Goal: Information Seeking & Learning: Learn about a topic

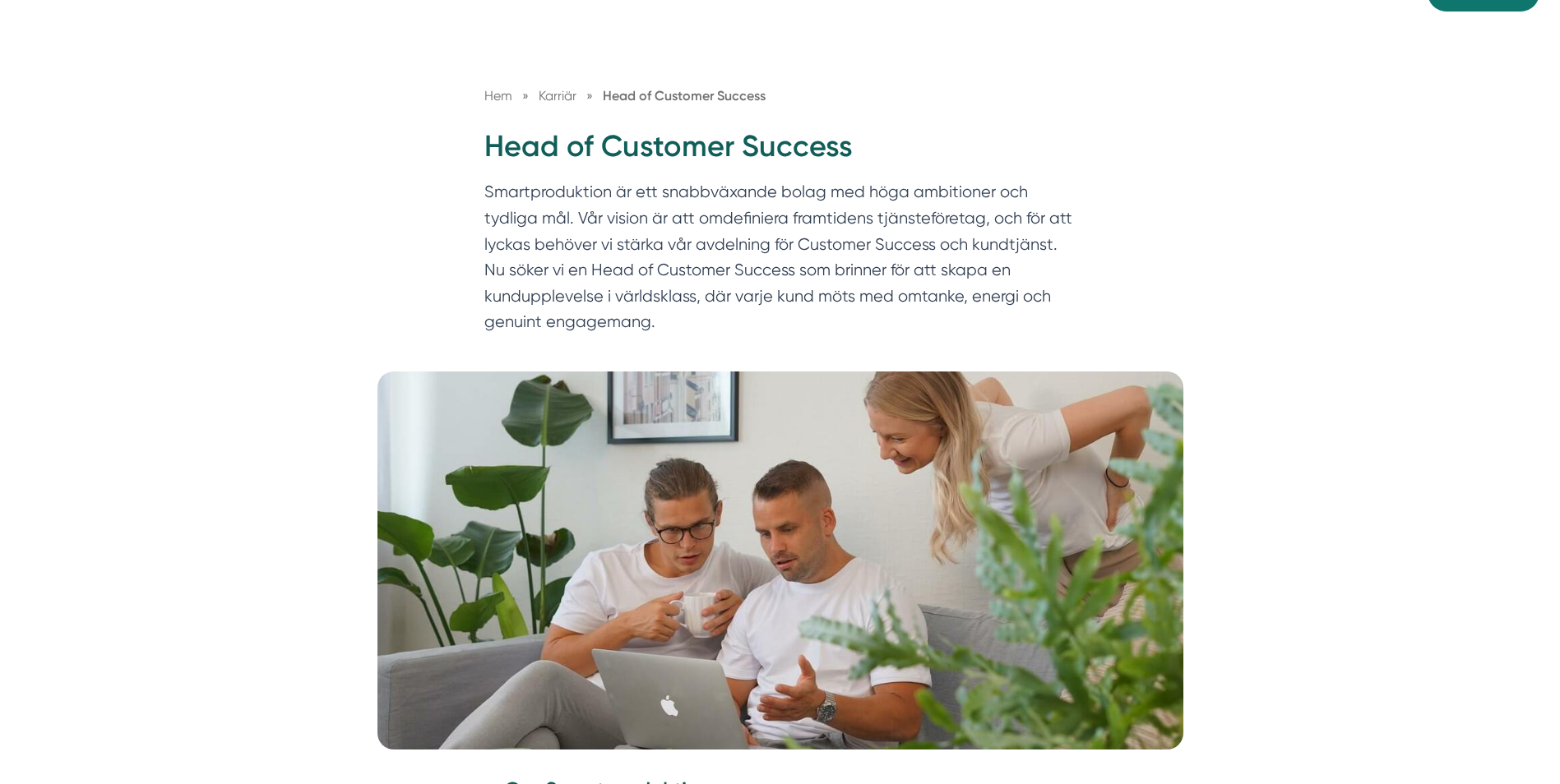
scroll to position [122, 0]
click at [598, 225] on p "Smartproduktion är ett snabbväxande bolag med höga ambitioner och tydliga mål. …" at bounding box center [780, 260] width 592 height 163
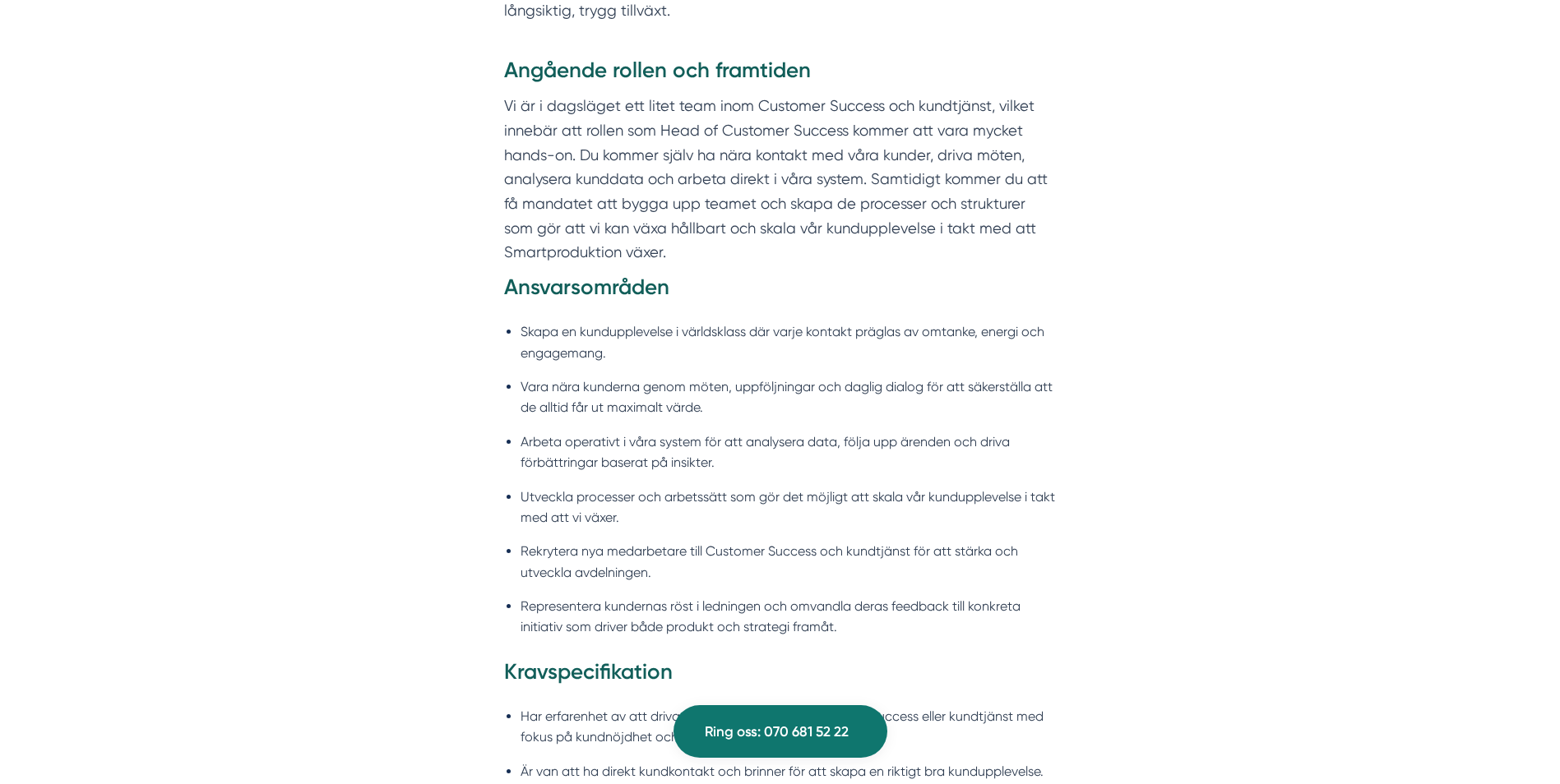
scroll to position [1221, 0]
click at [751, 413] on li "Vara nära kunderna genom möten, uppföljningar och daglig dialog för att säkerst…" at bounding box center [789, 396] width 537 height 42
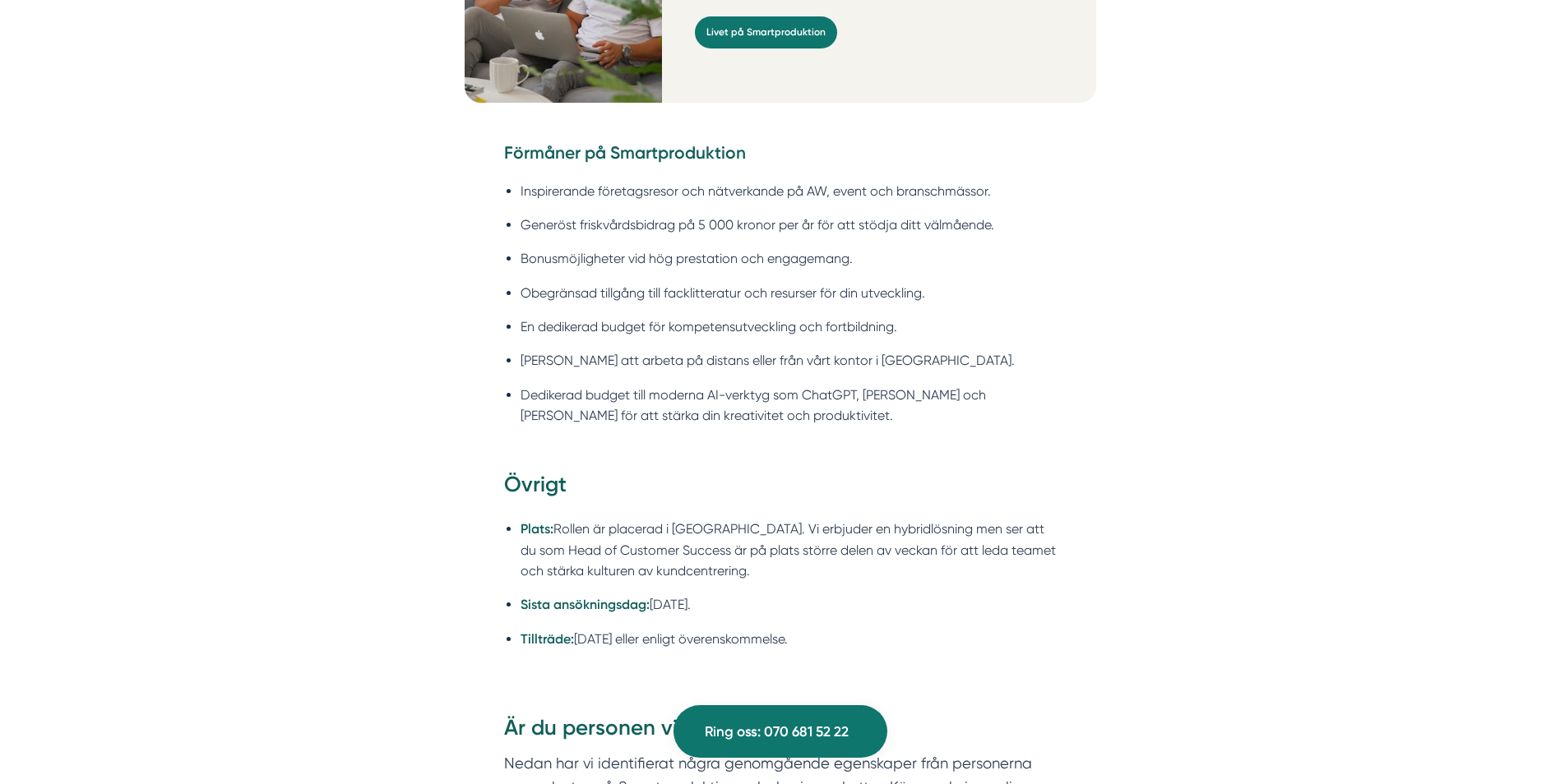
scroll to position [2482, 0]
drag, startPoint x: 588, startPoint y: 616, endPoint x: 608, endPoint y: 669, distance: 56.6
click at [608, 669] on div "Övrigt Plats: Rollen är placerad i Stockholm. Vi erbjuder en hybridlösning men …" at bounding box center [780, 581] width 631 height 223
click at [609, 667] on div "Övrigt Plats: Rollen är placerad i Stockholm. Vi erbjuder en hybridlösning men …" at bounding box center [780, 581] width 631 height 223
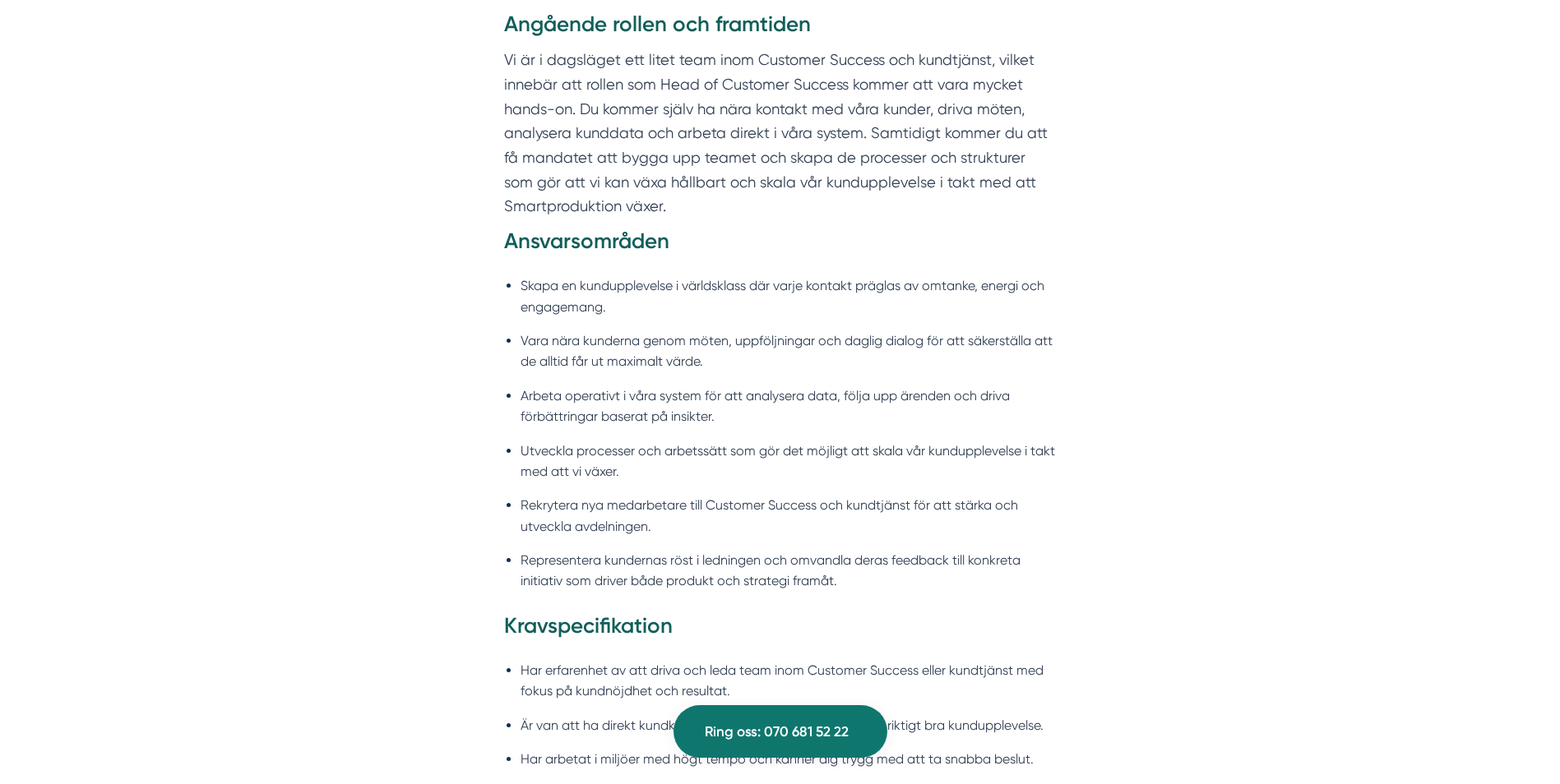
scroll to position [1340, 0]
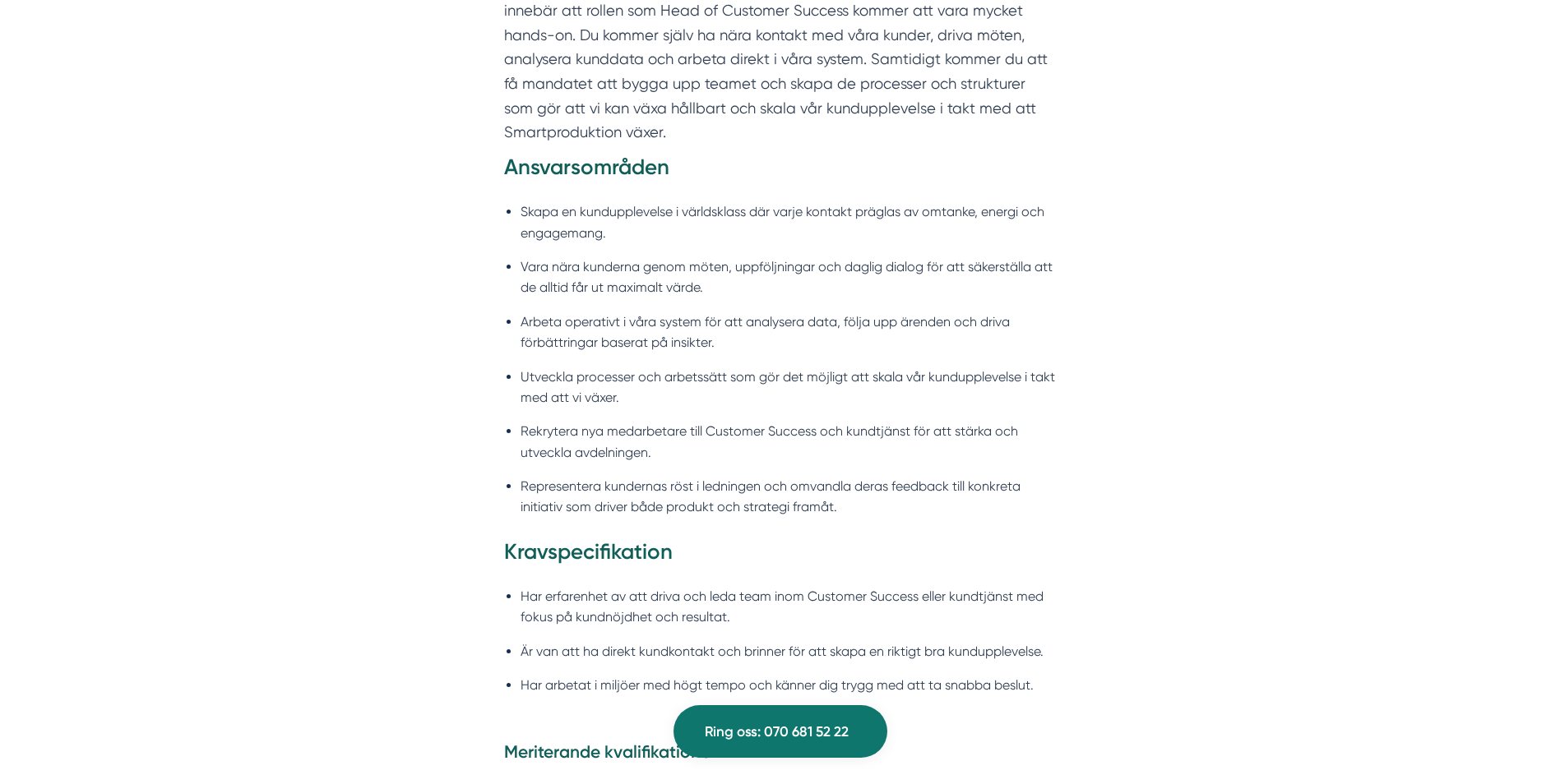
click at [812, 372] on li "Utveckla processer och arbetssätt som gör det möjligt att skala vår kunduppleve…" at bounding box center [789, 388] width 537 height 42
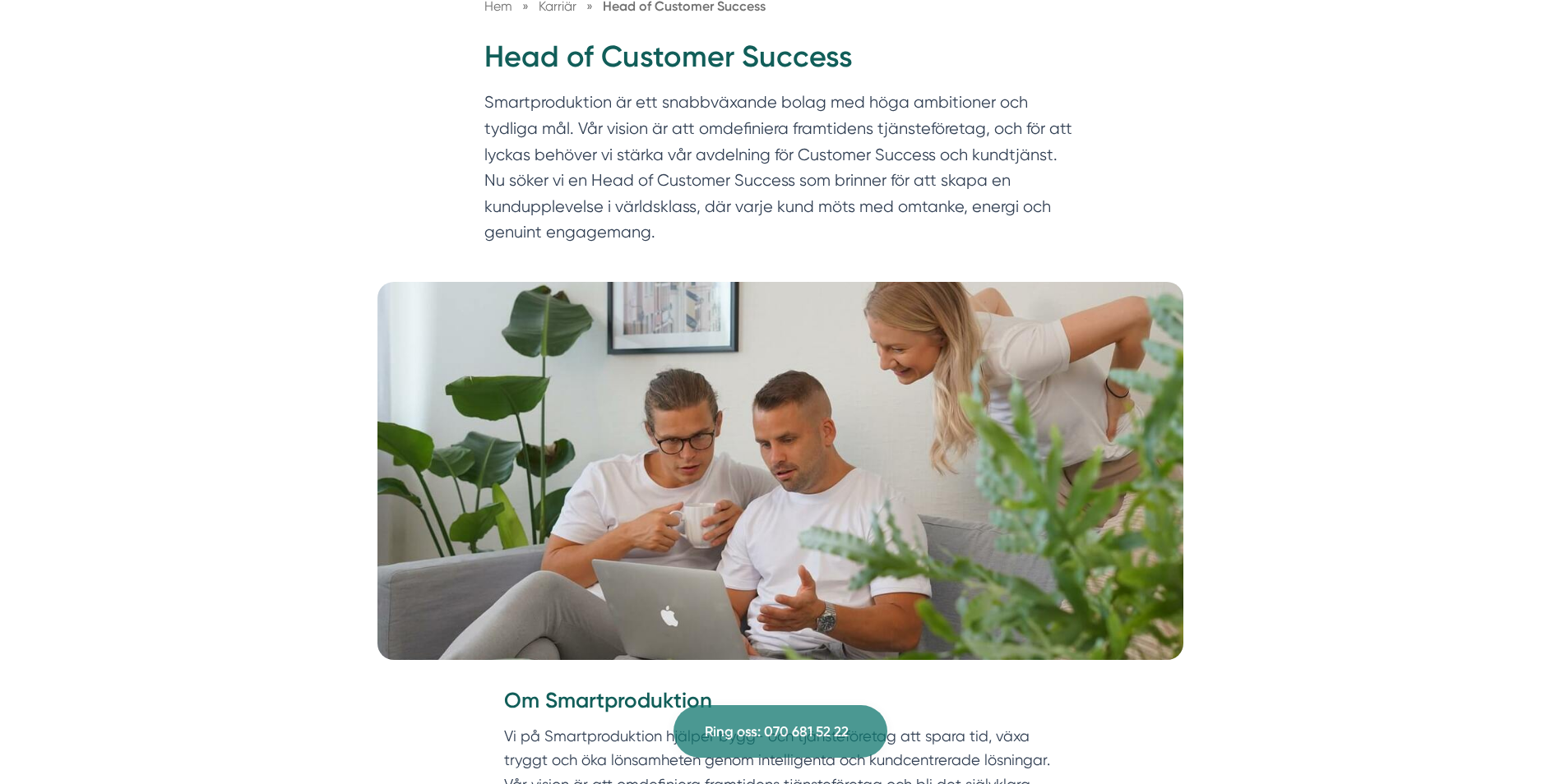
scroll to position [0, 0]
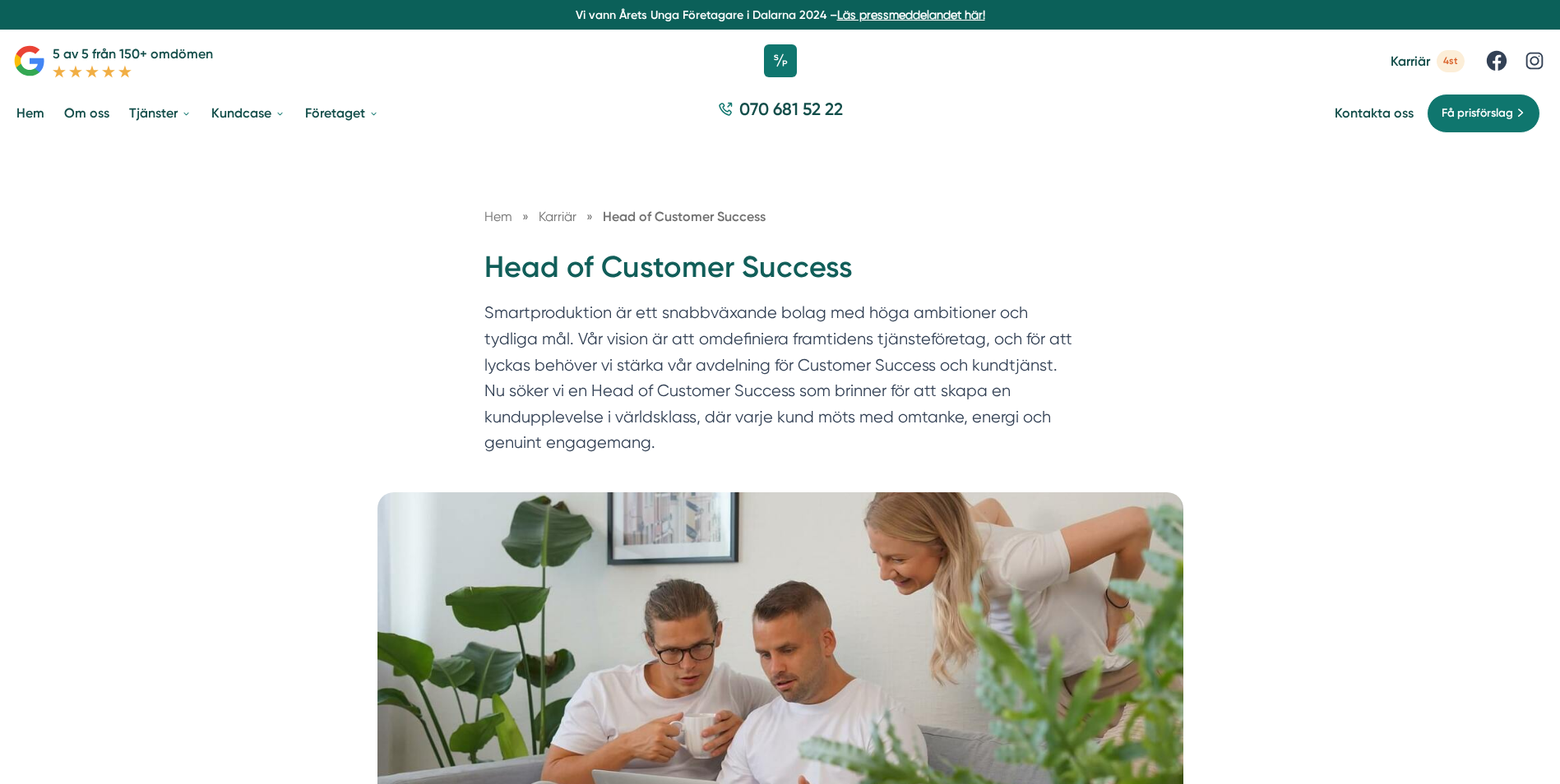
click at [101, 122] on link "Om oss" at bounding box center [87, 113] width 52 height 42
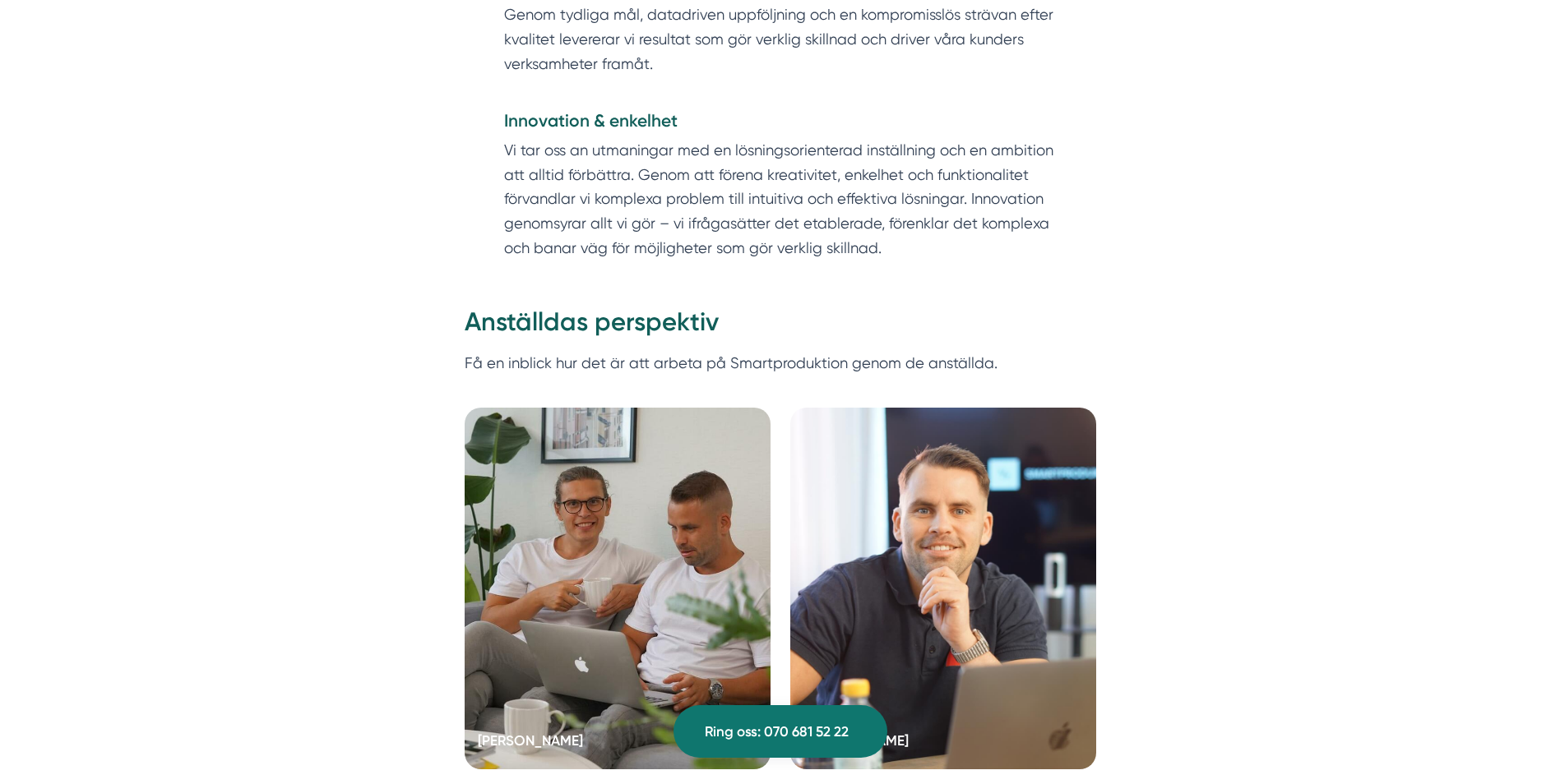
scroll to position [2994, 0]
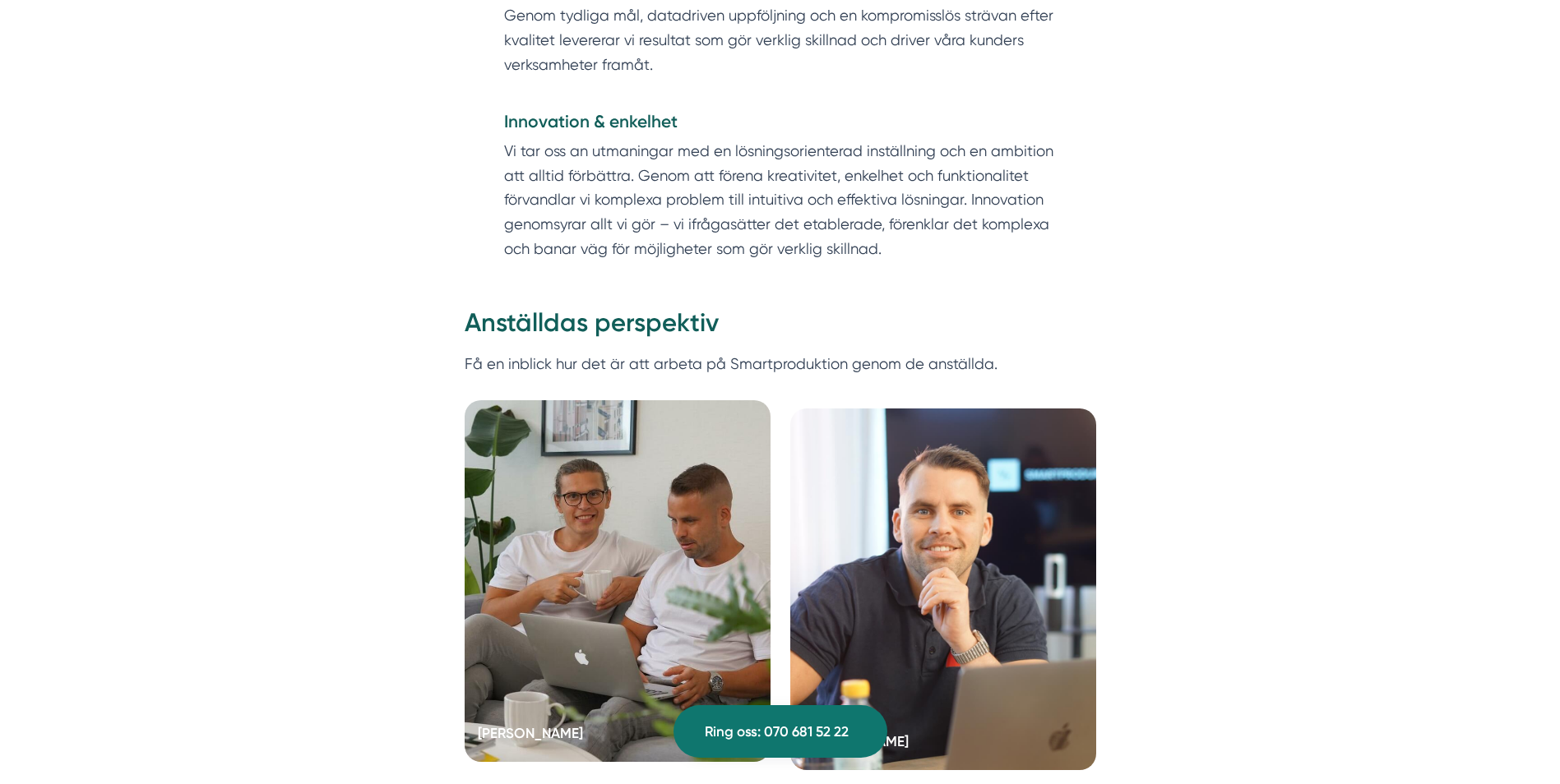
click at [689, 522] on div at bounding box center [617, 581] width 306 height 362
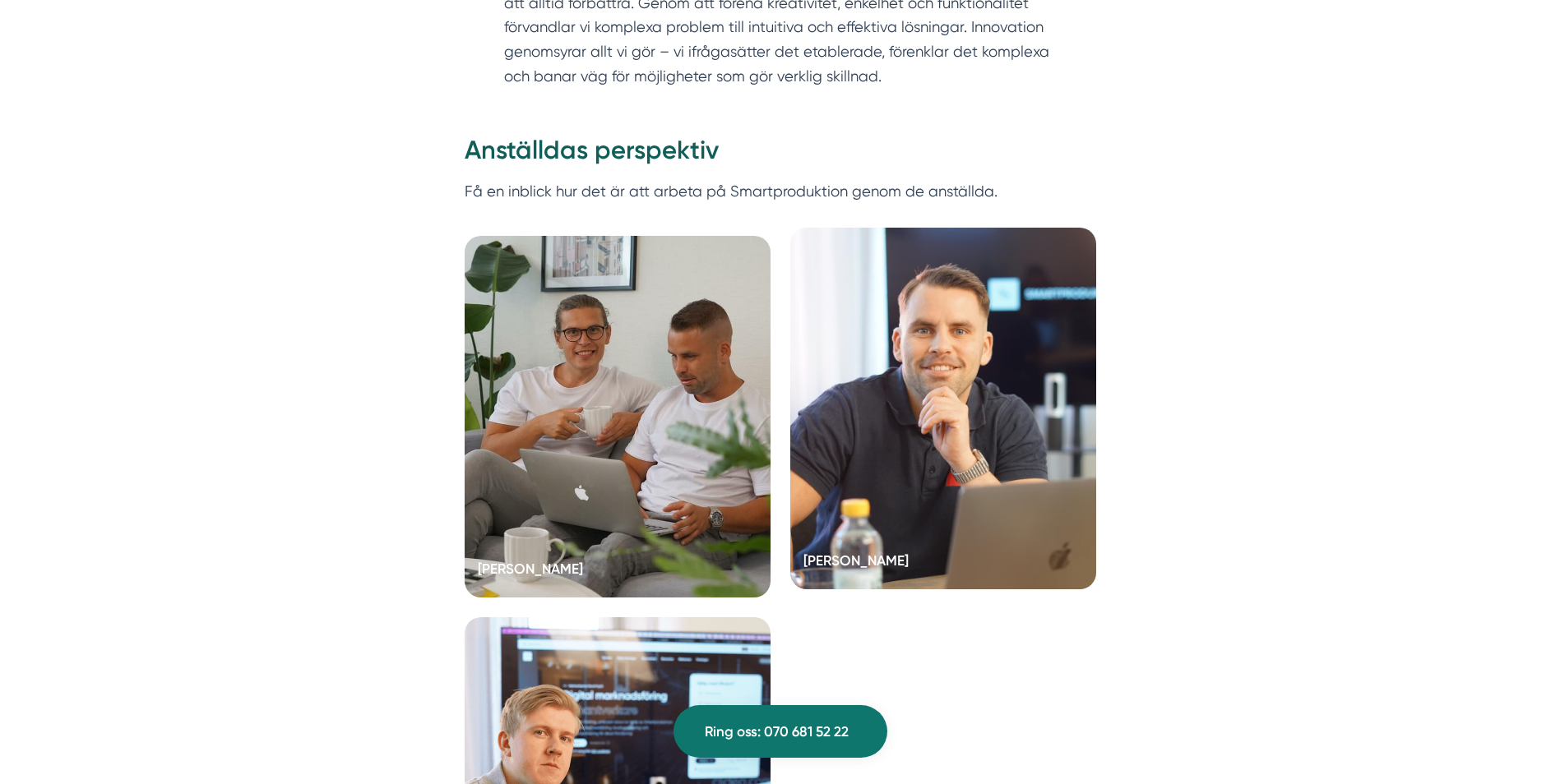
scroll to position [3168, 0]
click at [940, 429] on div at bounding box center [943, 408] width 306 height 362
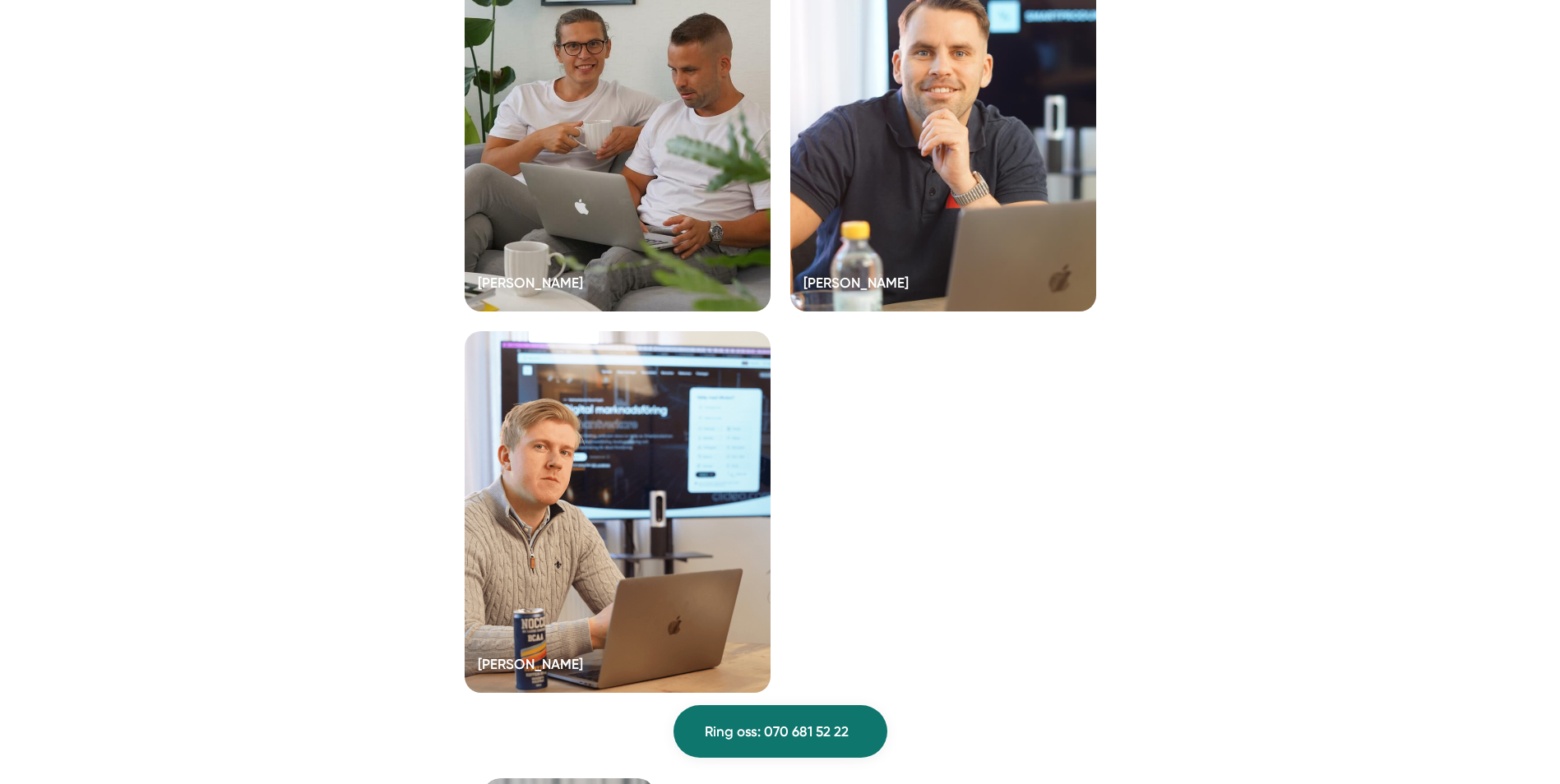
scroll to position [3454, 0]
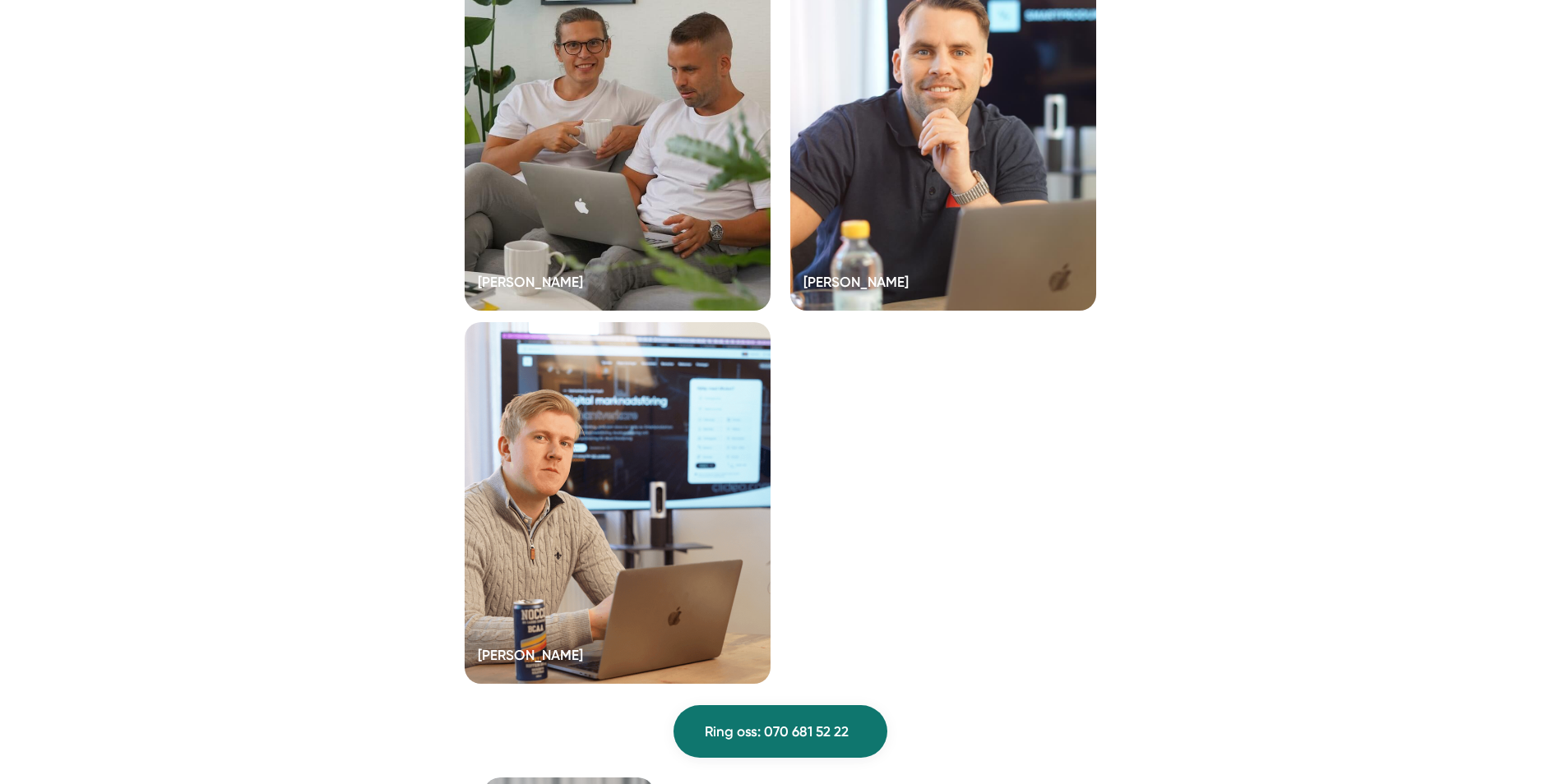
click at [603, 533] on div at bounding box center [617, 503] width 306 height 362
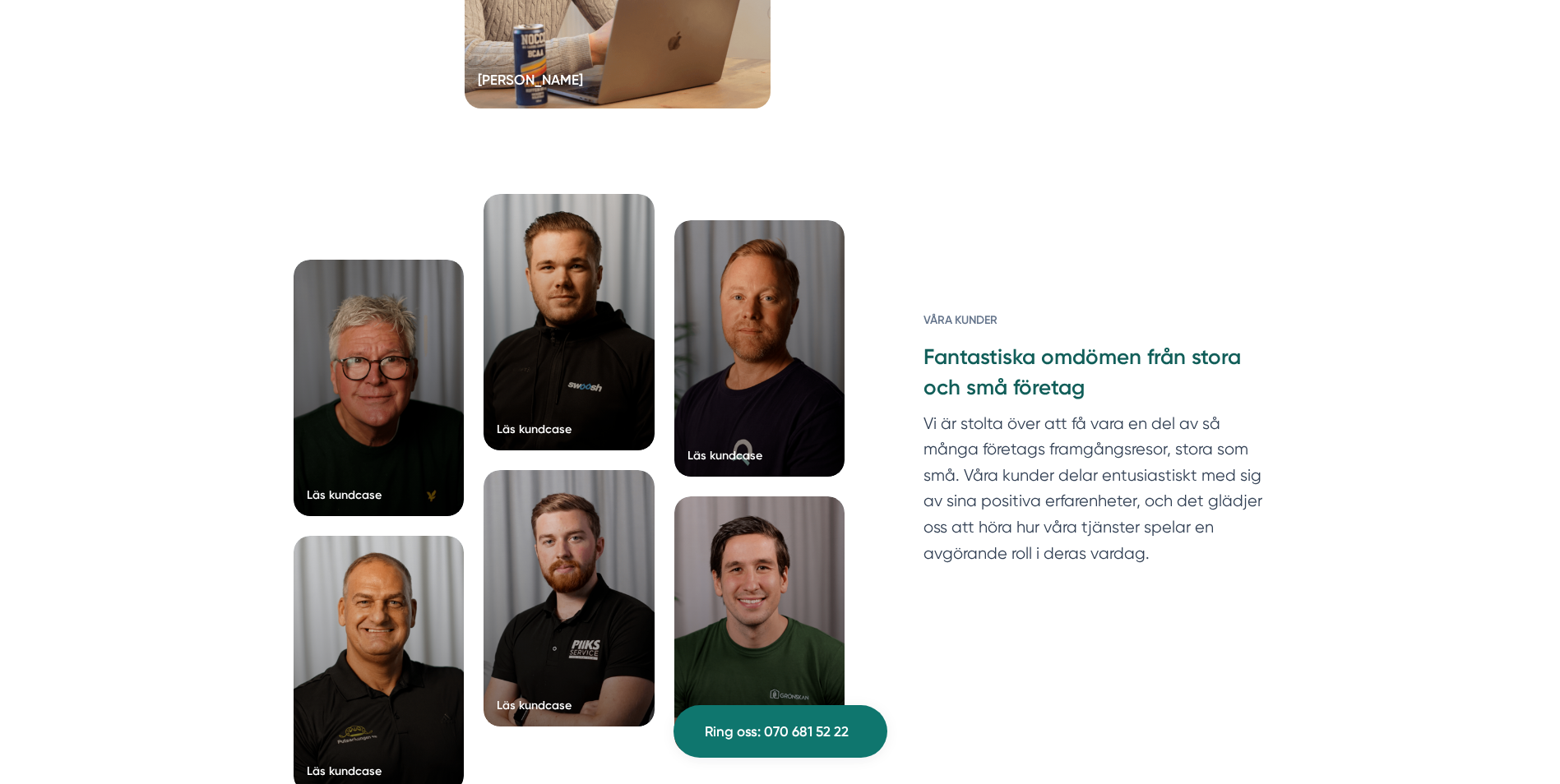
scroll to position [4038, 0]
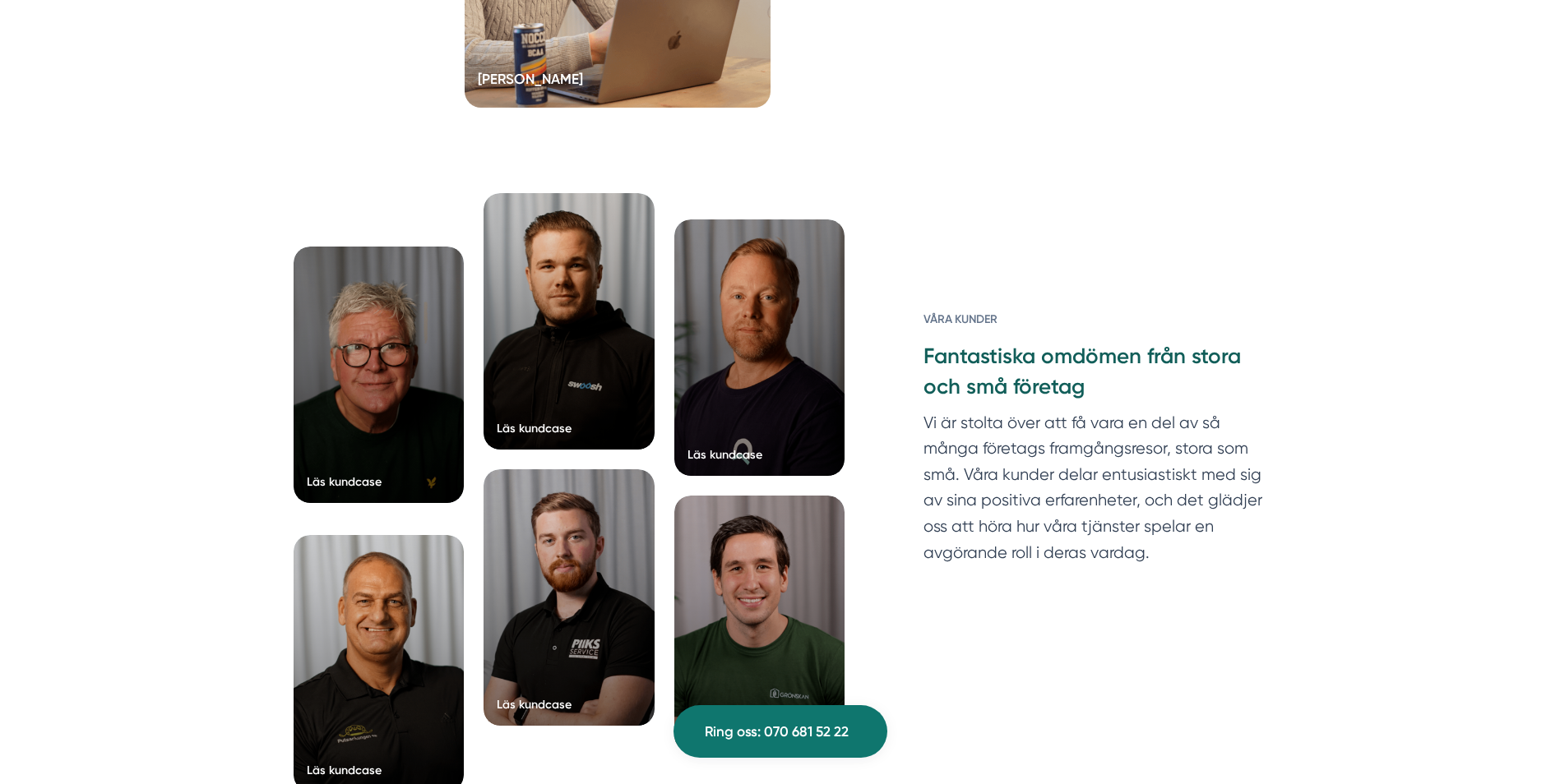
click at [378, 392] on div at bounding box center [379, 375] width 171 height 256
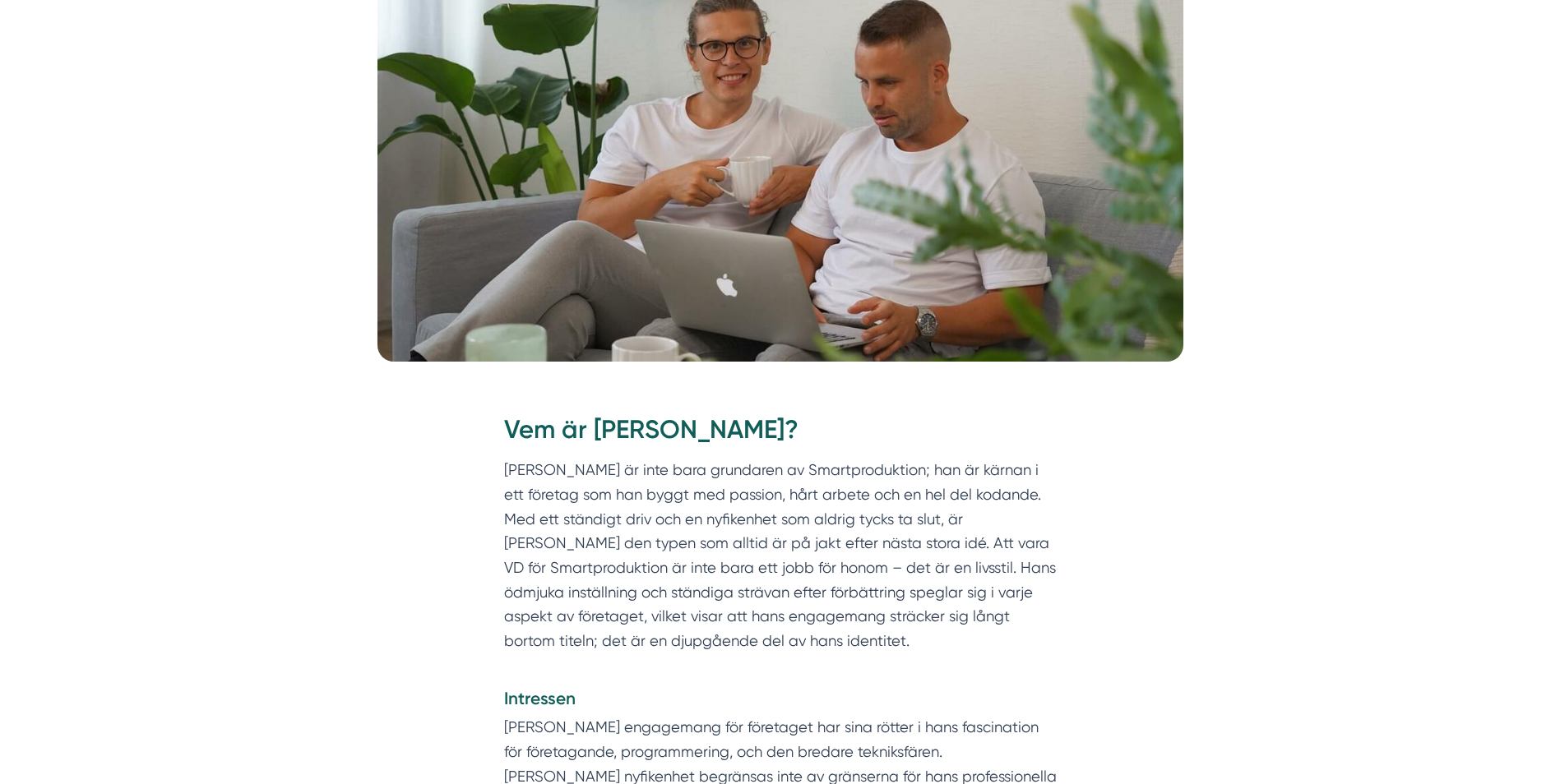
scroll to position [380, 0]
drag, startPoint x: 682, startPoint y: 553, endPoint x: 659, endPoint y: 541, distance: 25.9
click at [659, 541] on p "Victor Blomberg är inte bara grundaren av Smartproduktion; han är kärnan i ett …" at bounding box center [781, 567] width 553 height 220
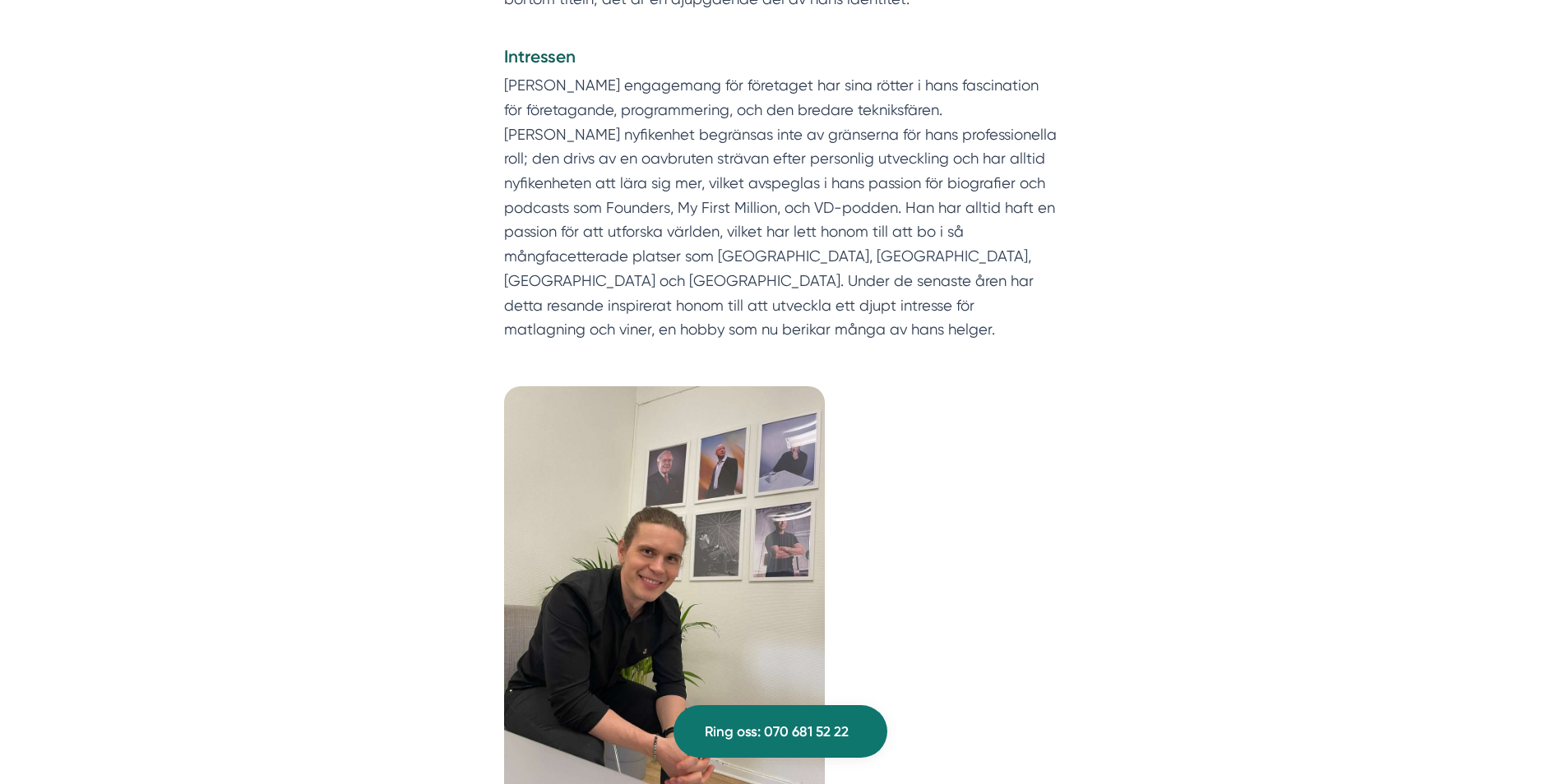
scroll to position [1020, 0]
click at [817, 221] on p "Victors djupa engagemang för företaget har sina rötter i hans fascination för f…" at bounding box center [781, 208] width 553 height 269
drag, startPoint x: 809, startPoint y: 201, endPoint x: 580, endPoint y: 216, distance: 229.5
click at [580, 216] on p "Victors djupa engagemang för företaget har sina rötter i hans fascination för f…" at bounding box center [781, 208] width 553 height 269
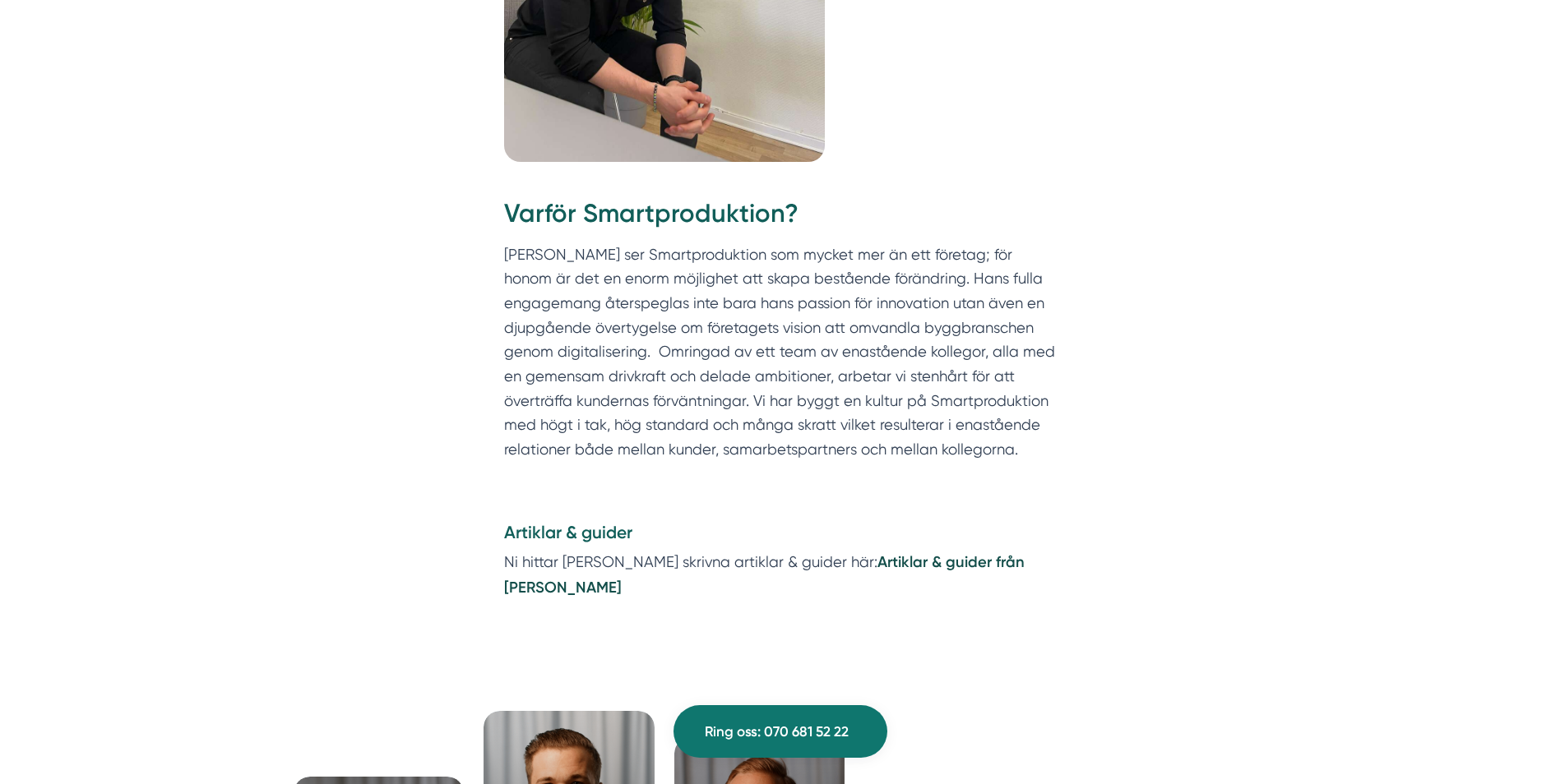
scroll to position [1673, 0]
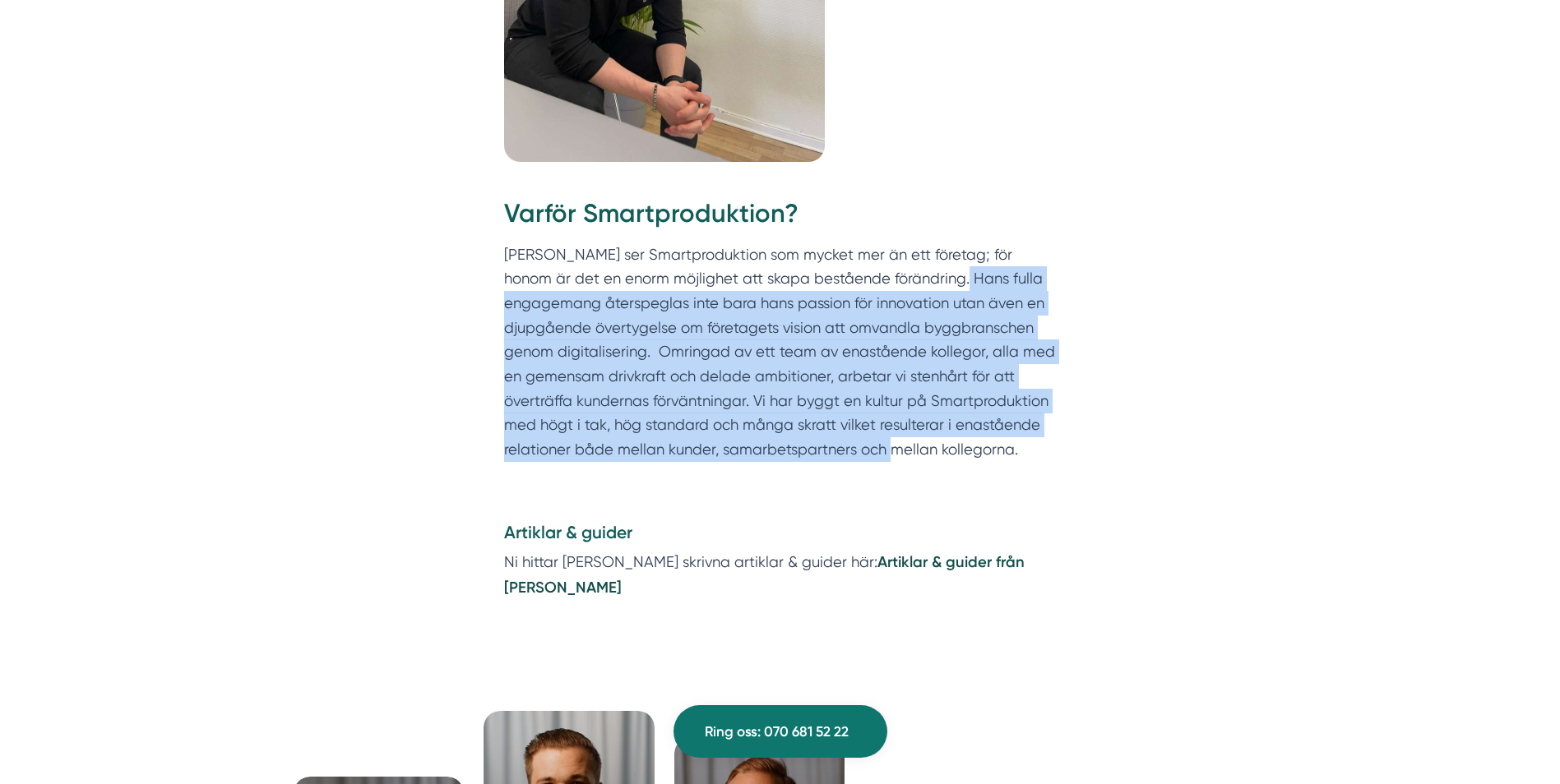
drag, startPoint x: 898, startPoint y: 265, endPoint x: 938, endPoint y: 428, distance: 167.8
click at [938, 428] on p "Victor ser Smartproduktion som mycket mer än ett företag; för honom är det en e…" at bounding box center [781, 352] width 553 height 220
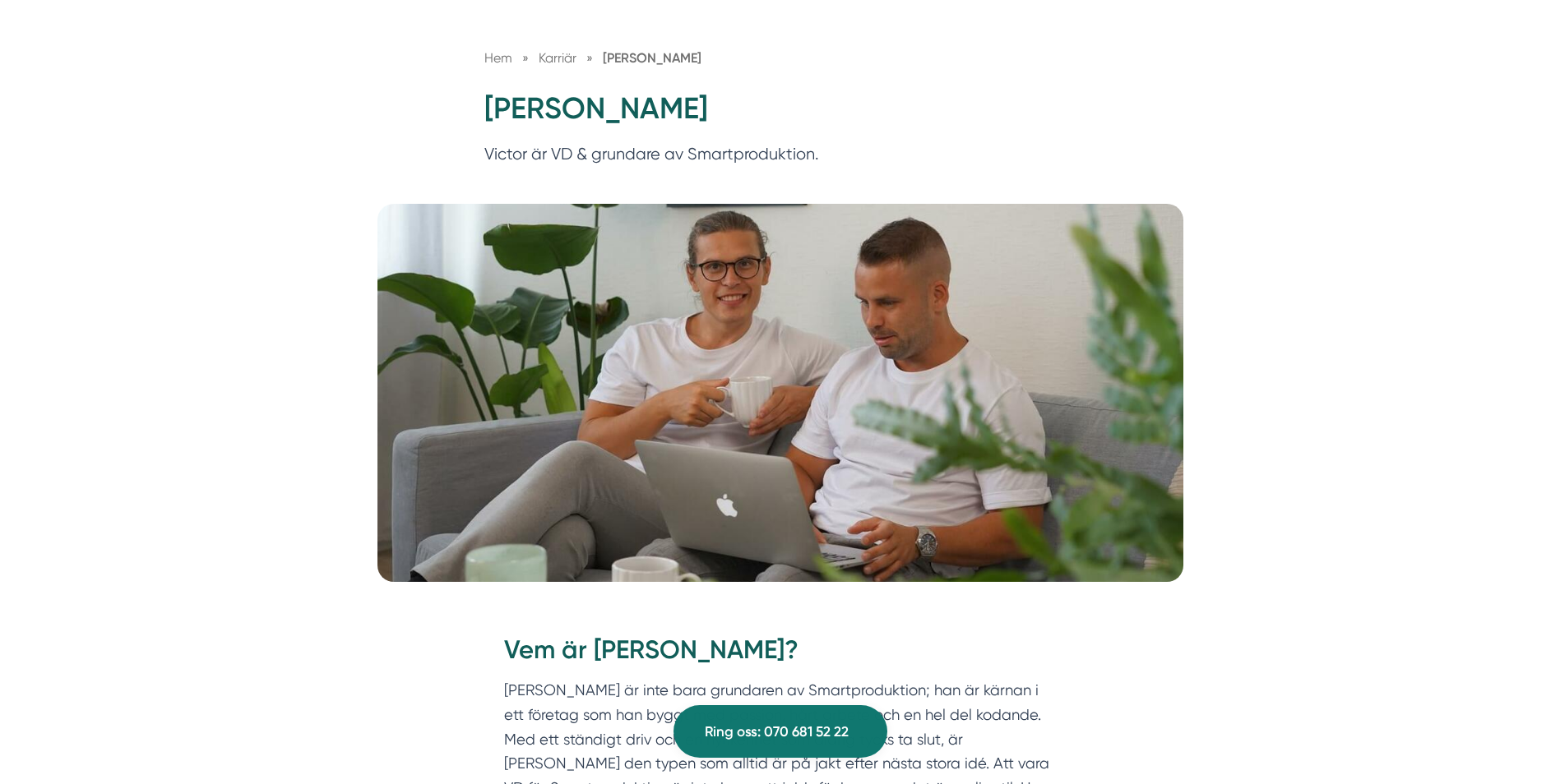
scroll to position [71, 0]
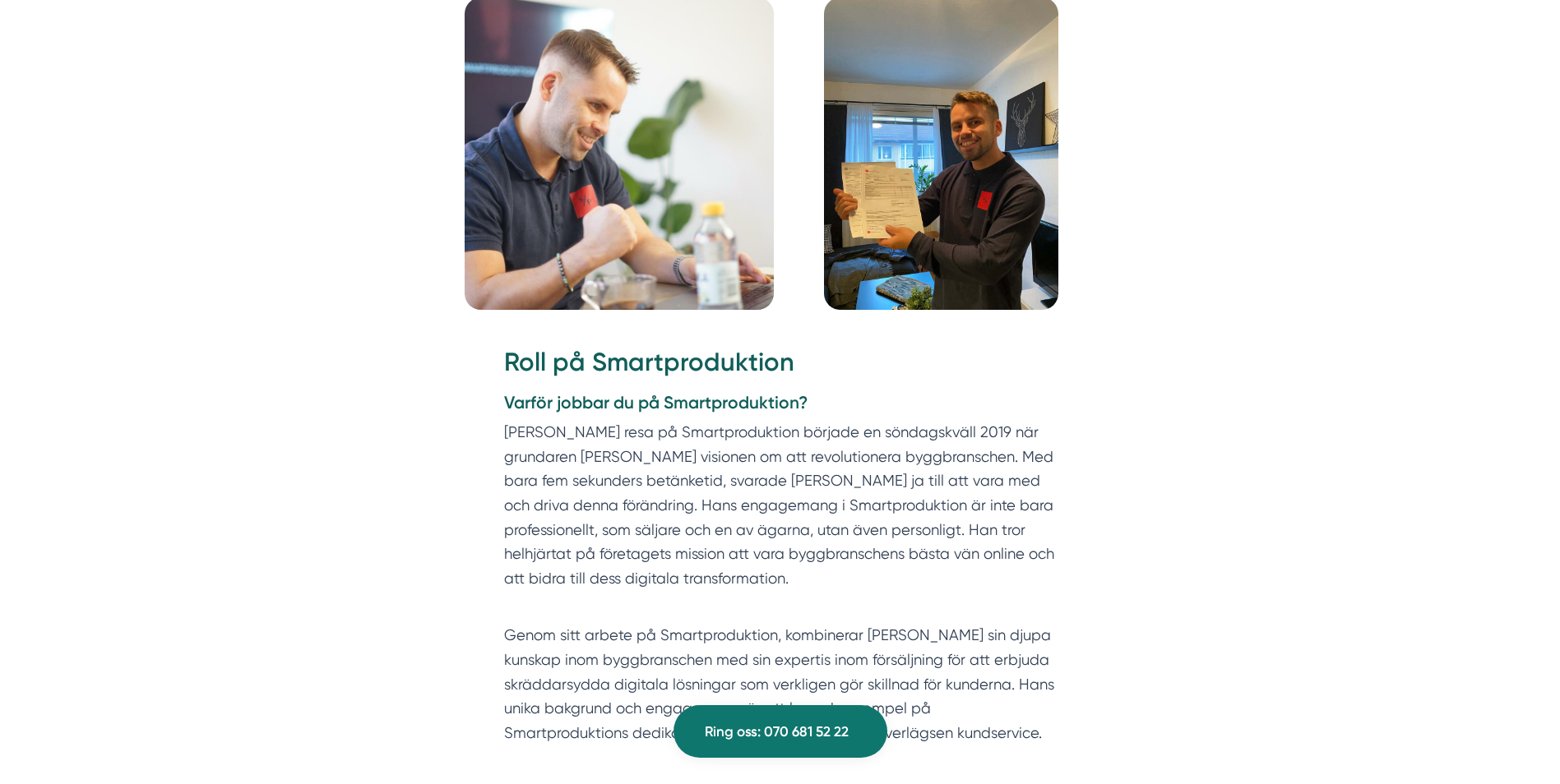
scroll to position [1711, 0]
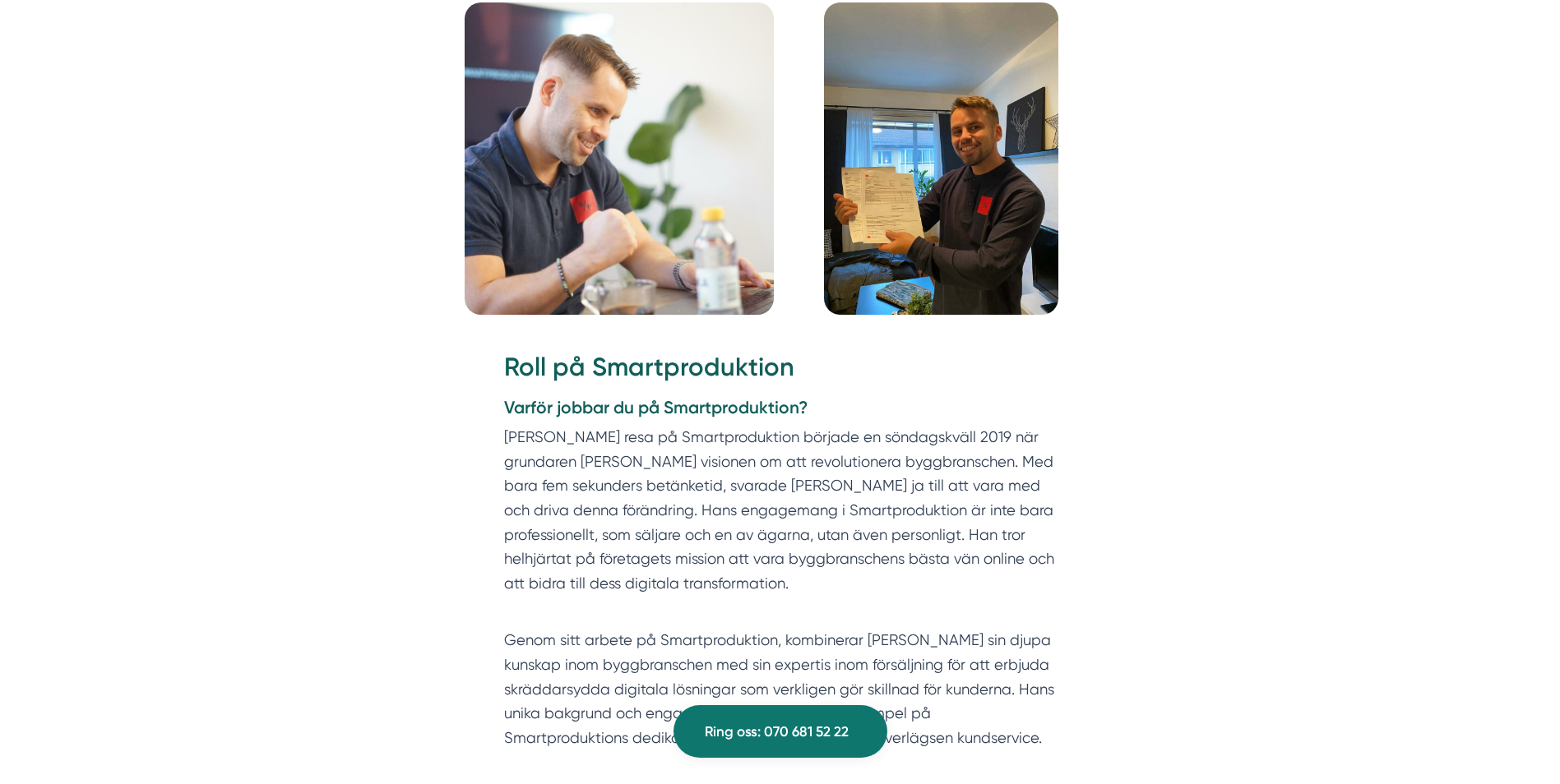
click at [1326, 437] on div "Vem är [PERSON_NAME]? [PERSON_NAME] är mer än bara en säljare; han är en driven…" at bounding box center [780, 622] width 1521 height 3029
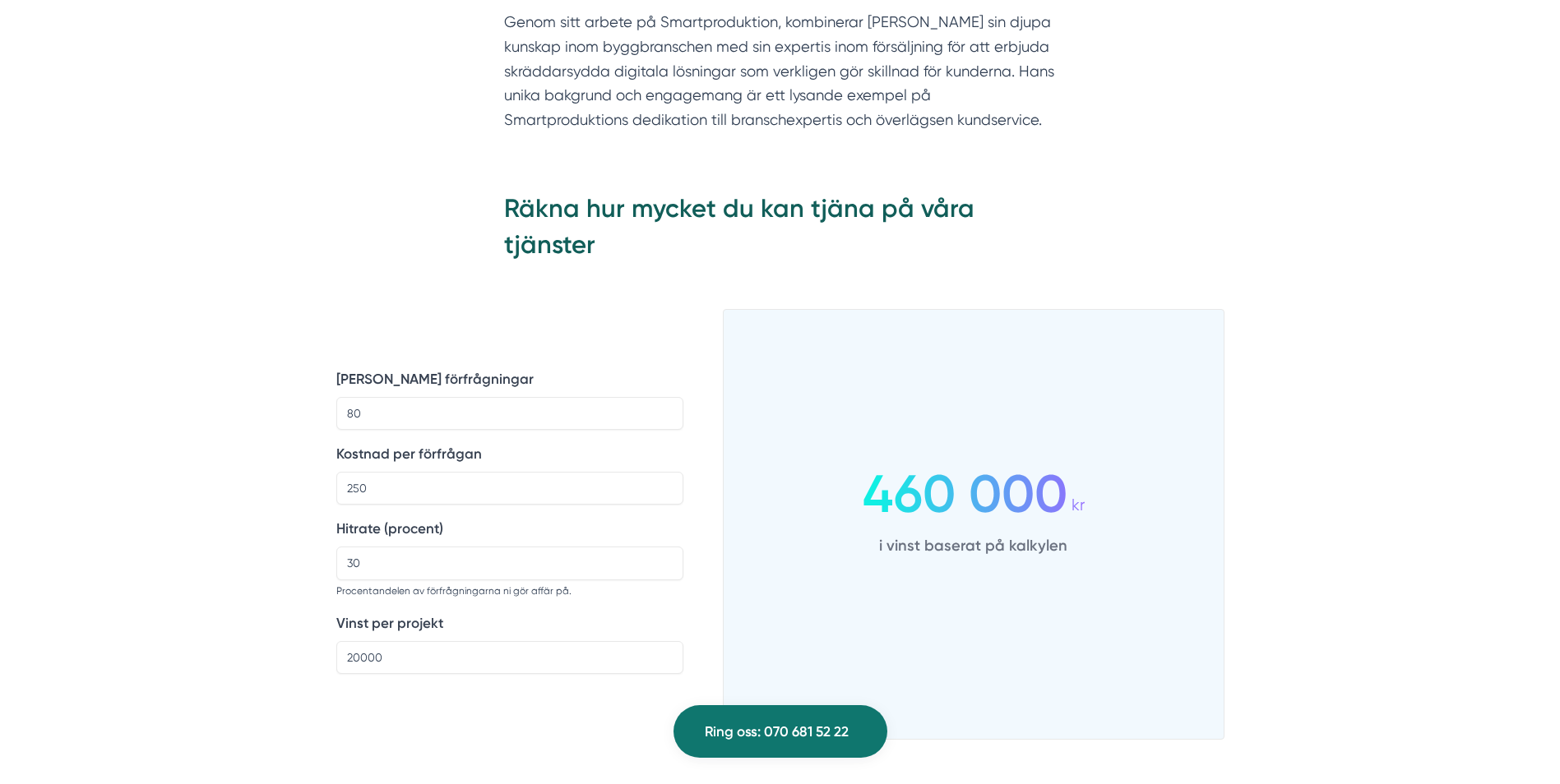
scroll to position [2328, 0]
click at [582, 399] on input "80" at bounding box center [510, 415] width 347 height 33
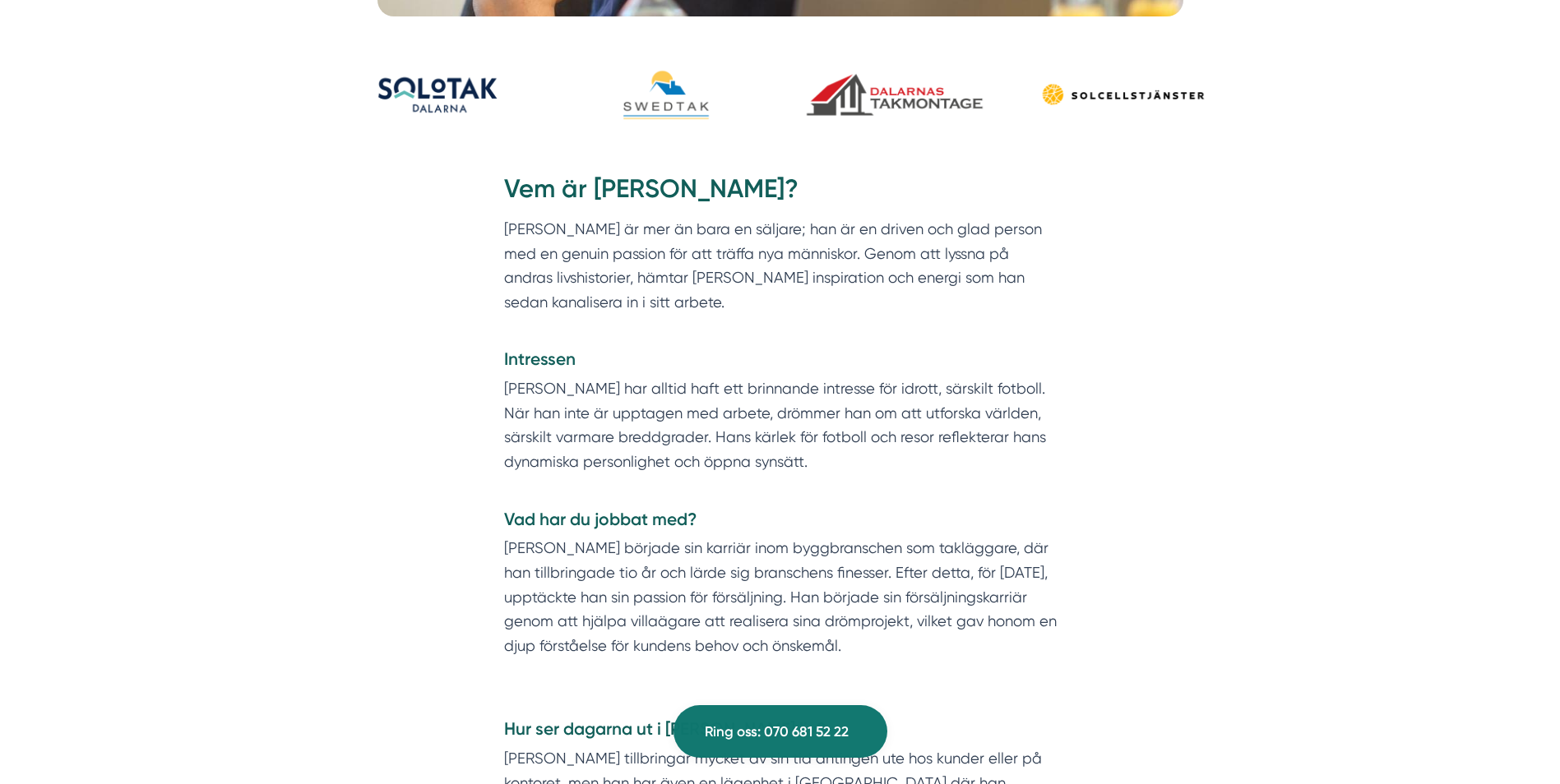
scroll to position [0, 0]
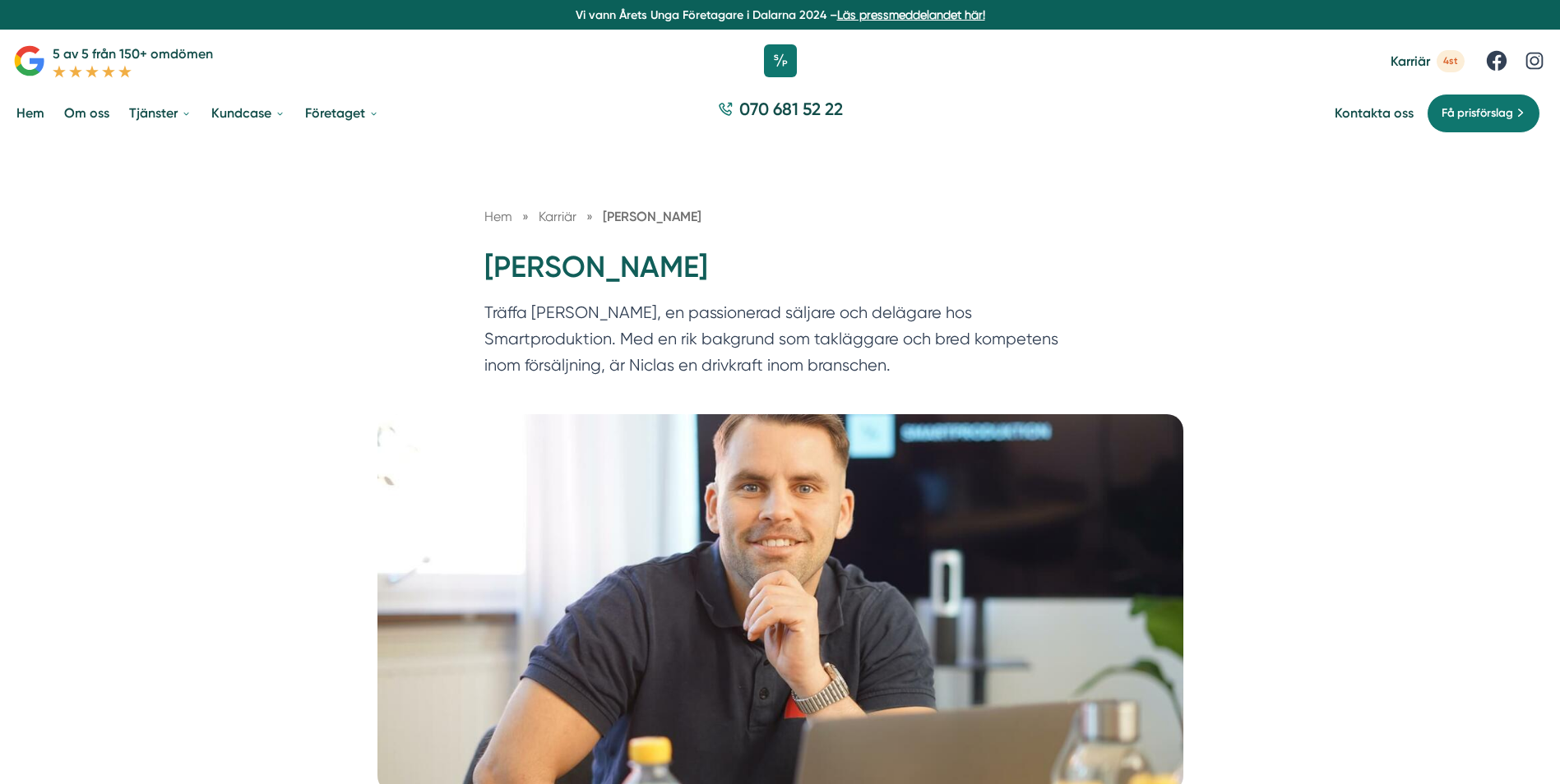
type input "79"
drag, startPoint x: 580, startPoint y: 227, endPoint x: 543, endPoint y: 195, distance: 48.9
click at [543, 195] on div "Hem » [GEOGRAPHIC_DATA] » [PERSON_NAME] [PERSON_NAME] Träffa [PERSON_NAME], en …" at bounding box center [780, 277] width 1560 height 273
click at [543, 195] on div "Hem » Karriär » Niclas Henriksson Niclas Henriksson Träffa Niclas Henriksson, e…" at bounding box center [780, 277] width 1560 height 273
click at [554, 209] on span "Karriär" at bounding box center [557, 216] width 38 height 16
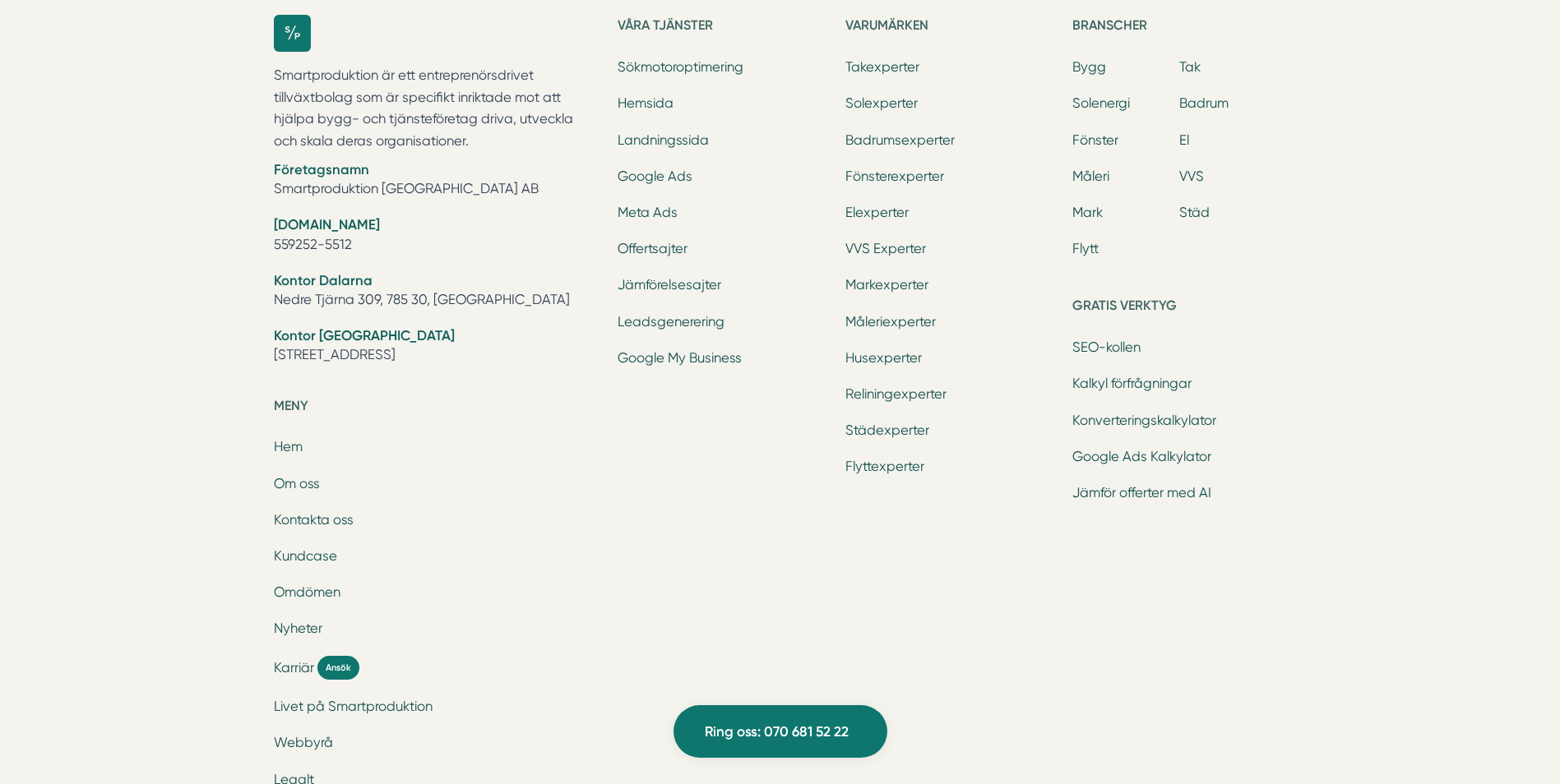
scroll to position [2804, 0]
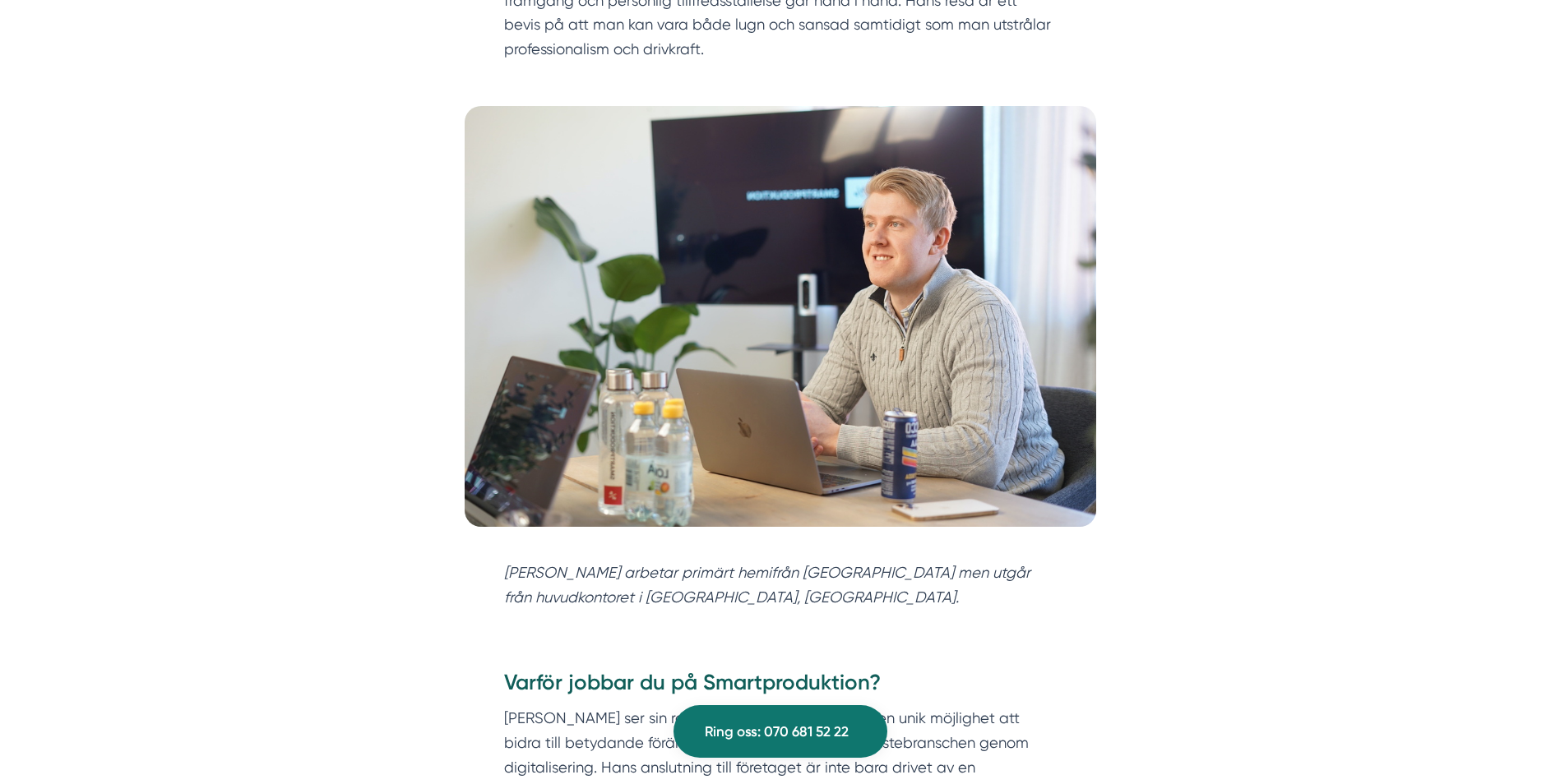
scroll to position [1558, 0]
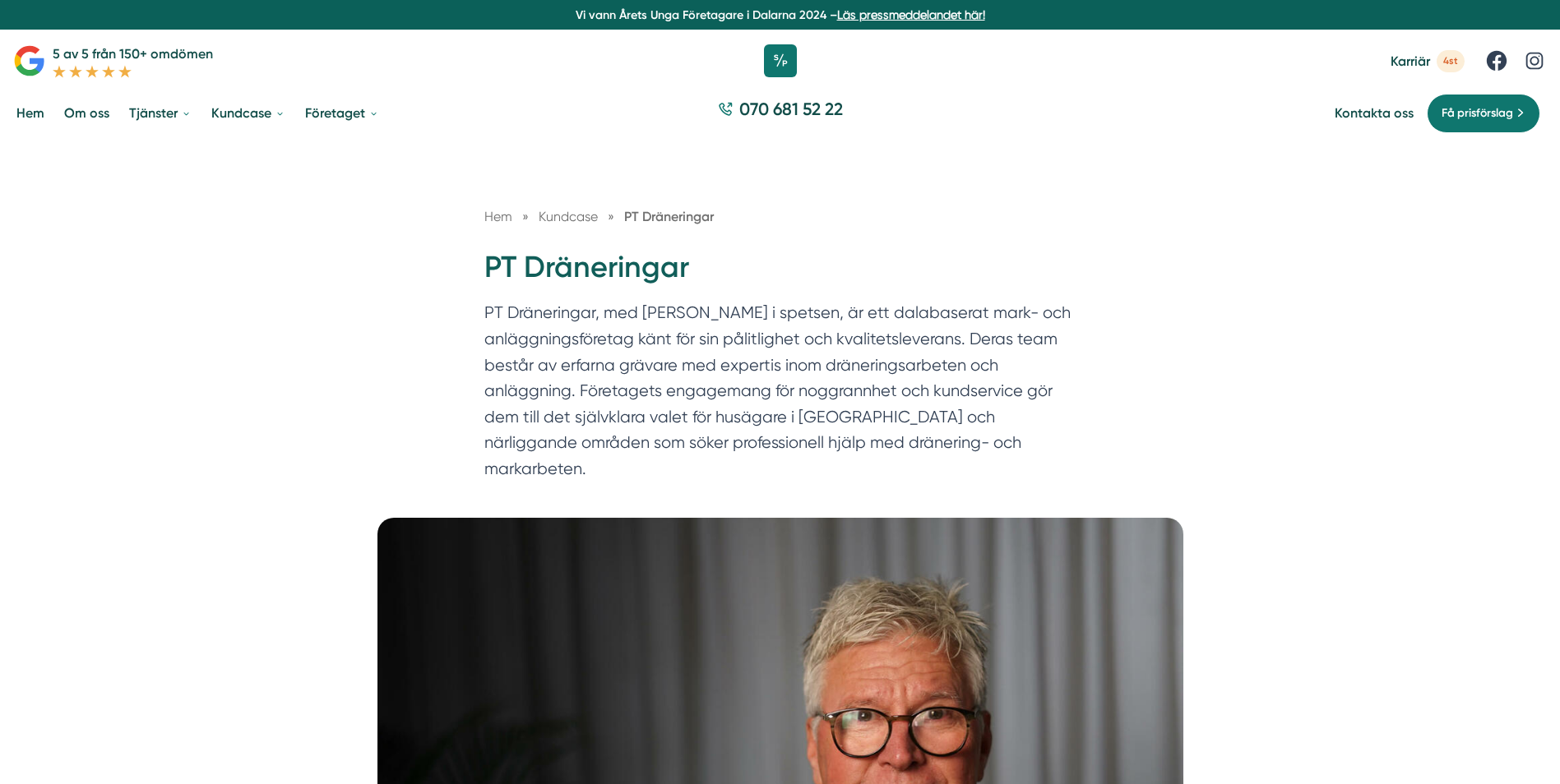
scroll to position [17, 0]
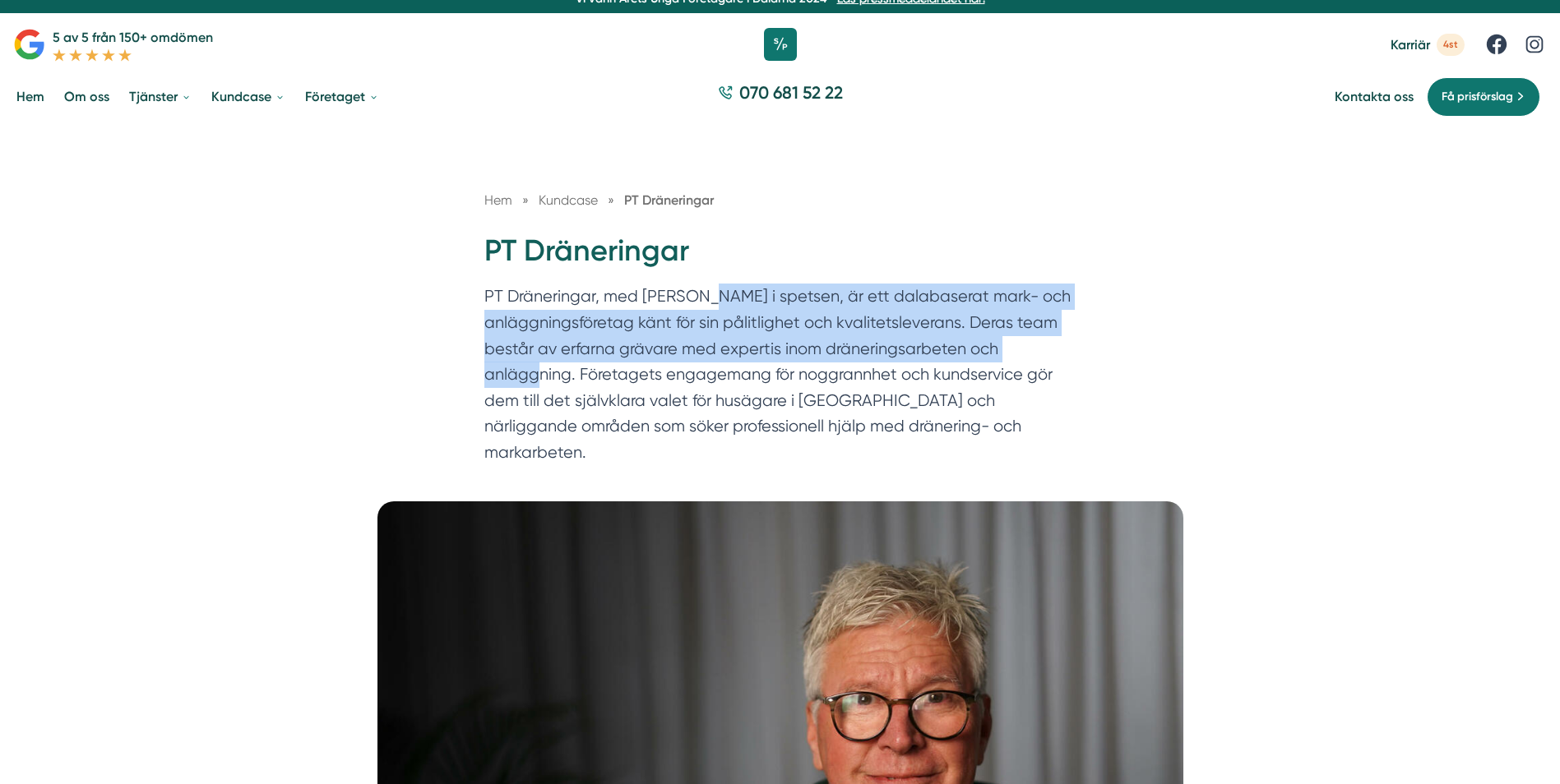
drag, startPoint x: 710, startPoint y: 298, endPoint x: 524, endPoint y: 372, distance: 200.2
click at [524, 372] on p "PT Dräneringar, med [PERSON_NAME] i spetsen, är ett dalabaserat mark- och anläg…" at bounding box center [780, 378] width 592 height 189
click at [524, 372] on p "PT Dräneringar, med Tomas Blomberg i spetsen, är ett dalabaserat mark- och anlä…" at bounding box center [780, 378] width 592 height 189
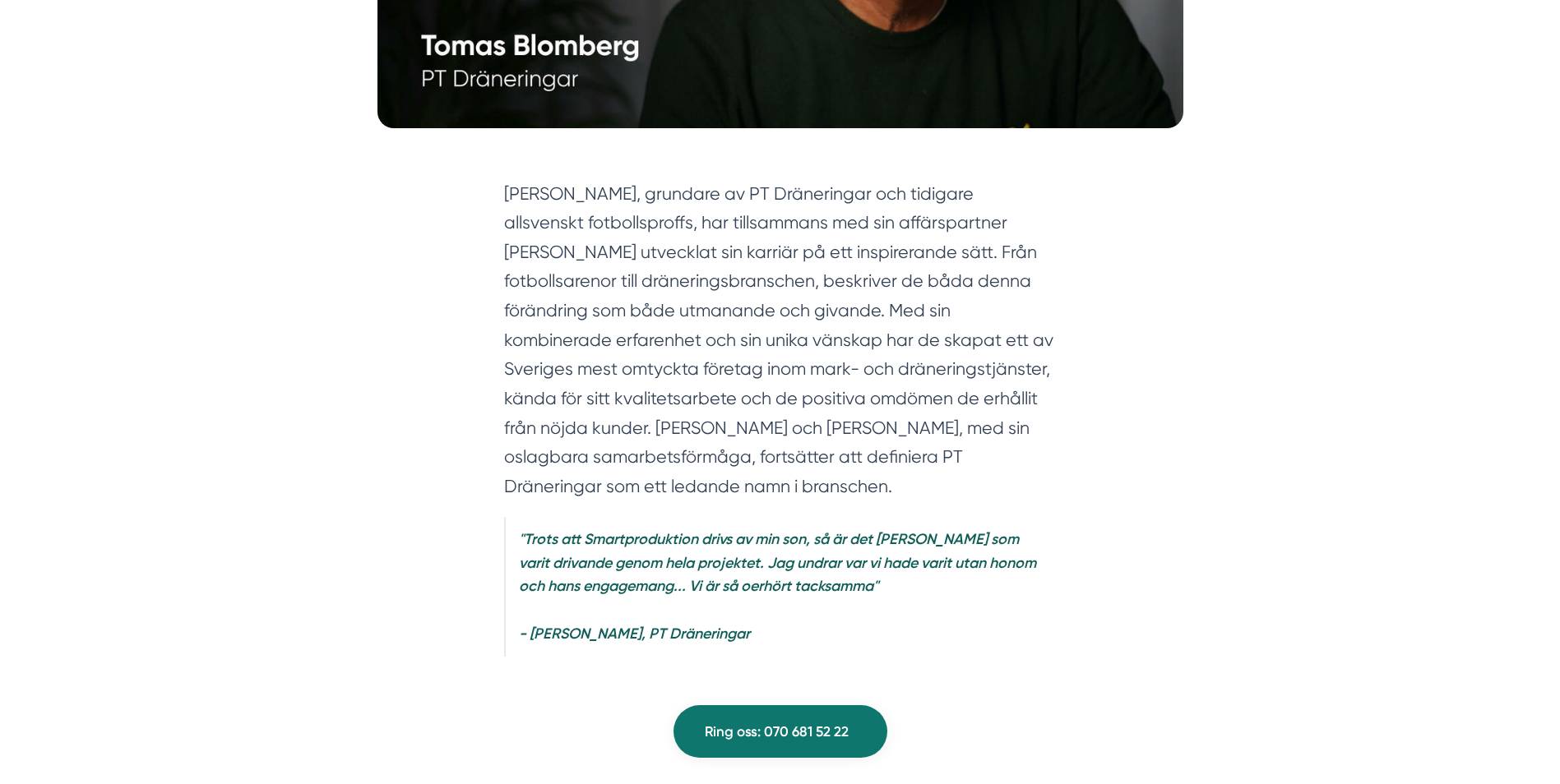
scroll to position [867, 0]
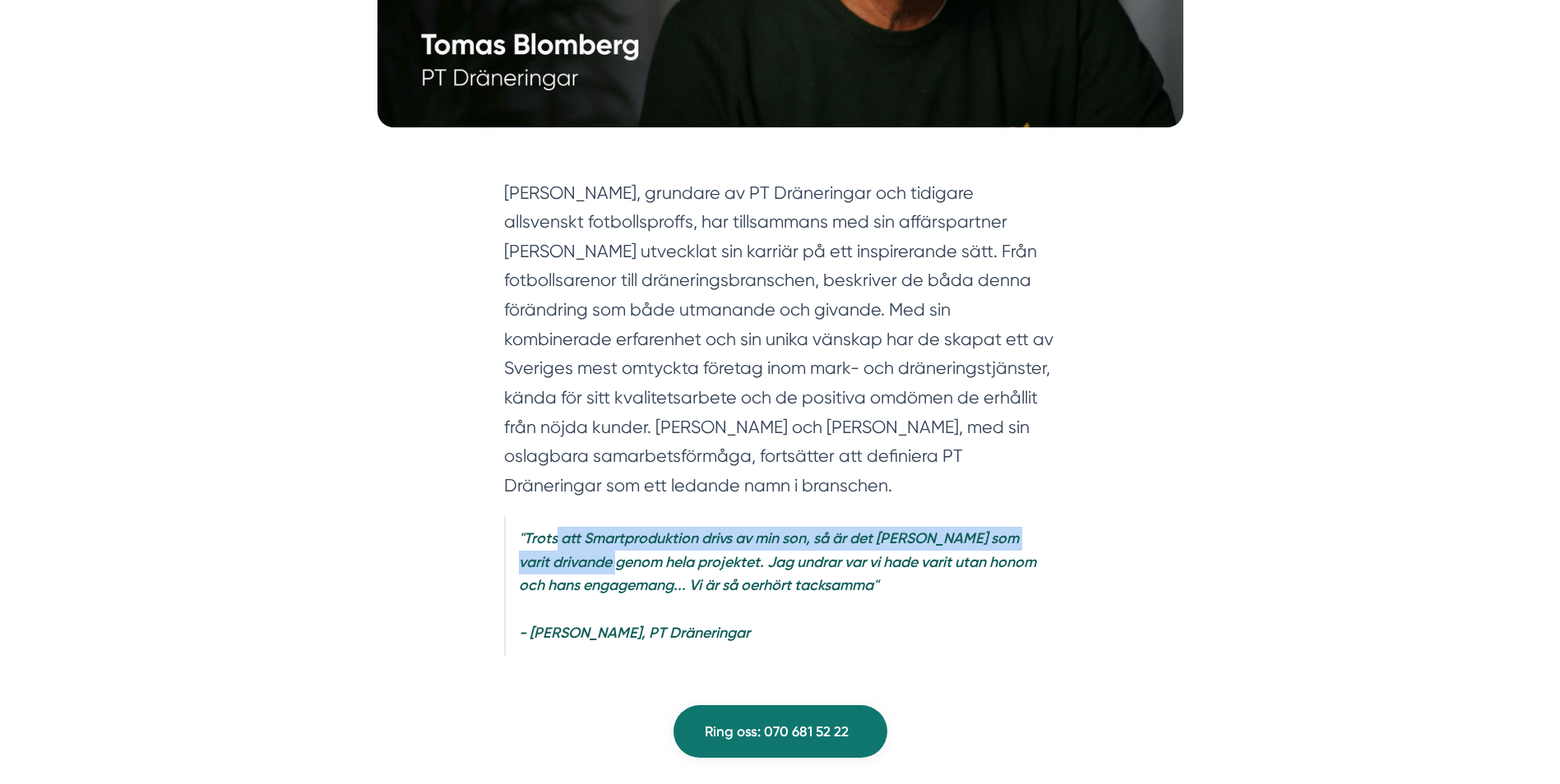
drag, startPoint x: 631, startPoint y: 535, endPoint x: 557, endPoint y: 515, distance: 76.7
click at [557, 529] on em ""Trots att Smartproduktion drivs av min son, så är det Nicholas som varit driva…" at bounding box center [777, 586] width 517 height 113
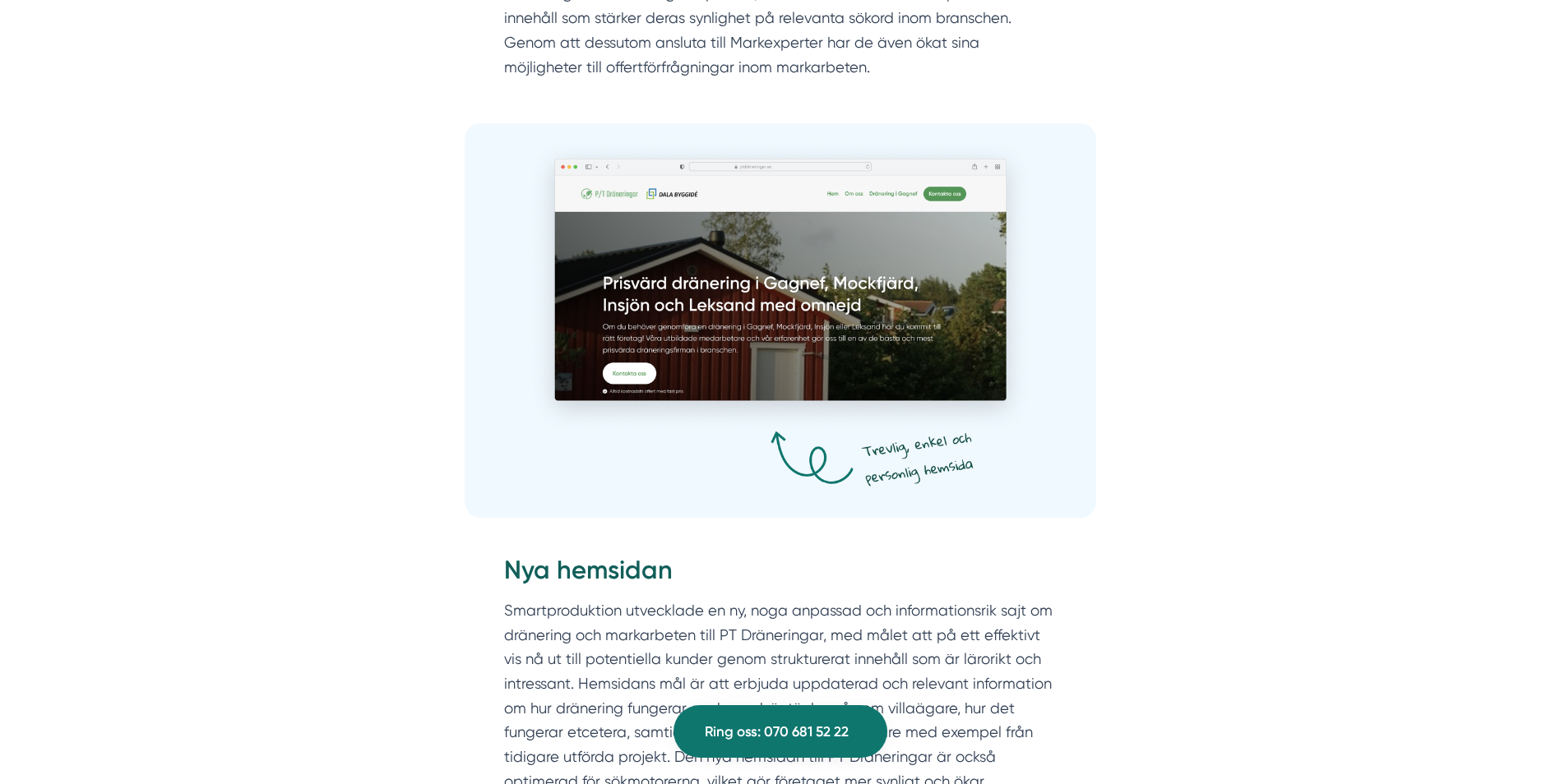
scroll to position [2142, 0]
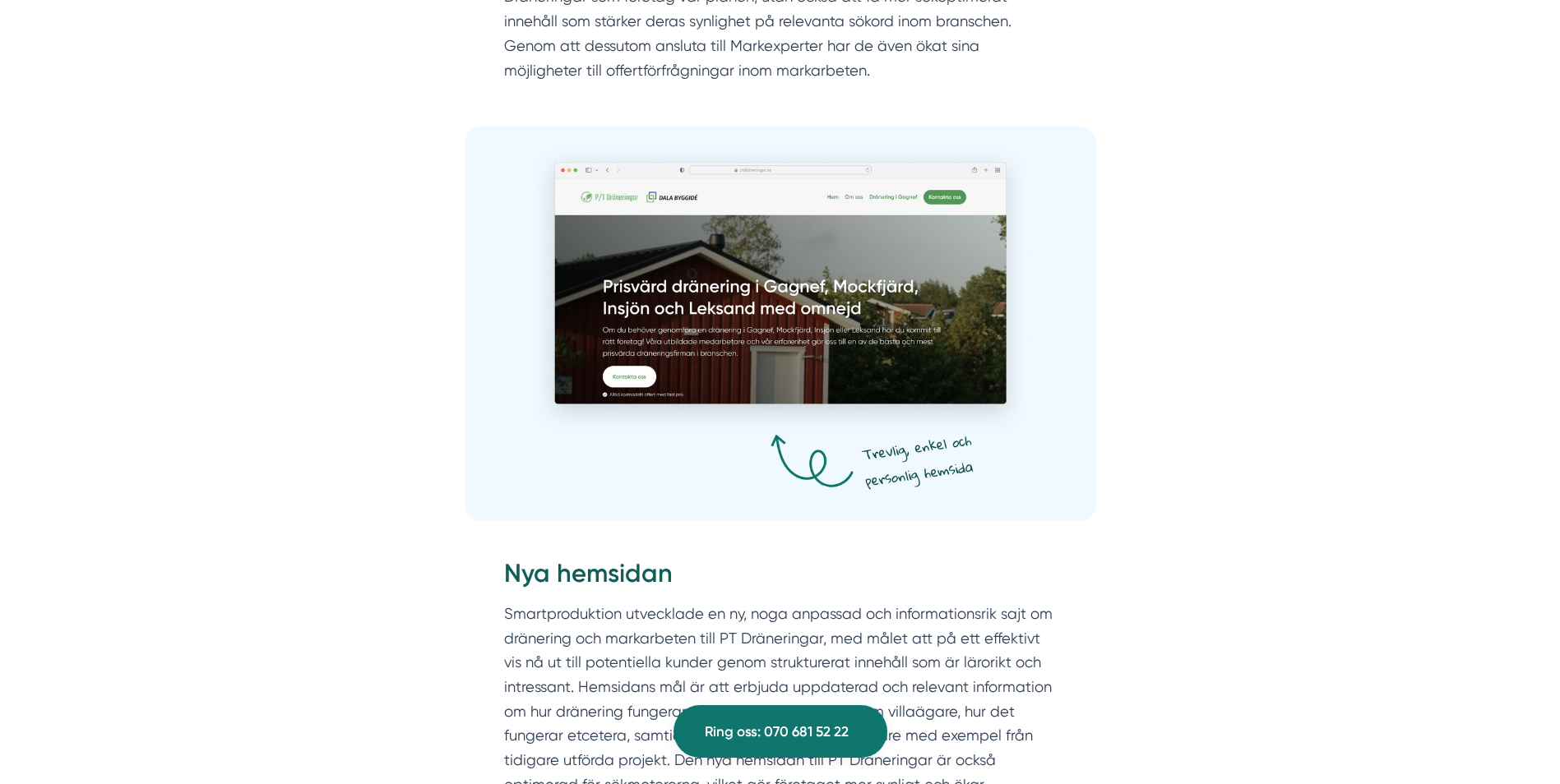
click at [629, 365] on img at bounding box center [780, 324] width 631 height 395
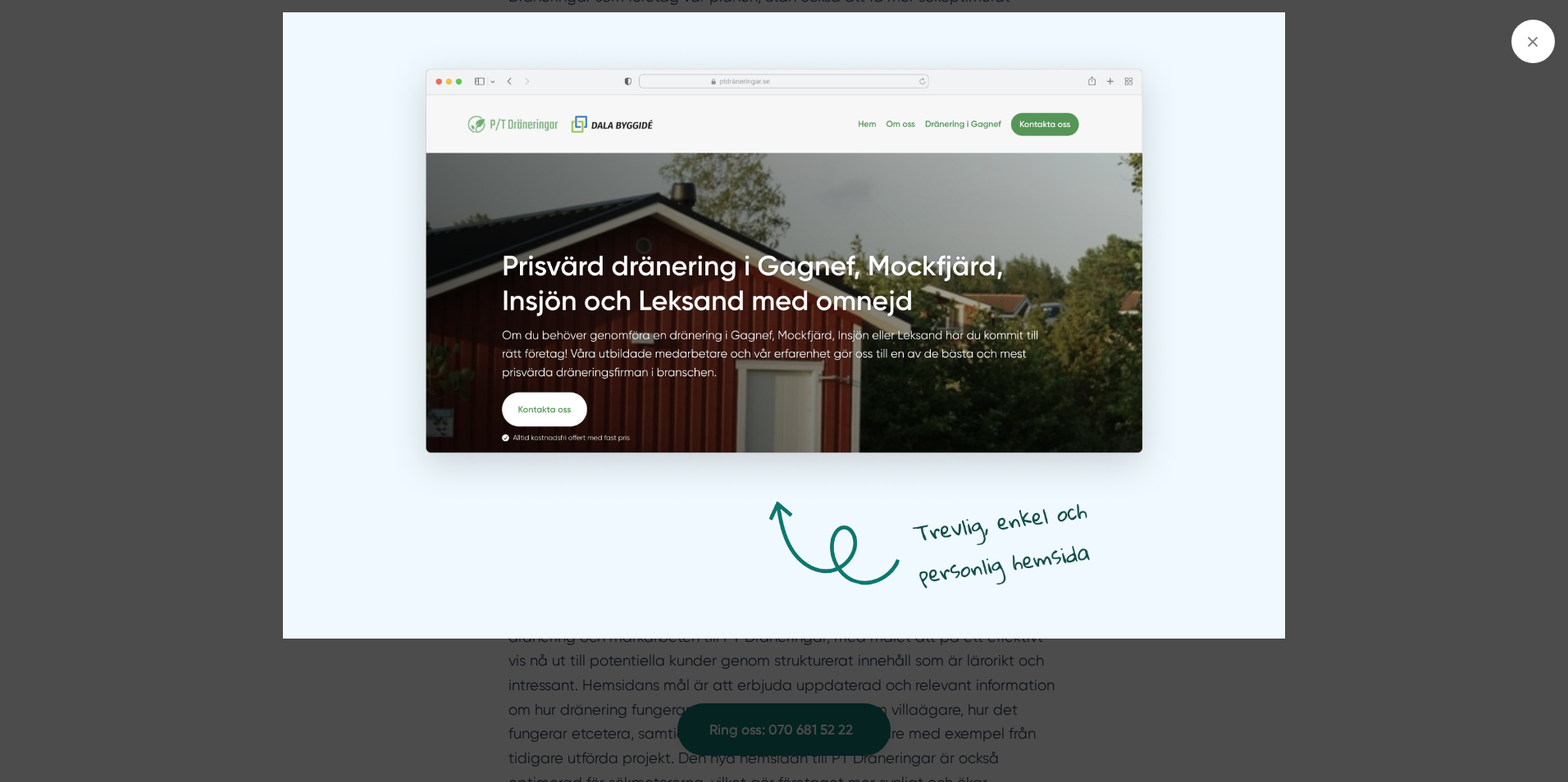
click at [1402, 165] on div at bounding box center [784, 391] width 1568 height 782
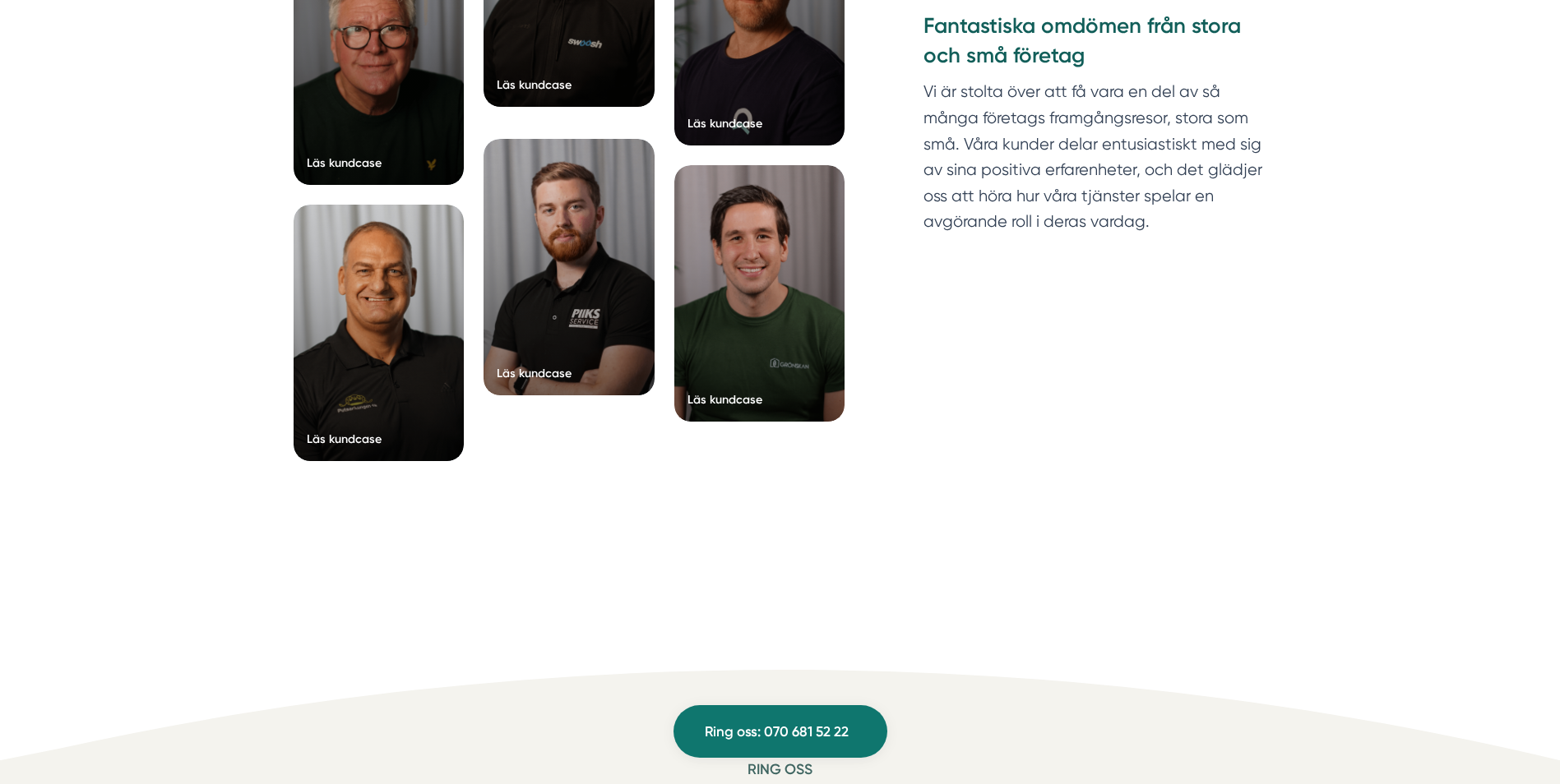
scroll to position [3778, 0]
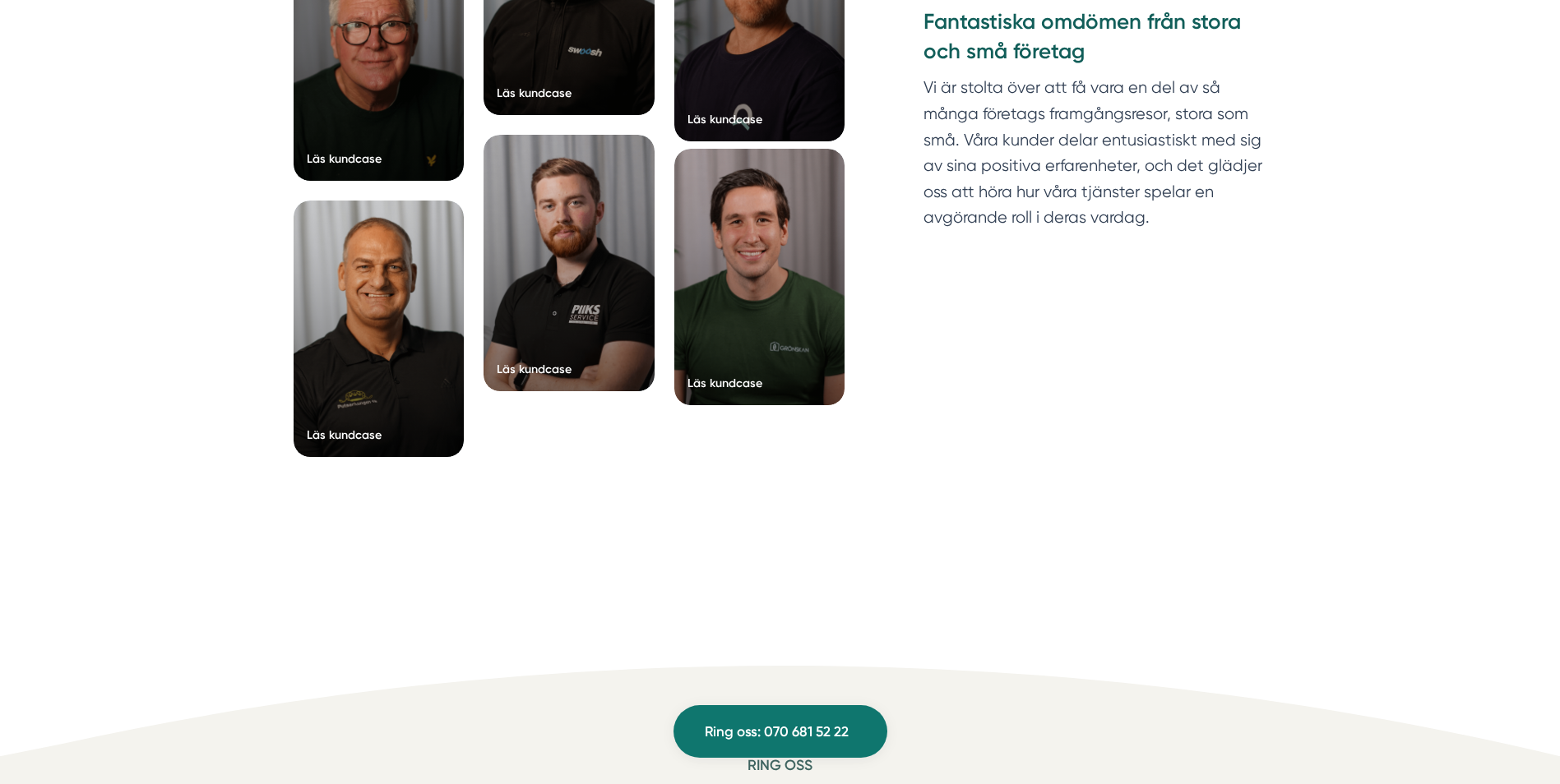
click at [778, 248] on div at bounding box center [760, 276] width 171 height 256
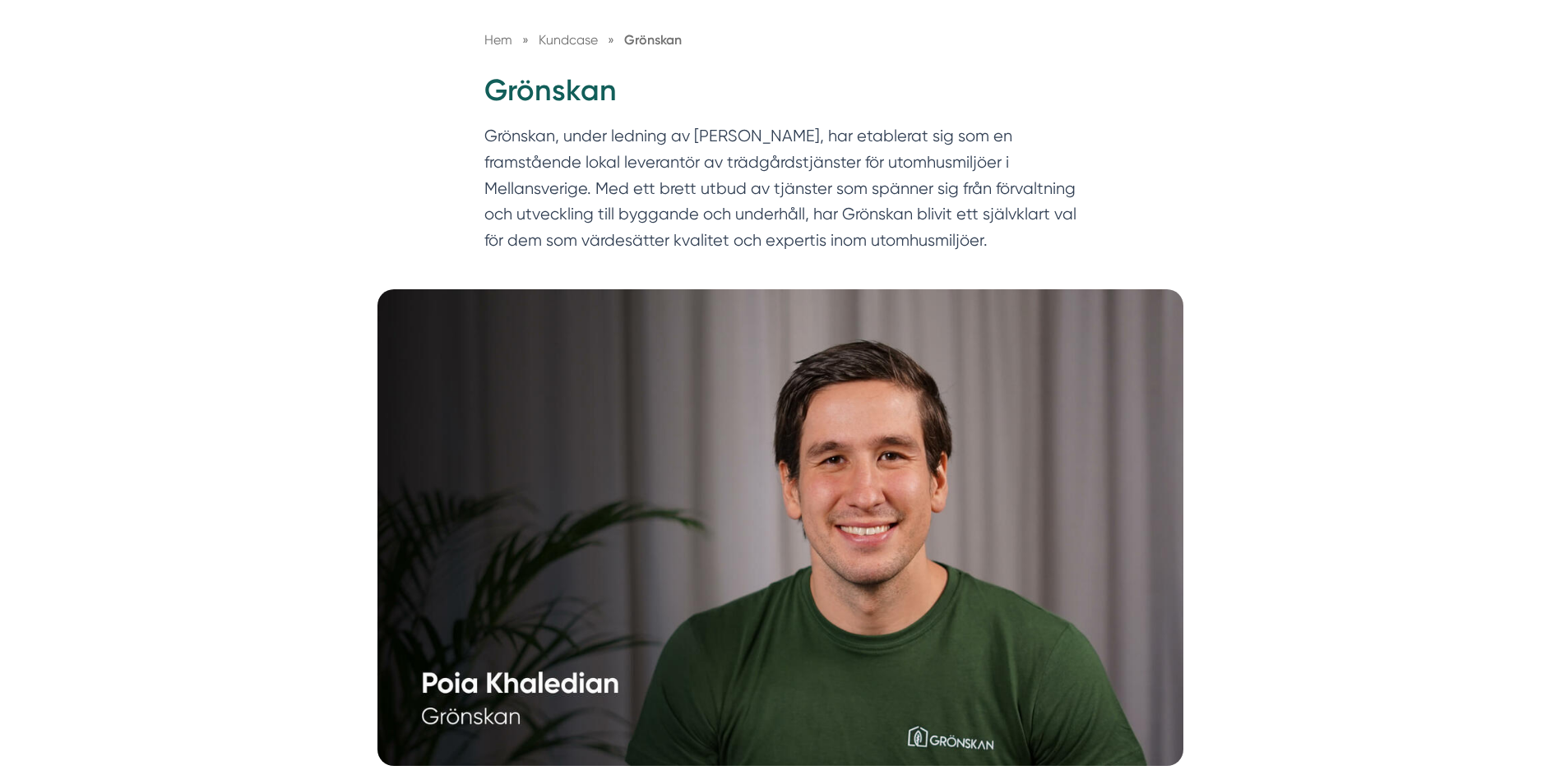
scroll to position [177, 0]
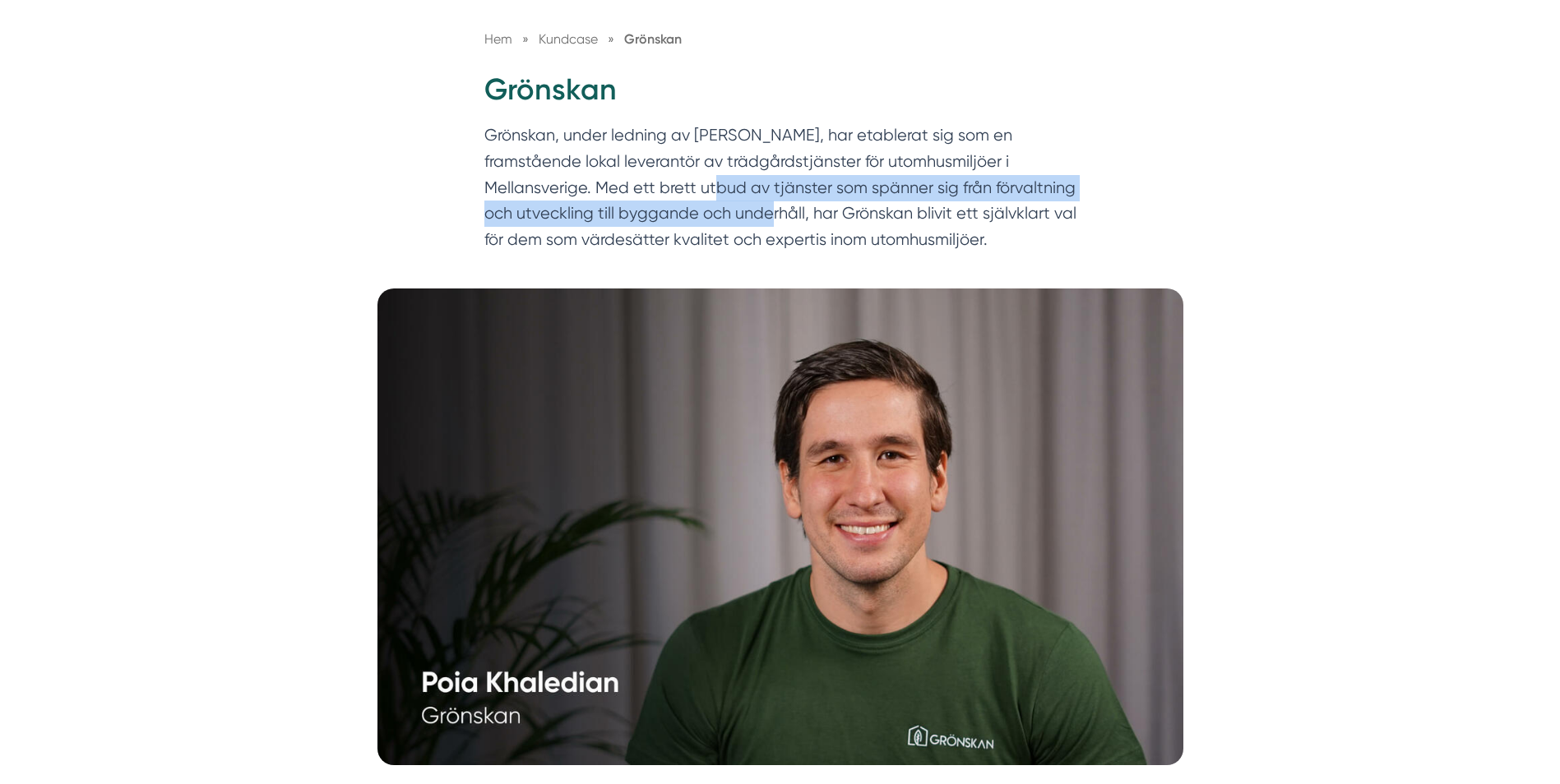
drag, startPoint x: 765, startPoint y: 220, endPoint x: 703, endPoint y: 194, distance: 67.2
click at [703, 194] on p "Grönskan, under ledning av Poia Khaledian, har etablerat sig som en framstående…" at bounding box center [780, 191] width 592 height 138
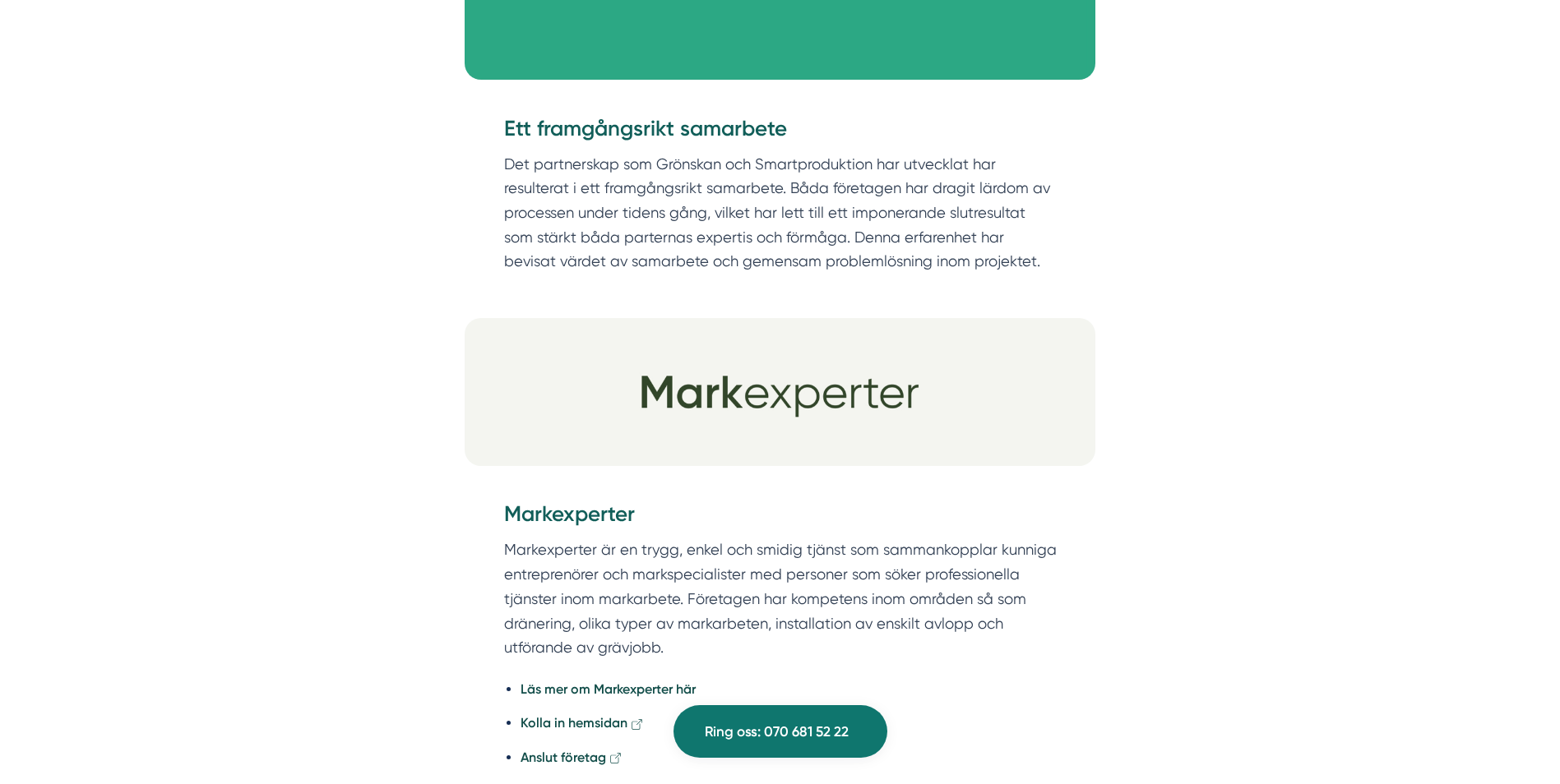
scroll to position [3105, 0]
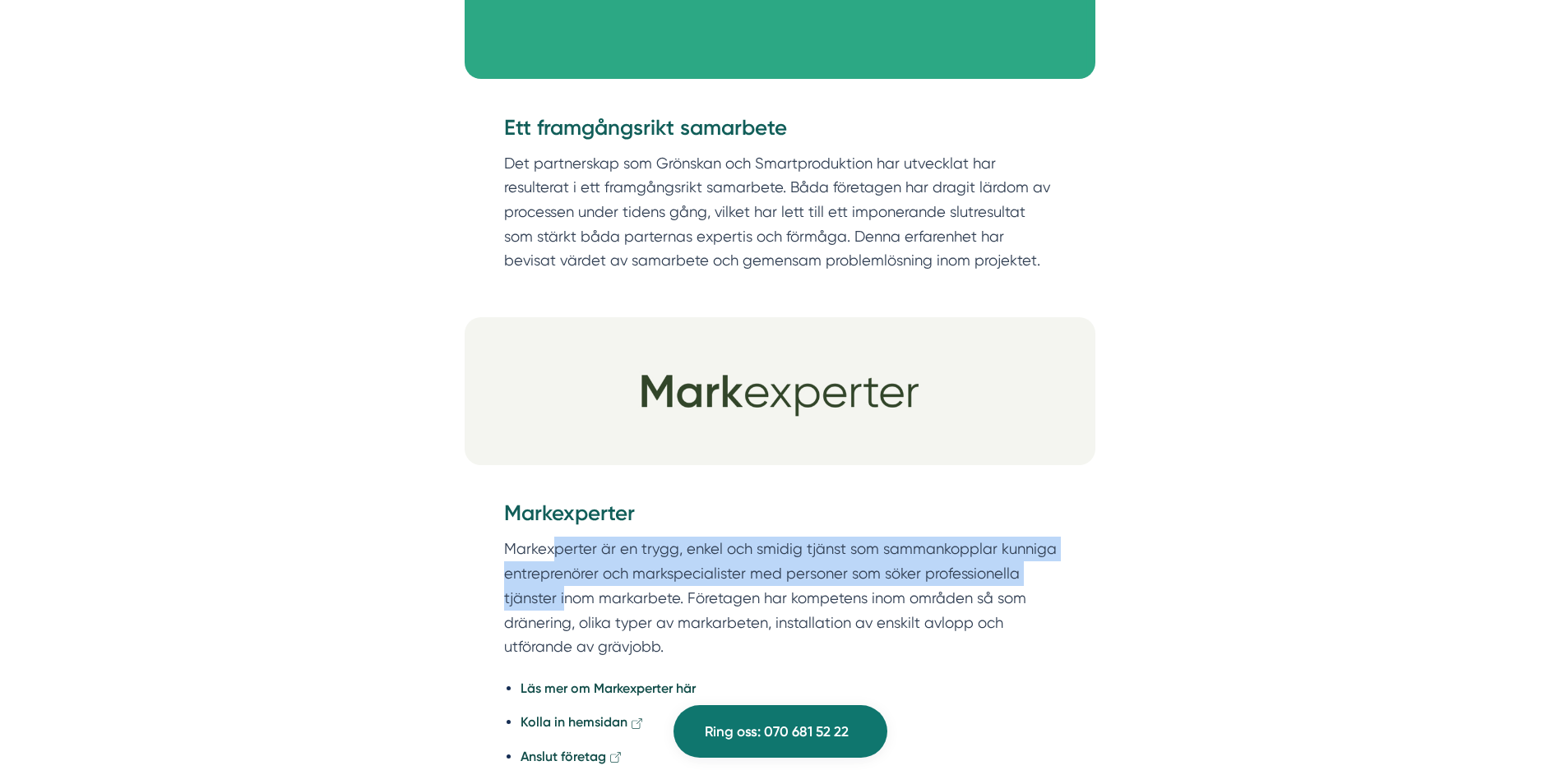
drag, startPoint x: 557, startPoint y: 554, endPoint x: 565, endPoint y: 595, distance: 41.8
click at [565, 595] on p "Markexperter är en trygg, enkel och smidig tjänst som sammankopplar kunniga ent…" at bounding box center [781, 598] width 553 height 122
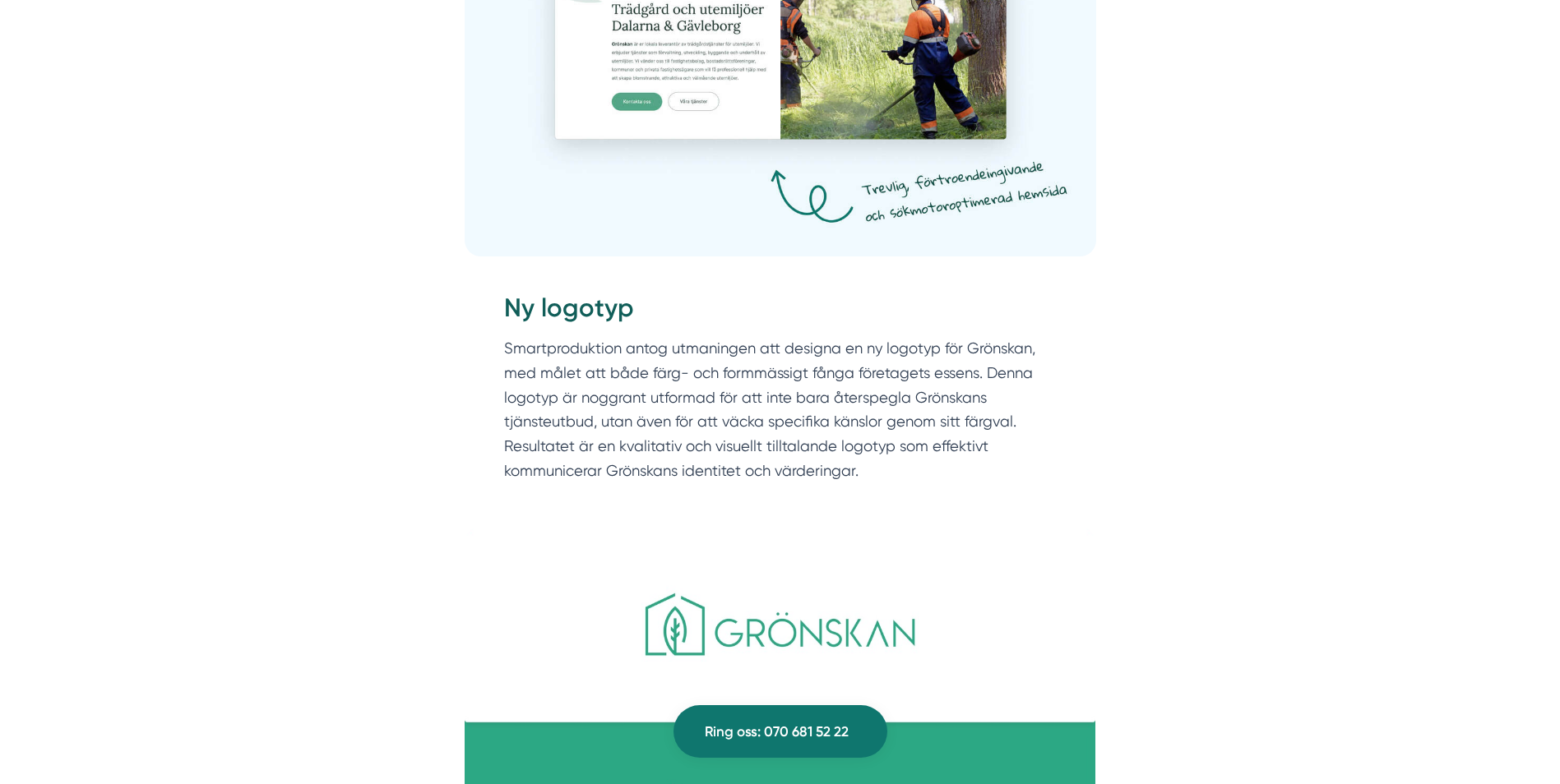
scroll to position [2245, 0]
click at [1166, 402] on div "Grönskan, ledd av den passionerade entreprenören Poia Khaledian med över ett de…" at bounding box center [780, 463] width 1521 height 3478
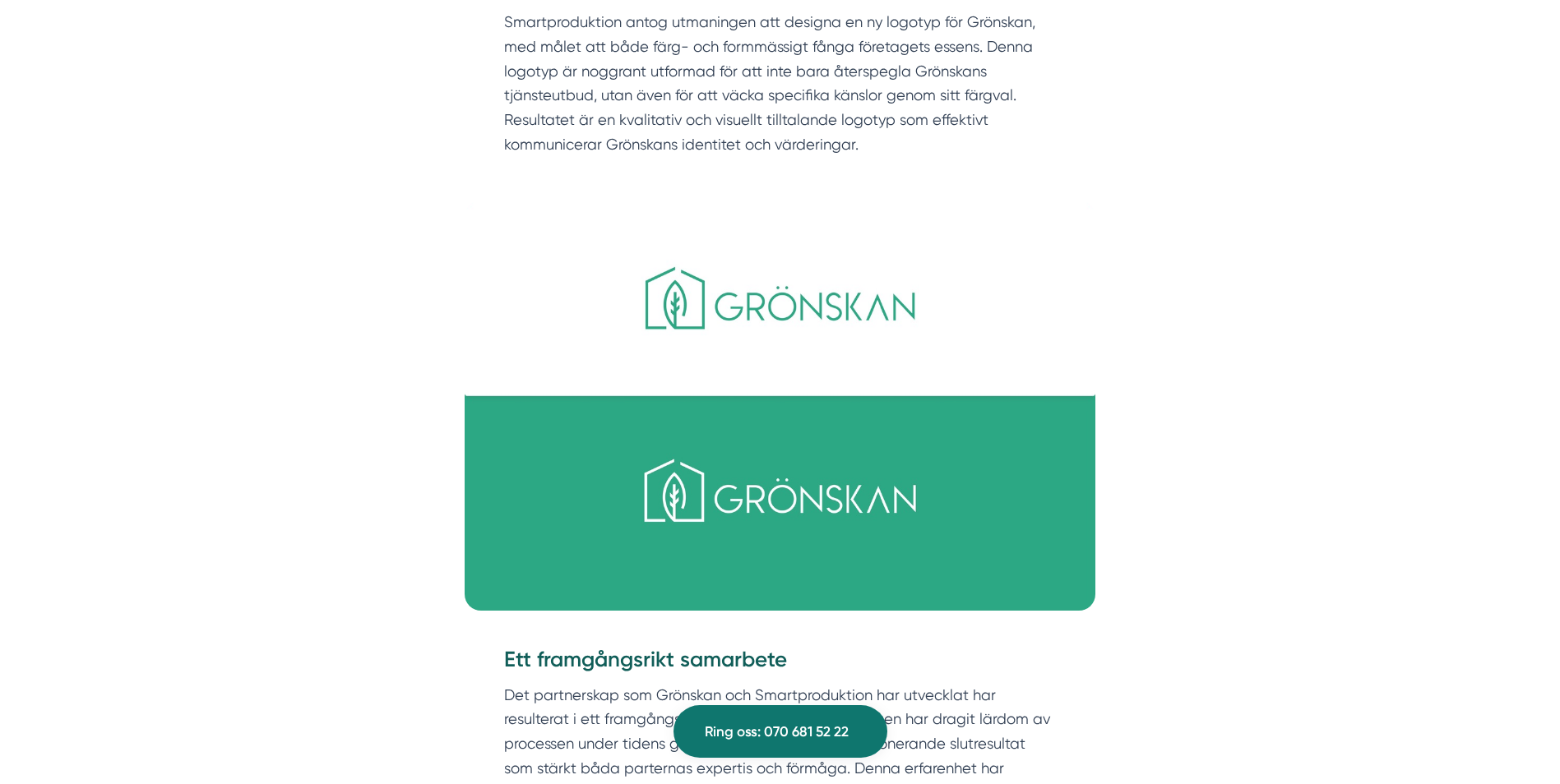
scroll to position [2442, 0]
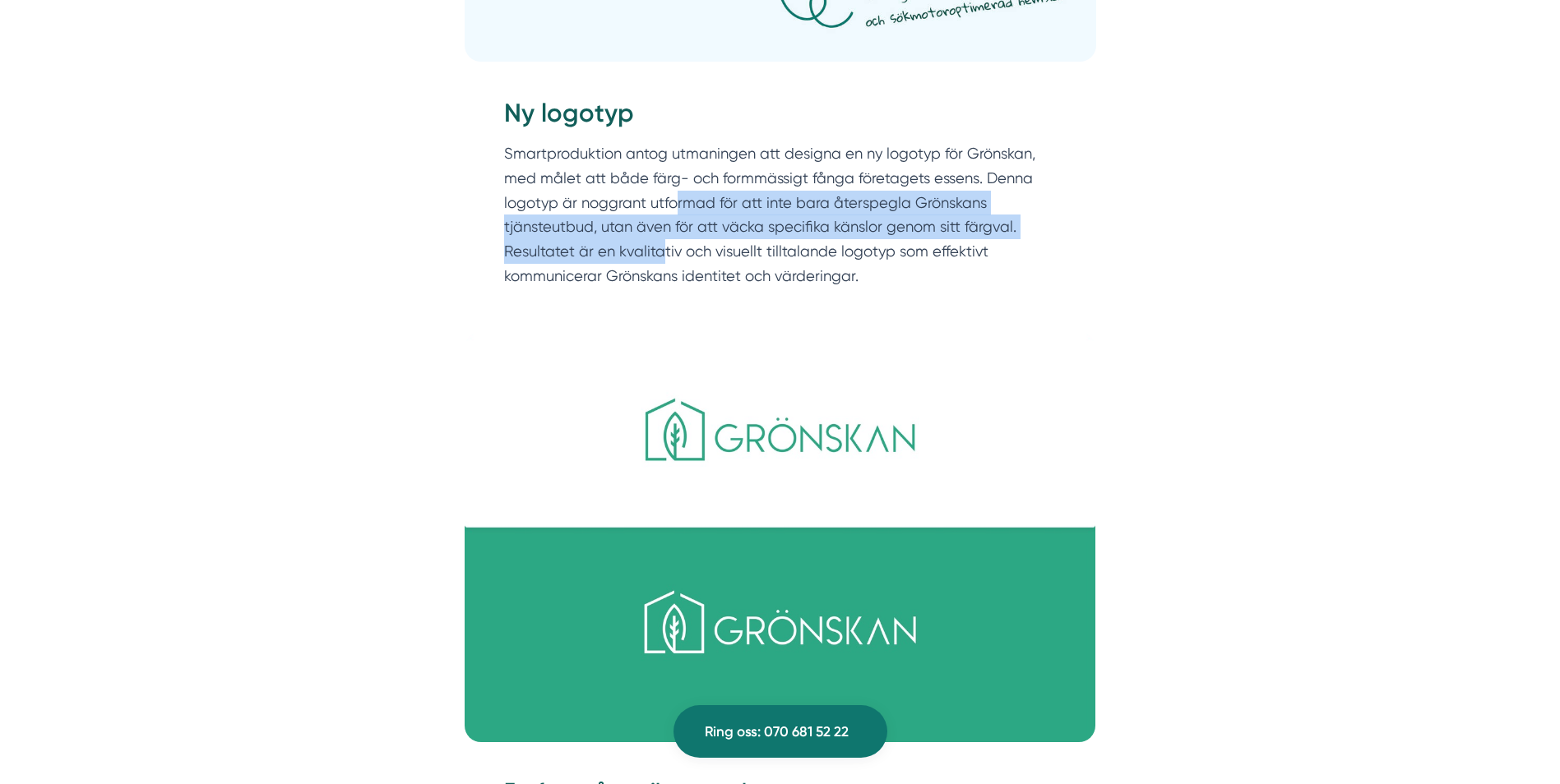
drag, startPoint x: 677, startPoint y: 205, endPoint x: 664, endPoint y: 263, distance: 59.4
click at [664, 263] on p "Smartproduktion antog utmaningen att designa en ny logotyp för Grönskan, med må…" at bounding box center [781, 215] width 553 height 146
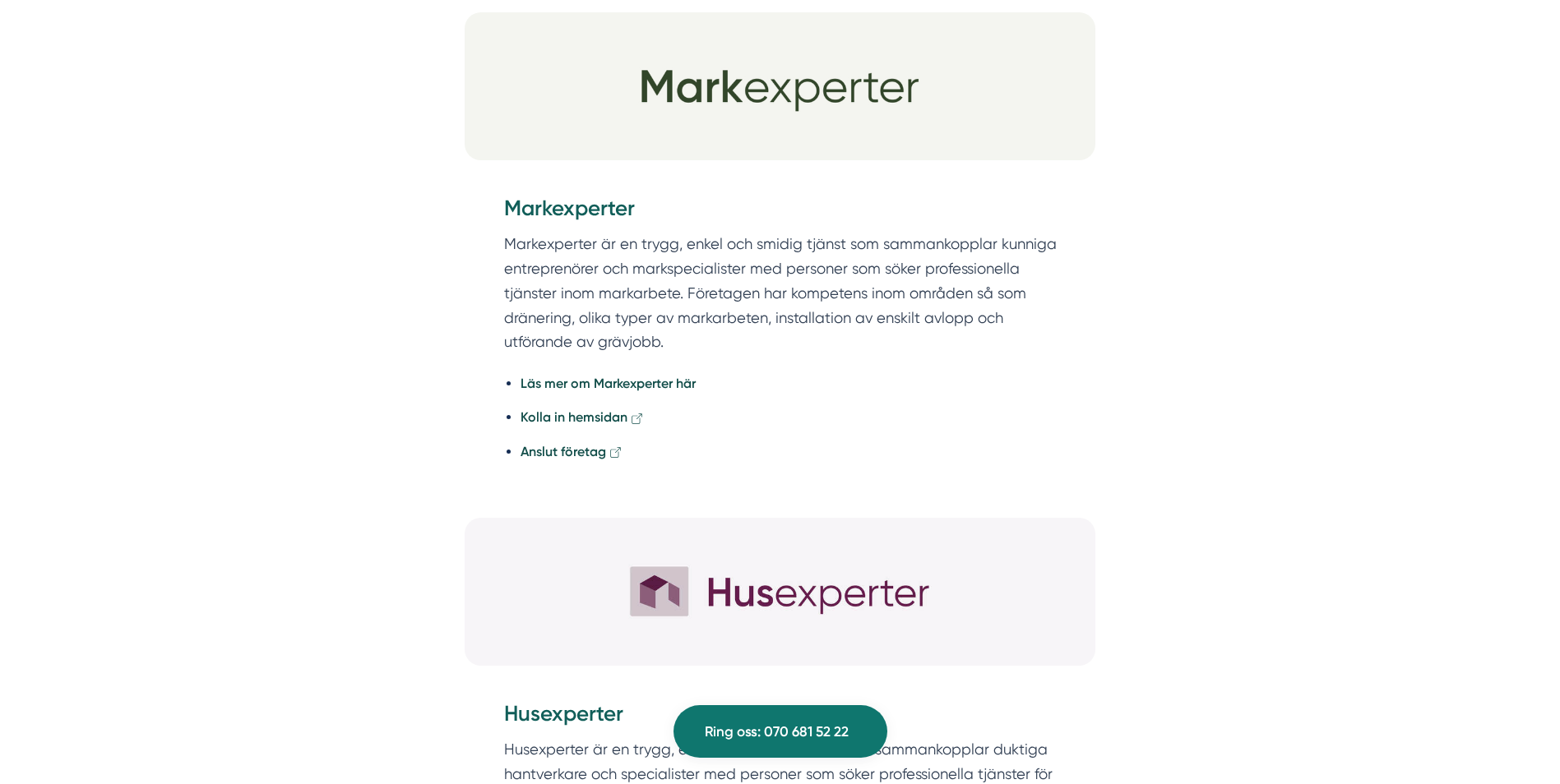
scroll to position [3411, 0]
drag, startPoint x: 603, startPoint y: 418, endPoint x: 579, endPoint y: 410, distance: 25.3
click at [579, 410] on strong "Kolla in hemsidan" at bounding box center [574, 416] width 107 height 16
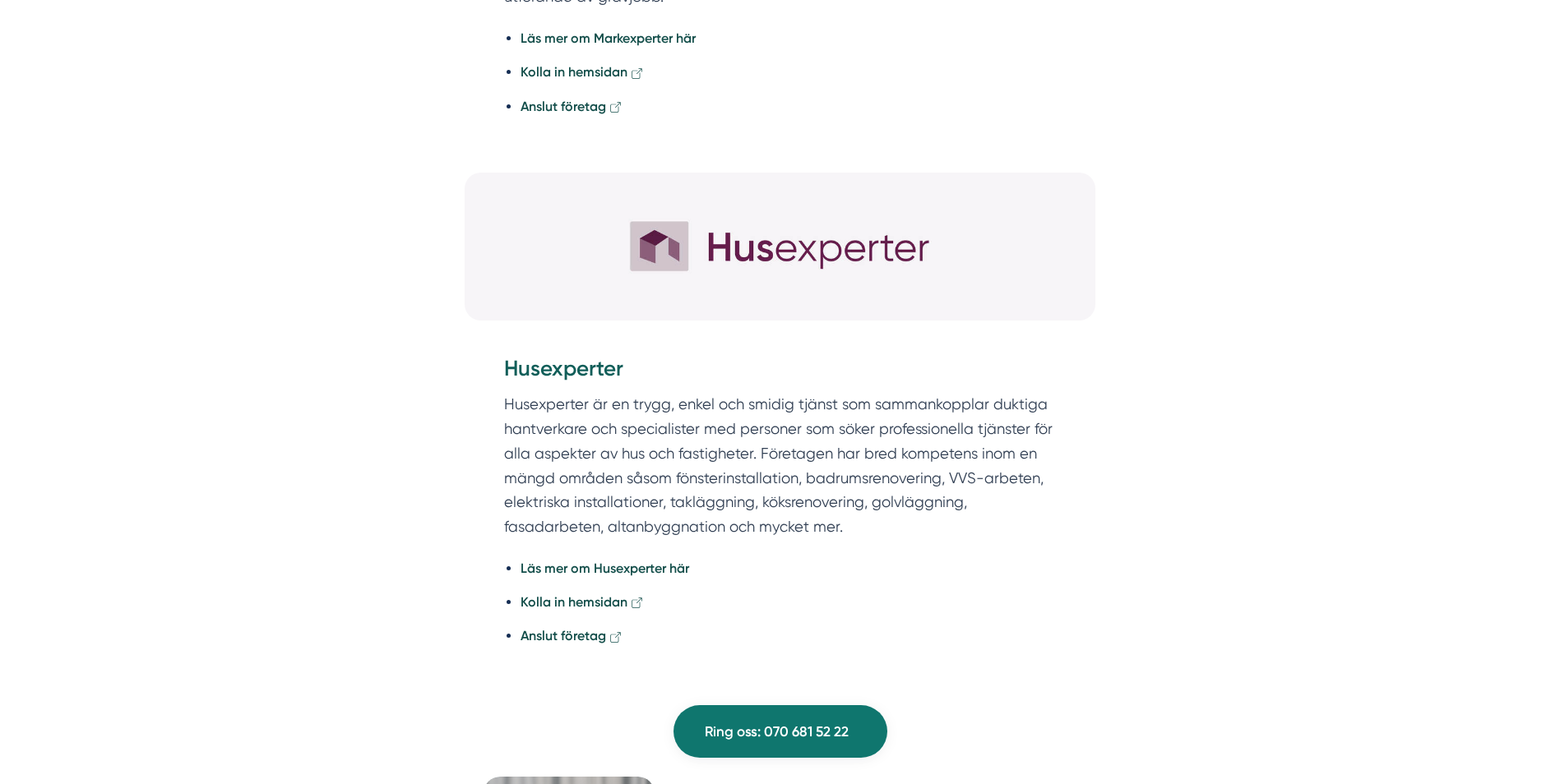
scroll to position [3756, 0]
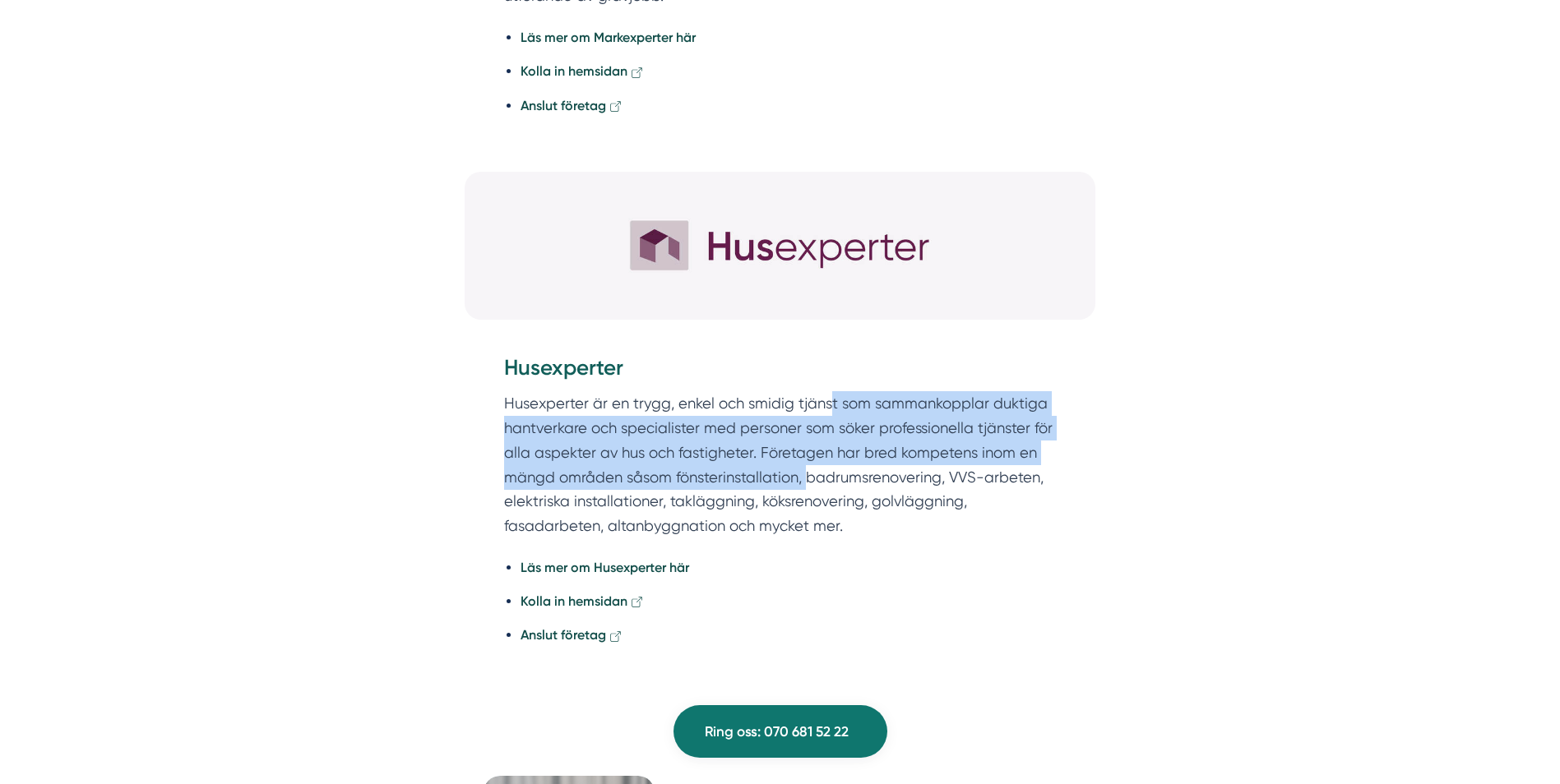
drag, startPoint x: 833, startPoint y: 396, endPoint x: 805, endPoint y: 488, distance: 96.2
click at [805, 488] on p "Husexperter är en trygg, enkel och smidig tjänst som sammankopplar duktiga hant…" at bounding box center [781, 464] width 553 height 146
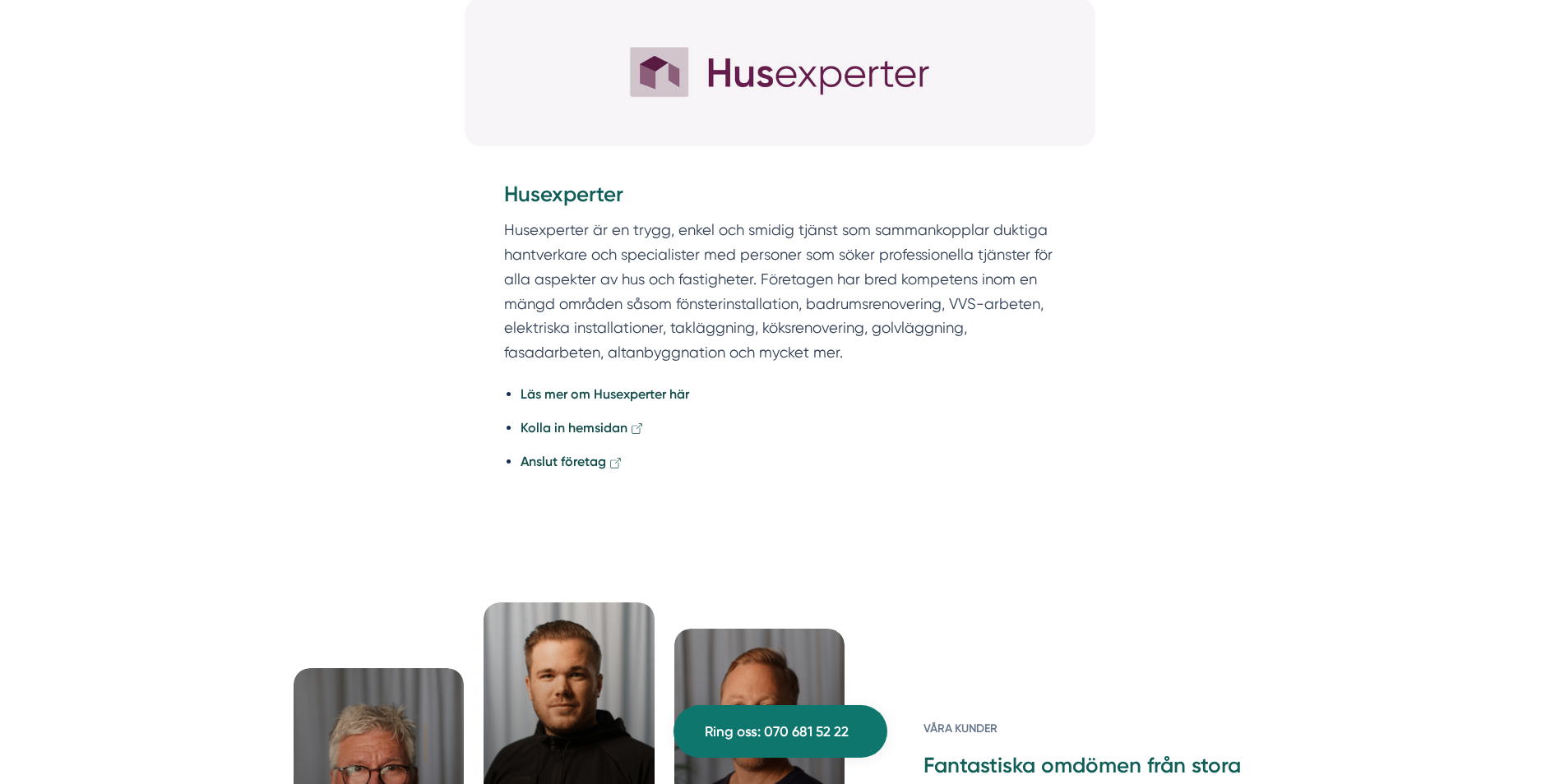
scroll to position [3930, 0]
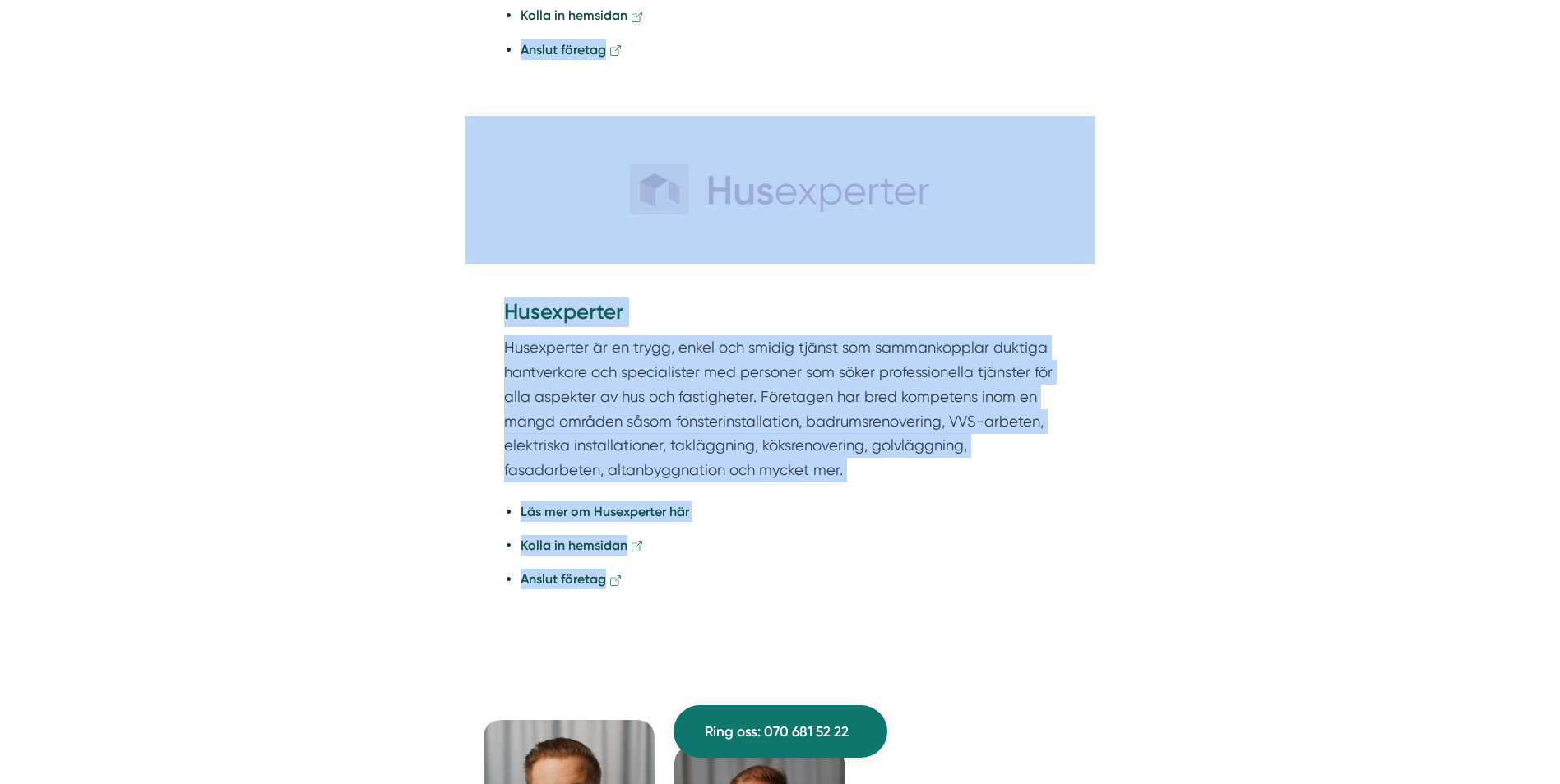
drag, startPoint x: 805, startPoint y: 488, endPoint x: 1168, endPoint y: -18, distance: 622.7
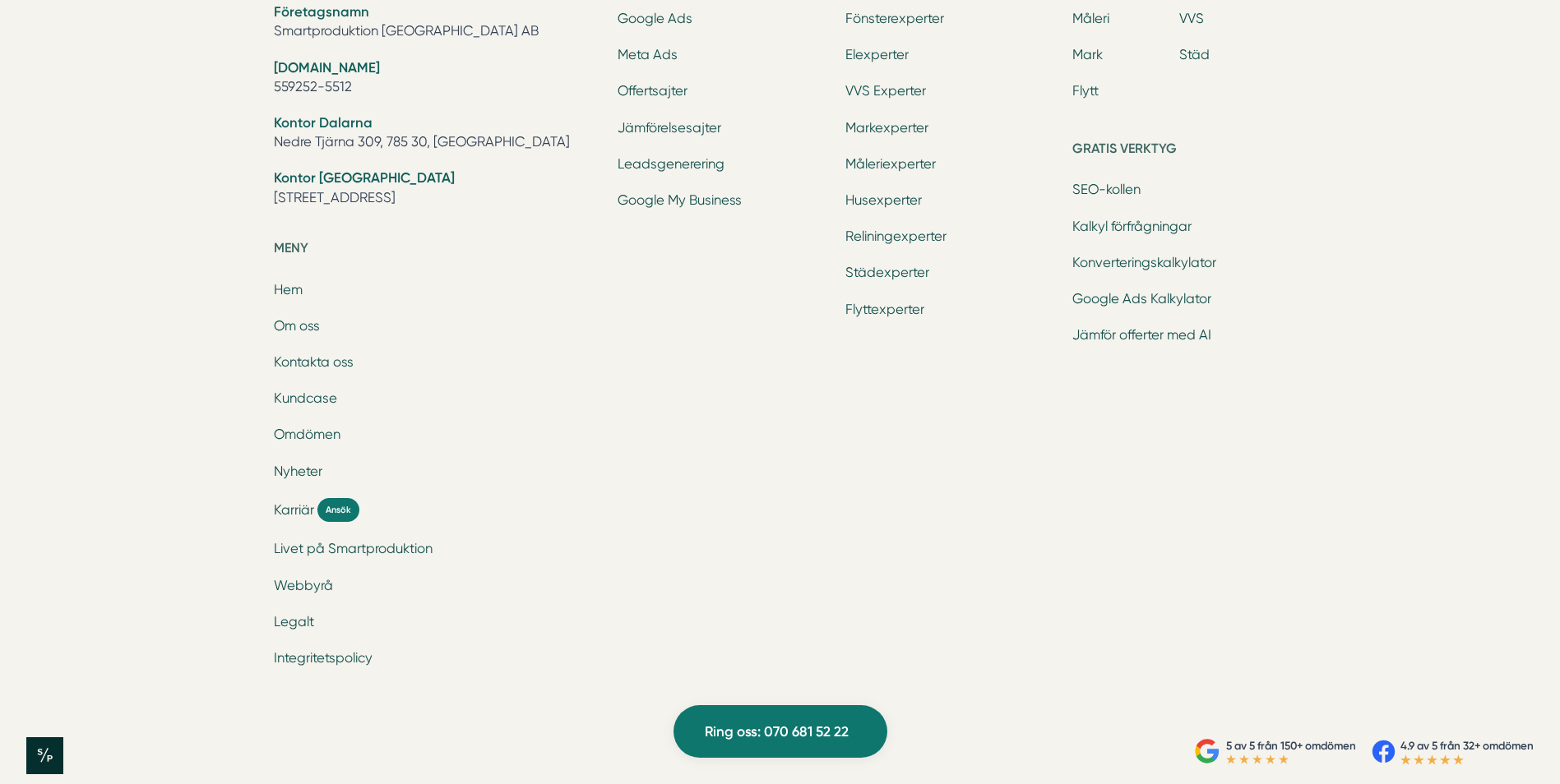
scroll to position [5843, 0]
click at [329, 559] on li "Livet på Smartproduktion" at bounding box center [437, 549] width 325 height 23
click at [288, 626] on link "Legalt" at bounding box center [294, 621] width 40 height 16
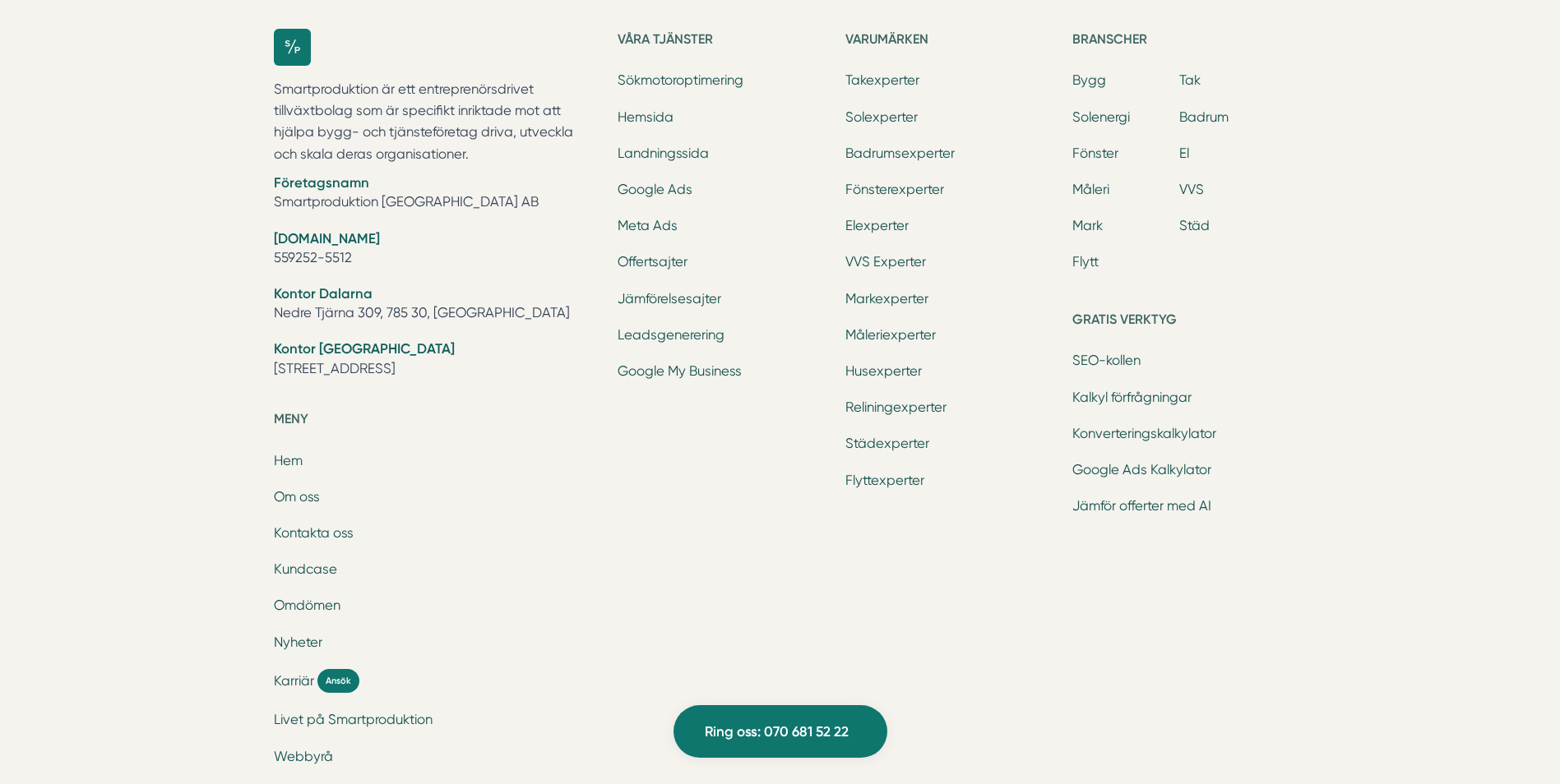
scroll to position [5623, 0]
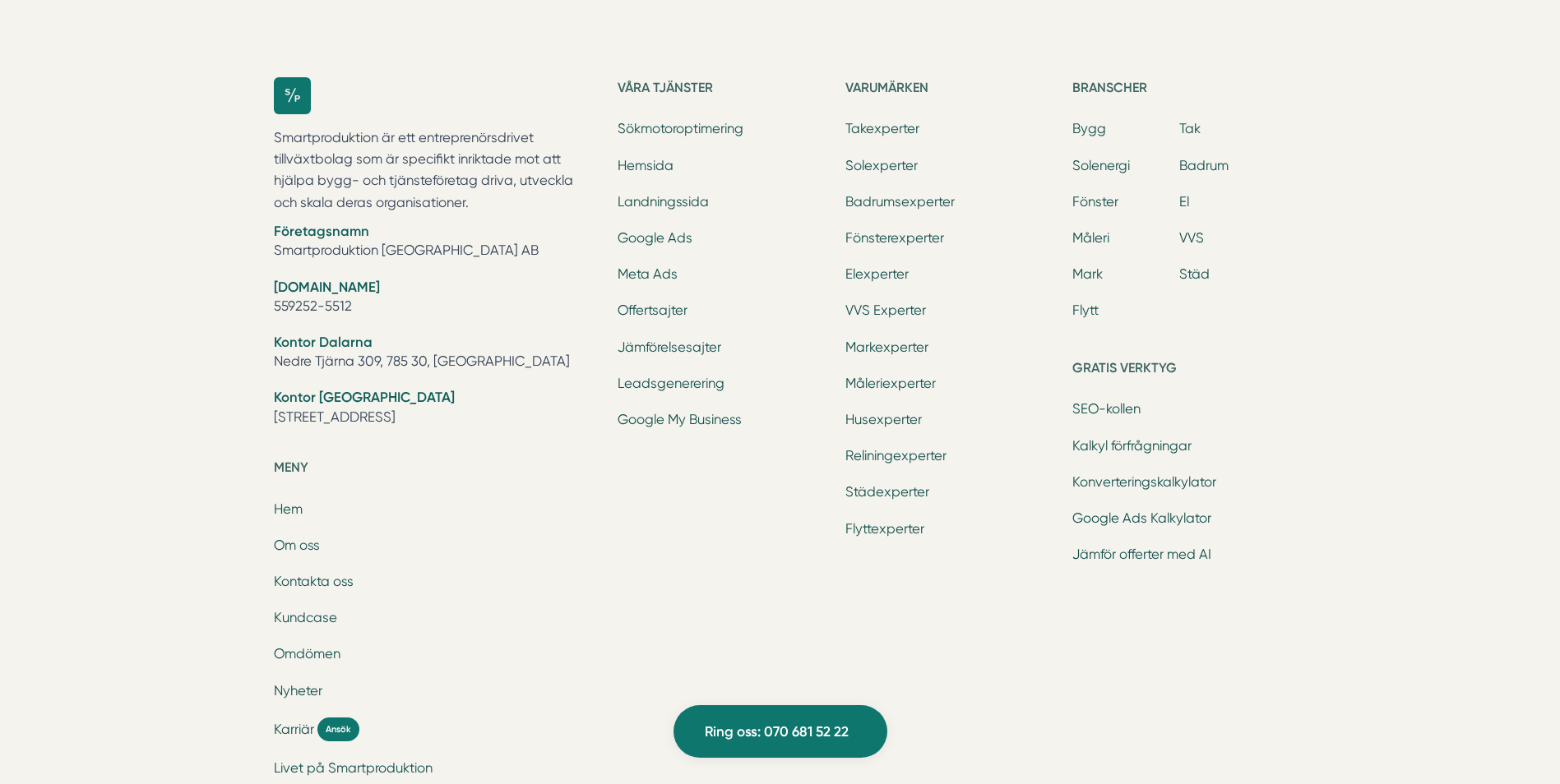
click at [443, 686] on li "Nyheter" at bounding box center [437, 693] width 325 height 23
drag, startPoint x: 522, startPoint y: 414, endPoint x: 269, endPoint y: 412, distance: 253.0
click at [269, 412] on div "Smartproduktion är ett entreprenörsdrivet tillväxtbolag som är specifikt inrikt…" at bounding box center [780, 491] width 1053 height 880
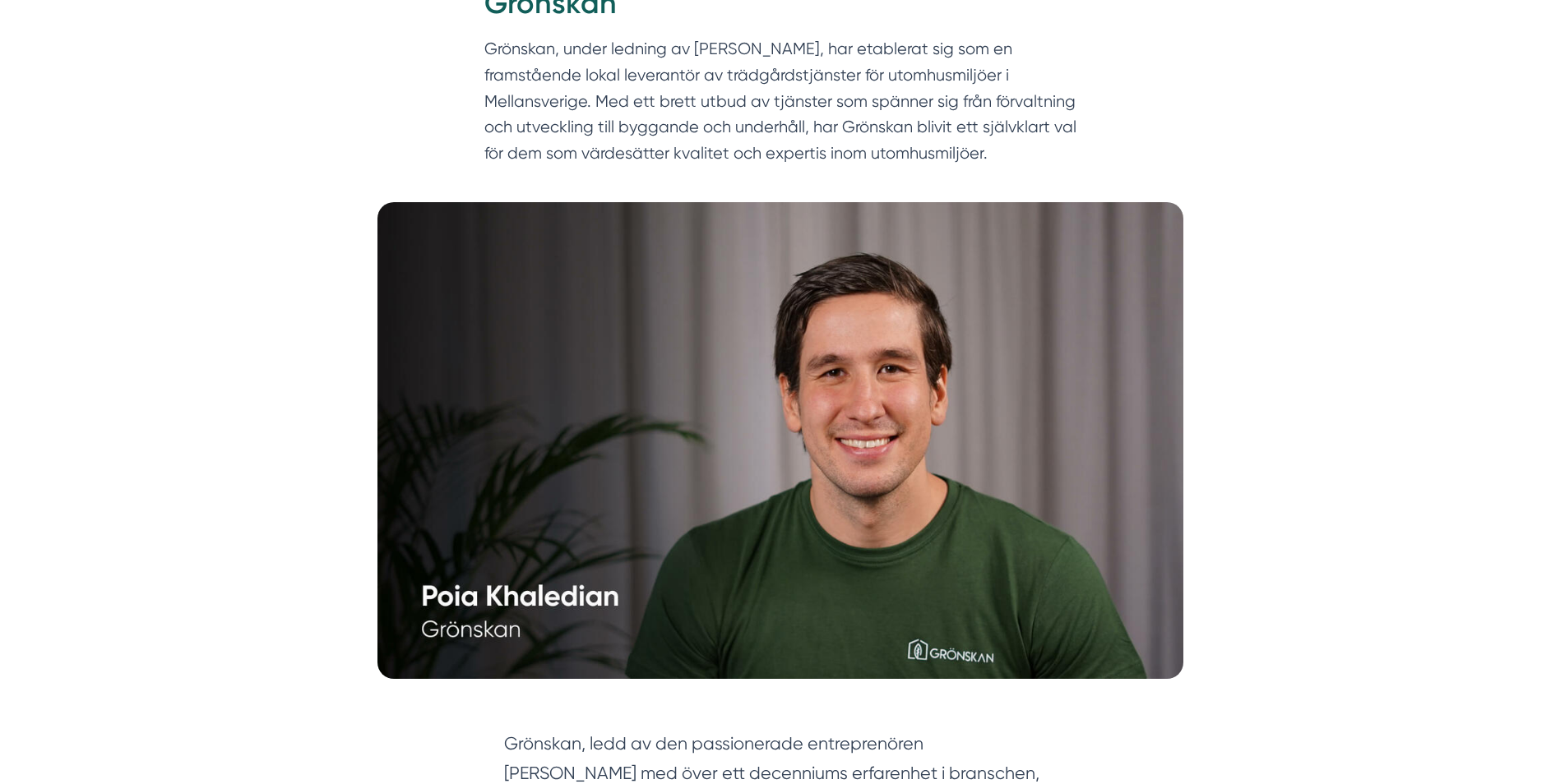
scroll to position [0, 0]
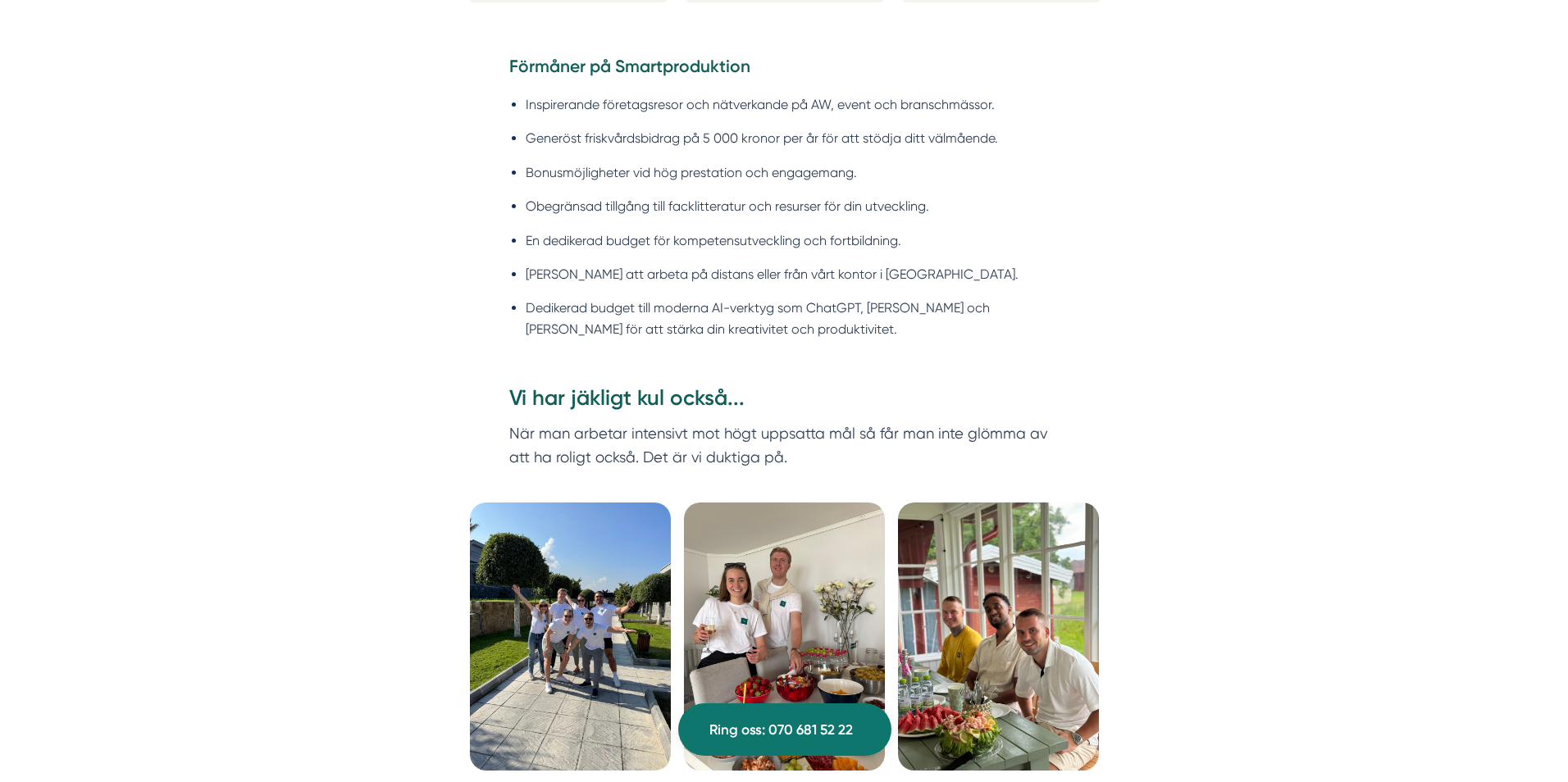
scroll to position [1679, 0]
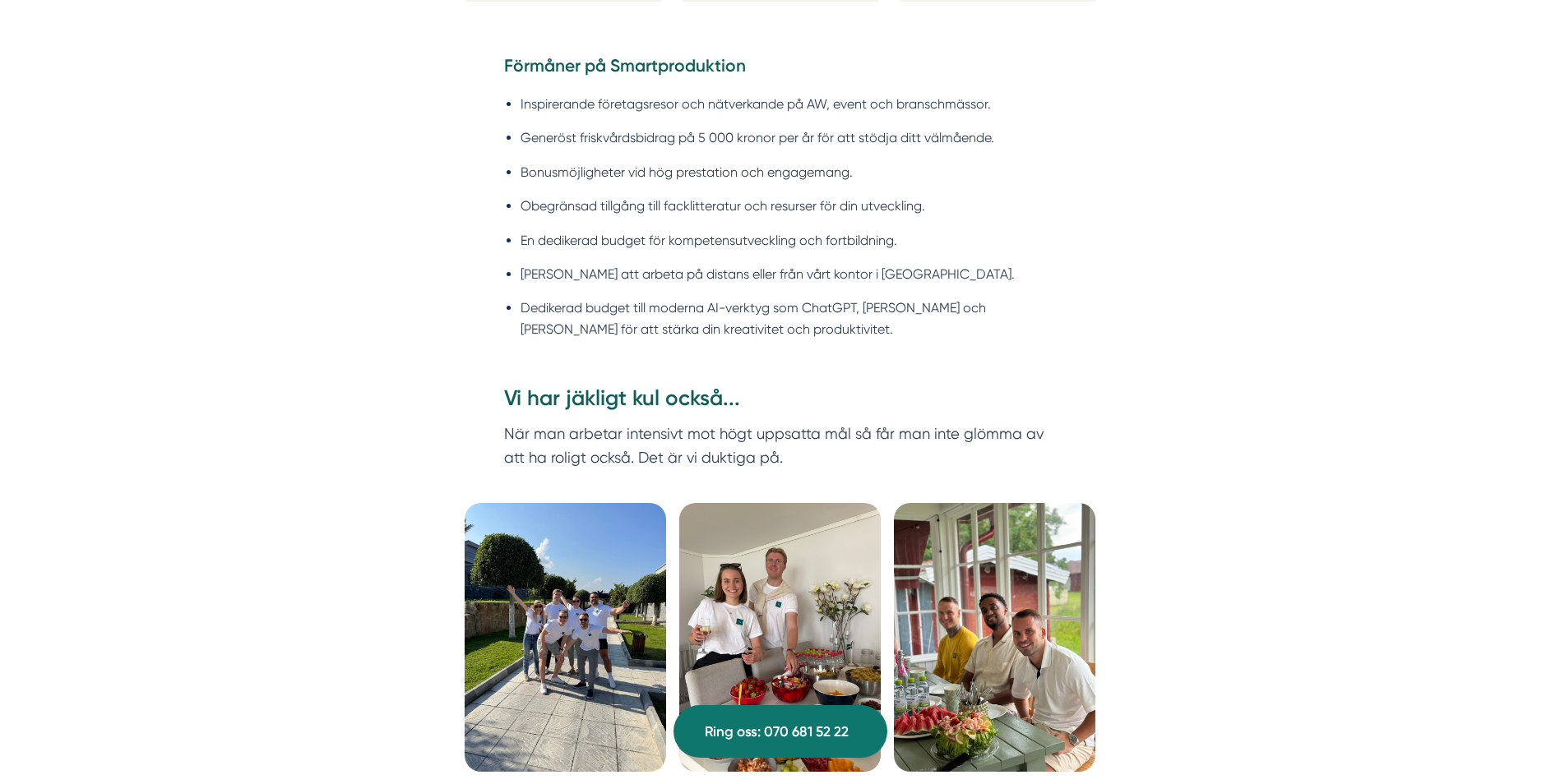
click at [492, 638] on img at bounding box center [565, 637] width 202 height 269
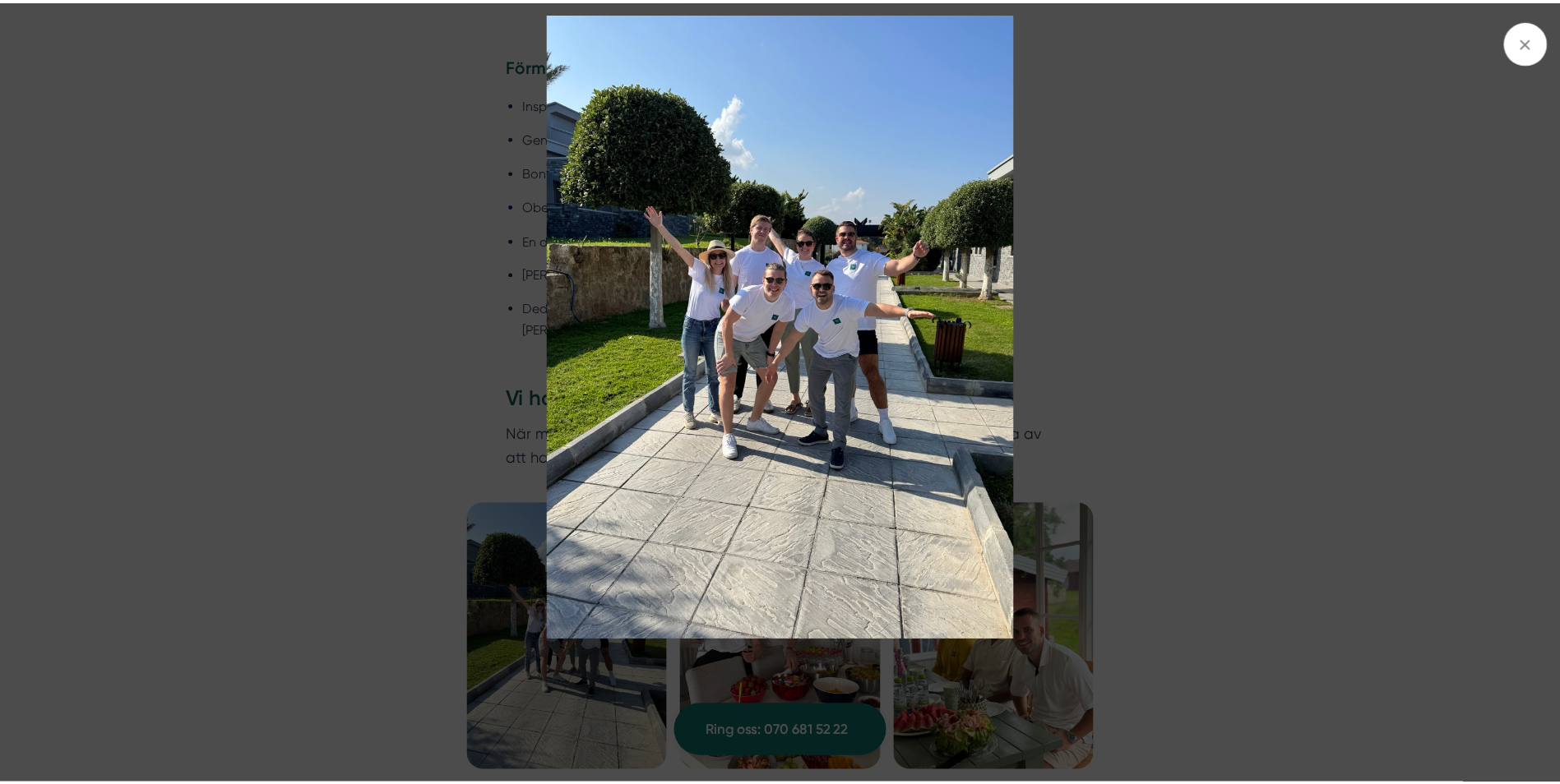
scroll to position [1454, 0]
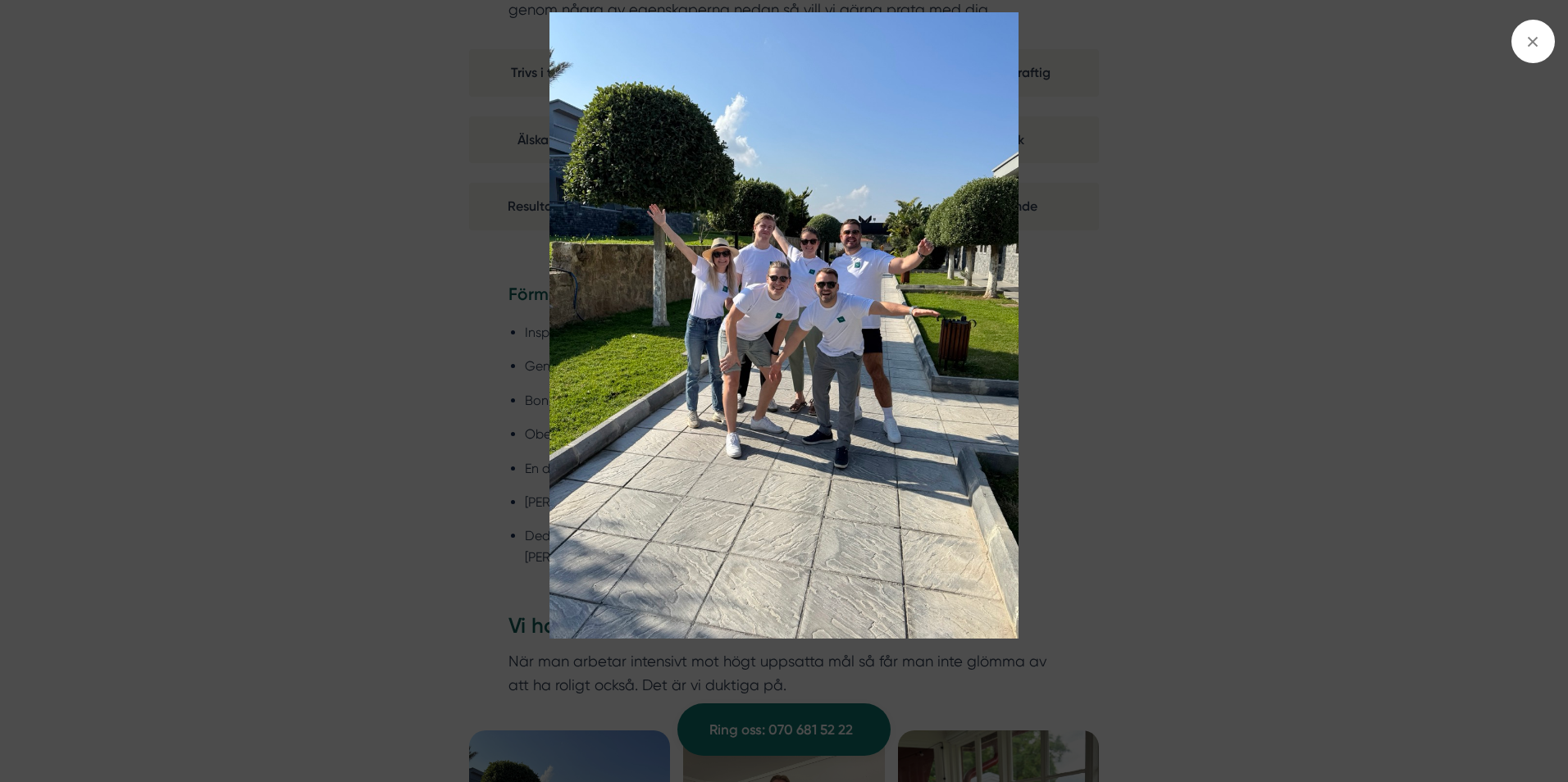
click at [944, 371] on img at bounding box center [784, 325] width 1176 height 626
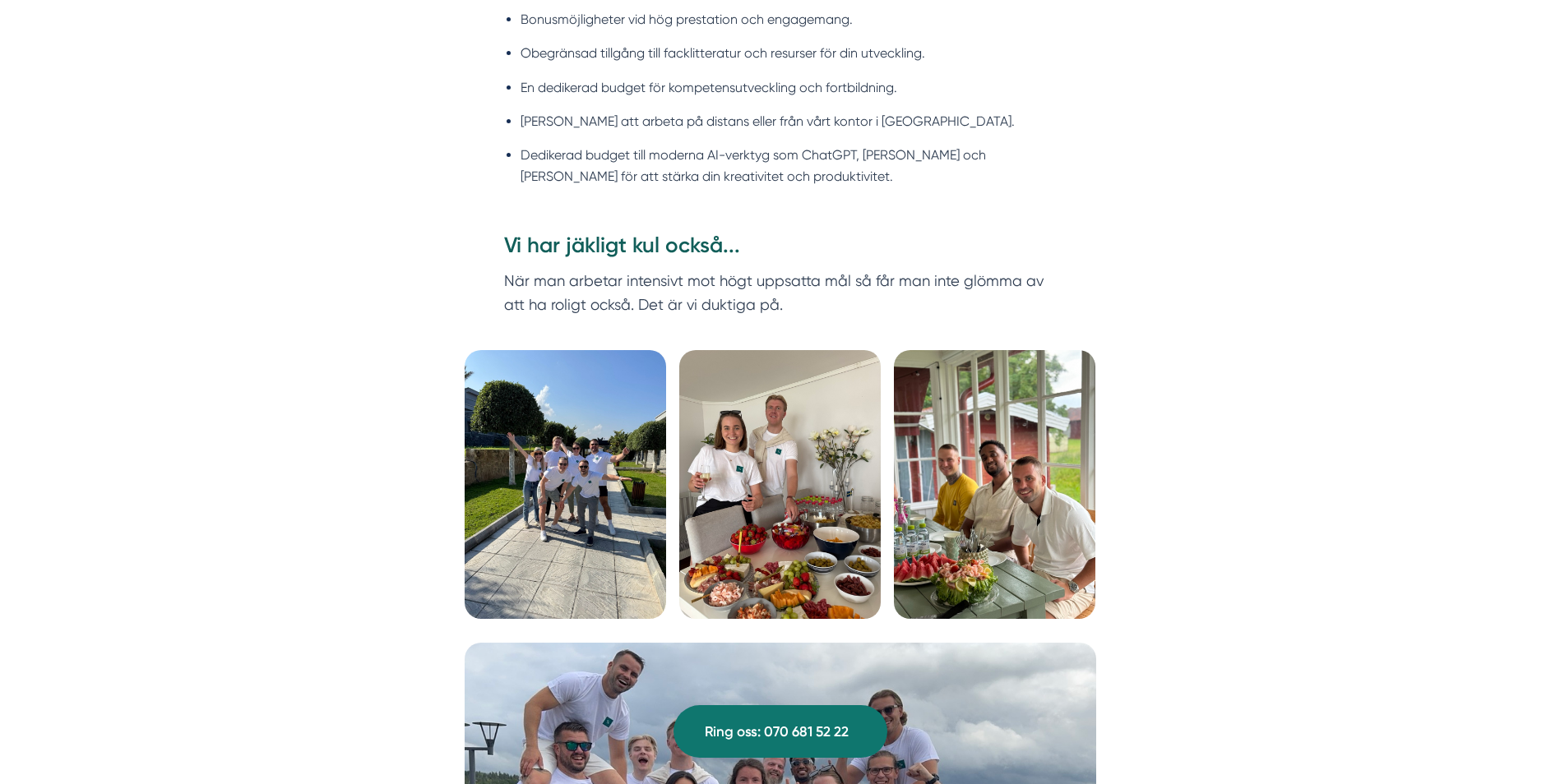
scroll to position [1850, 0]
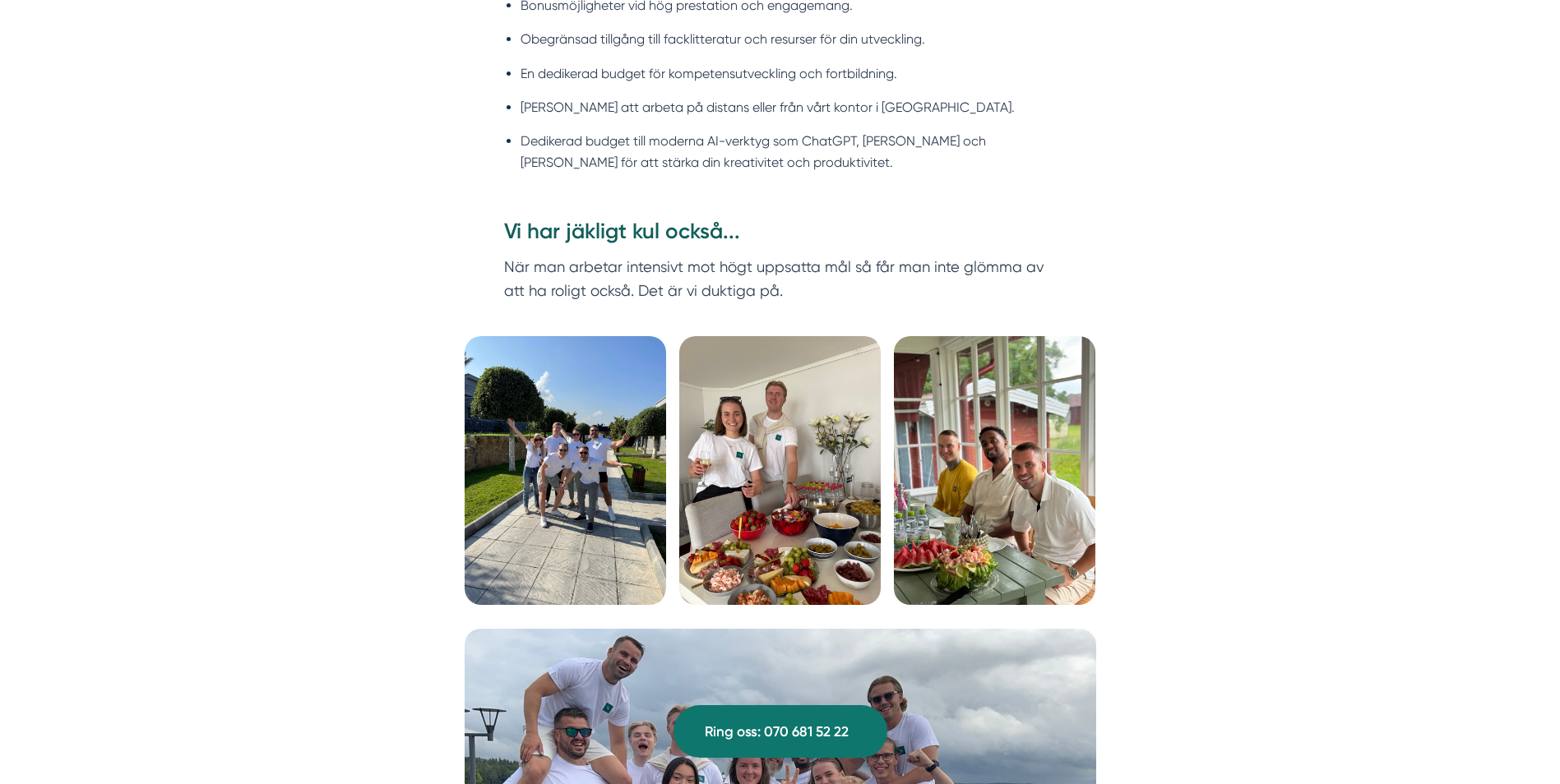
click at [810, 427] on img at bounding box center [780, 470] width 202 height 269
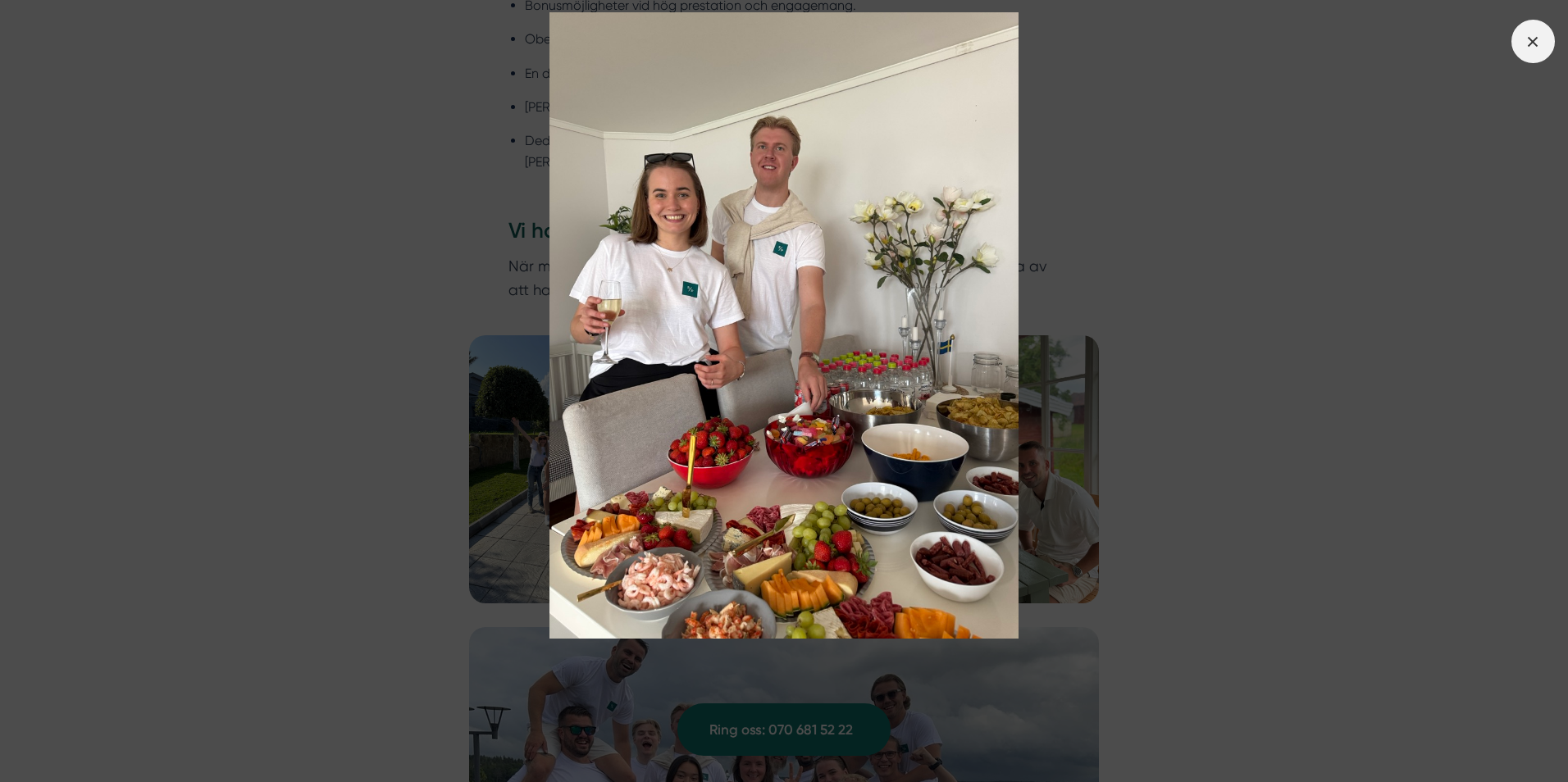
click at [1549, 36] on span at bounding box center [1533, 42] width 43 height 43
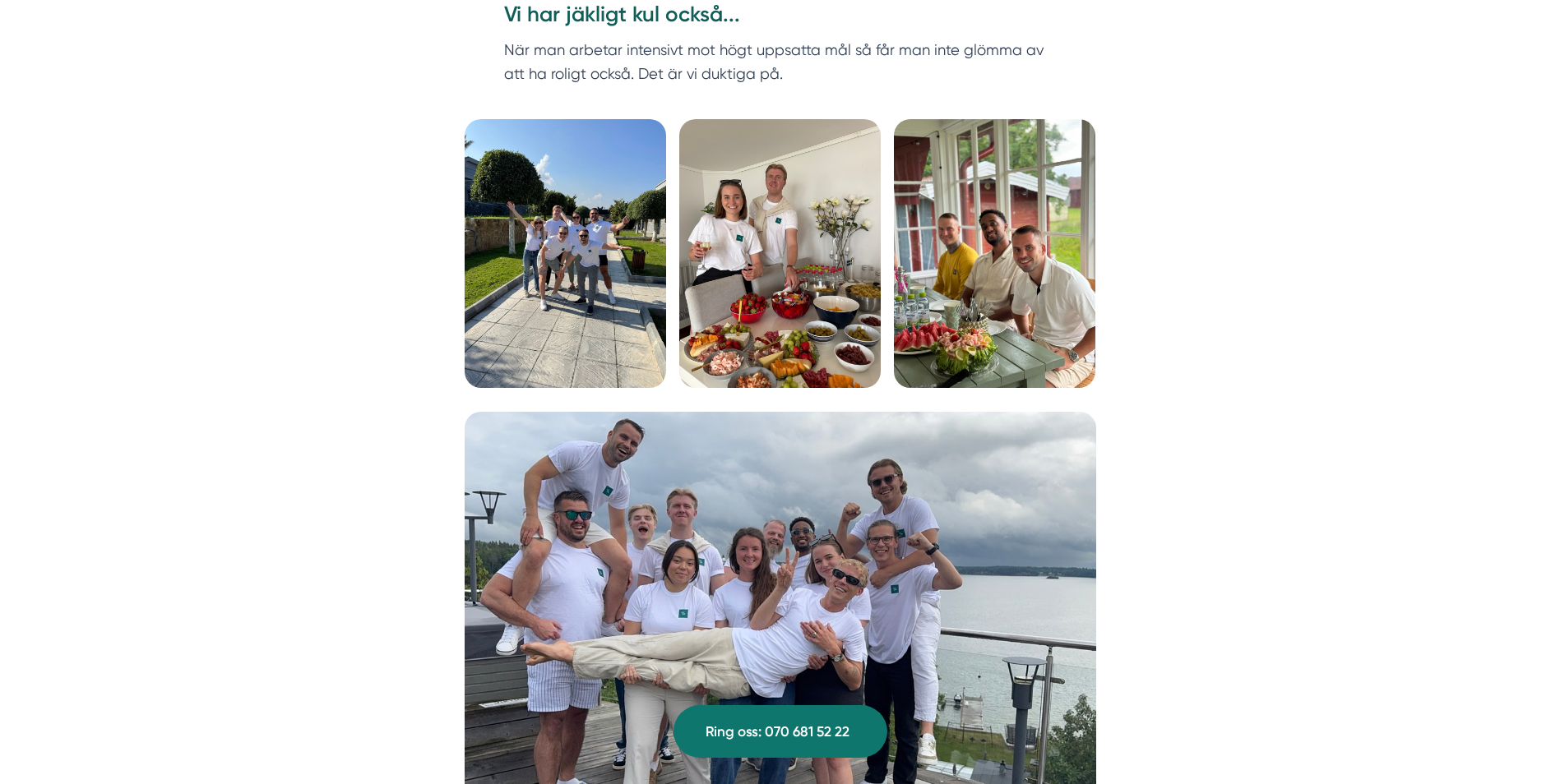
scroll to position [2081, 0]
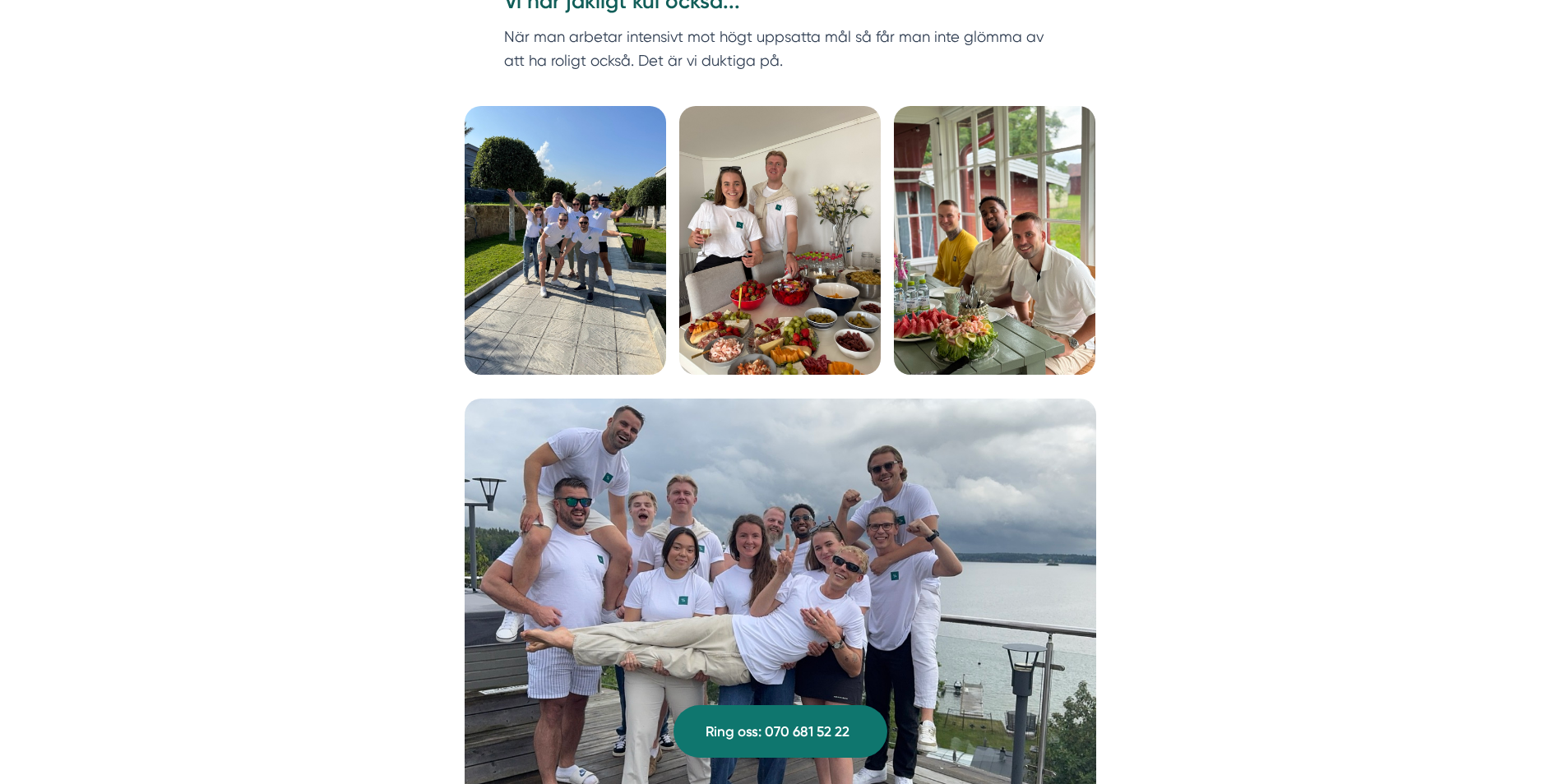
click at [983, 251] on img at bounding box center [995, 240] width 202 height 269
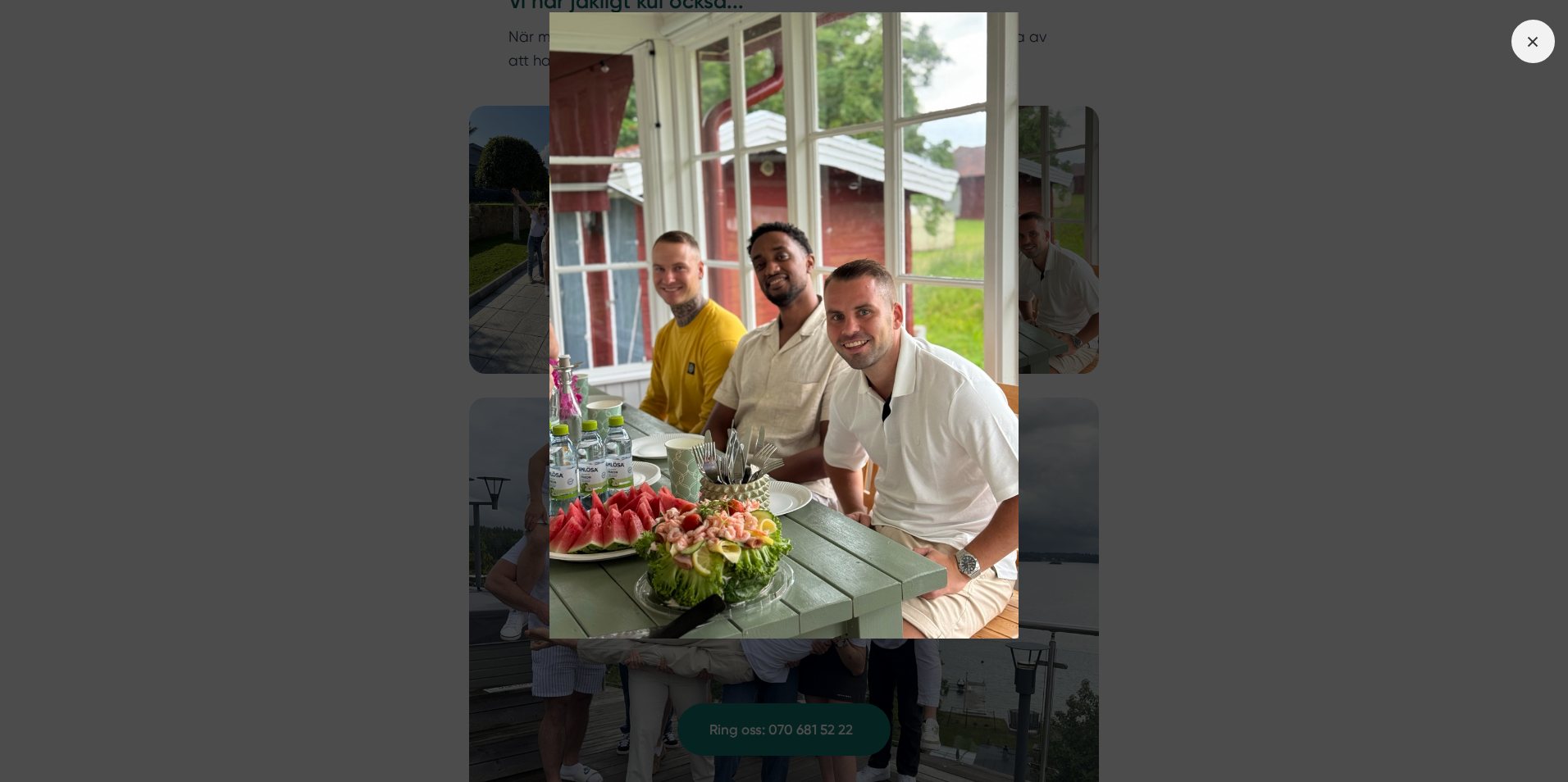
click at [1541, 33] on icon at bounding box center [1532, 42] width 18 height 18
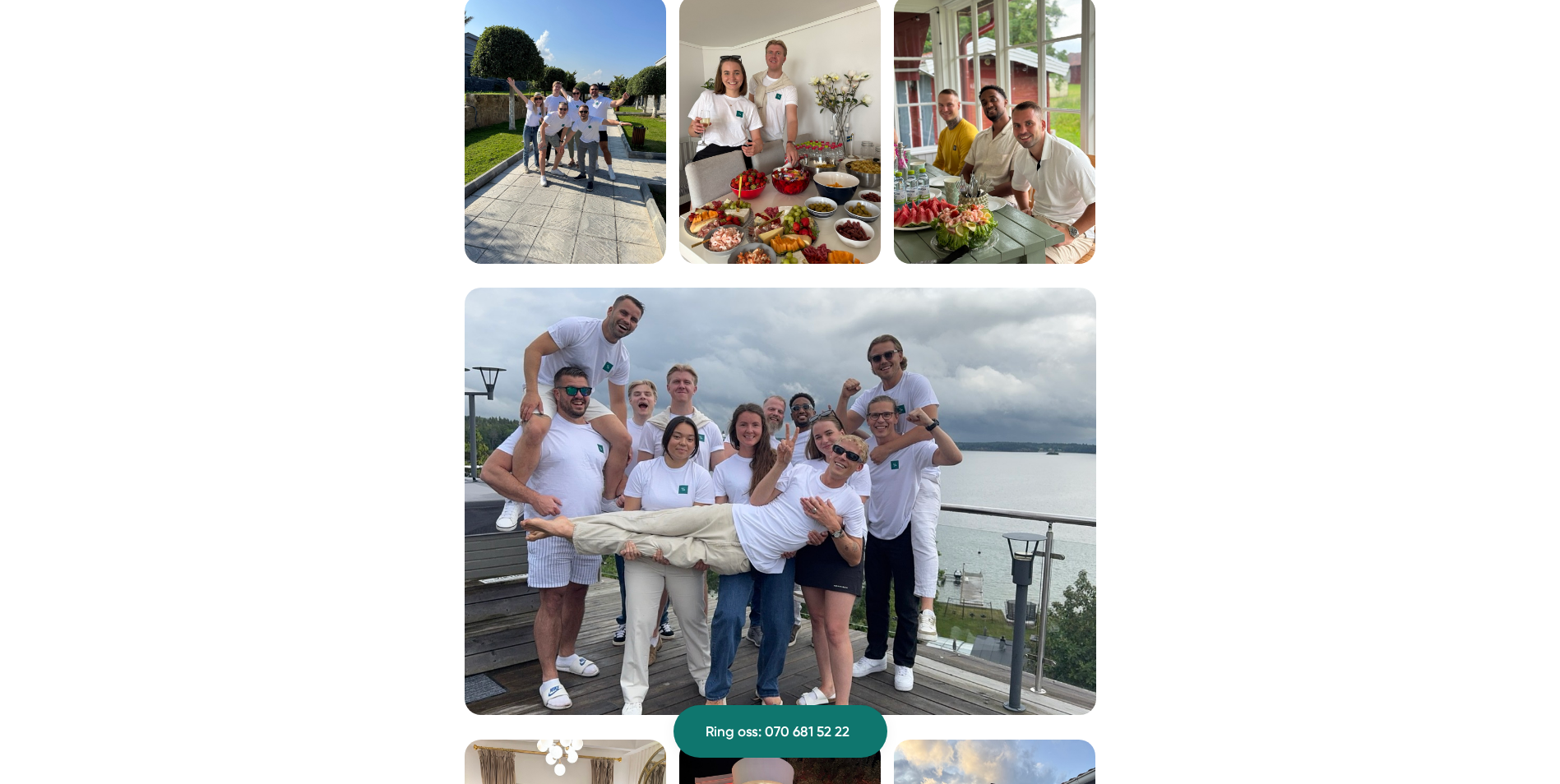
scroll to position [2196, 0]
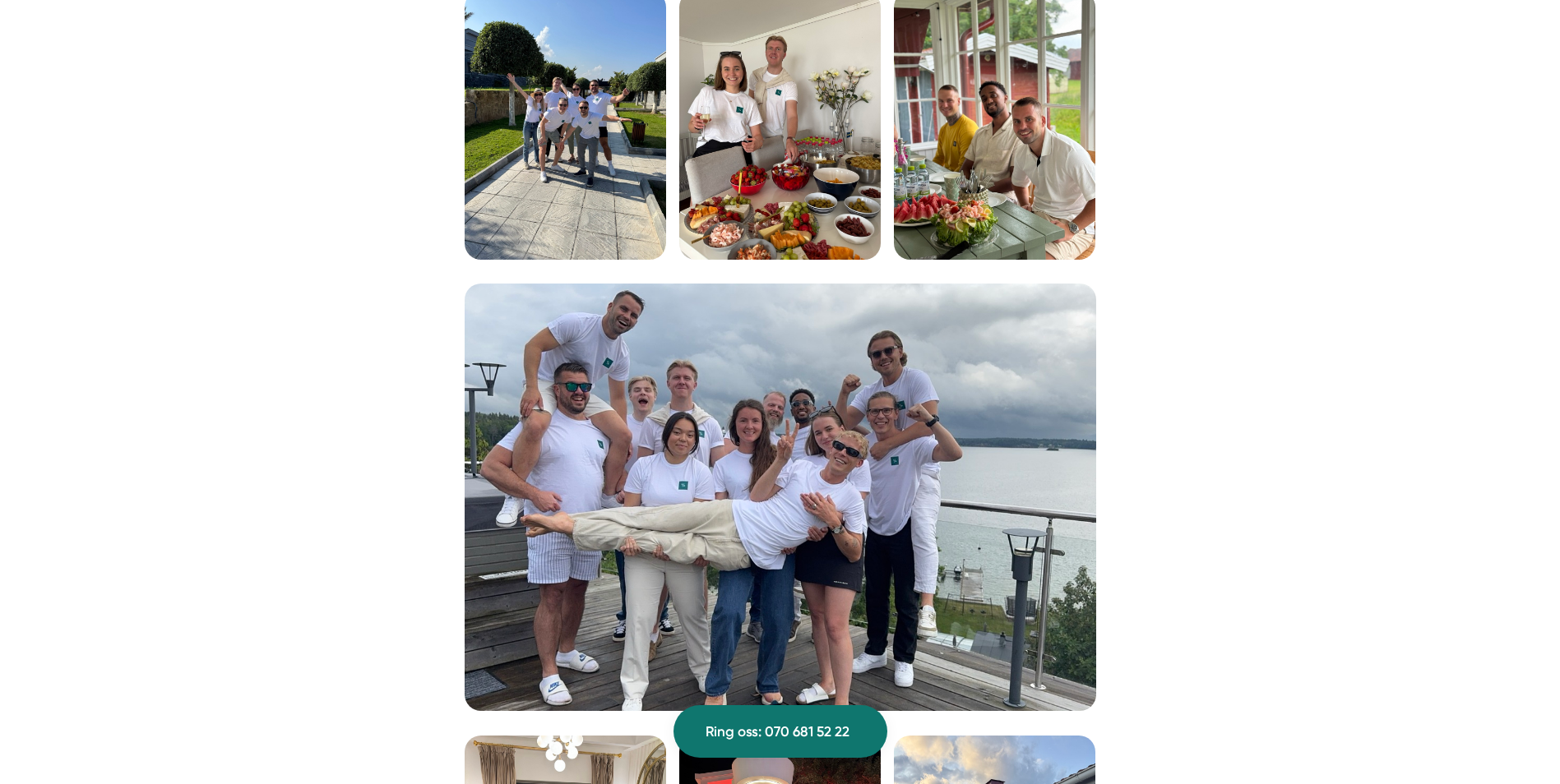
click at [837, 440] on img at bounding box center [780, 497] width 631 height 428
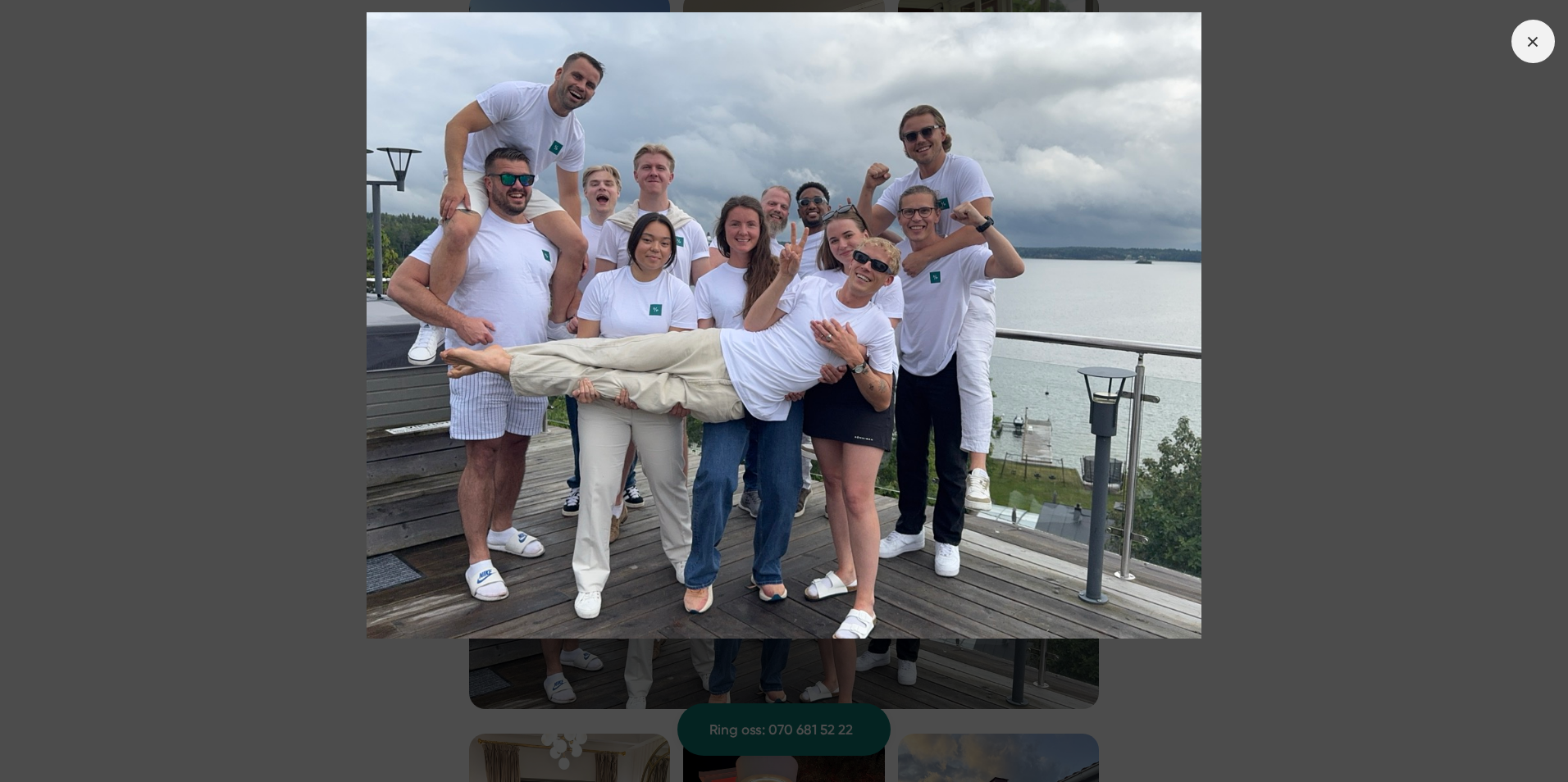
click at [1545, 38] on span at bounding box center [1533, 42] width 43 height 43
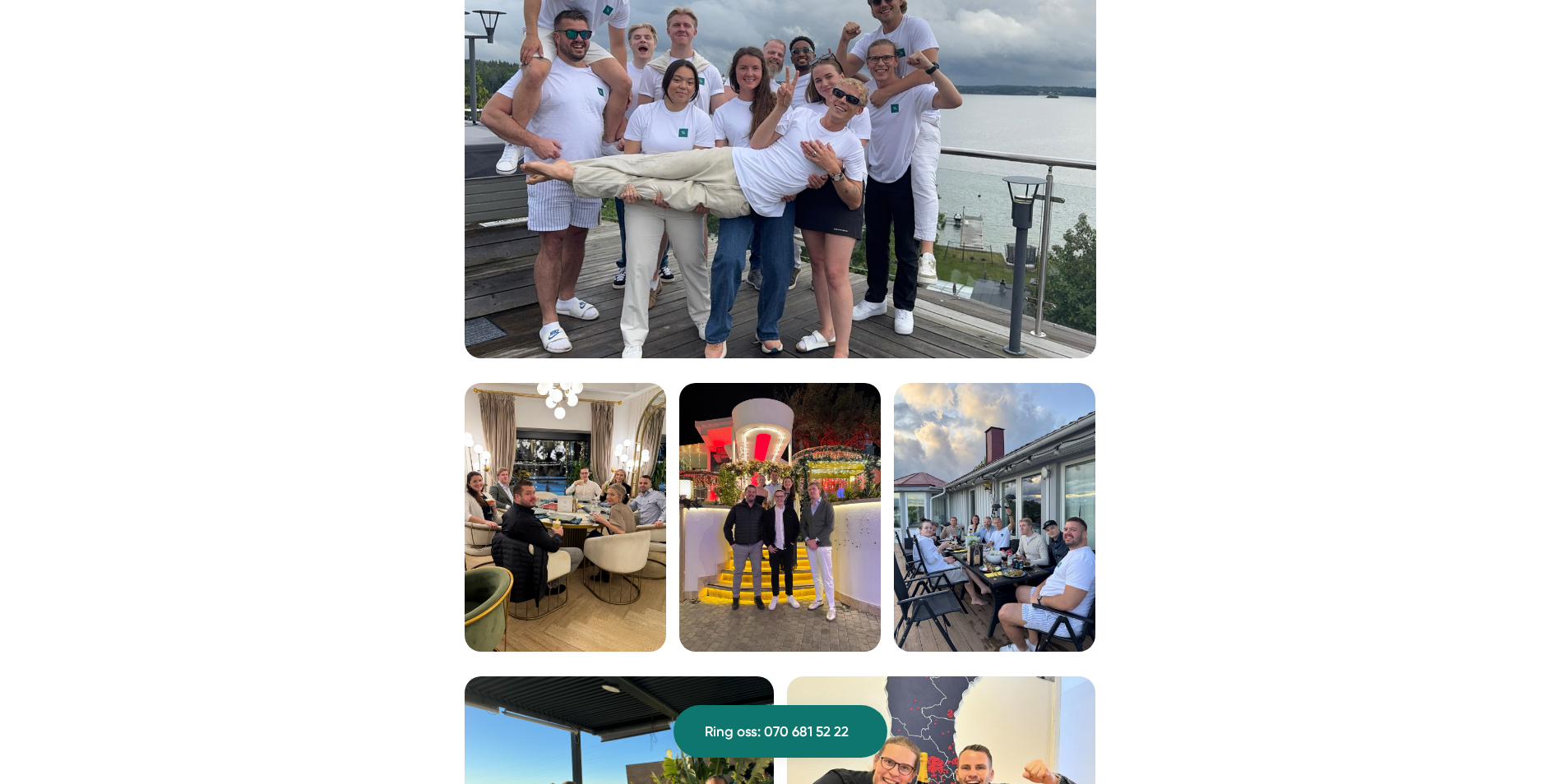
scroll to position [2549, 0]
click at [622, 502] on img at bounding box center [565, 516] width 202 height 269
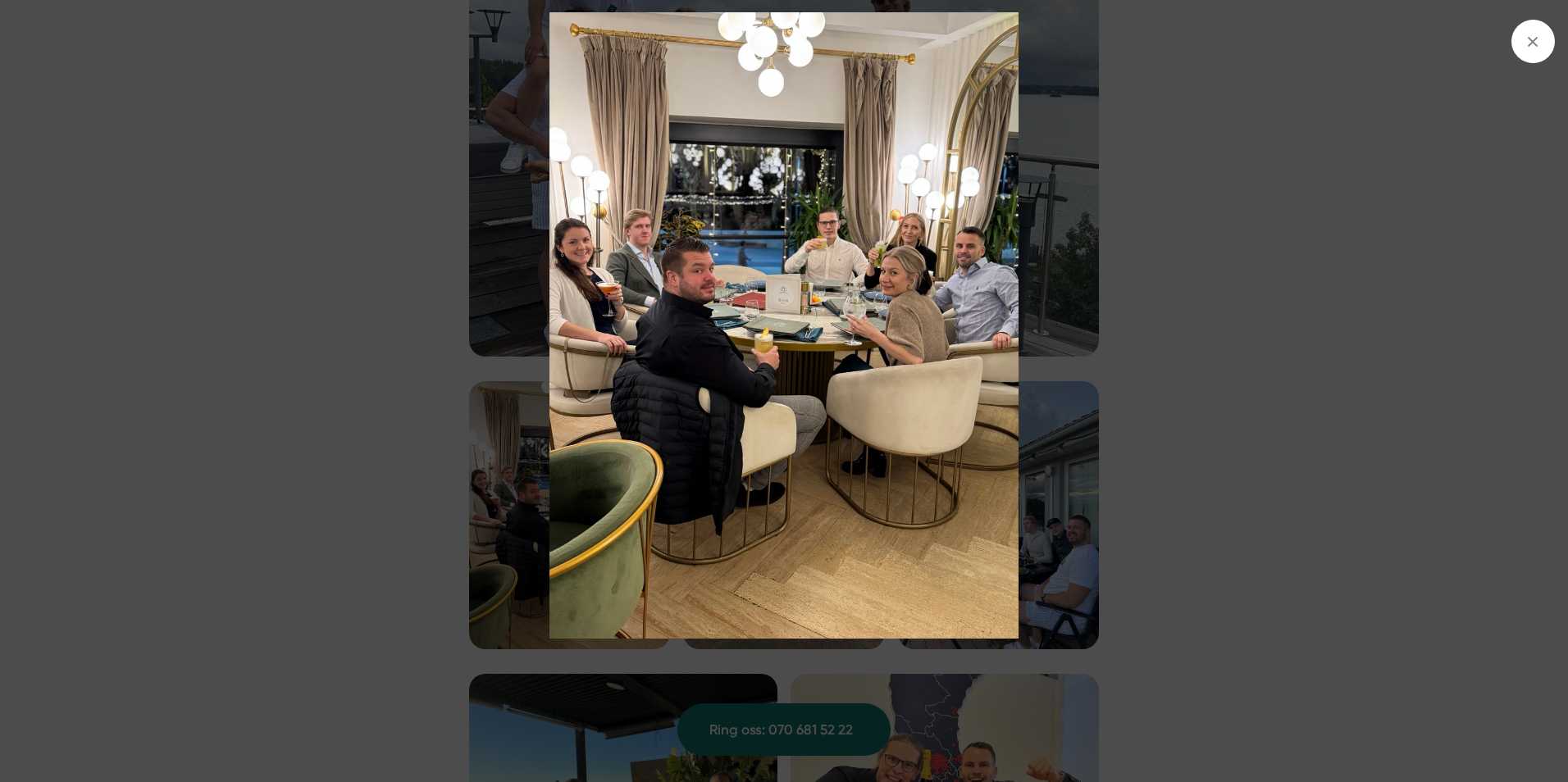
click at [1115, 368] on img at bounding box center [784, 325] width 1176 height 626
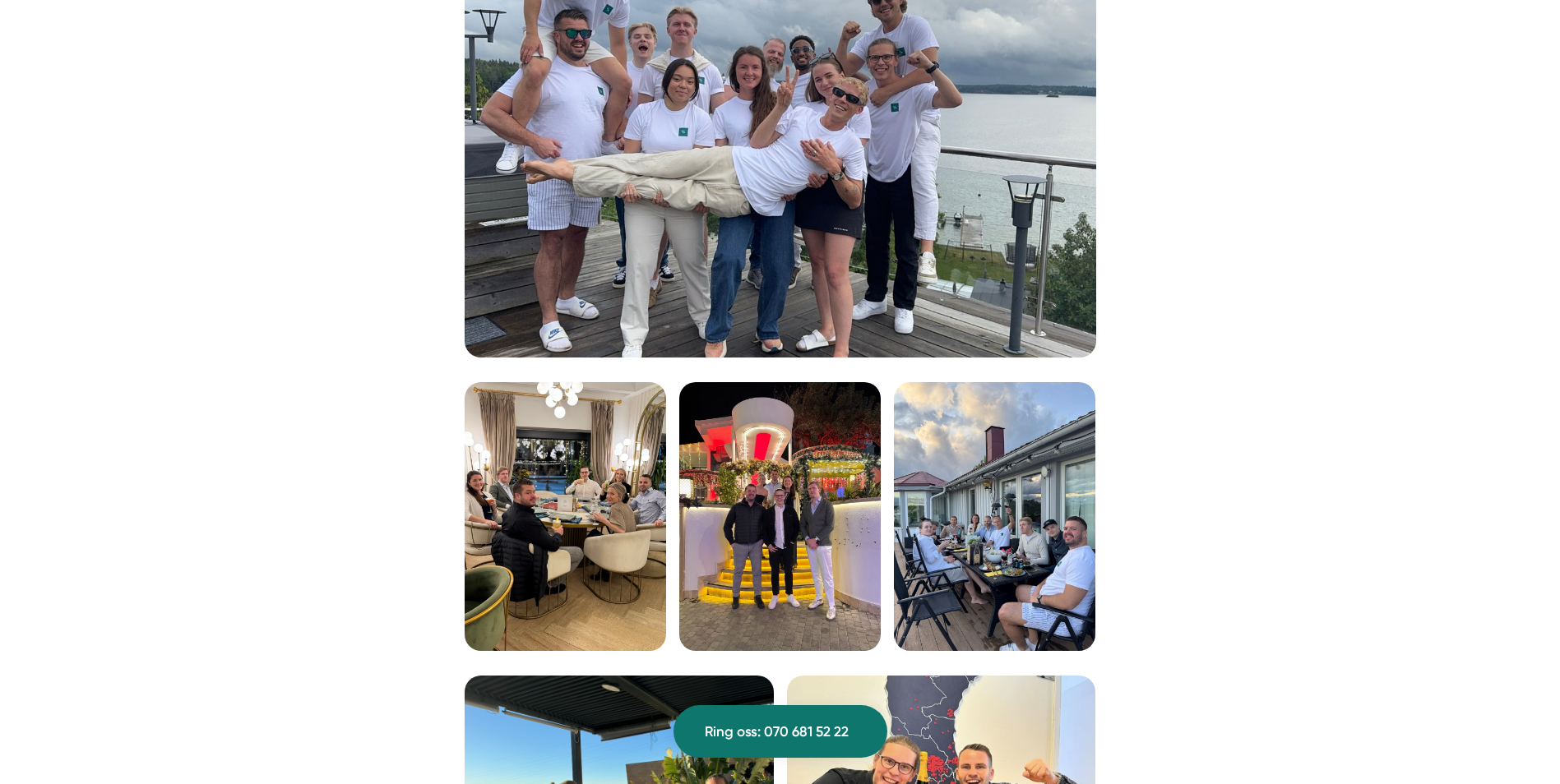
click at [513, 504] on img at bounding box center [565, 516] width 202 height 269
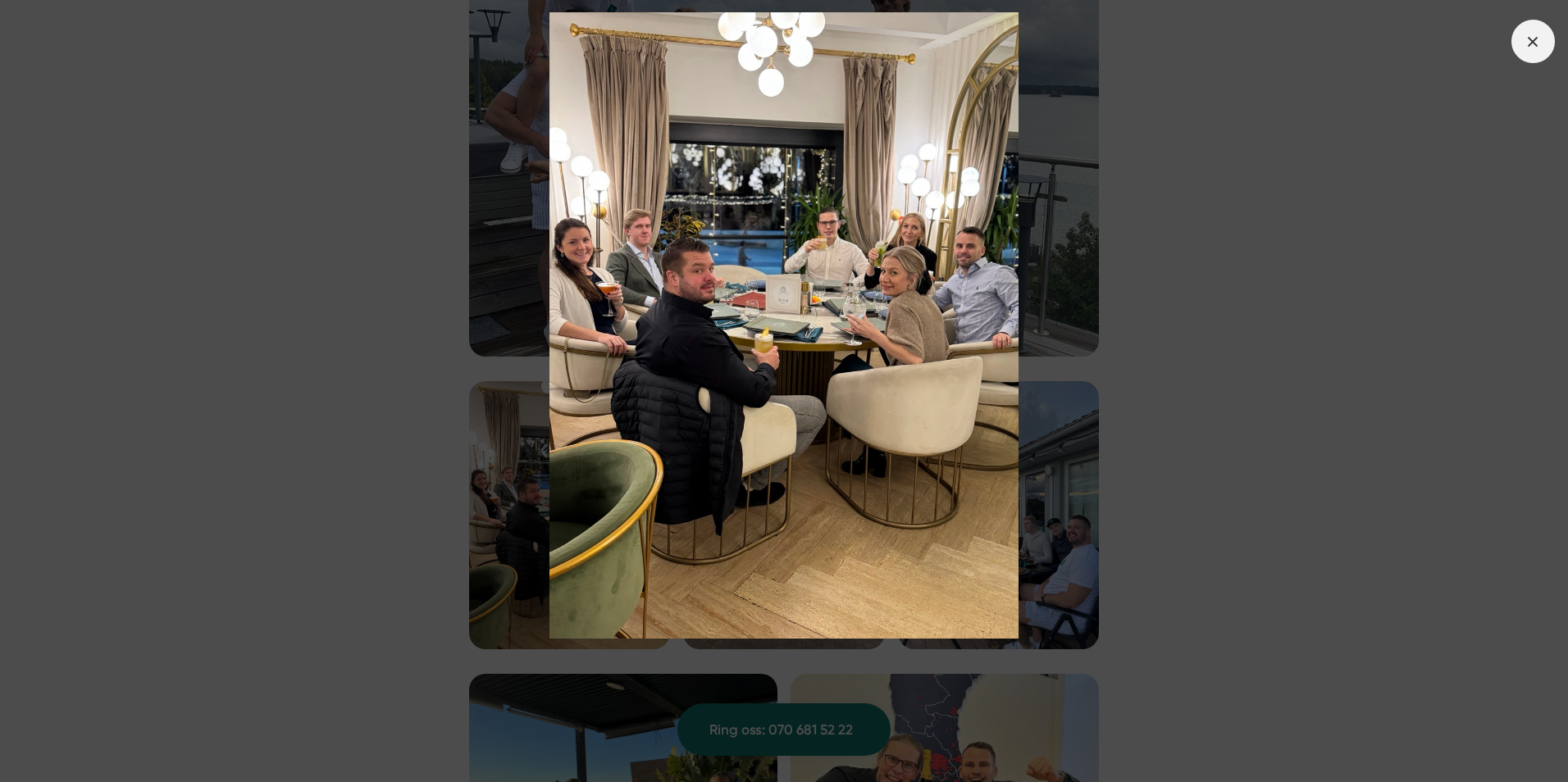
click at [1519, 40] on span at bounding box center [1533, 42] width 43 height 43
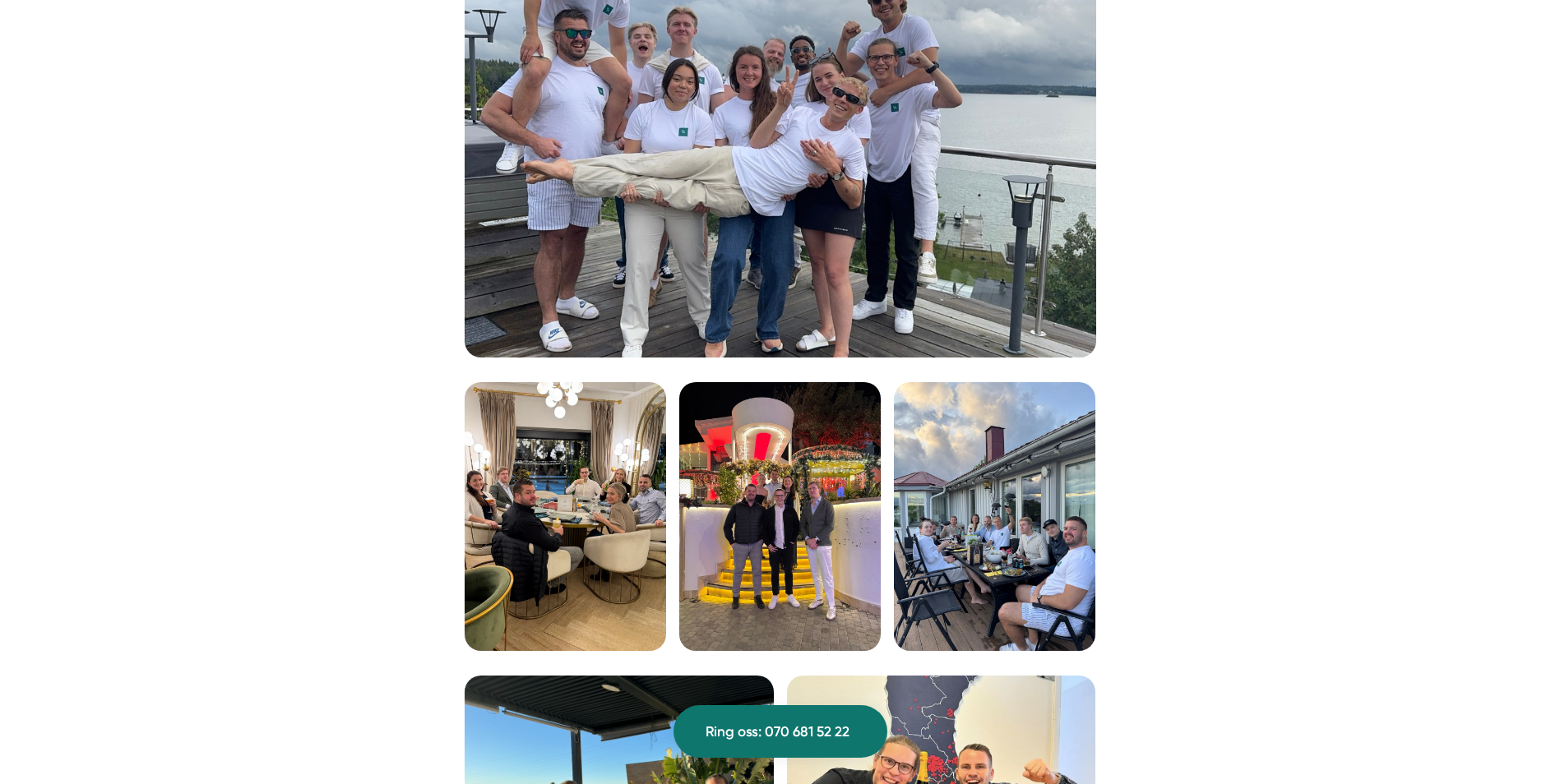
click at [858, 568] on img at bounding box center [780, 516] width 202 height 269
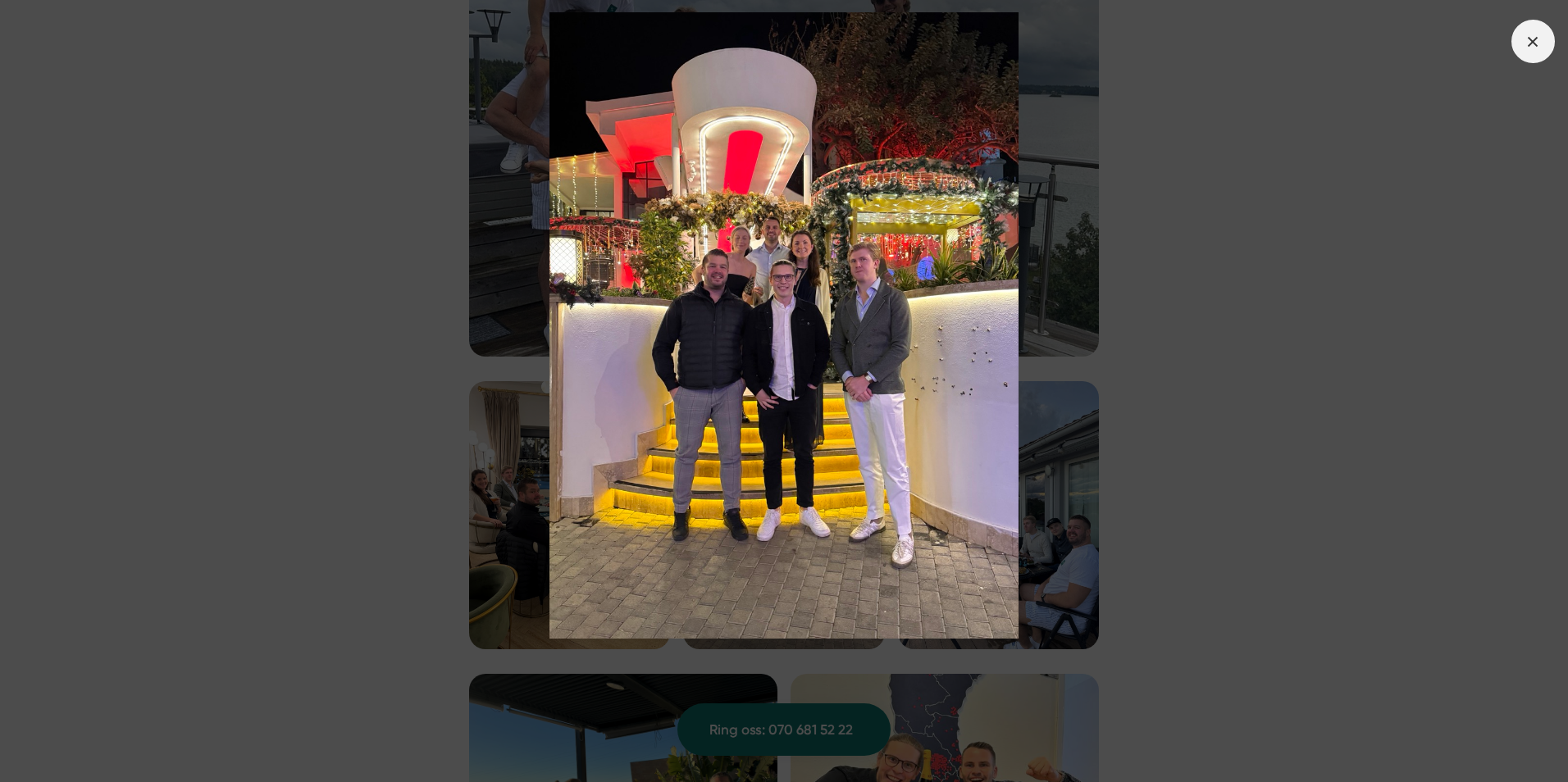
click at [1534, 59] on span at bounding box center [1533, 42] width 43 height 43
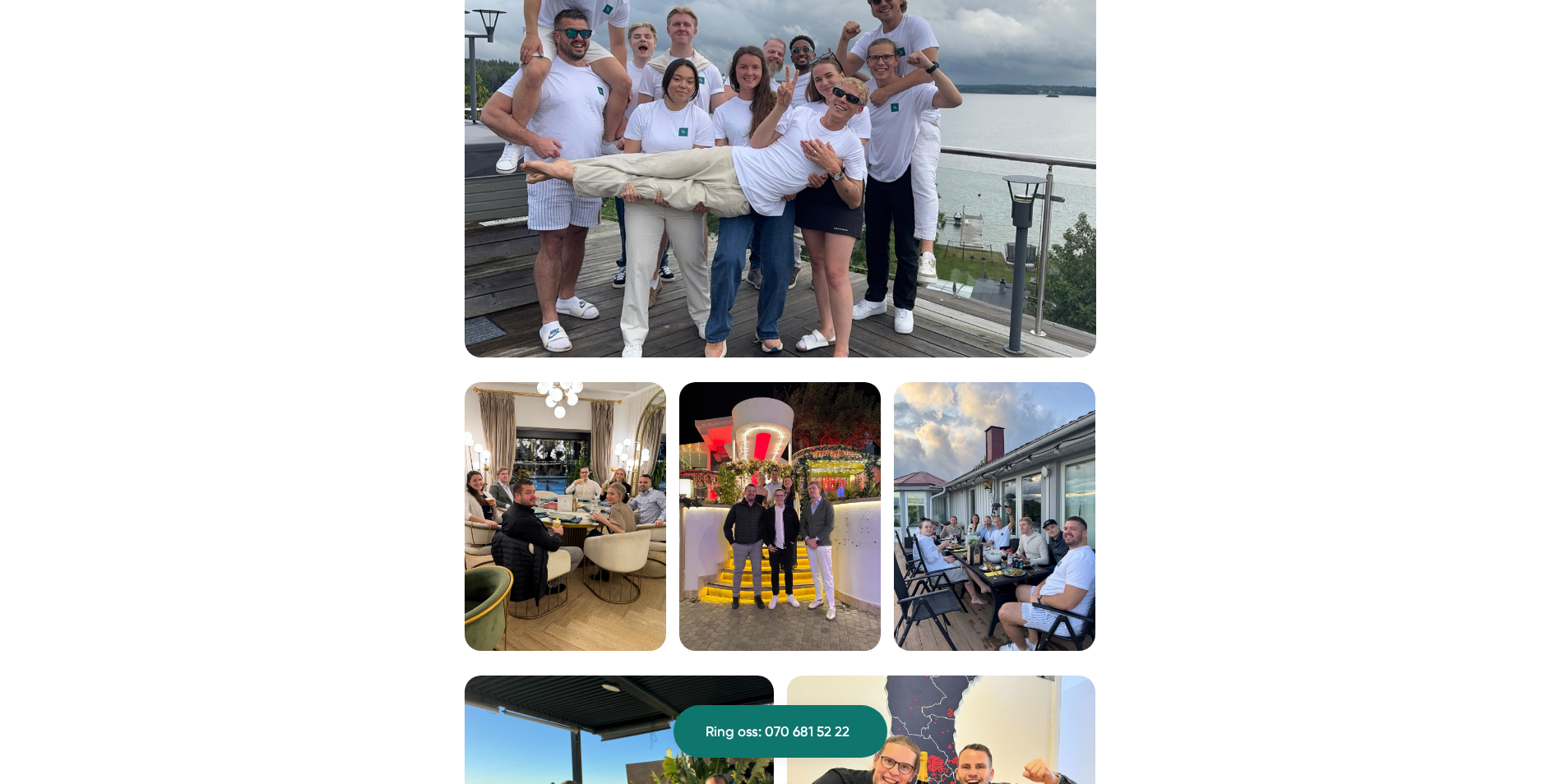
click at [1051, 580] on img at bounding box center [995, 516] width 202 height 269
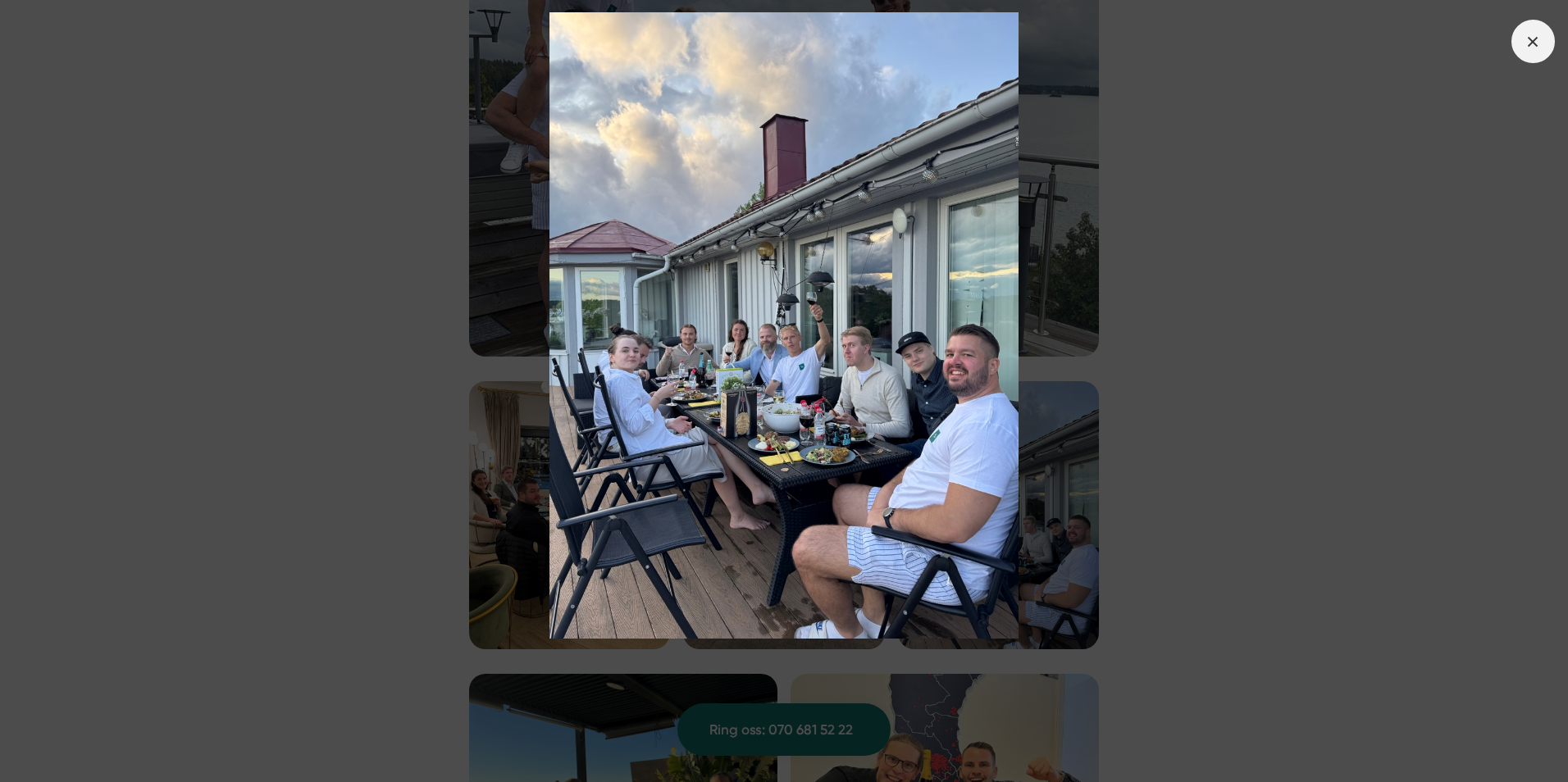
click at [1517, 44] on span at bounding box center [1533, 42] width 43 height 43
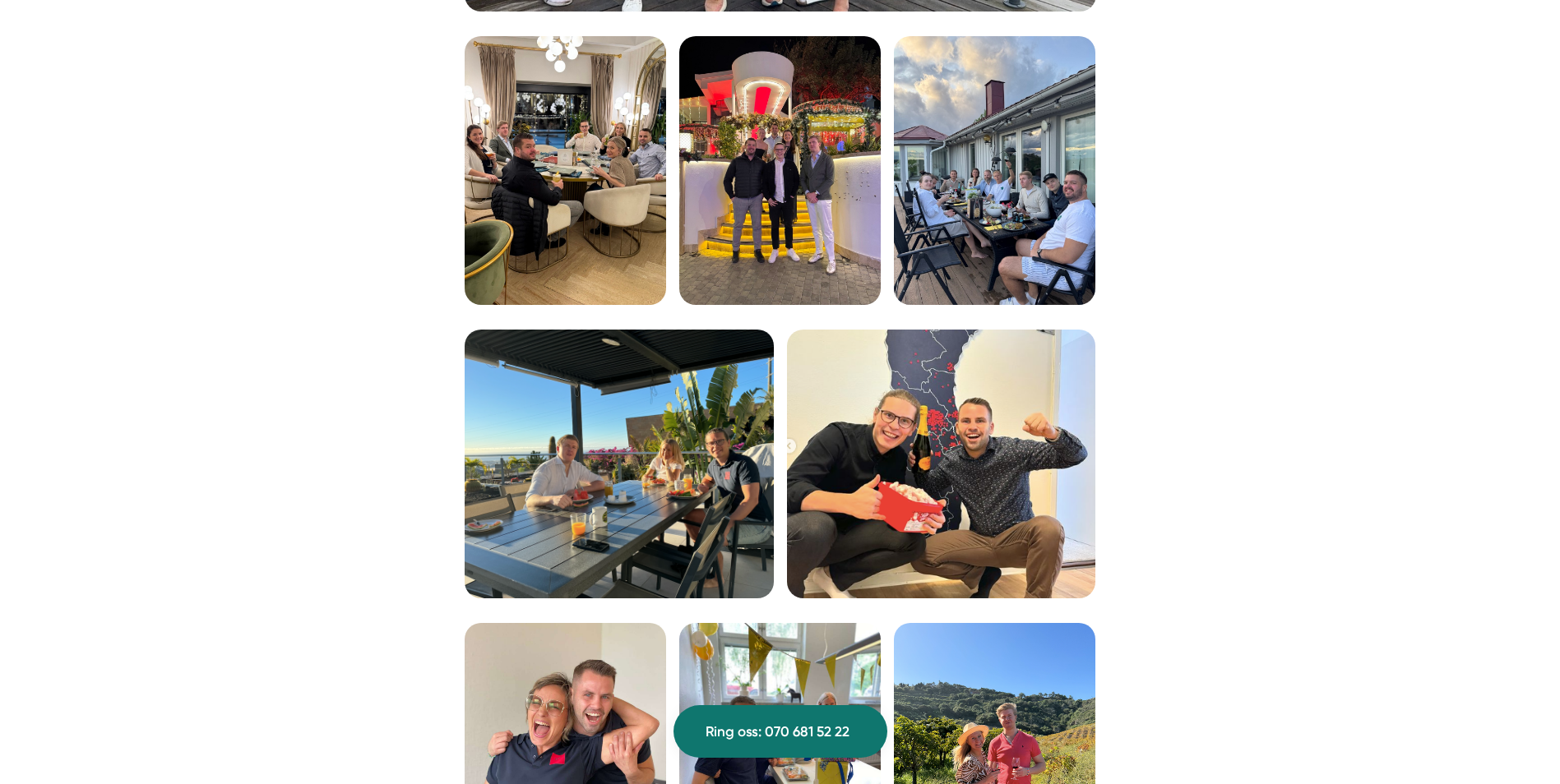
scroll to position [2993, 0]
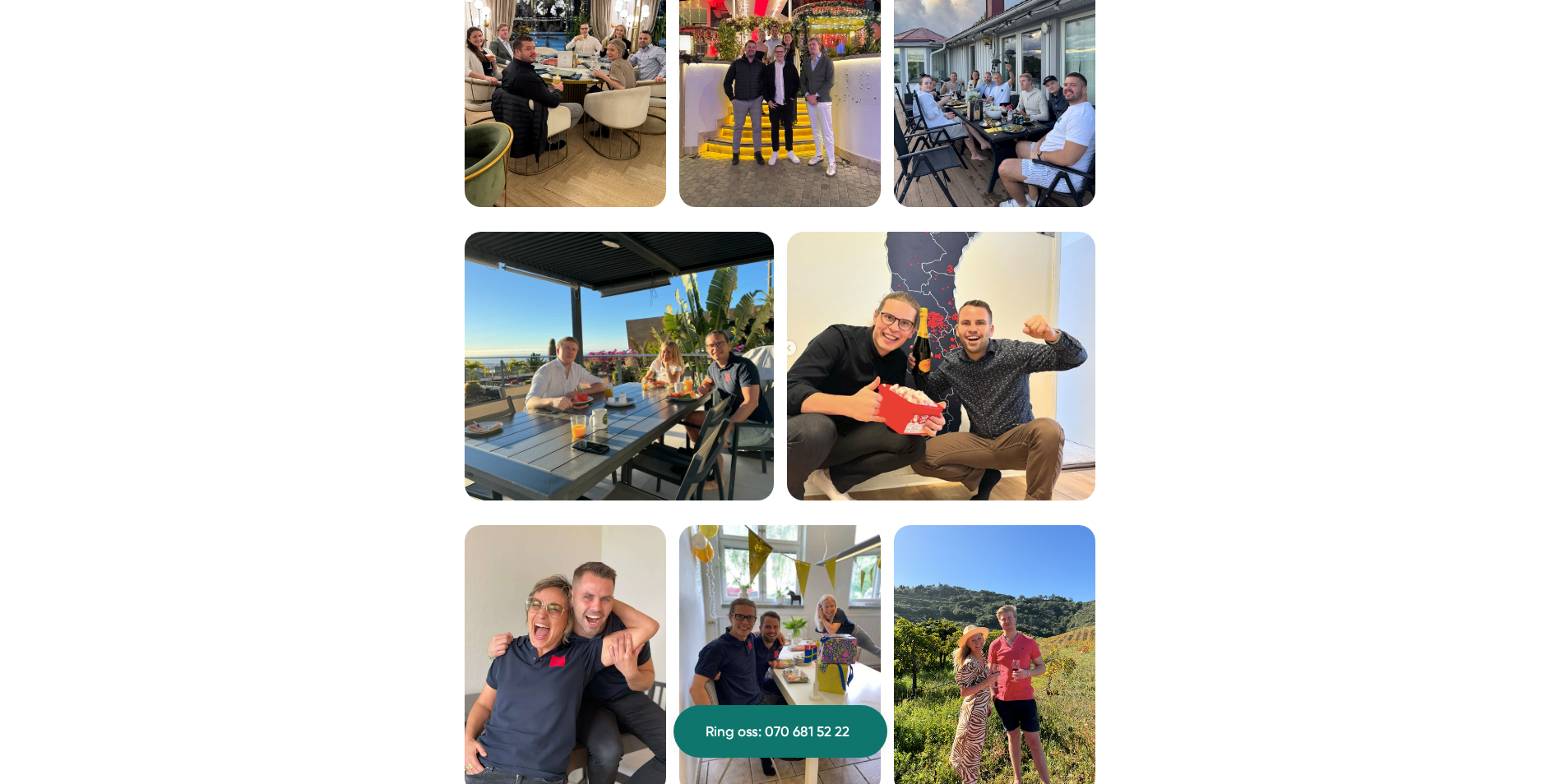
click at [577, 477] on img at bounding box center [619, 367] width 310 height 269
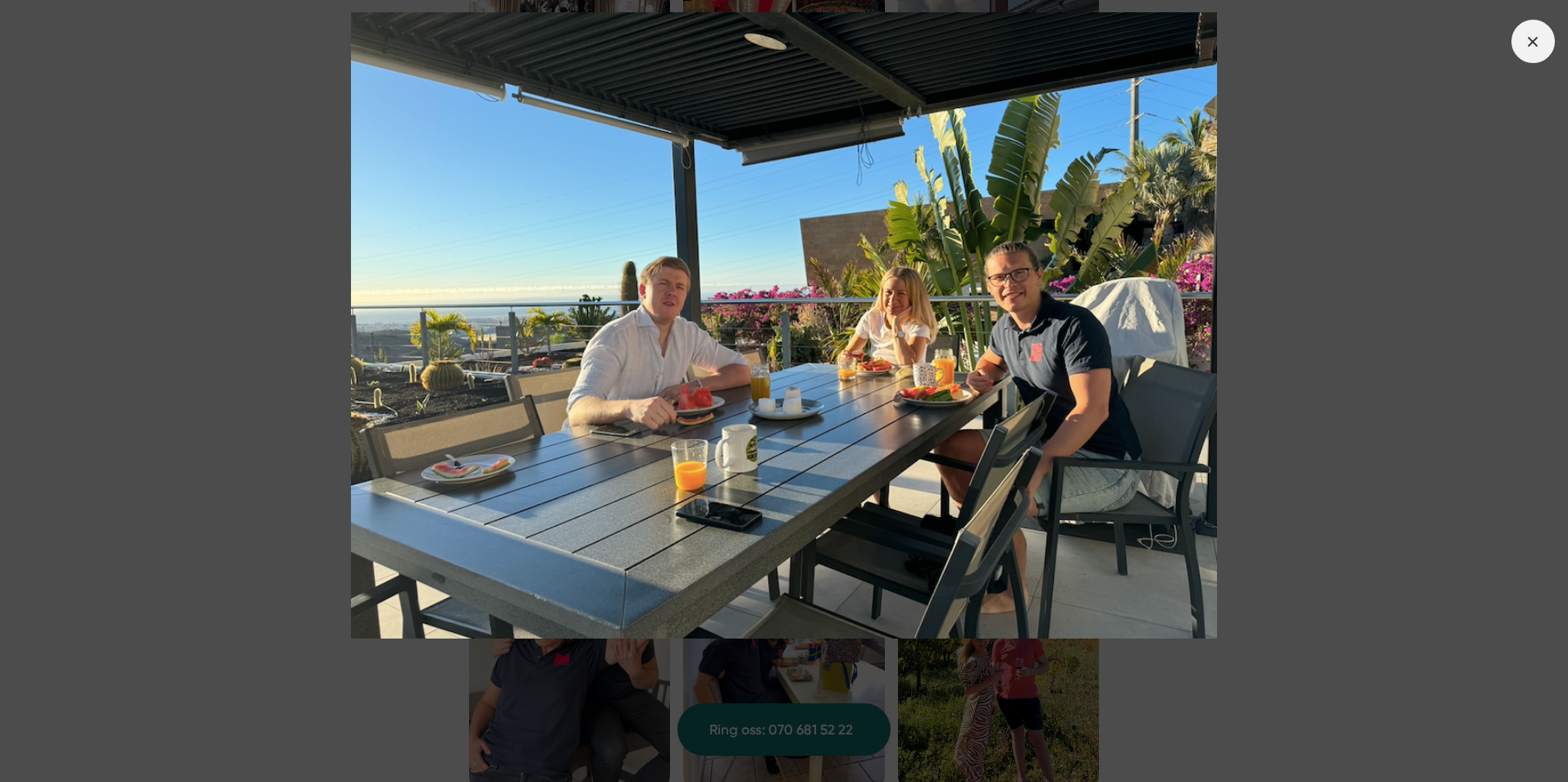
click at [1515, 36] on span at bounding box center [1533, 42] width 43 height 43
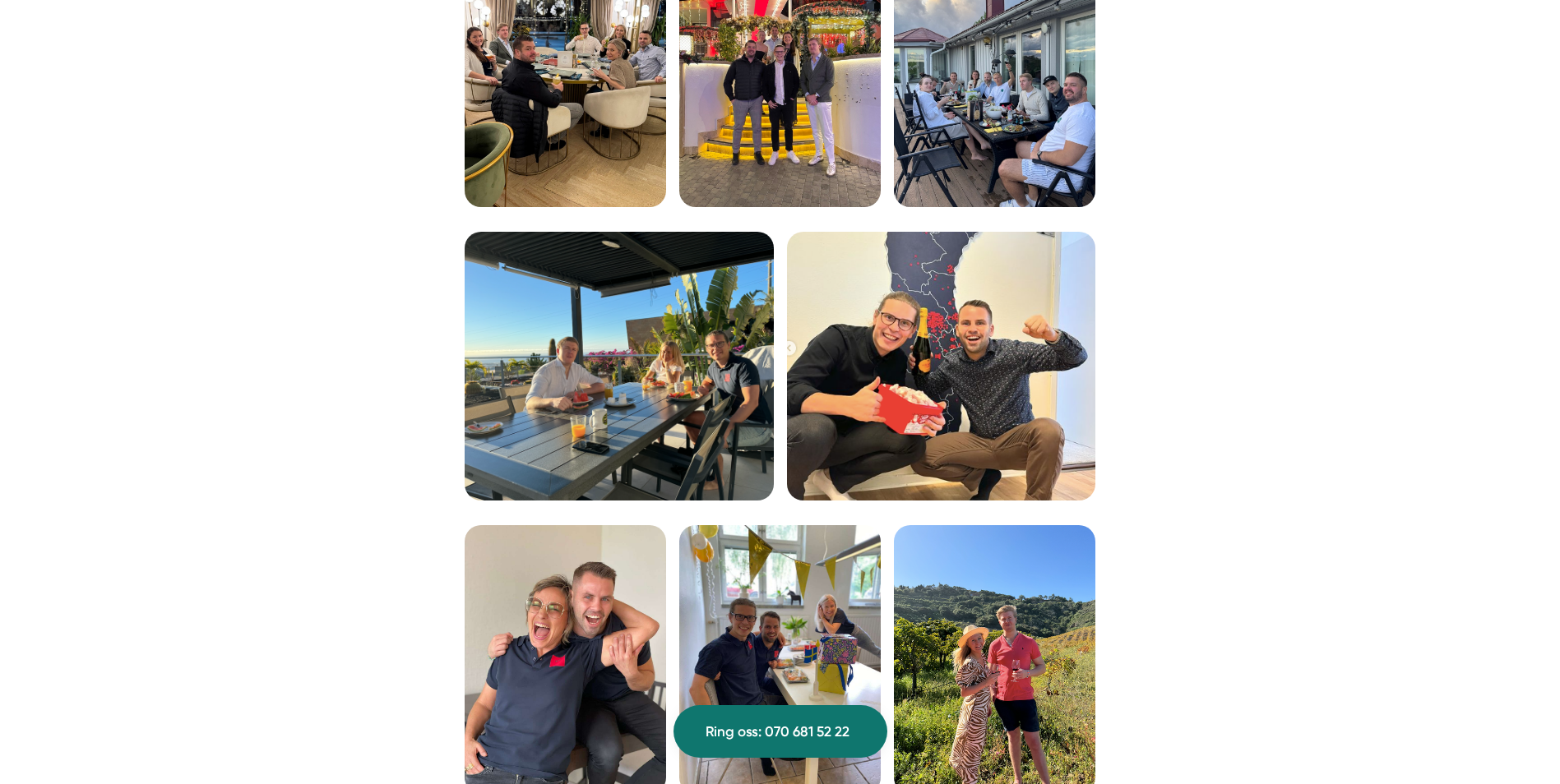
click at [1001, 375] on img at bounding box center [942, 367] width 310 height 269
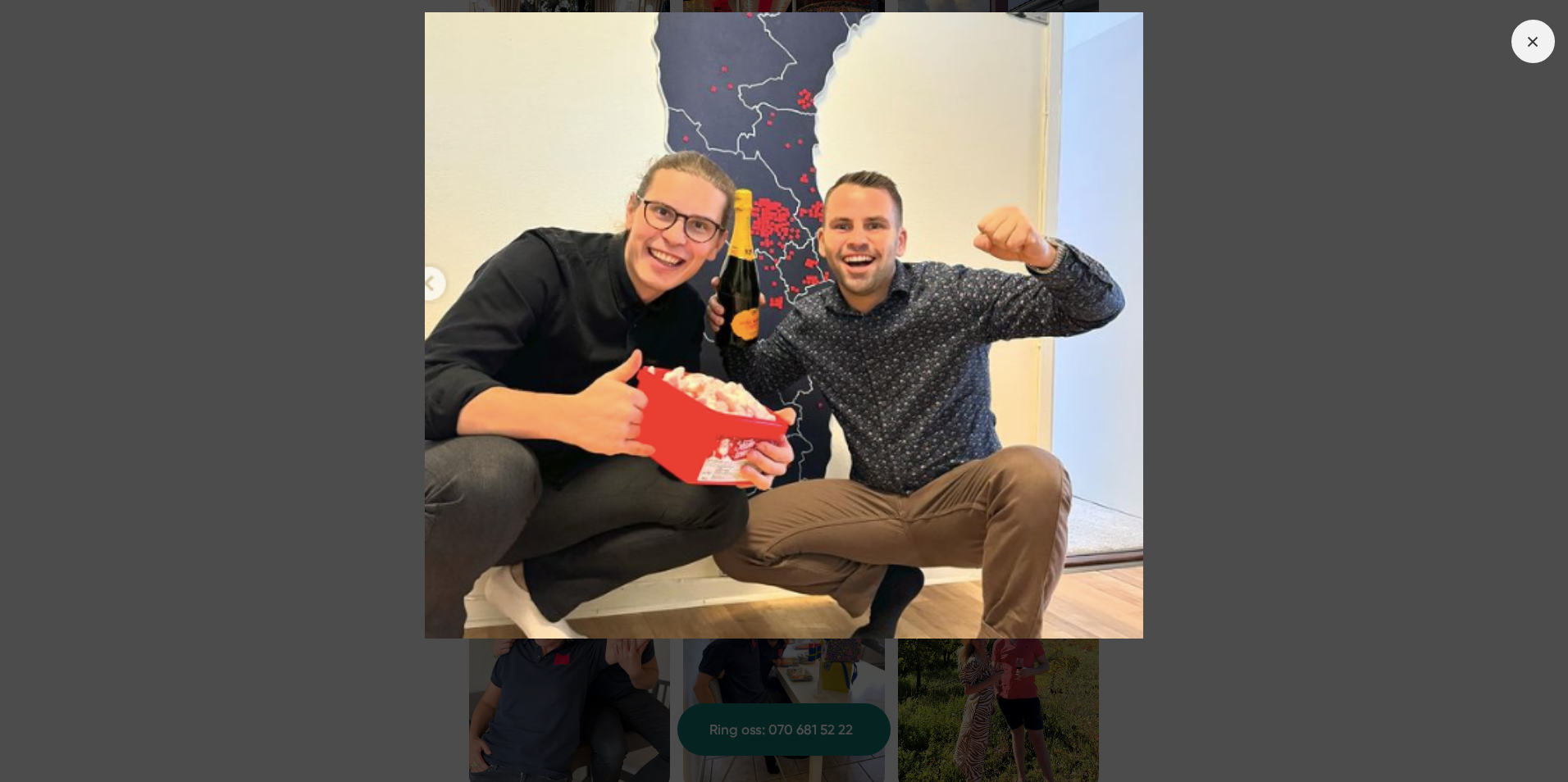
click at [1519, 47] on span at bounding box center [1533, 42] width 43 height 43
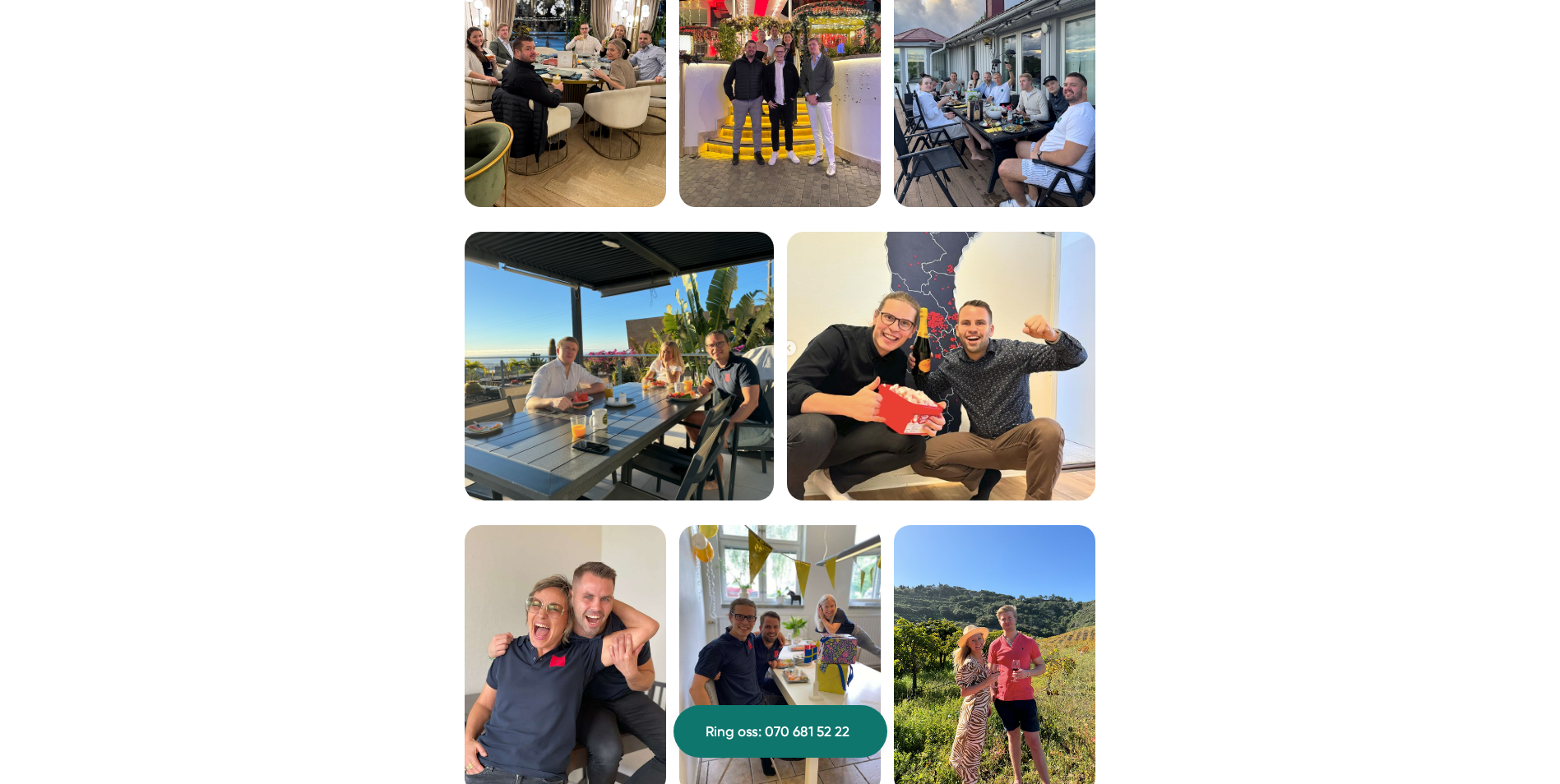
scroll to position [3249, 0]
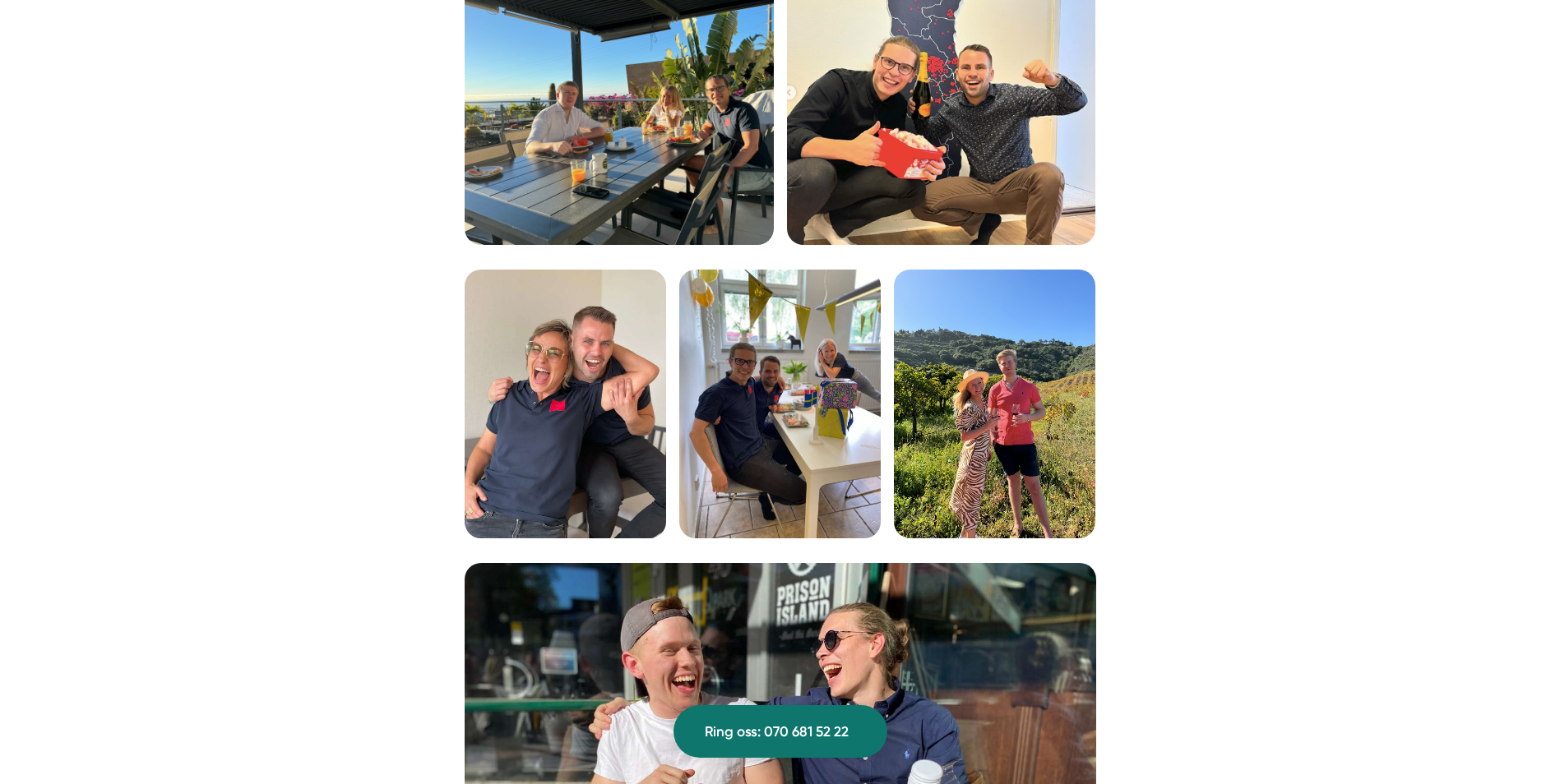
click at [600, 399] on img at bounding box center [565, 403] width 202 height 269
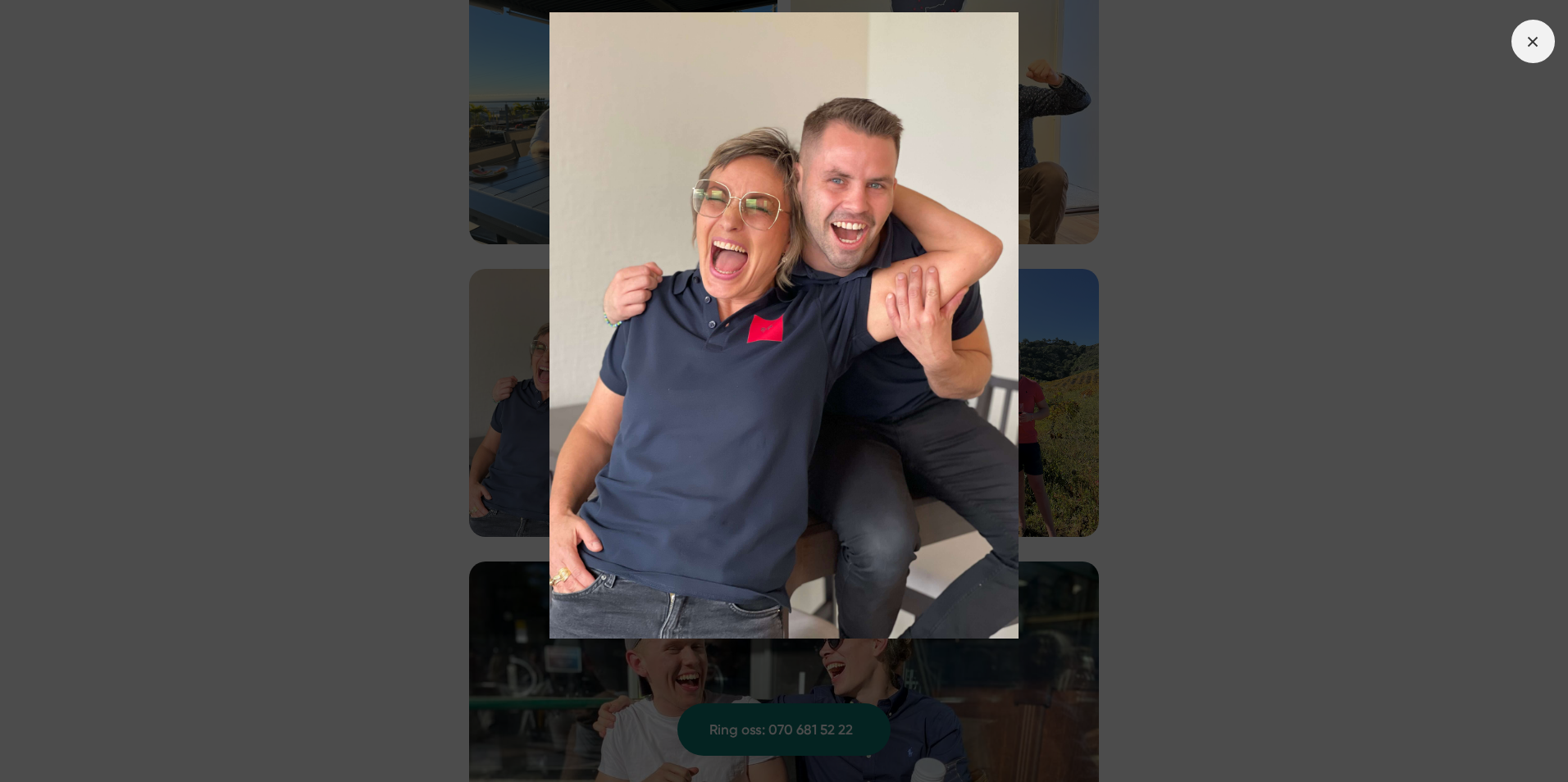
click at [1539, 33] on icon at bounding box center [1532, 42] width 18 height 18
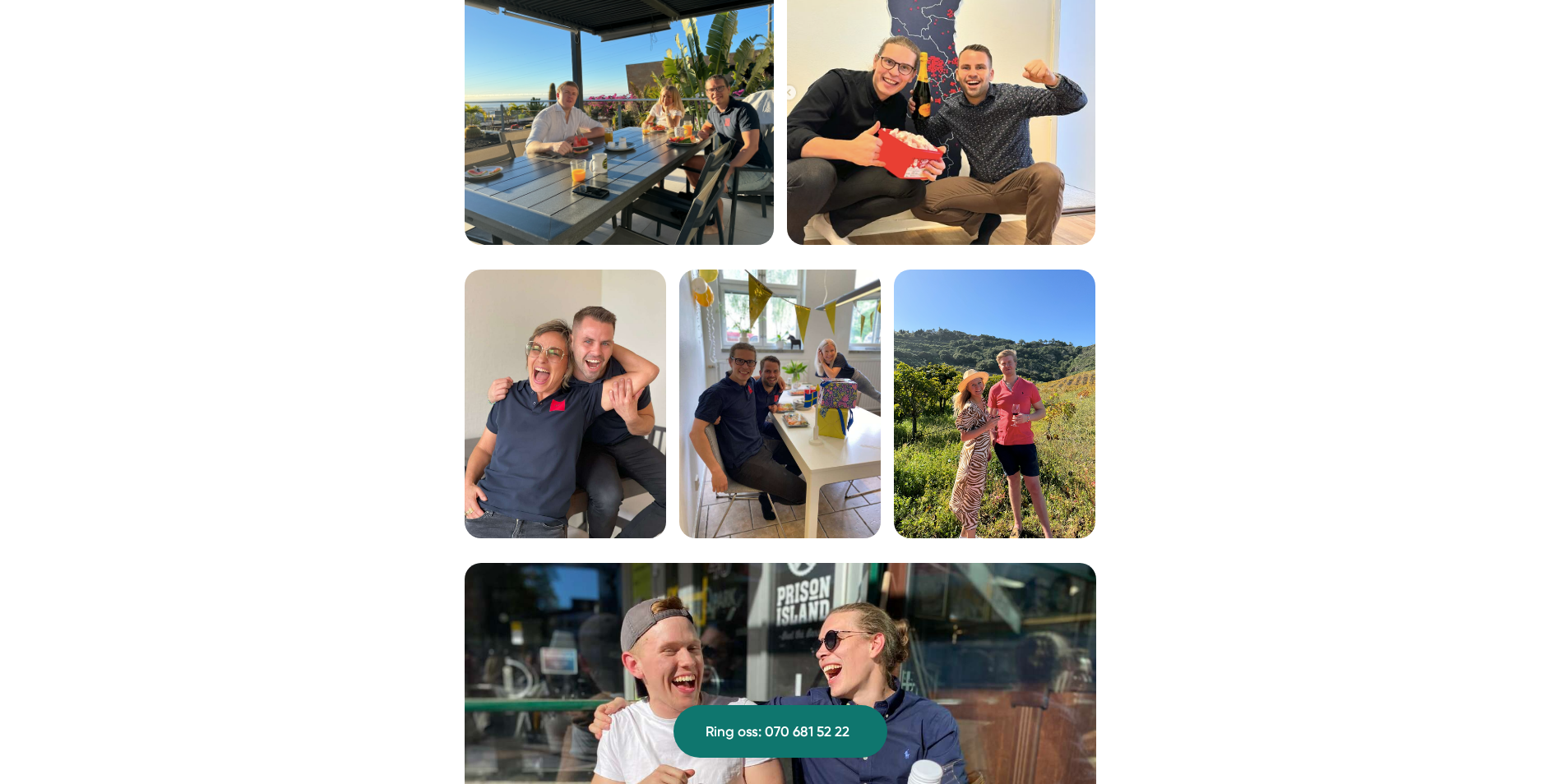
click at [836, 475] on img at bounding box center [780, 403] width 202 height 269
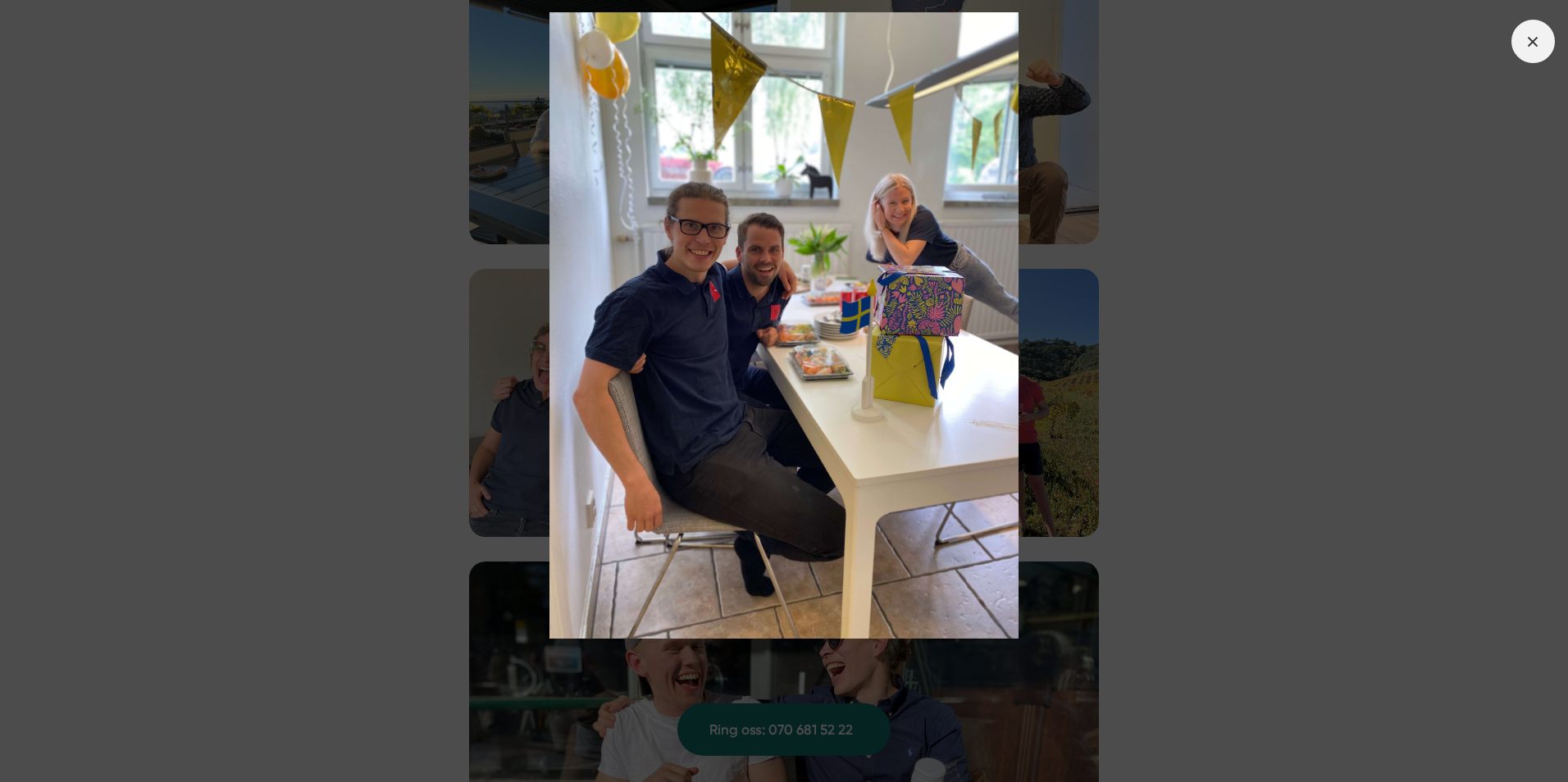
click at [1543, 43] on span at bounding box center [1533, 42] width 43 height 43
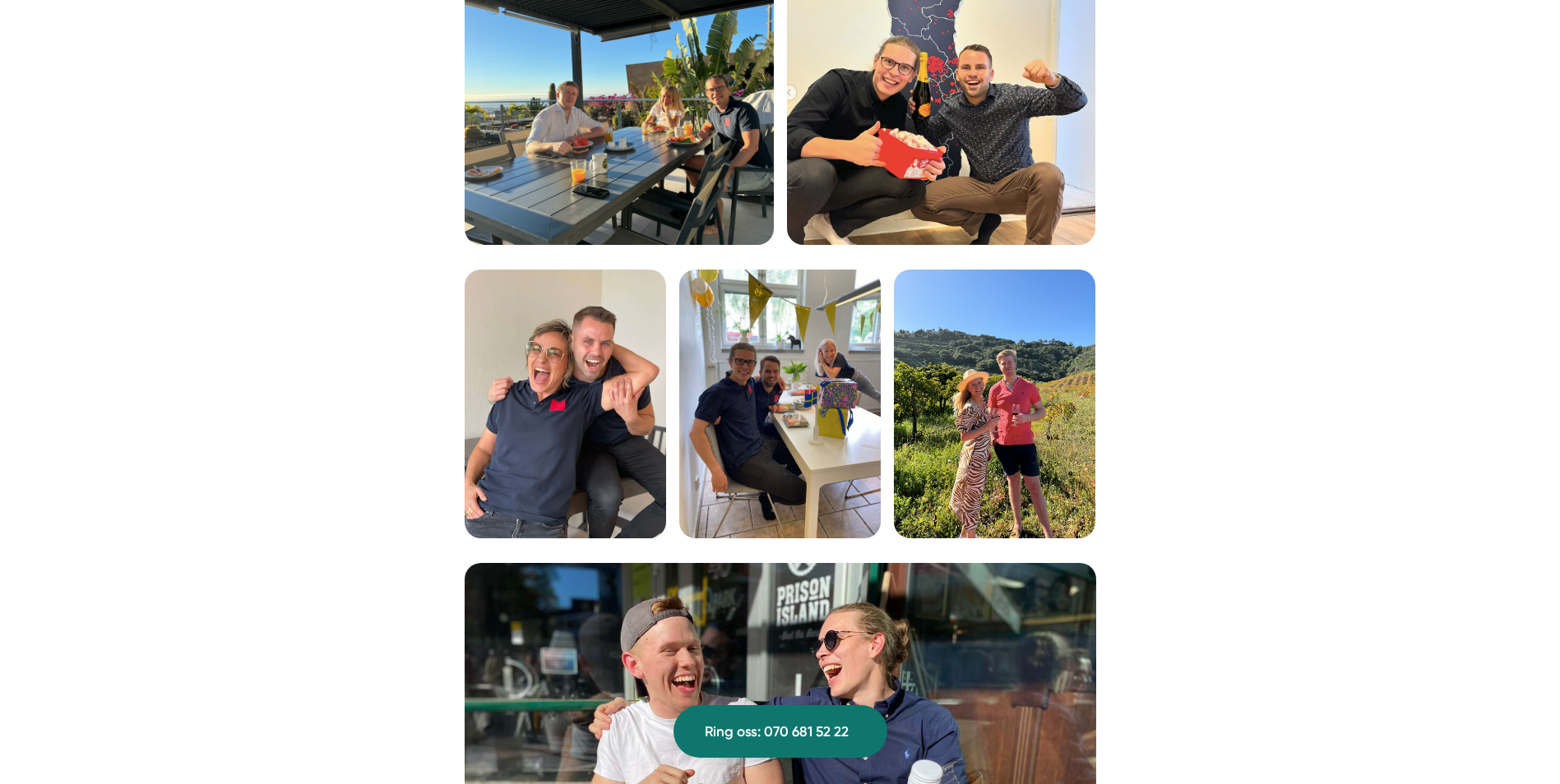
click at [1024, 427] on img at bounding box center [995, 403] width 202 height 269
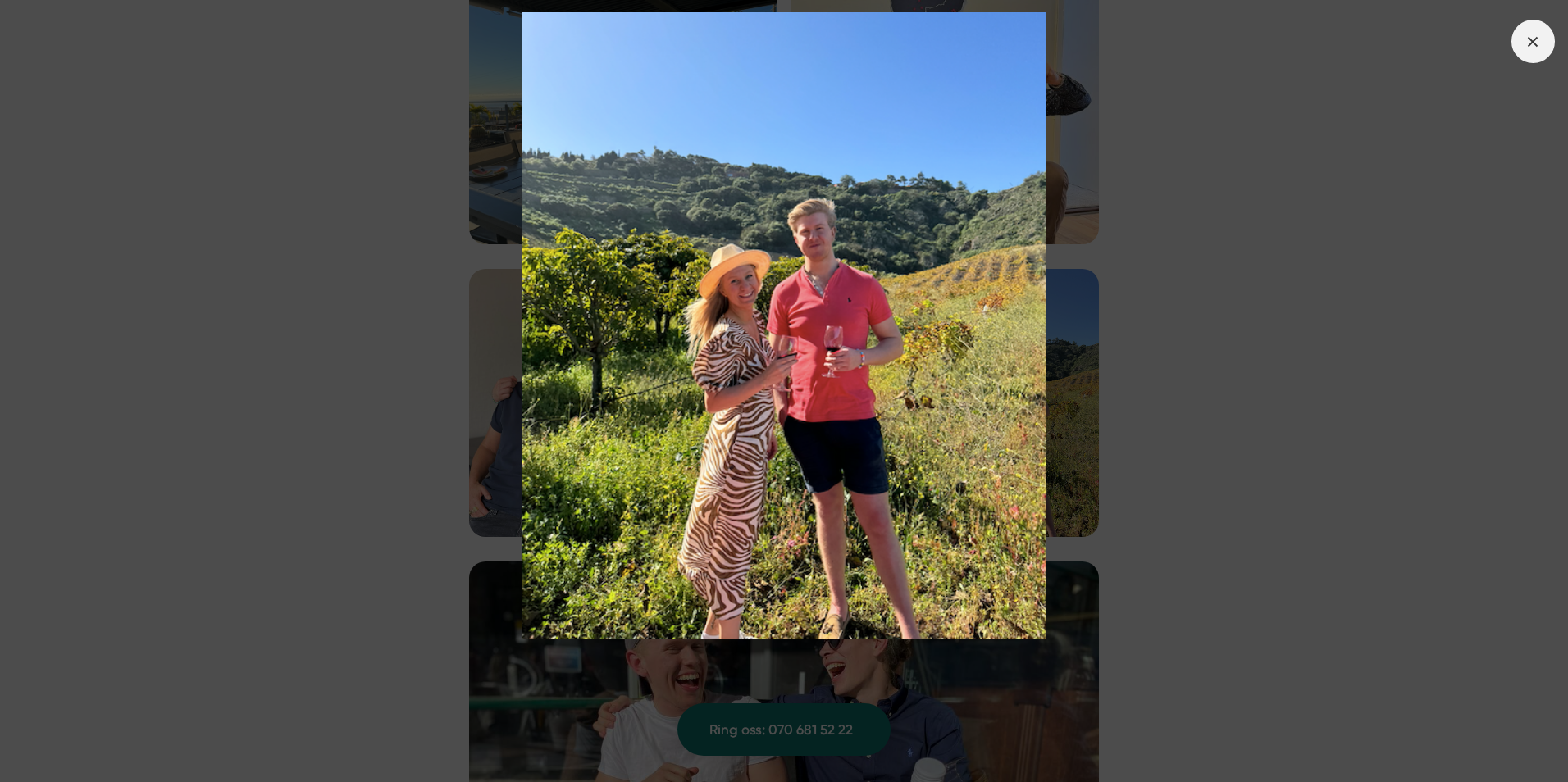
click at [1532, 26] on span at bounding box center [1533, 42] width 43 height 43
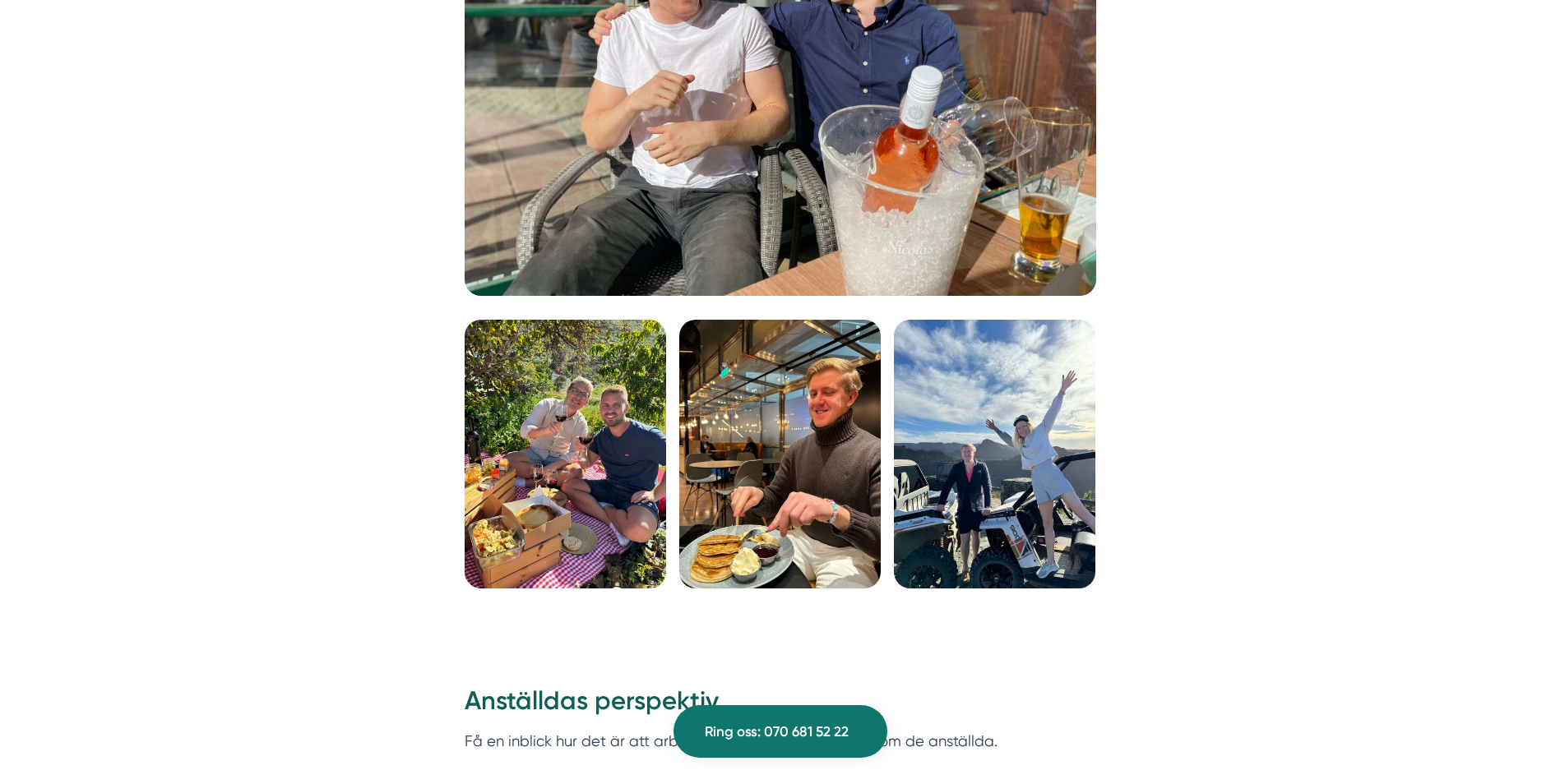
scroll to position [4007, 0]
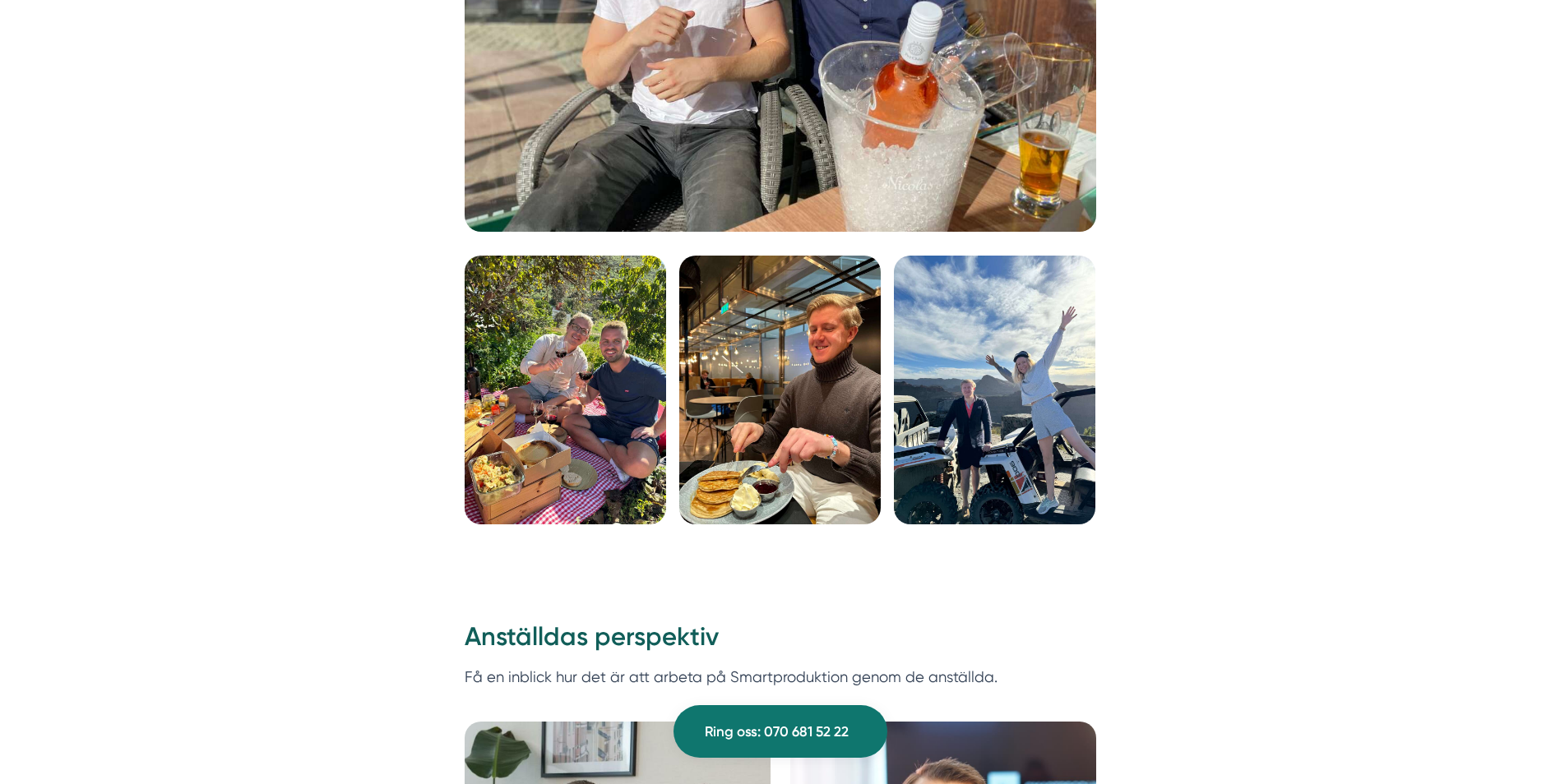
click at [579, 381] on img at bounding box center [565, 389] width 202 height 269
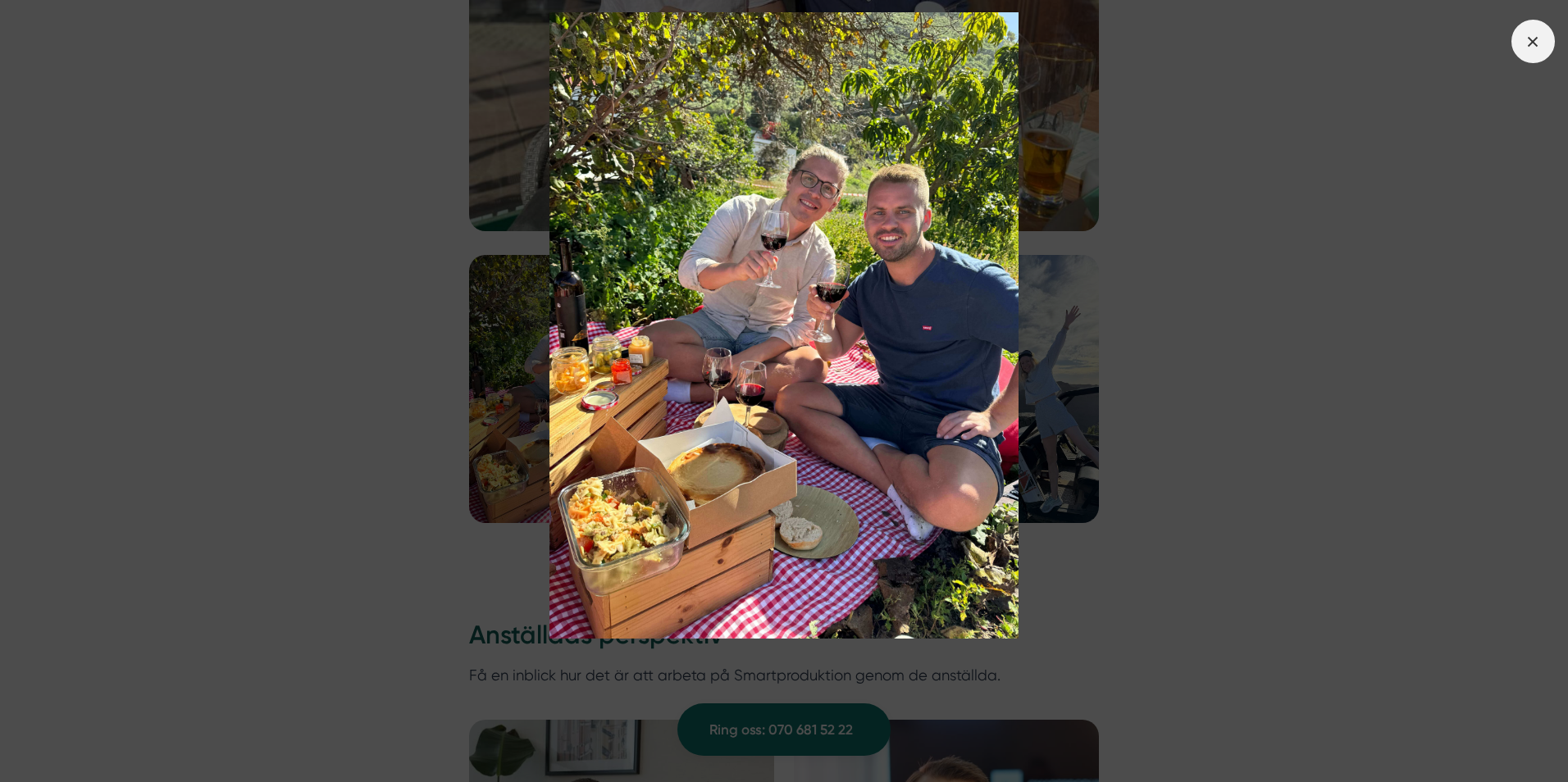
click at [1530, 52] on span at bounding box center [1533, 42] width 43 height 43
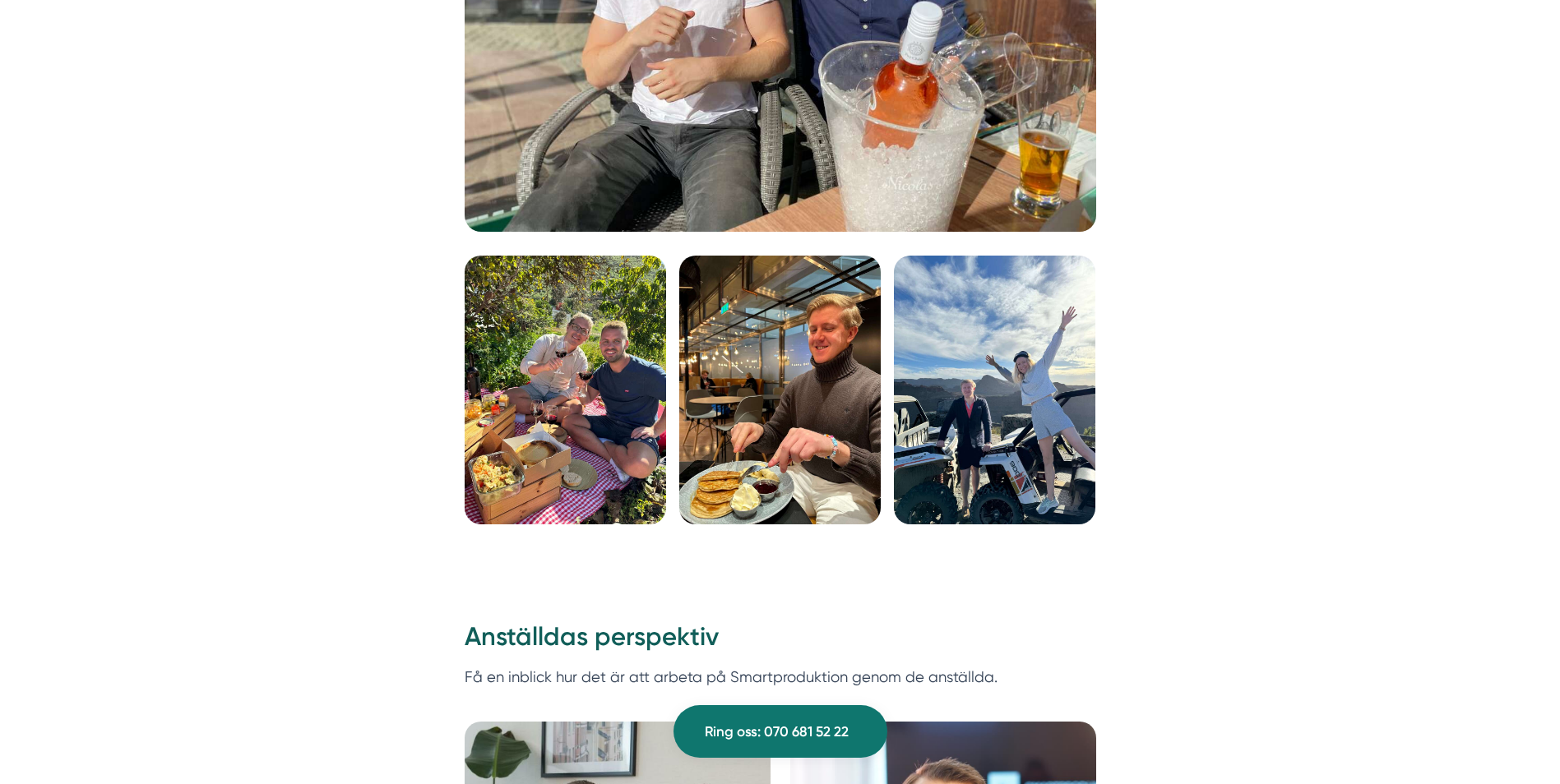
click at [841, 384] on img at bounding box center [780, 389] width 202 height 269
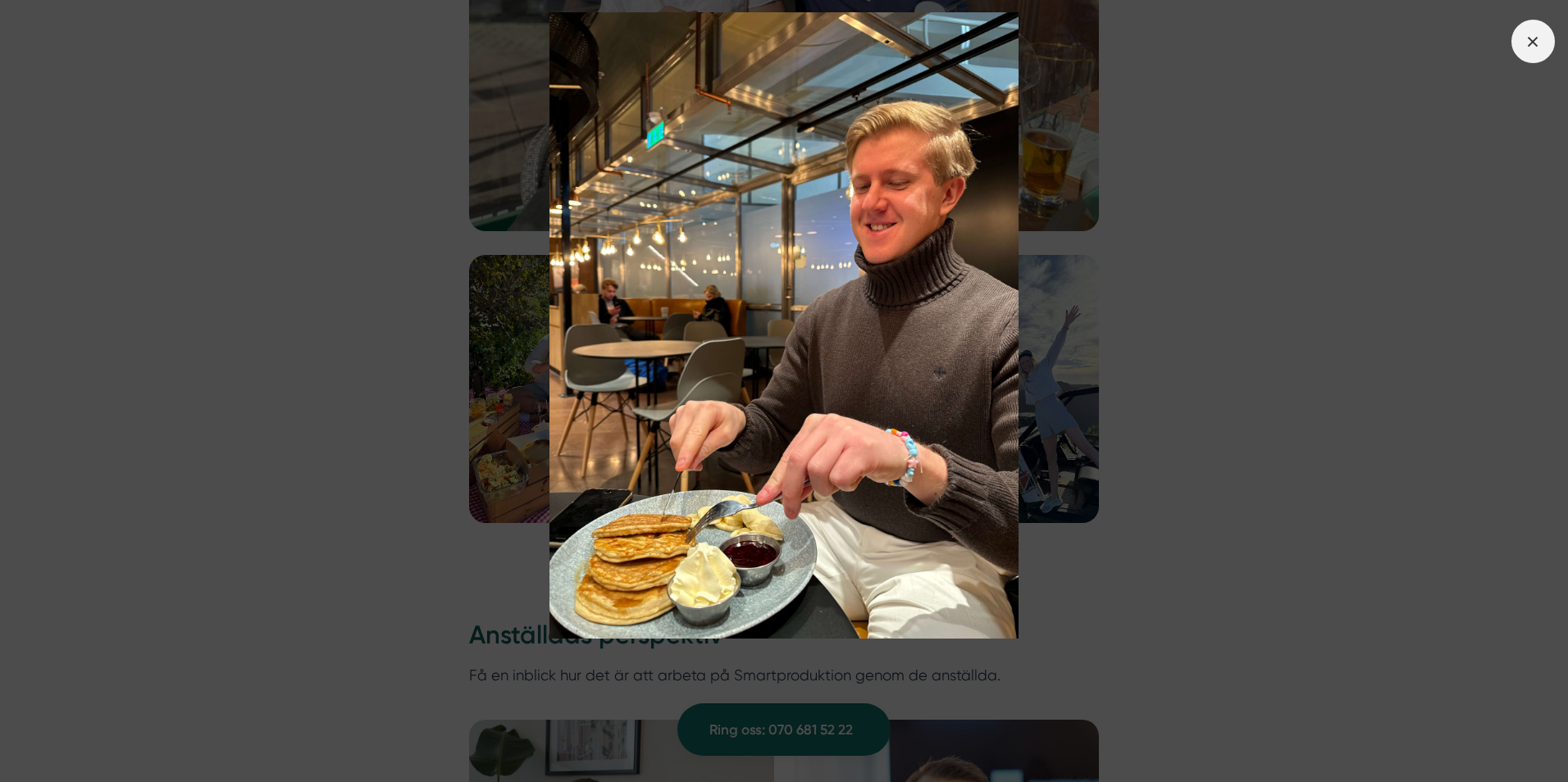
click at [1529, 38] on icon at bounding box center [1532, 42] width 18 height 18
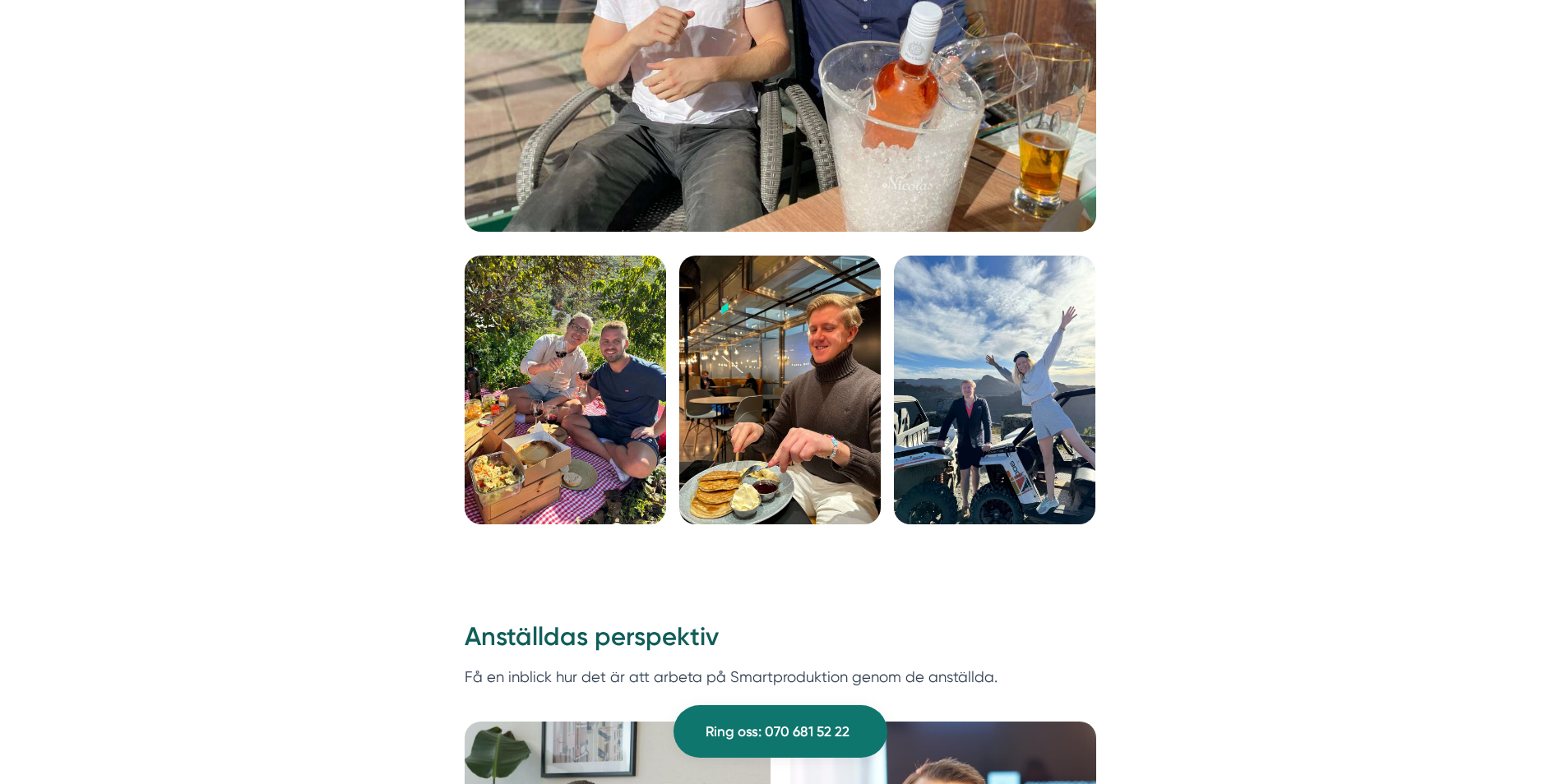
click at [1092, 428] on img at bounding box center [995, 389] width 202 height 269
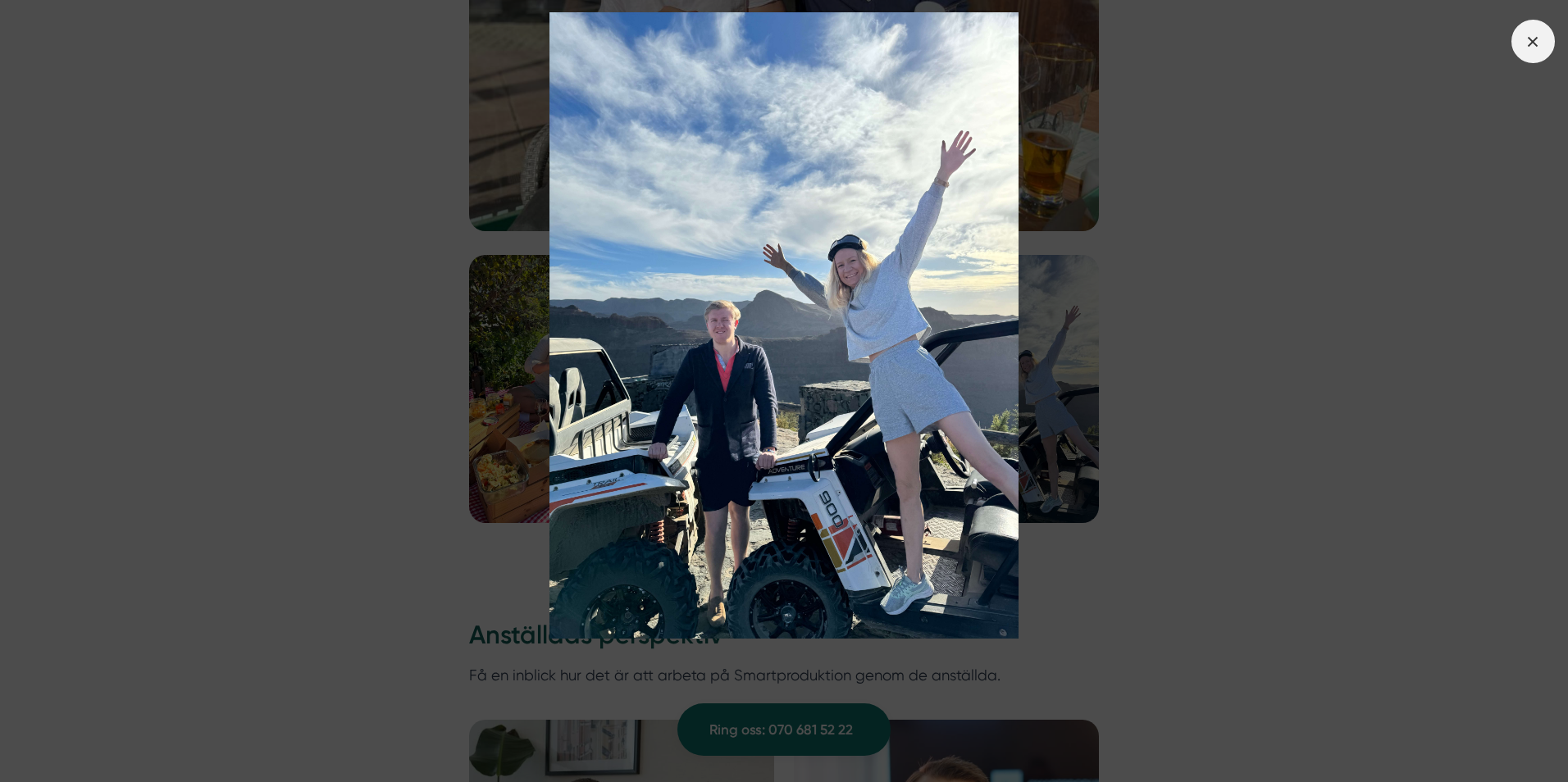
click at [1534, 35] on icon at bounding box center [1532, 42] width 18 height 18
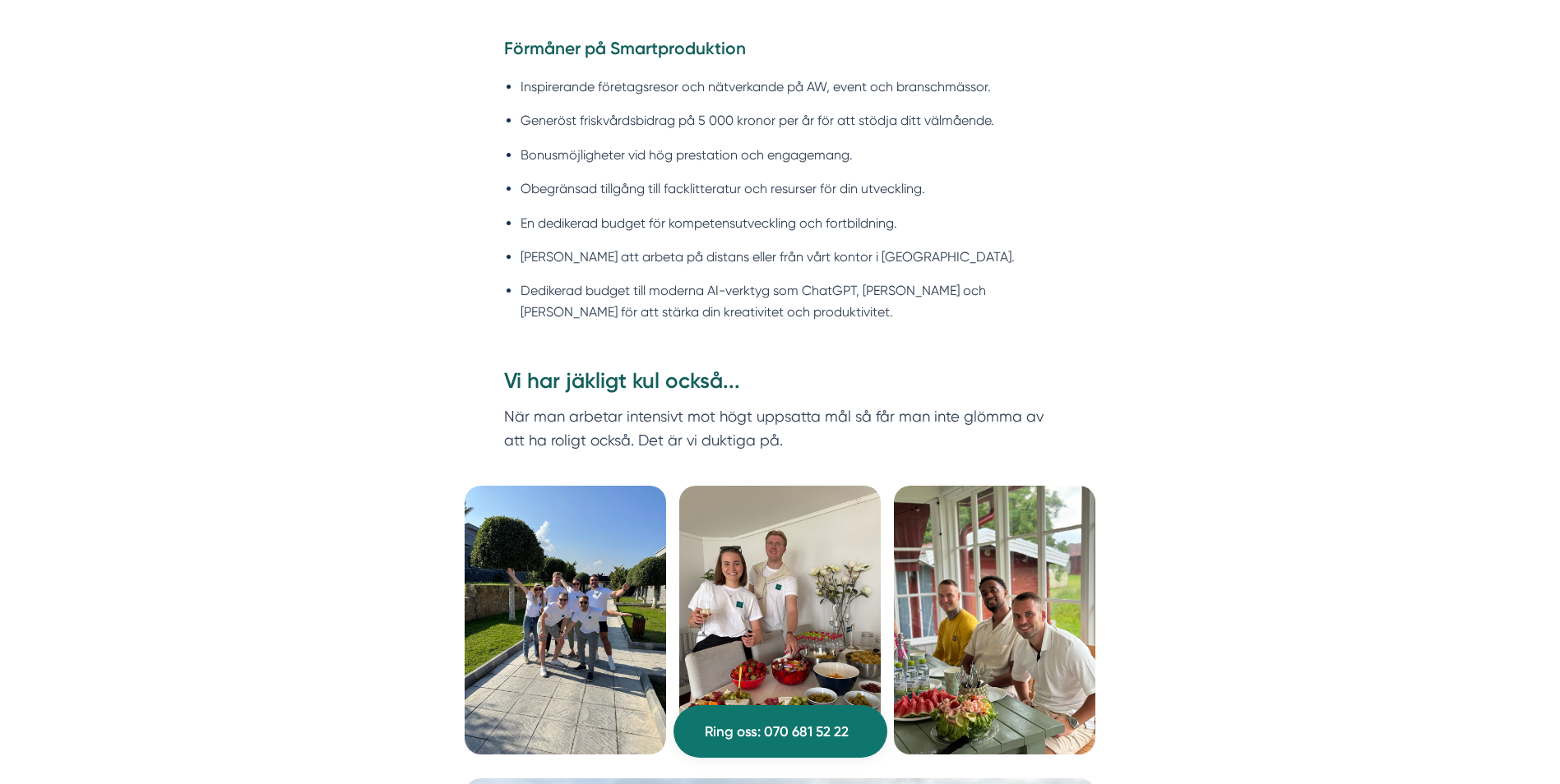
scroll to position [1700, 0]
click at [530, 585] on img at bounding box center [565, 621] width 202 height 269
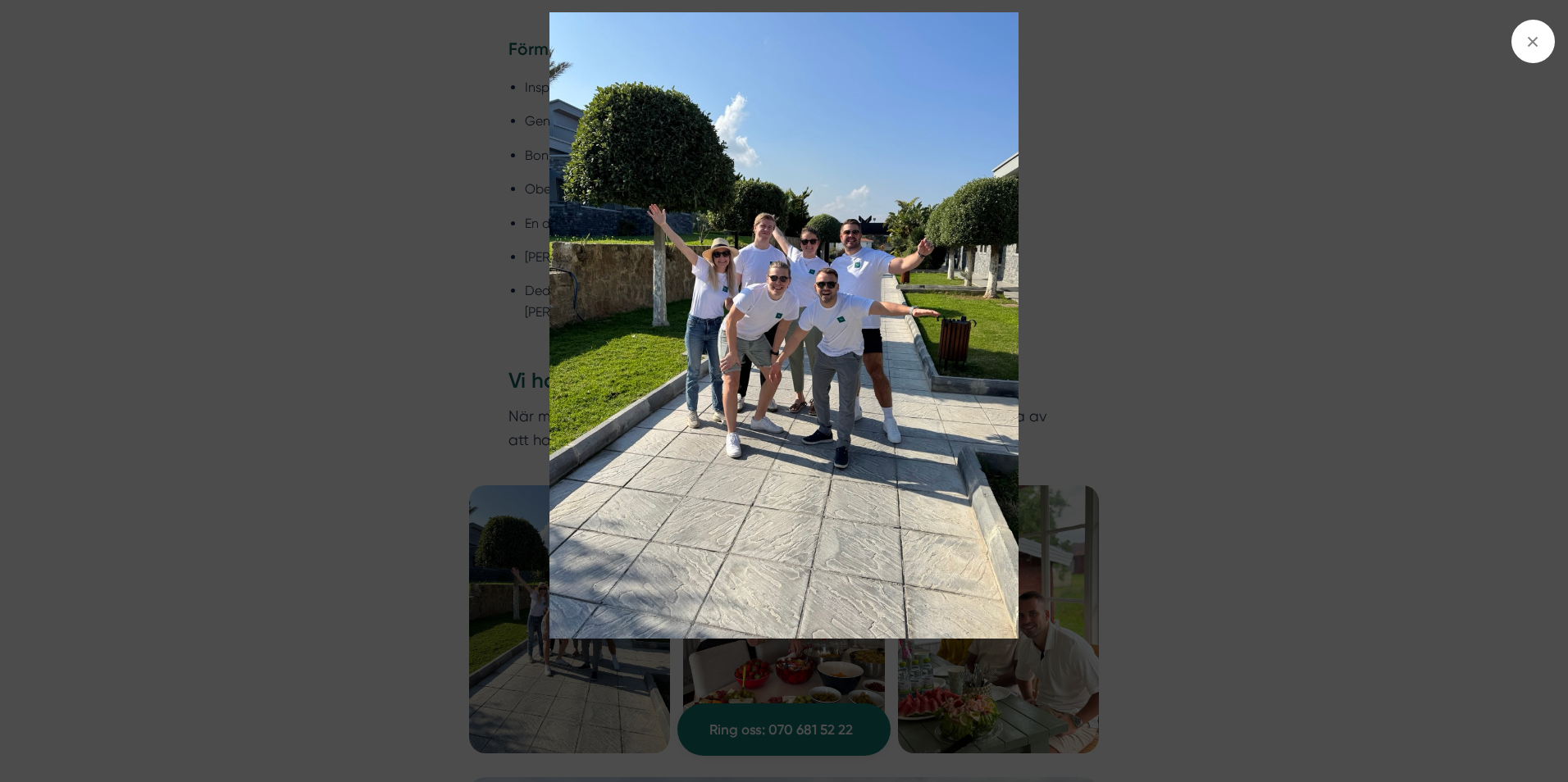
click at [997, 370] on img at bounding box center [784, 325] width 1176 height 626
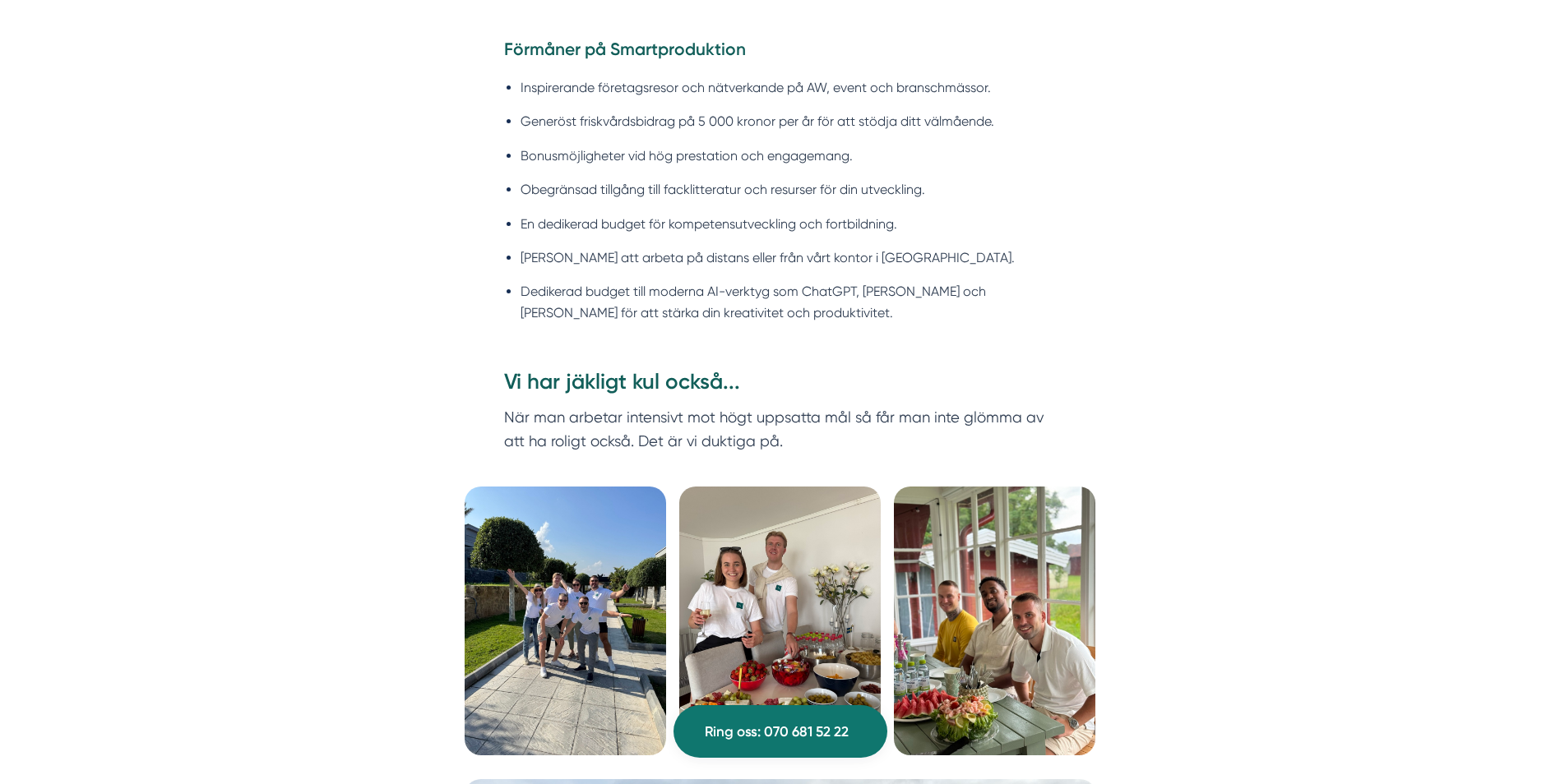
click at [650, 627] on img at bounding box center [565, 621] width 202 height 269
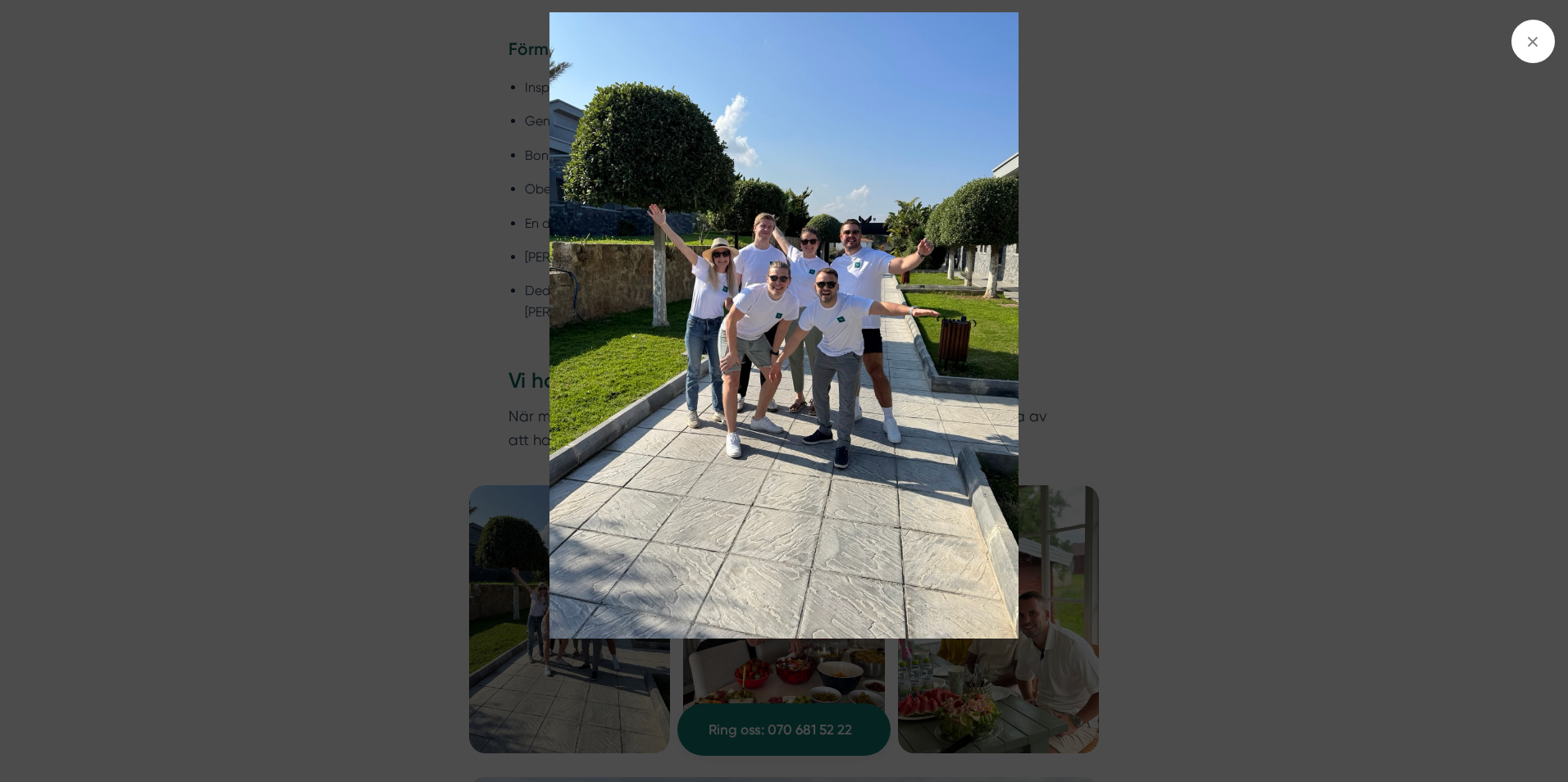
click at [648, 625] on img at bounding box center [784, 325] width 1176 height 626
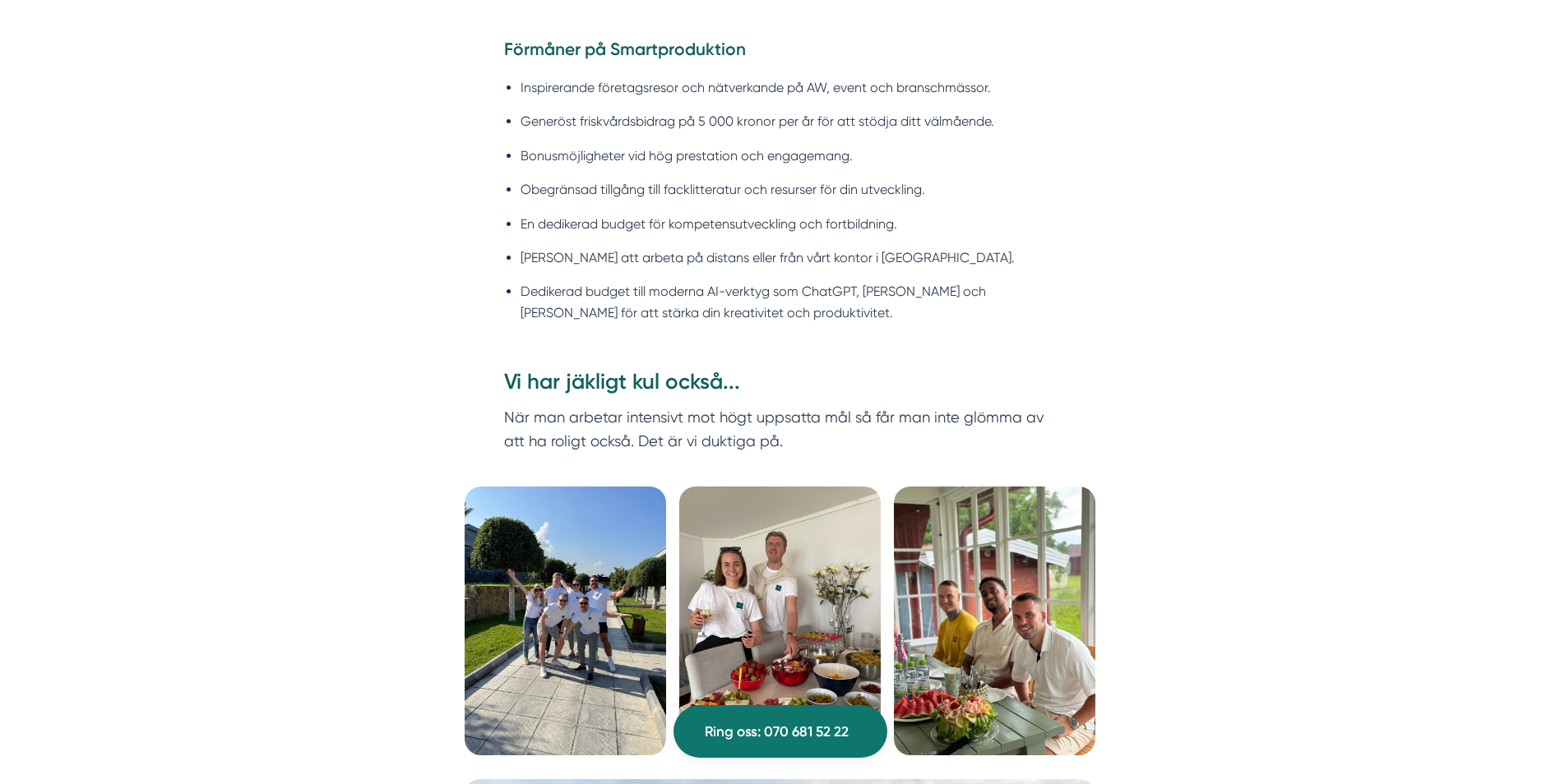
click at [593, 631] on img at bounding box center [565, 621] width 202 height 269
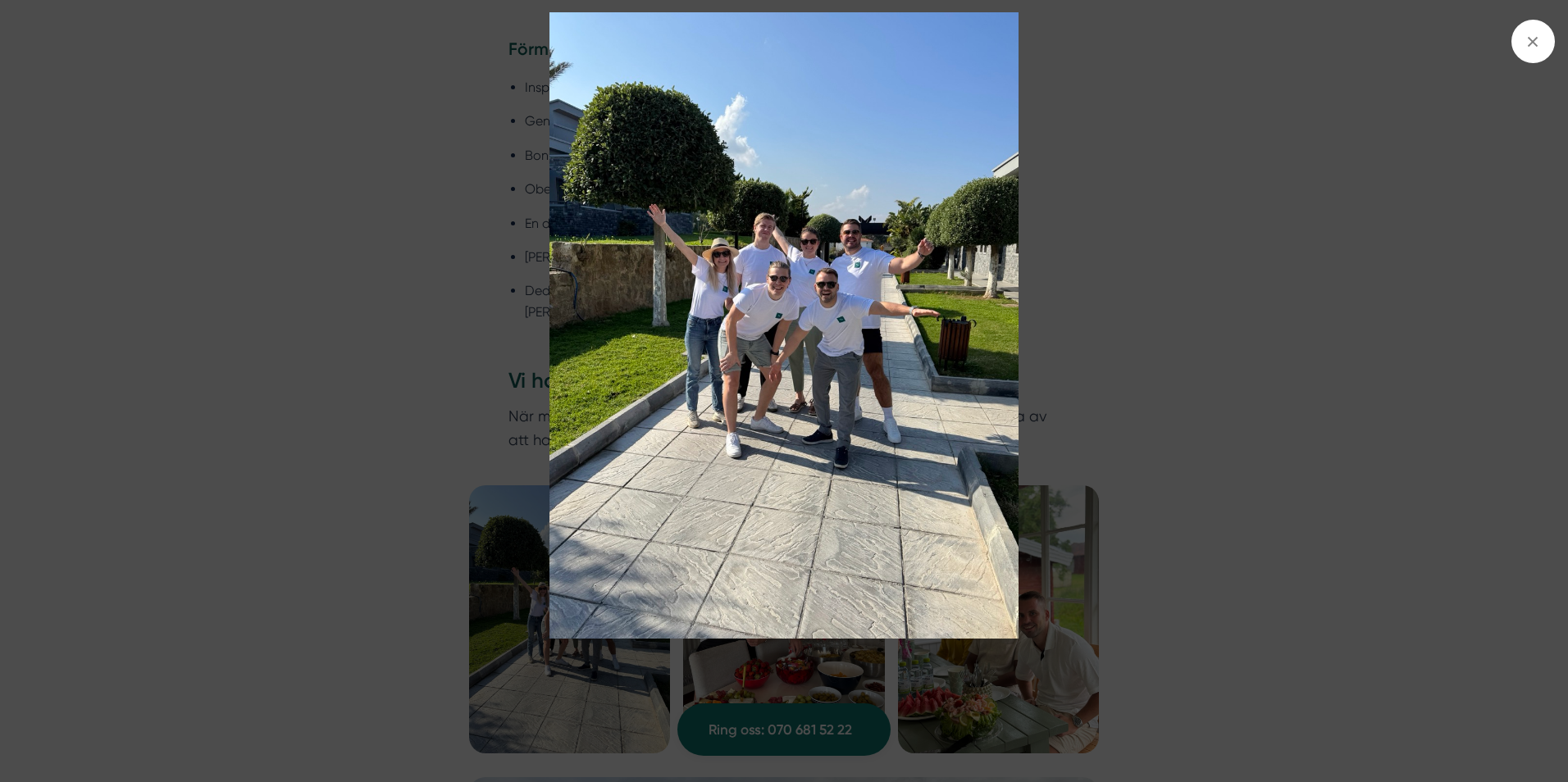
click at [591, 629] on img at bounding box center [784, 325] width 1176 height 626
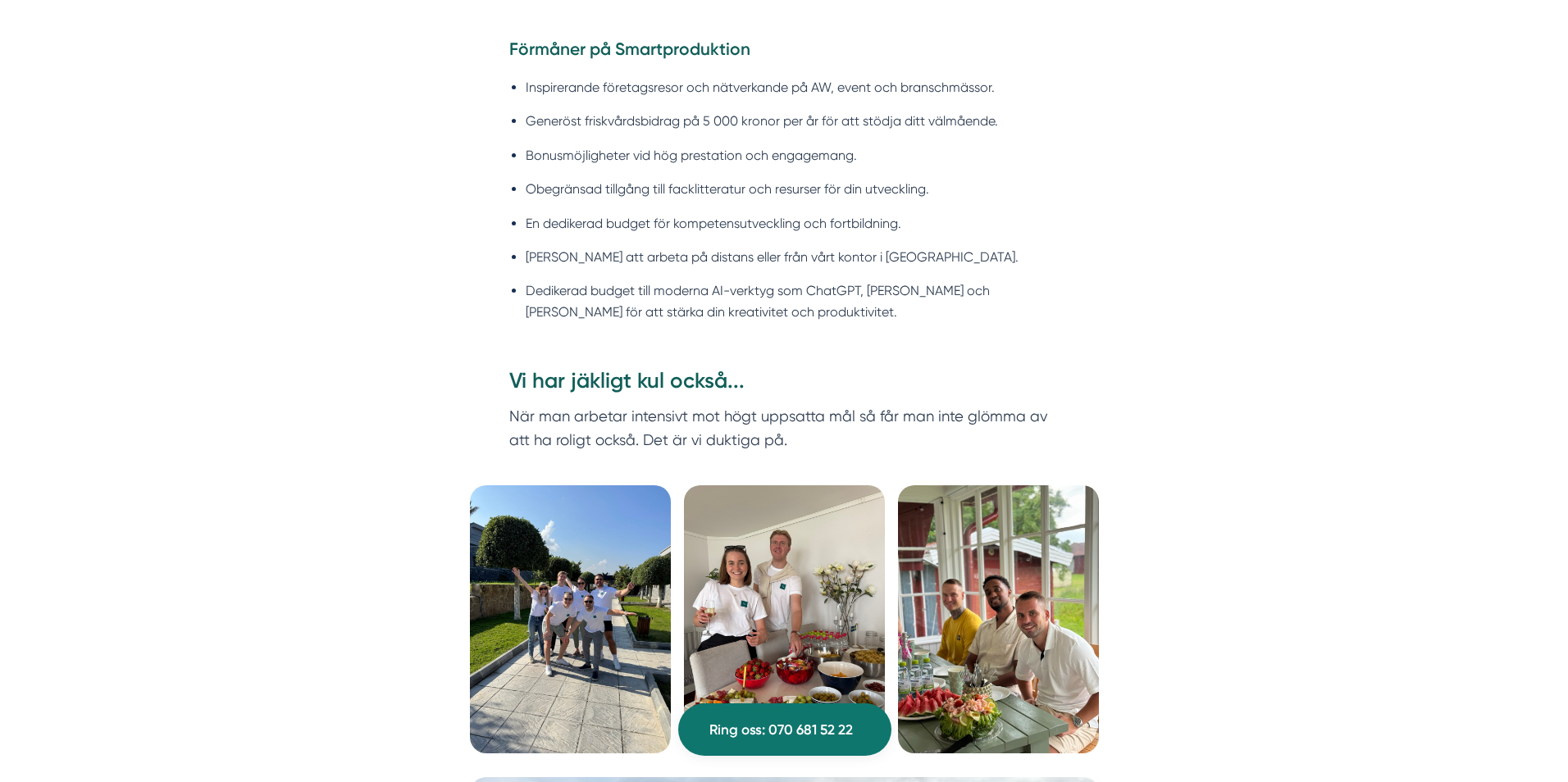
scroll to position [1946, 0]
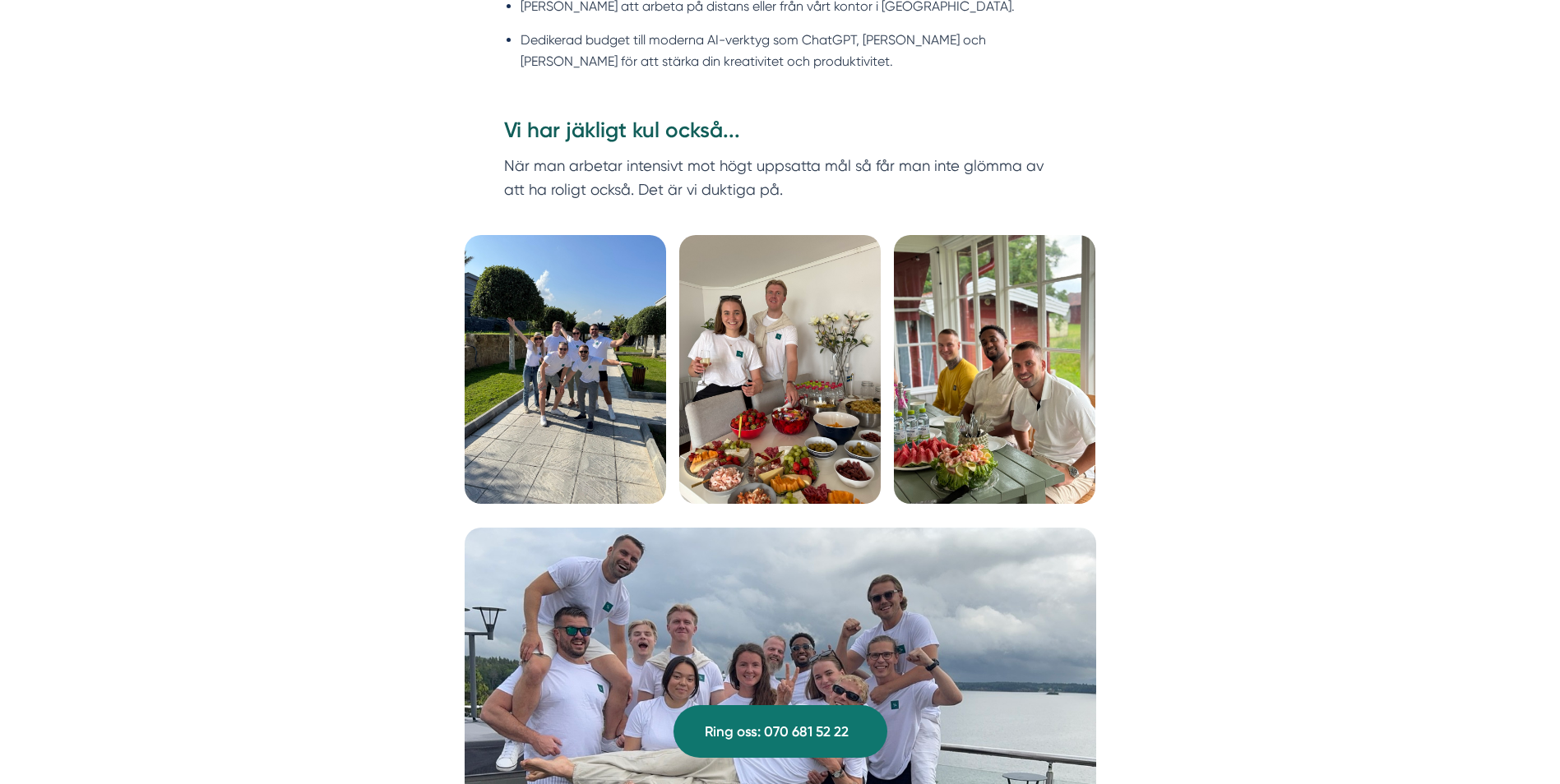
click at [763, 380] on img at bounding box center [780, 369] width 202 height 269
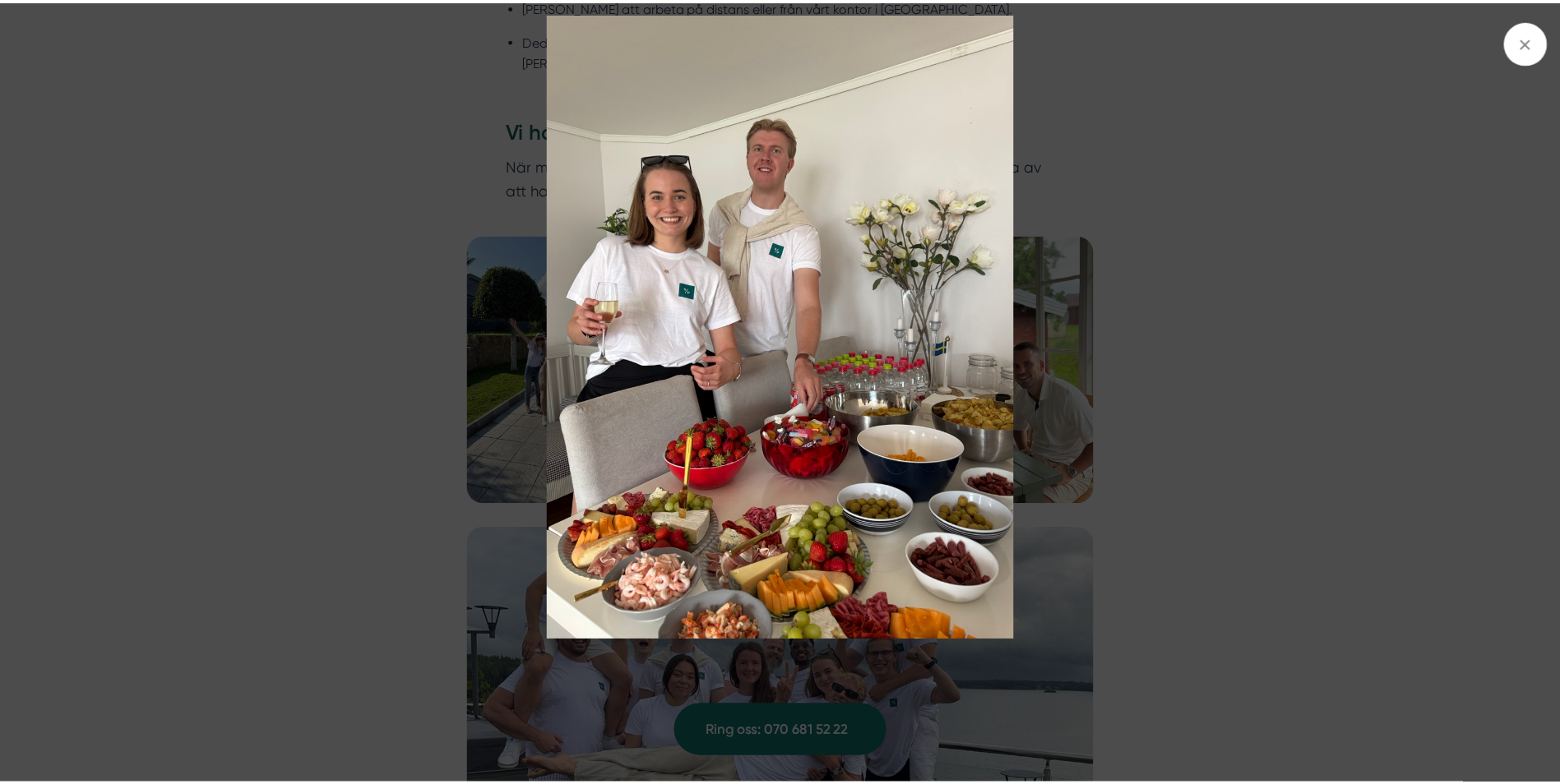
scroll to position [7691, 0]
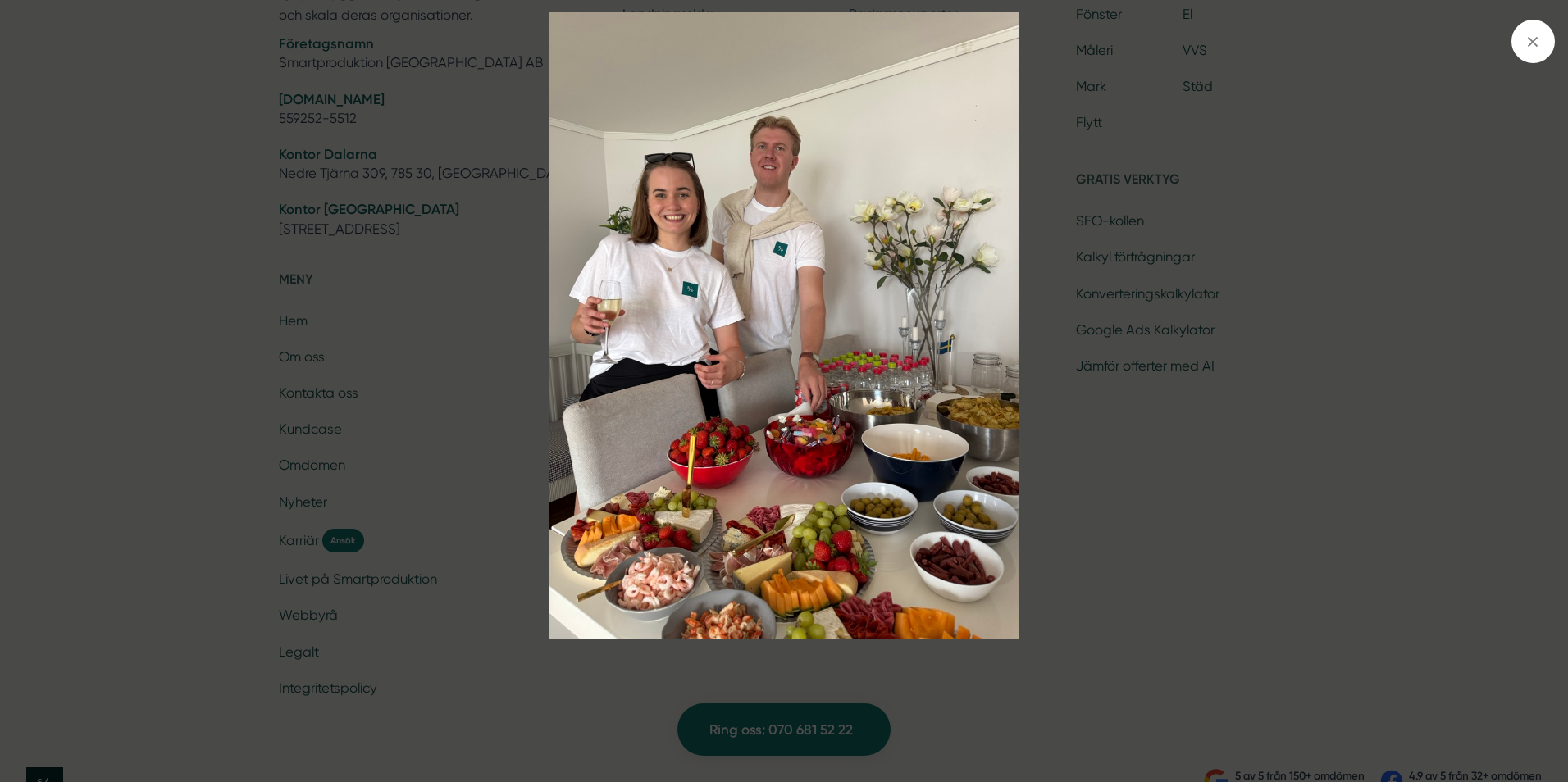
click at [1509, 285] on div at bounding box center [784, 391] width 1568 height 782
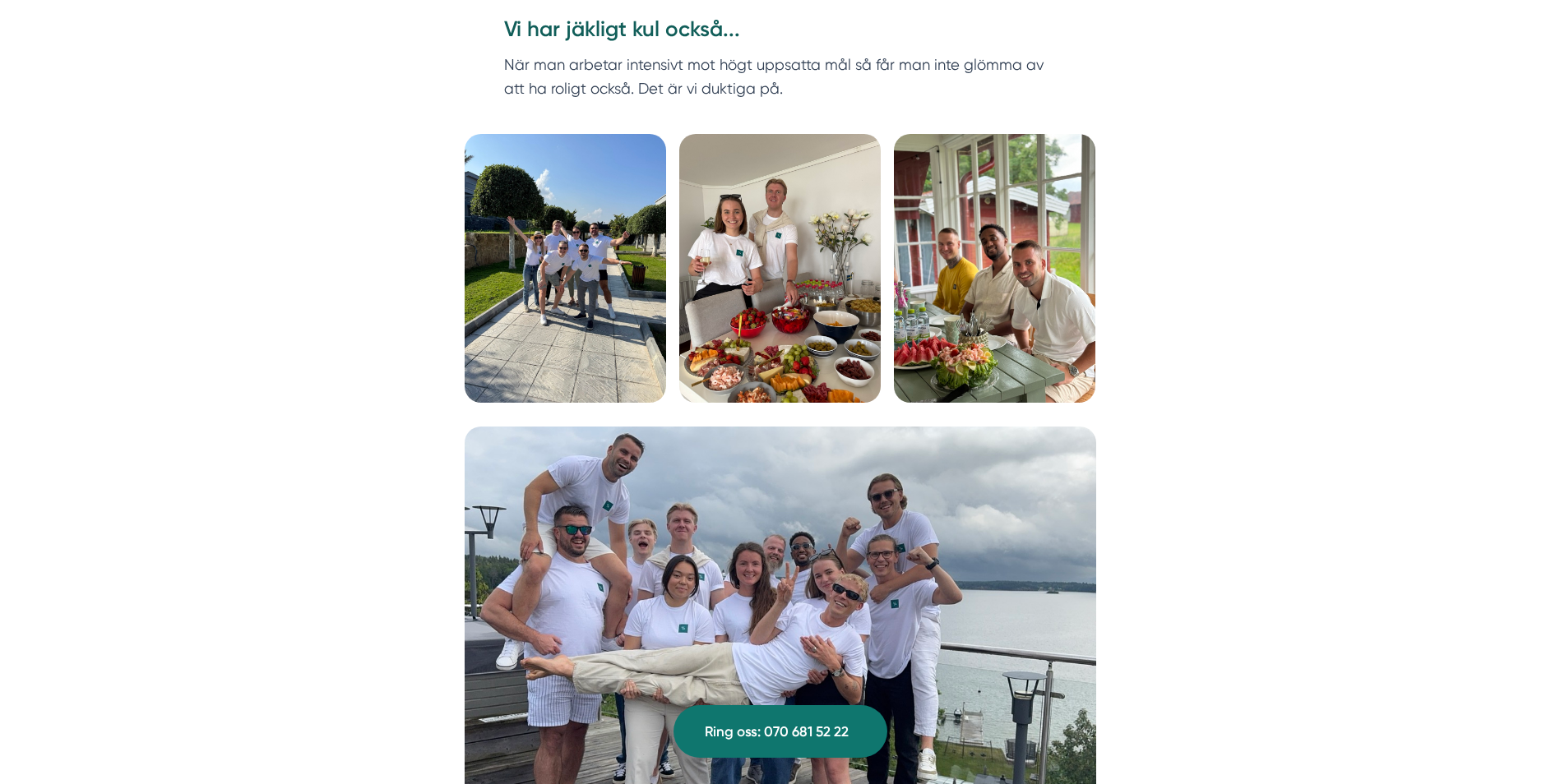
scroll to position [2050, 0]
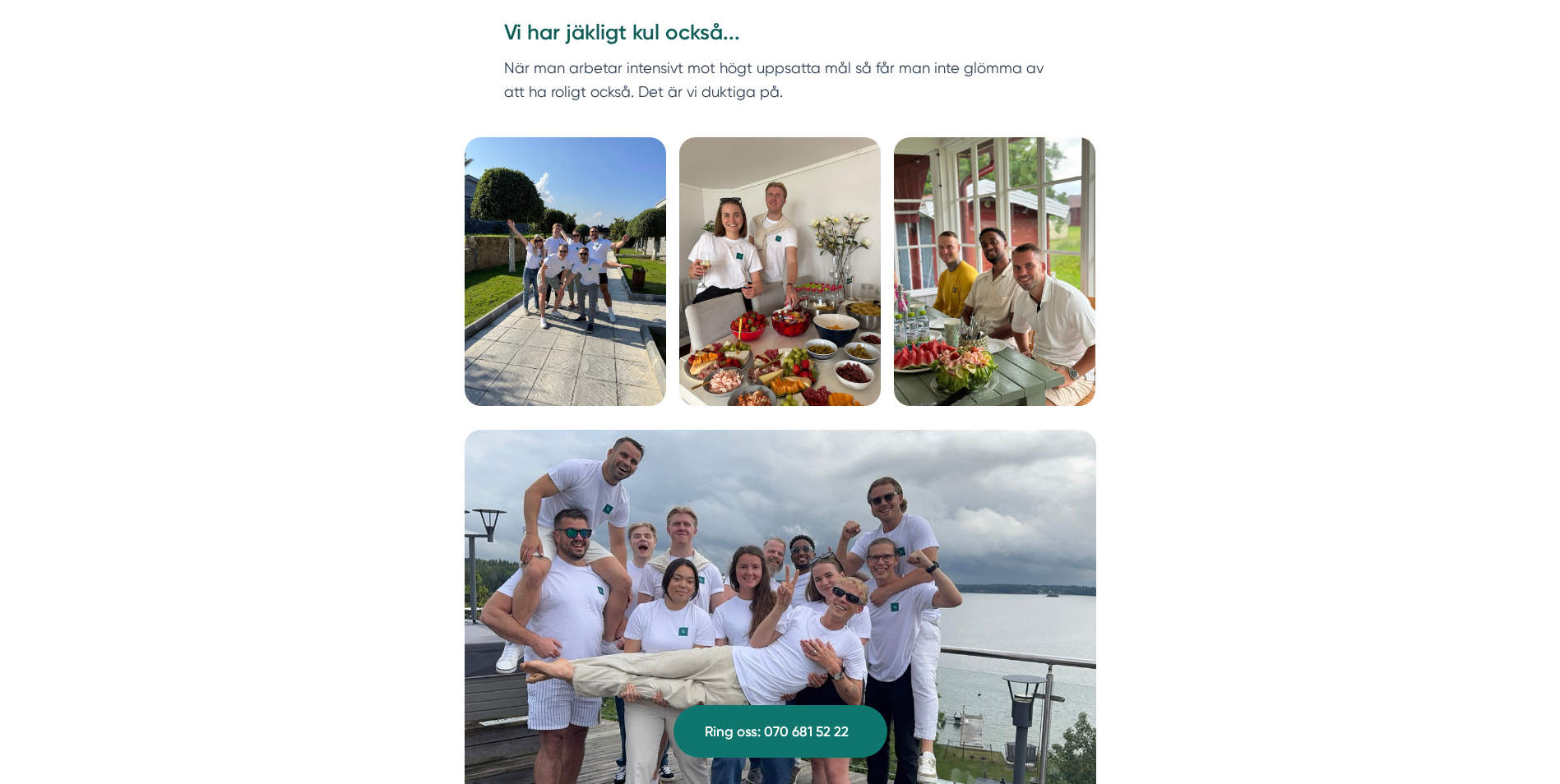
click at [983, 225] on img at bounding box center [995, 271] width 202 height 269
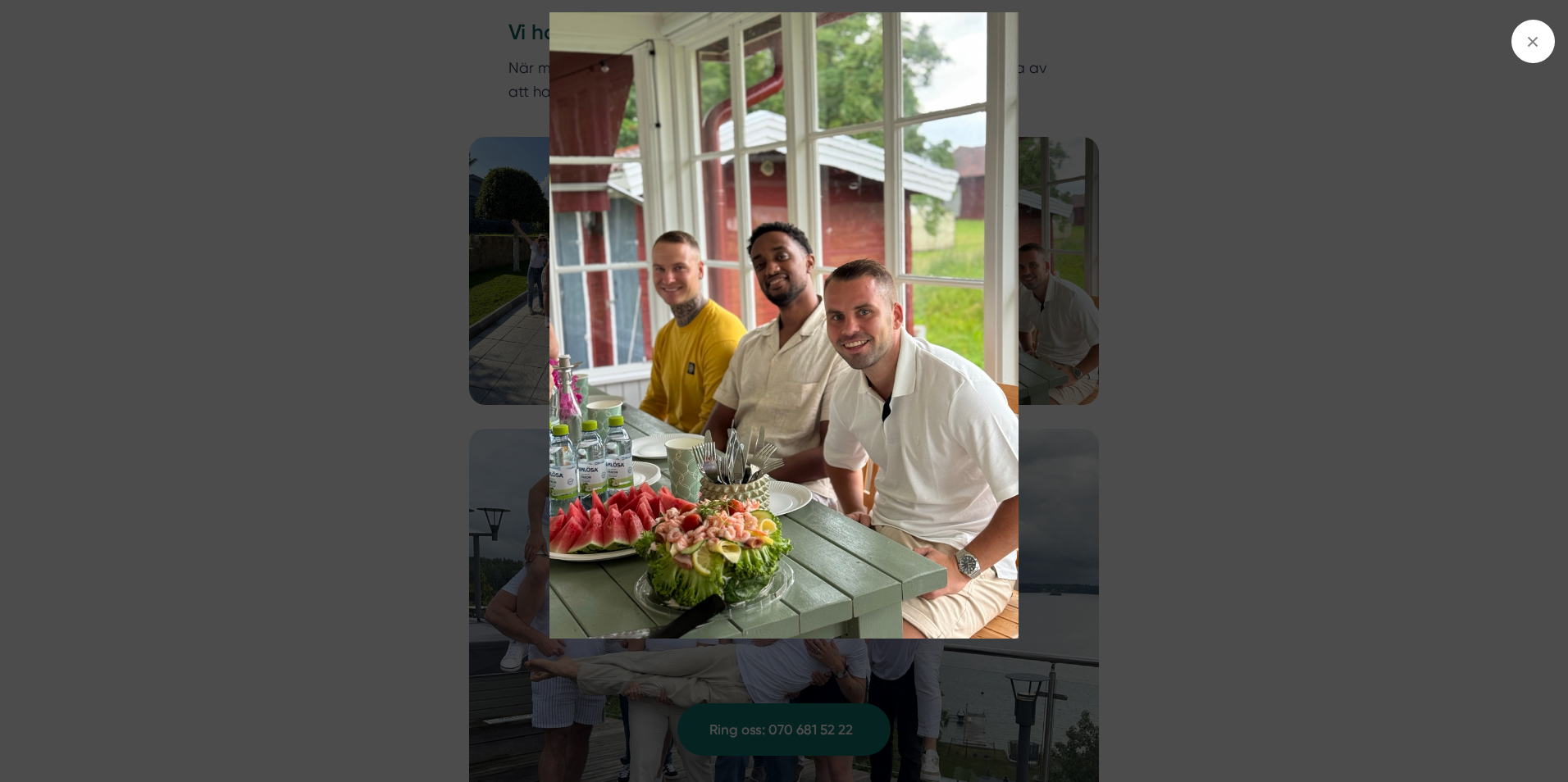
click at [1324, 482] on img at bounding box center [784, 325] width 1176 height 626
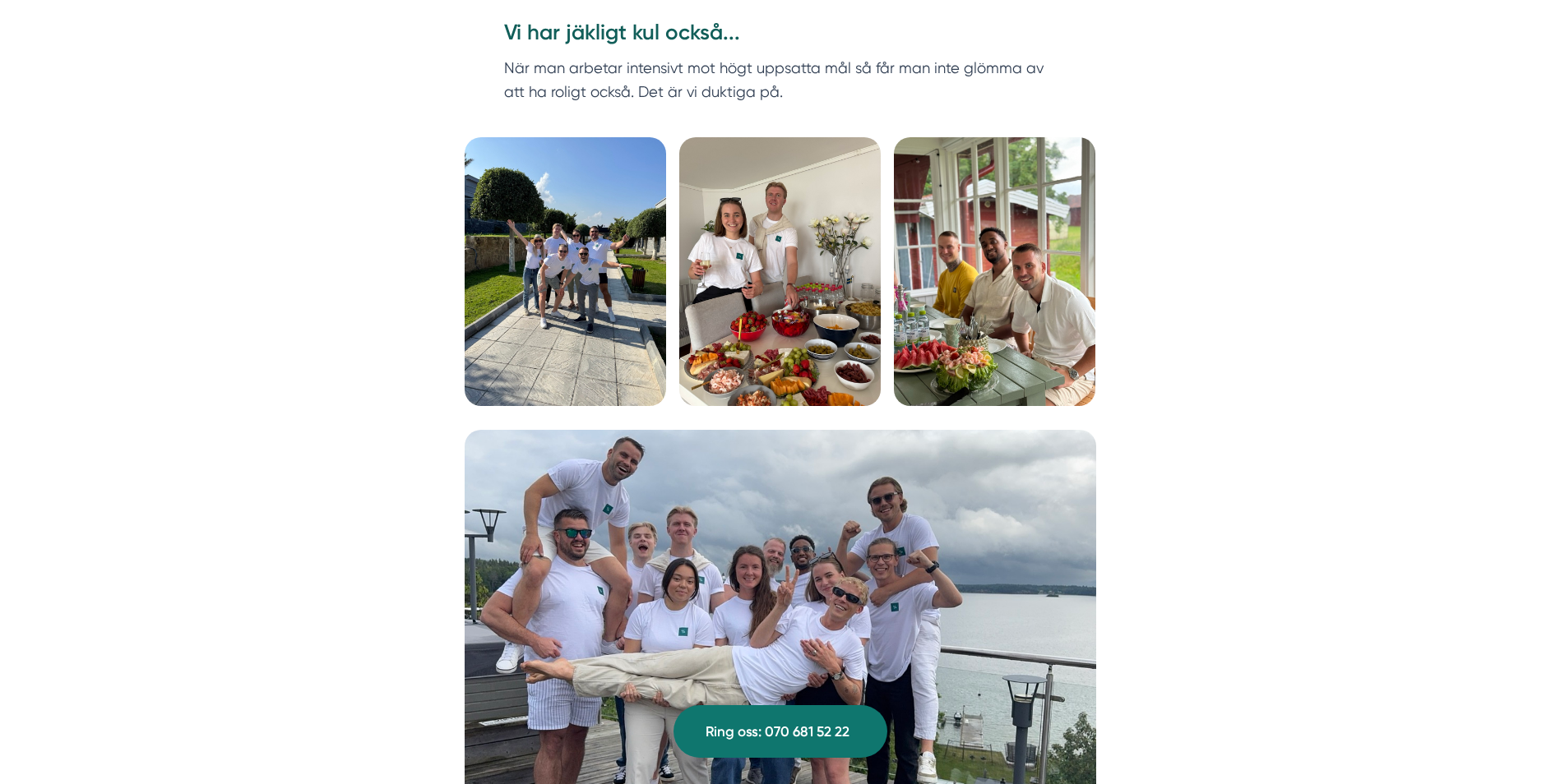
click at [867, 572] on img at bounding box center [780, 644] width 631 height 428
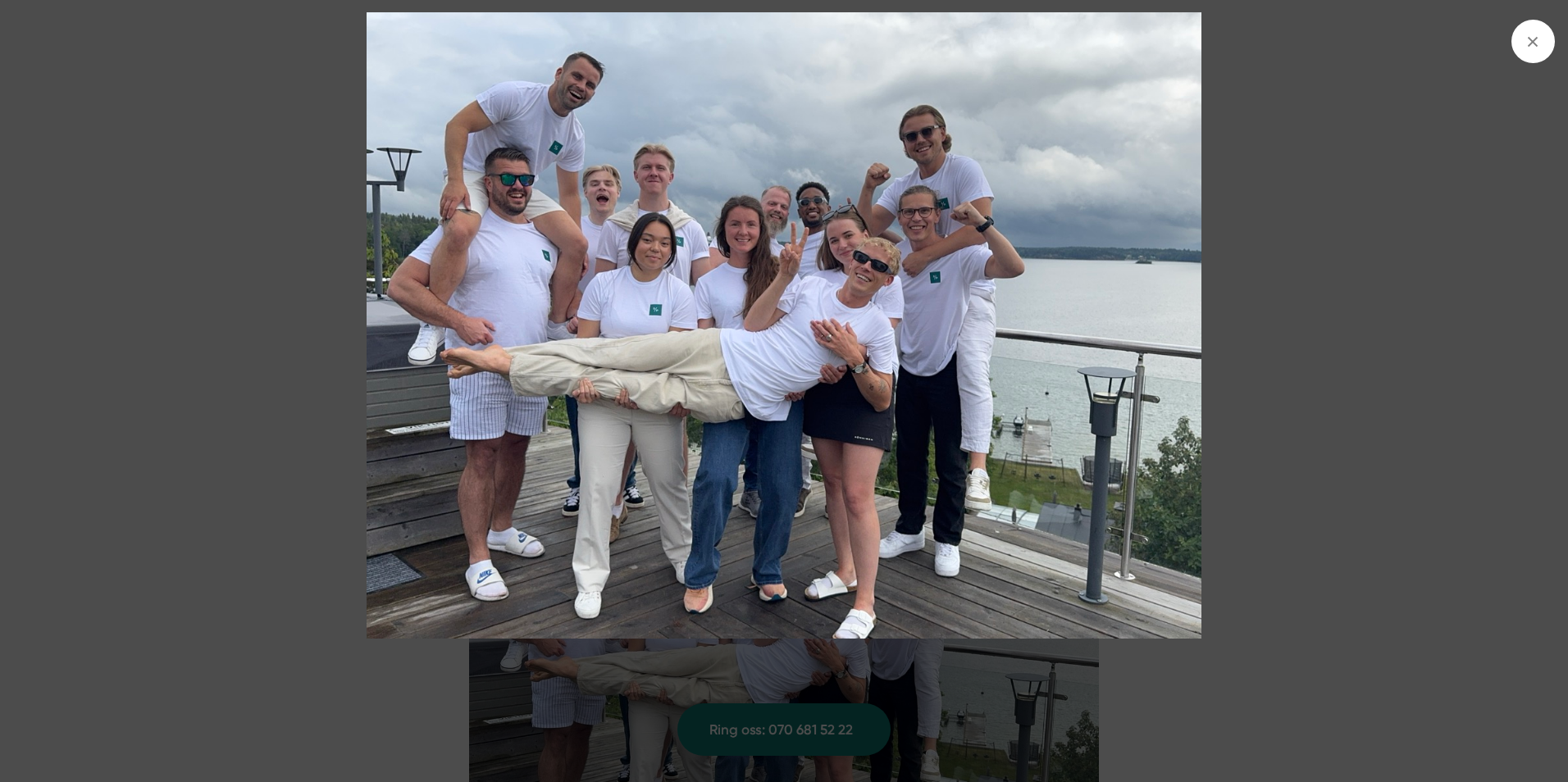
click at [1348, 499] on img at bounding box center [784, 325] width 1176 height 626
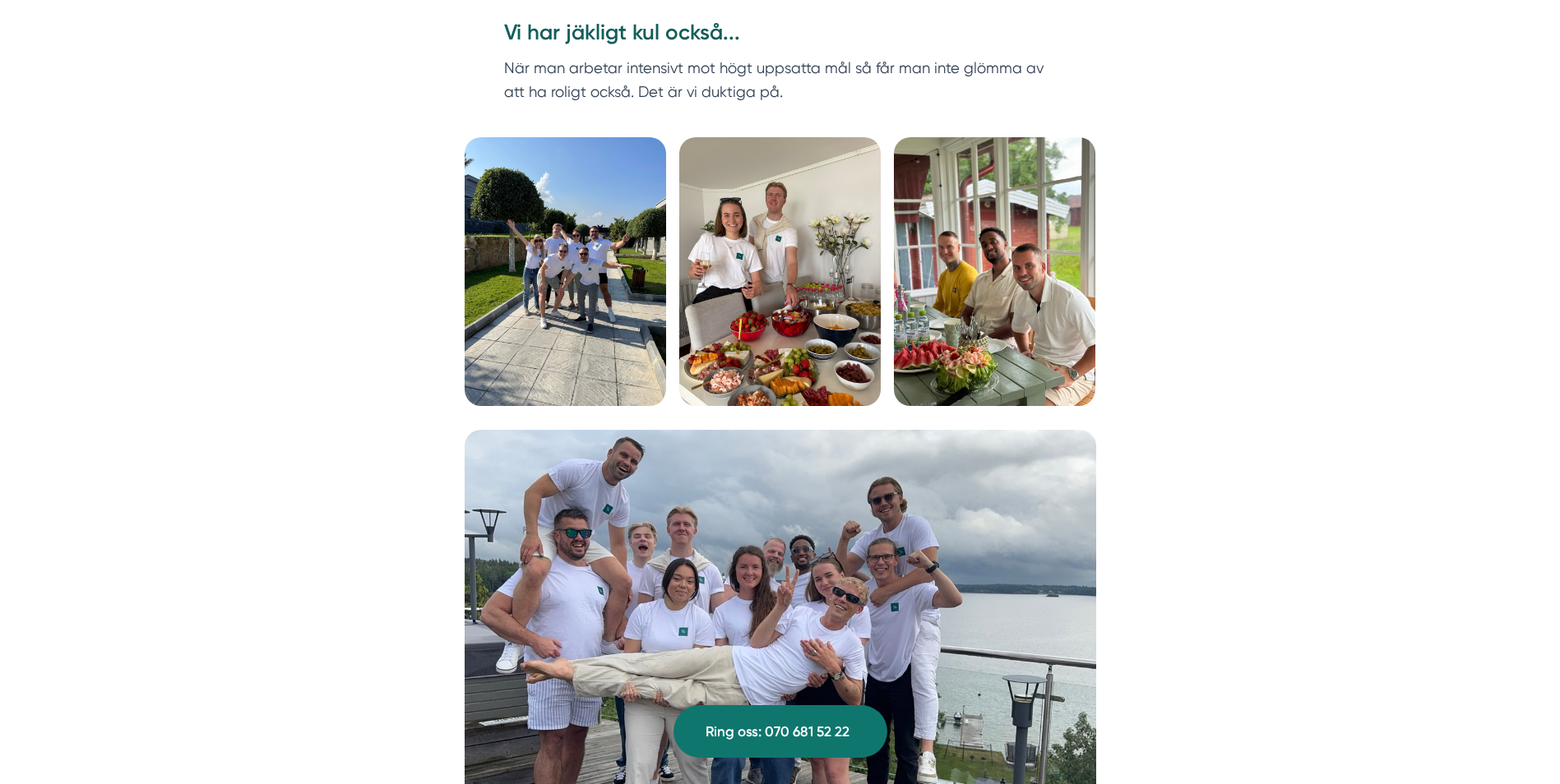
click at [886, 595] on img at bounding box center [780, 644] width 631 height 428
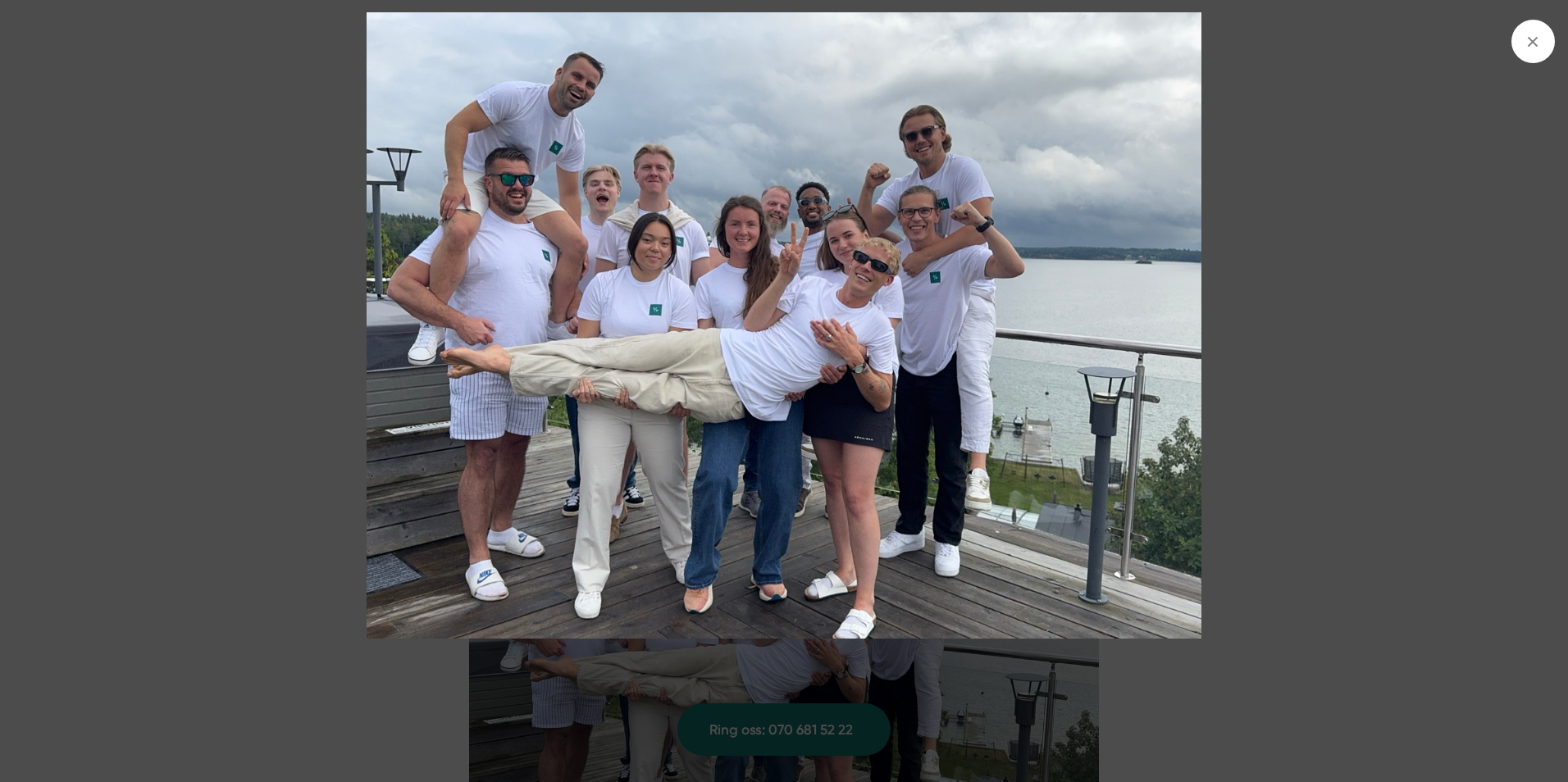
click at [1544, 668] on div at bounding box center [784, 391] width 1568 height 782
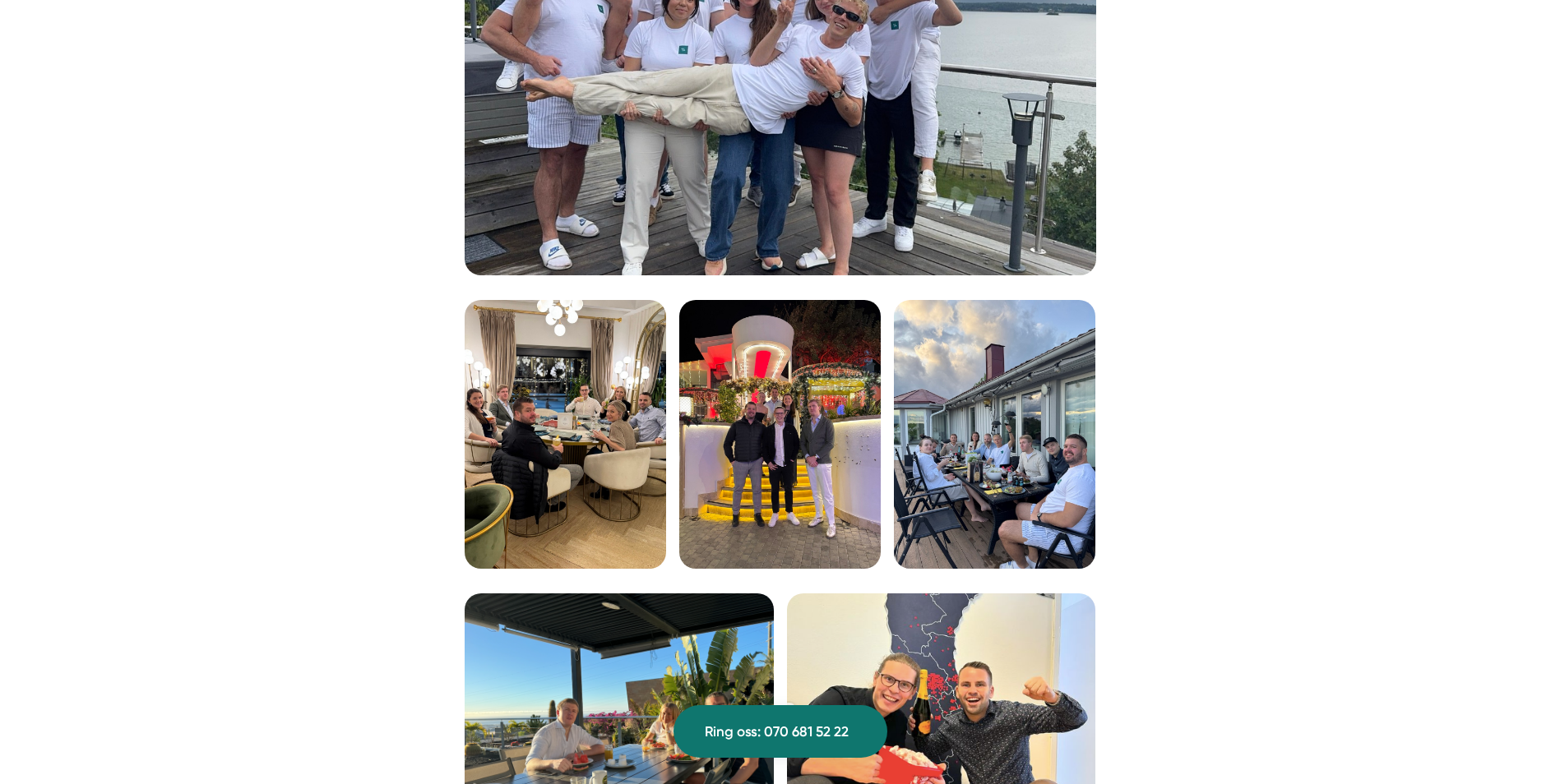
scroll to position [2632, 0]
click at [617, 440] on img at bounding box center [565, 433] width 202 height 269
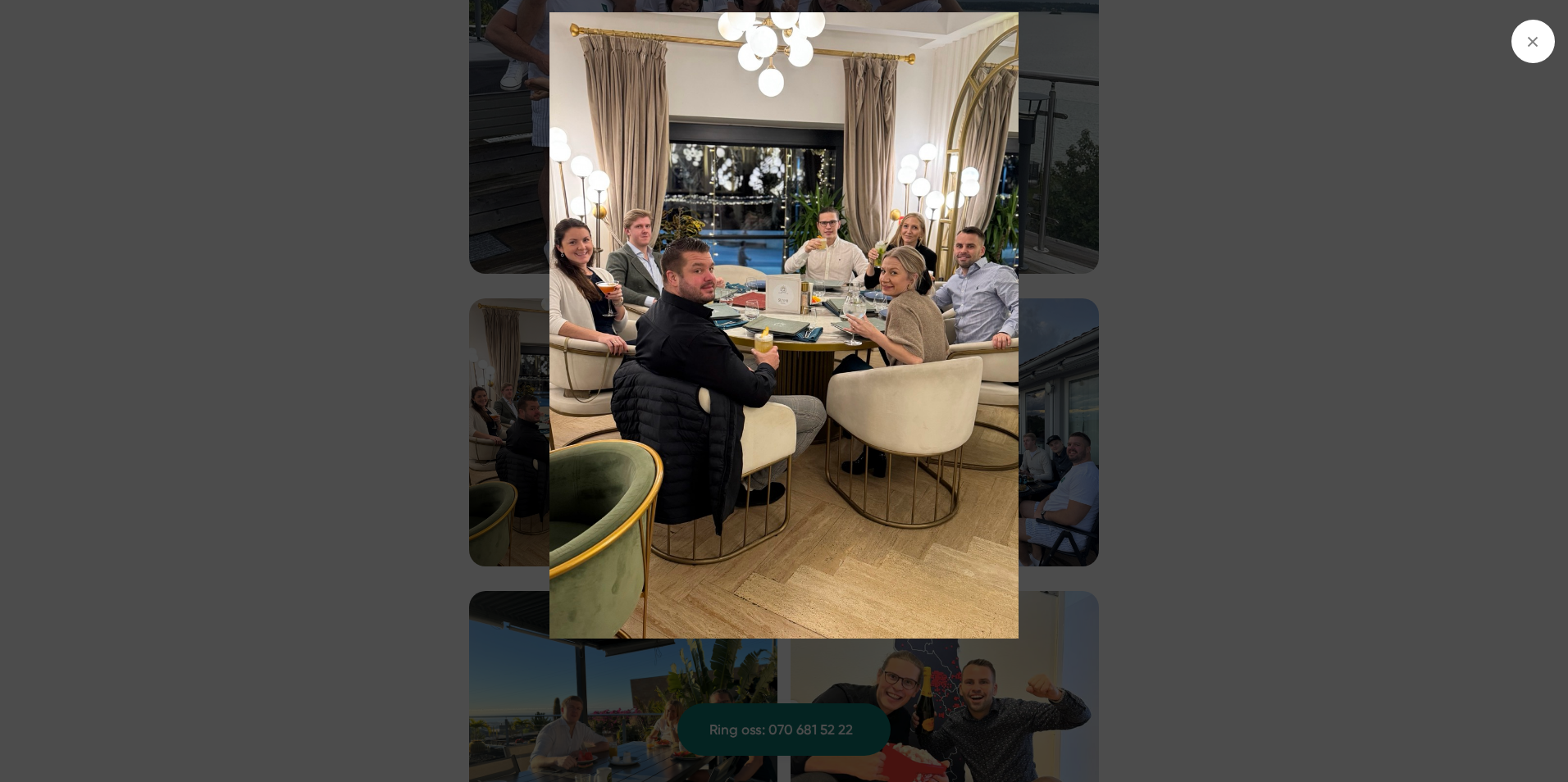
click at [1392, 304] on div at bounding box center [784, 391] width 1568 height 782
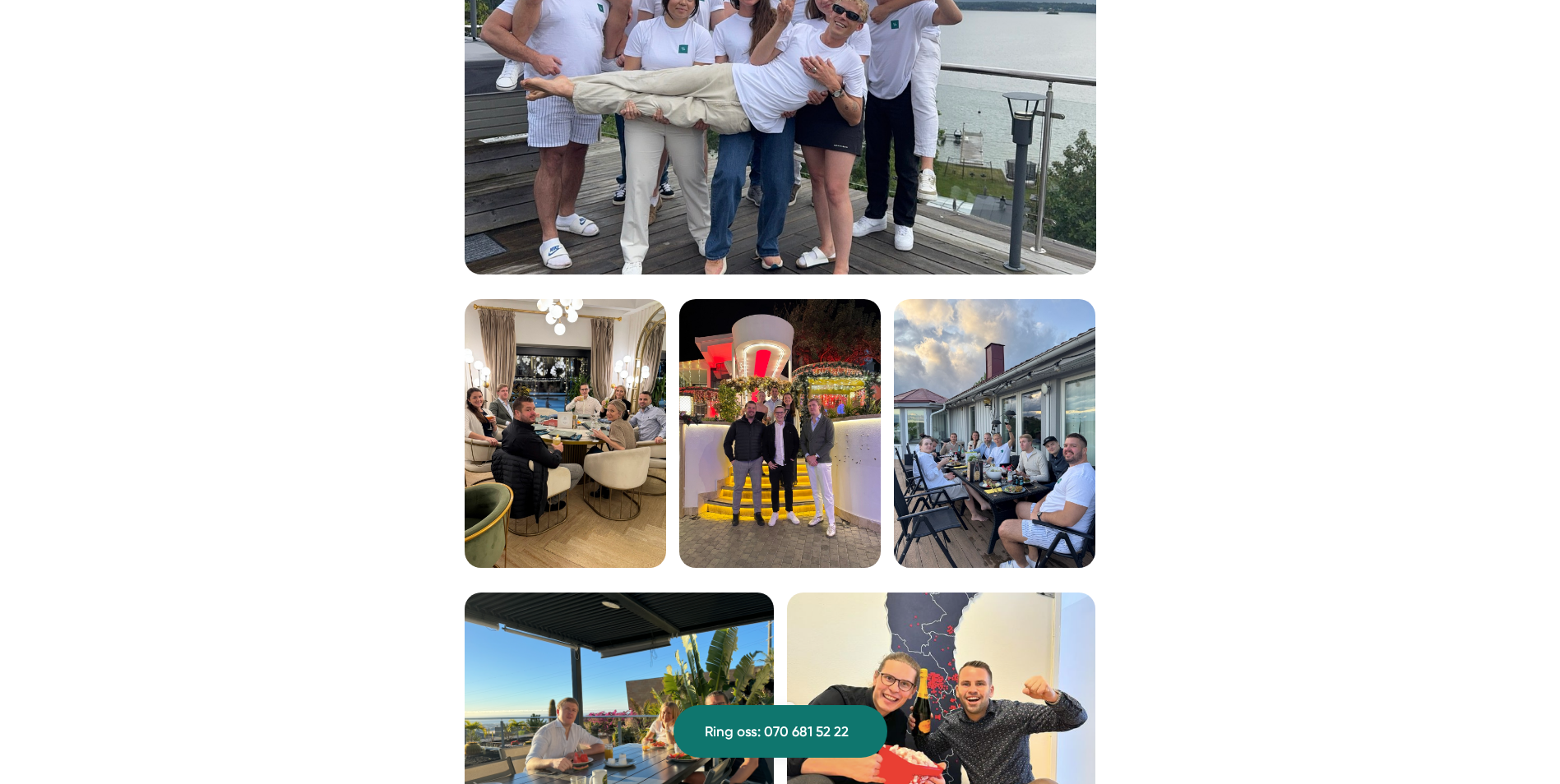
click at [848, 447] on img at bounding box center [780, 433] width 202 height 269
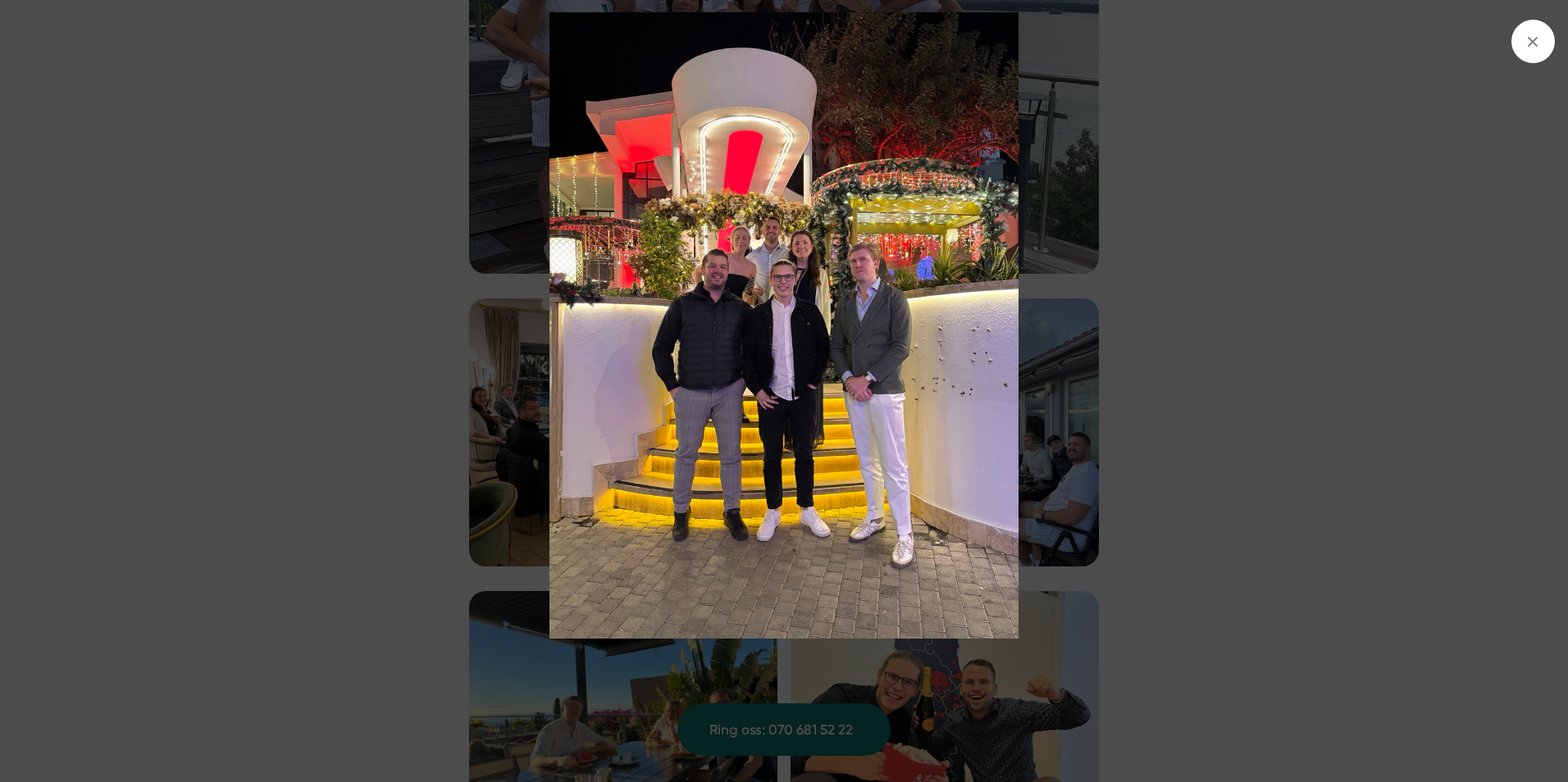
click at [1493, 613] on div at bounding box center [784, 391] width 1568 height 782
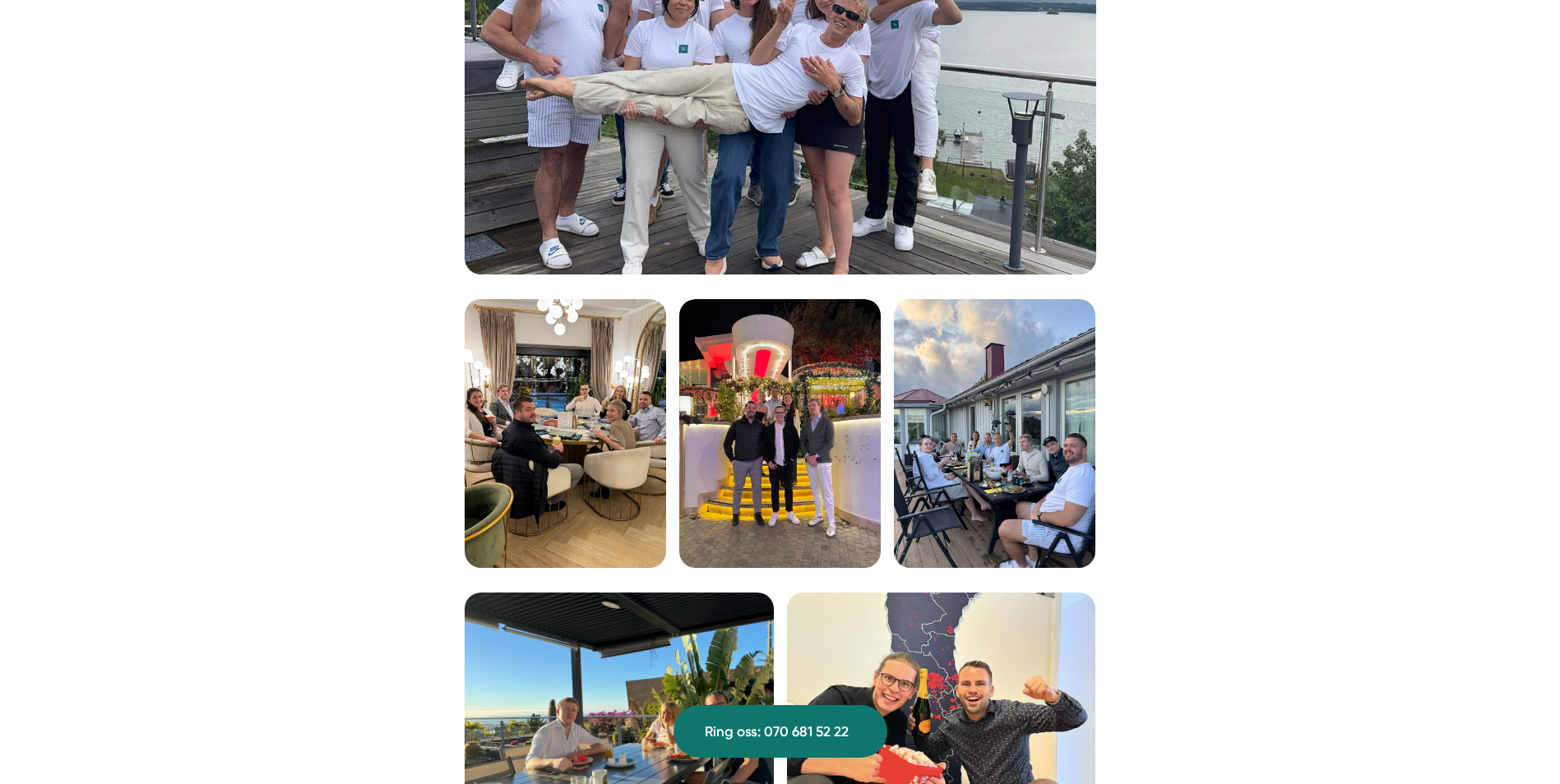
click at [1043, 469] on img at bounding box center [995, 433] width 202 height 269
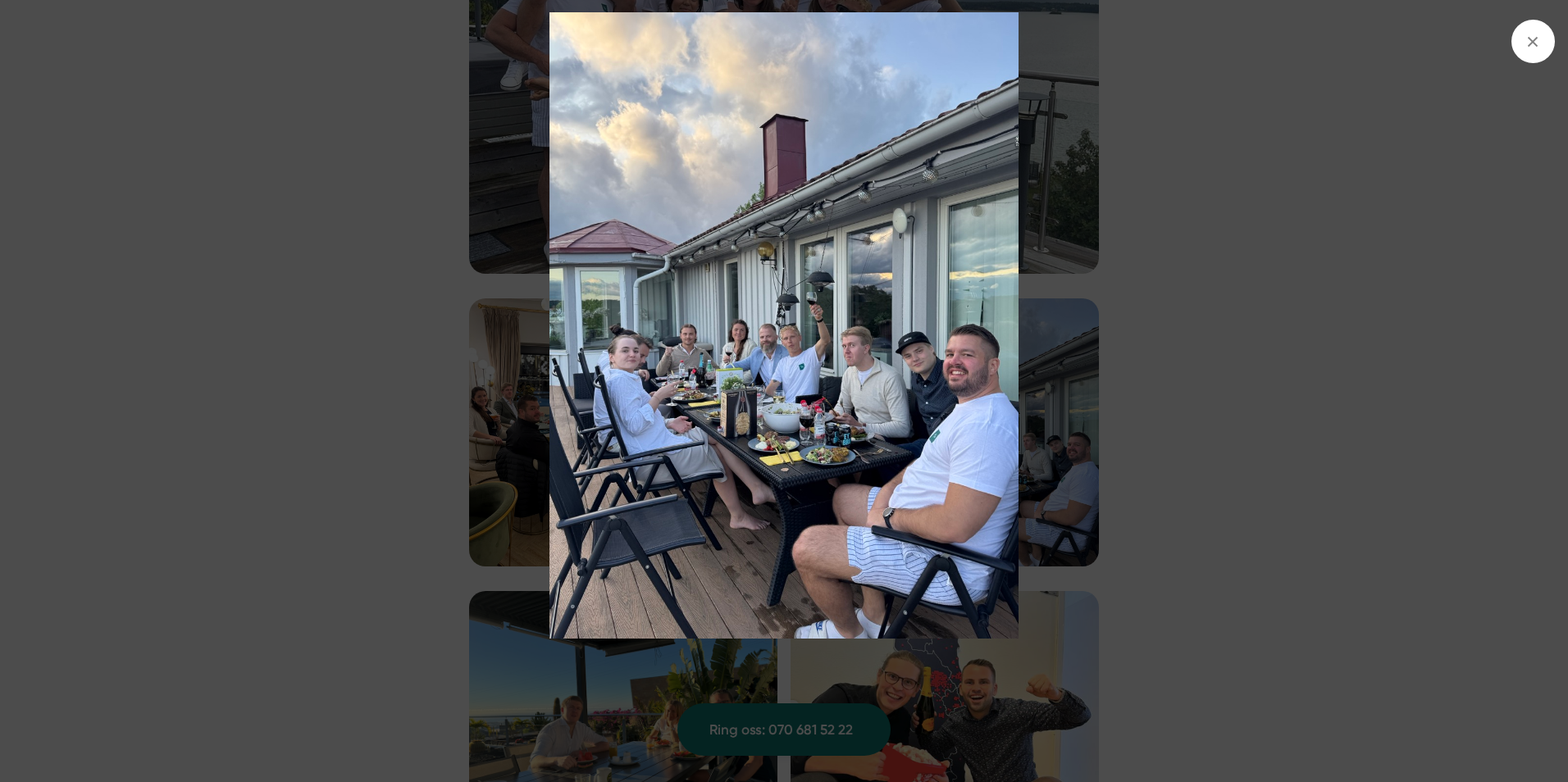
click at [1296, 332] on img at bounding box center [784, 325] width 1176 height 626
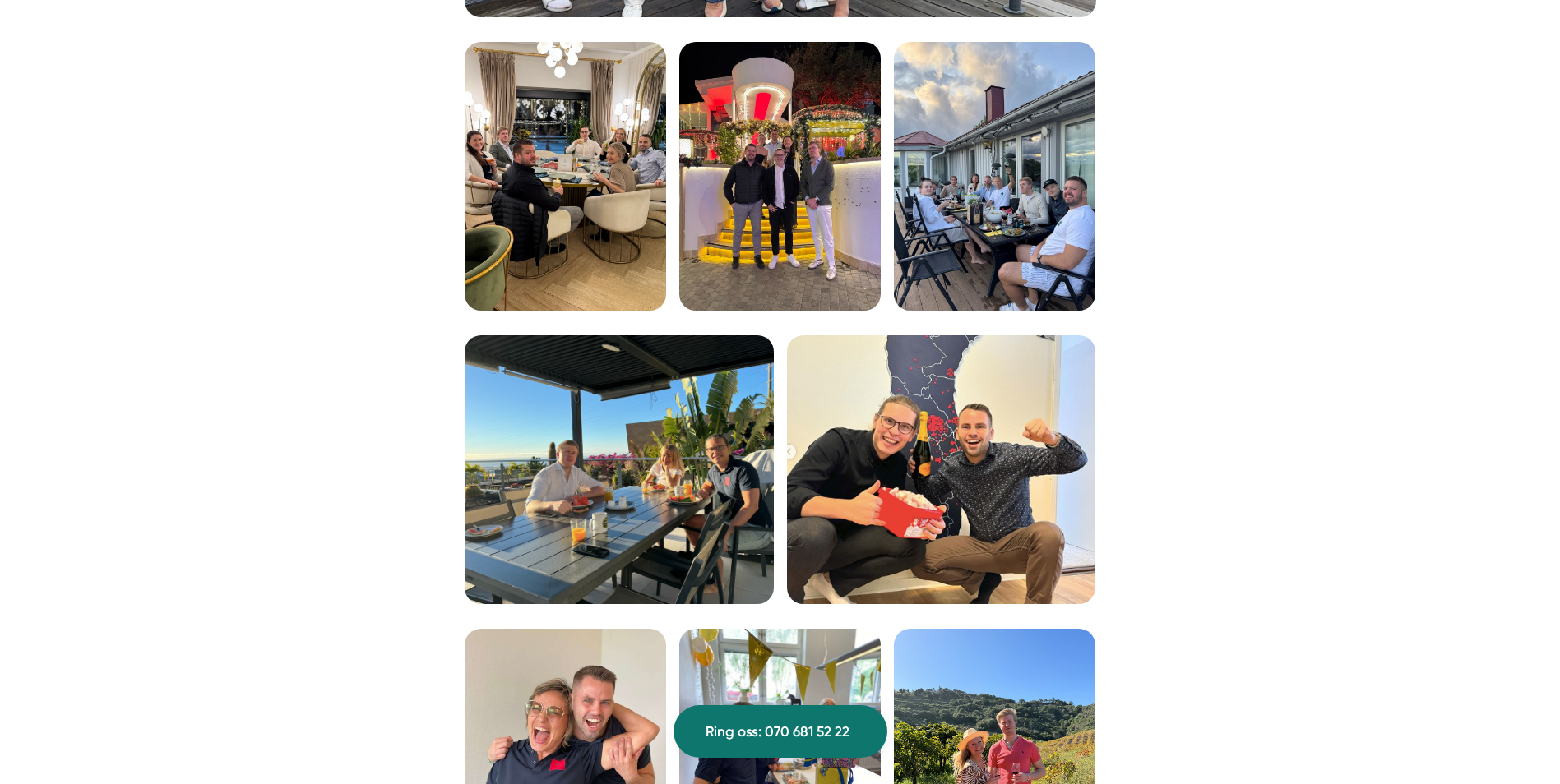
scroll to position [2933, 0]
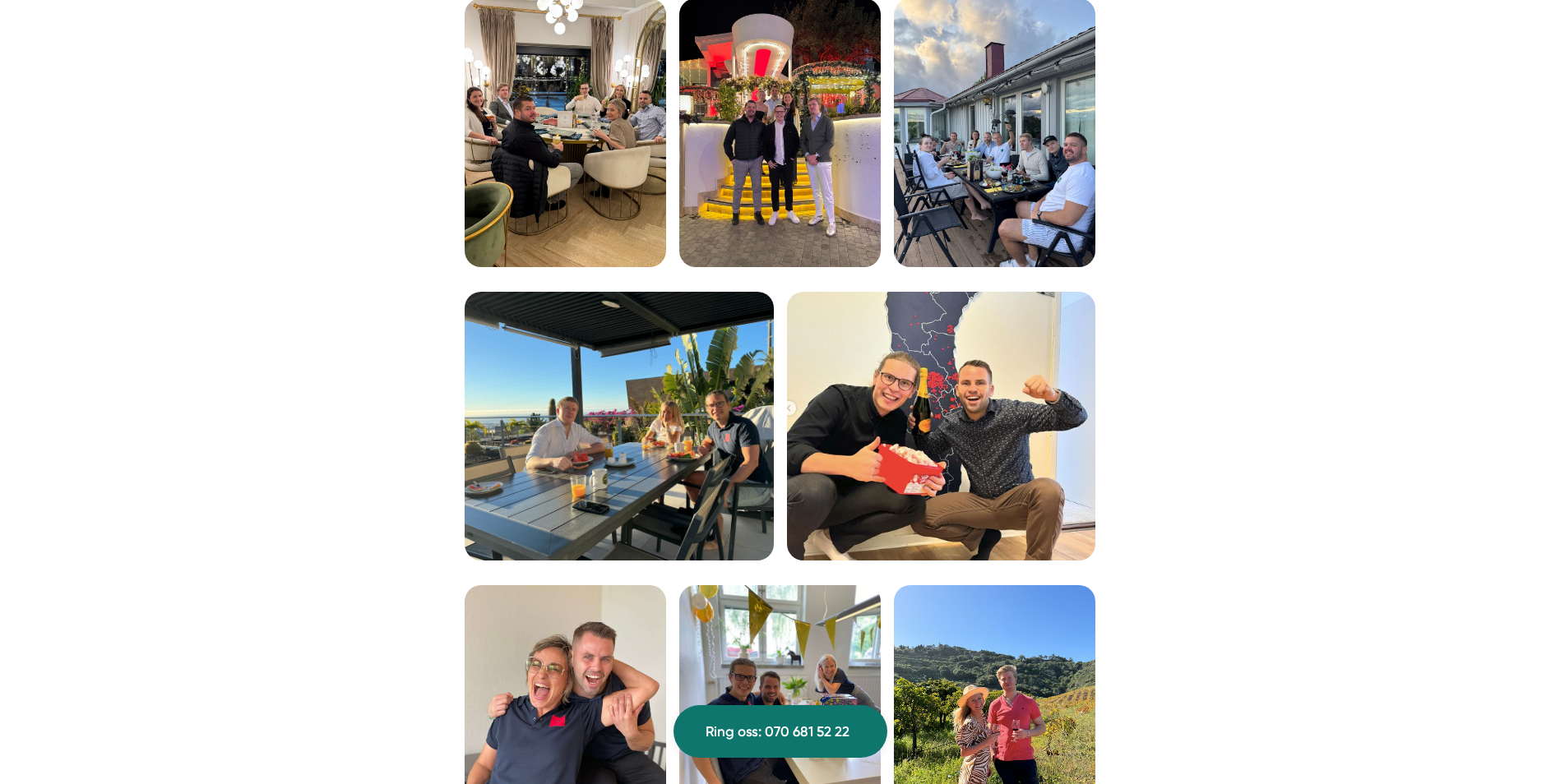
click at [646, 433] on img at bounding box center [619, 427] width 310 height 269
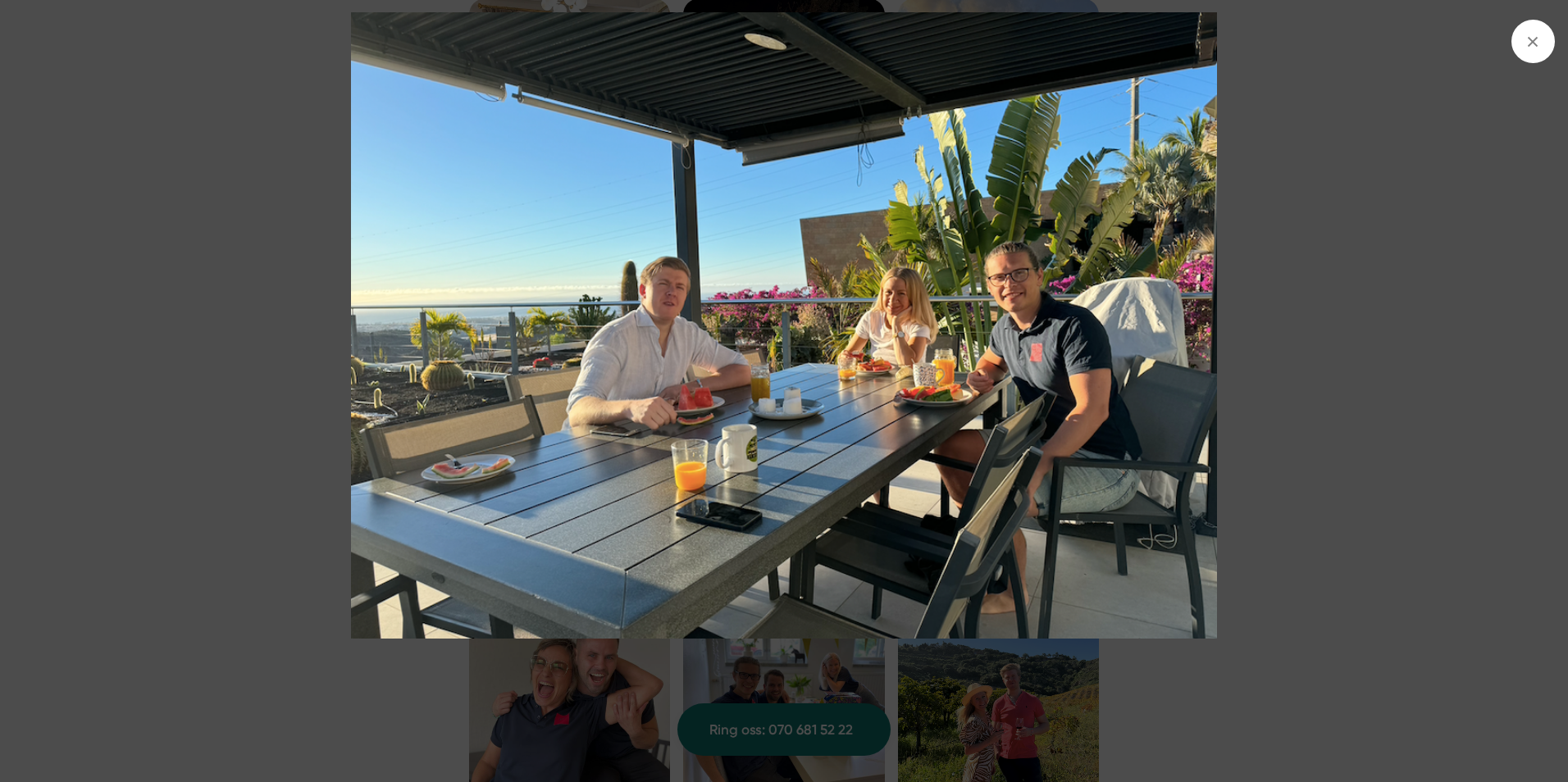
click at [1545, 416] on div at bounding box center [784, 391] width 1568 height 782
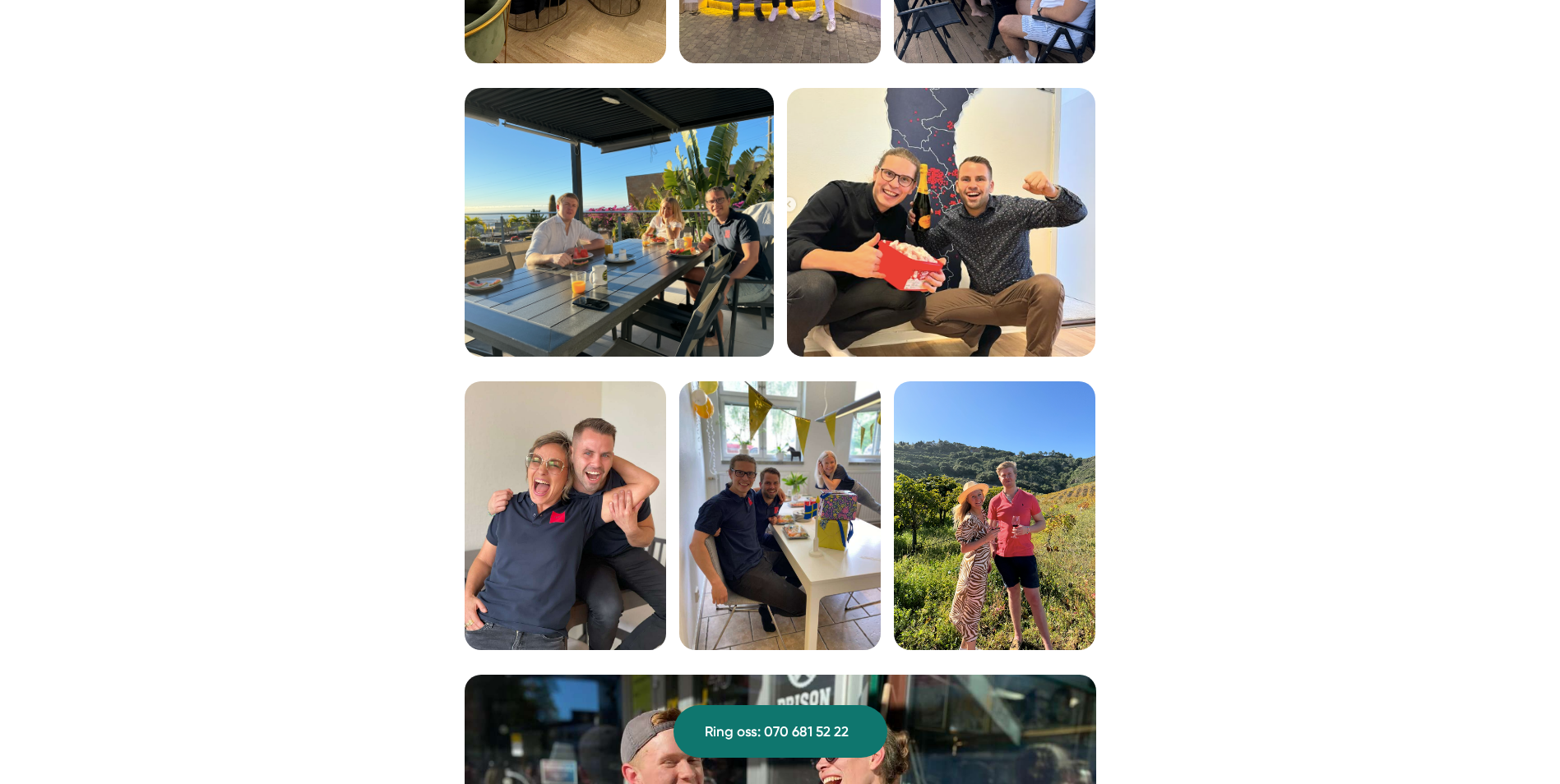
scroll to position [3138, 0]
click at [1055, 213] on img at bounding box center [942, 222] width 310 height 269
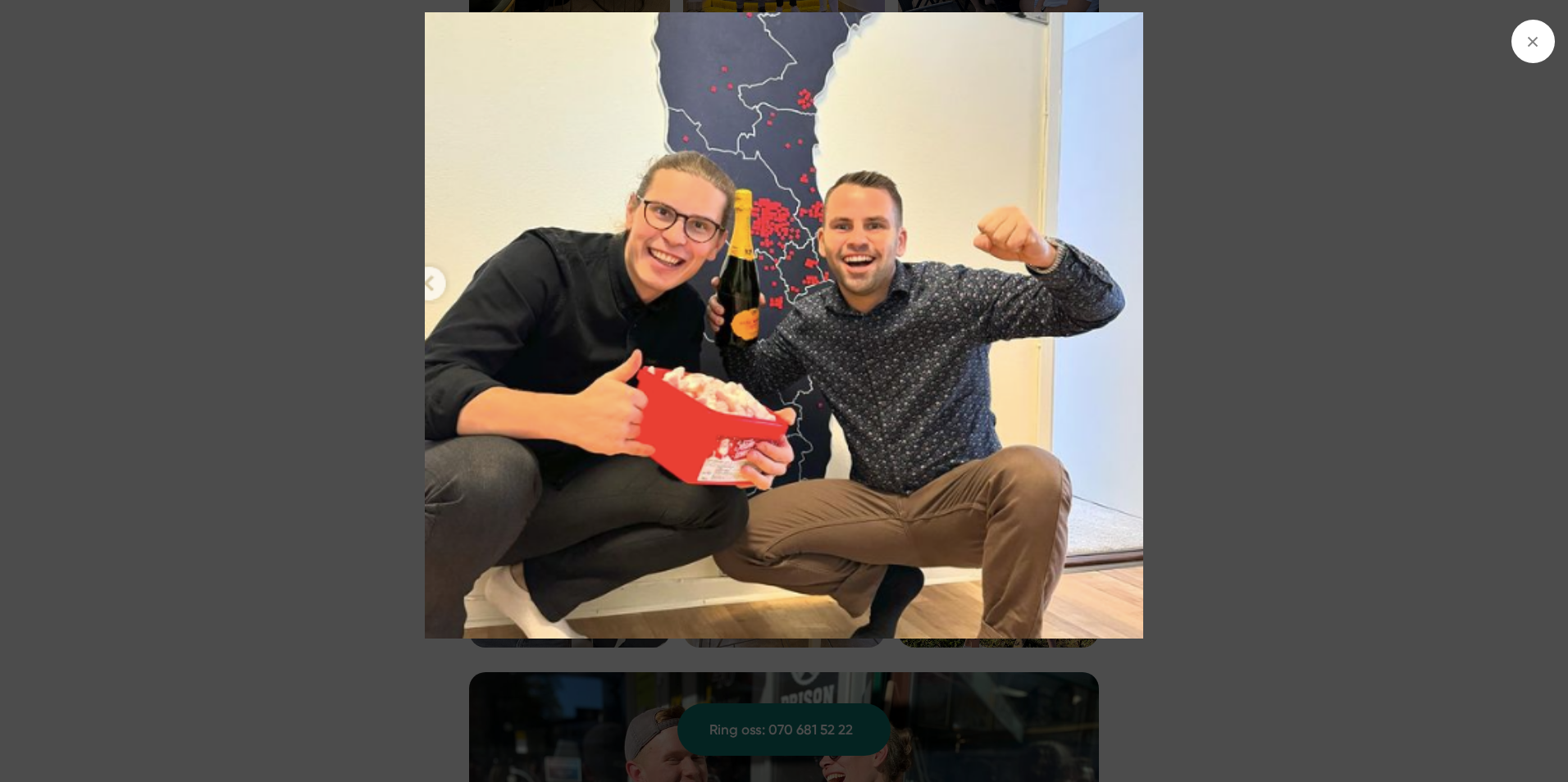
click at [1504, 369] on div at bounding box center [784, 391] width 1568 height 782
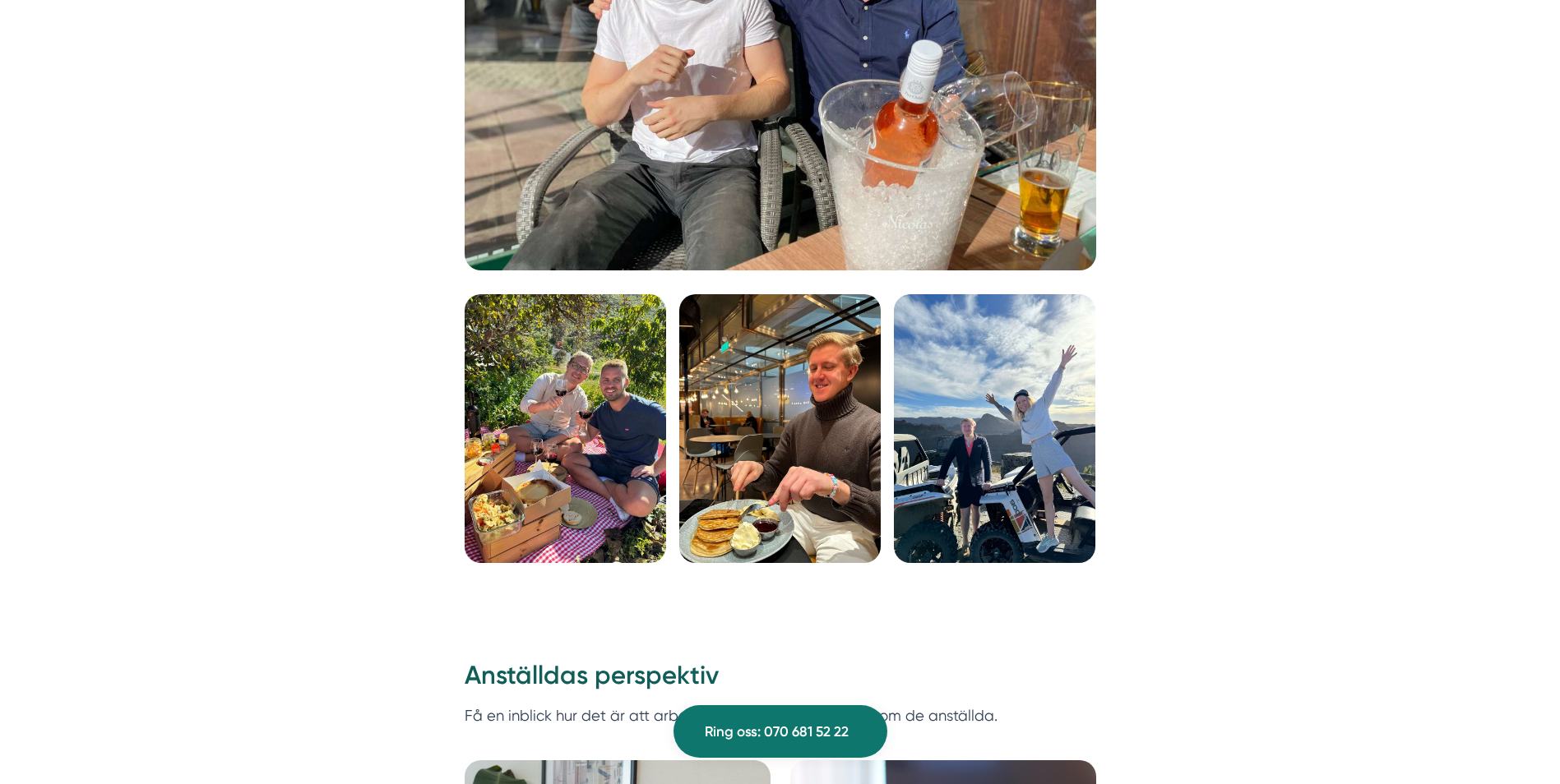
scroll to position [3970, 0]
click at [590, 406] on img at bounding box center [565, 428] width 202 height 269
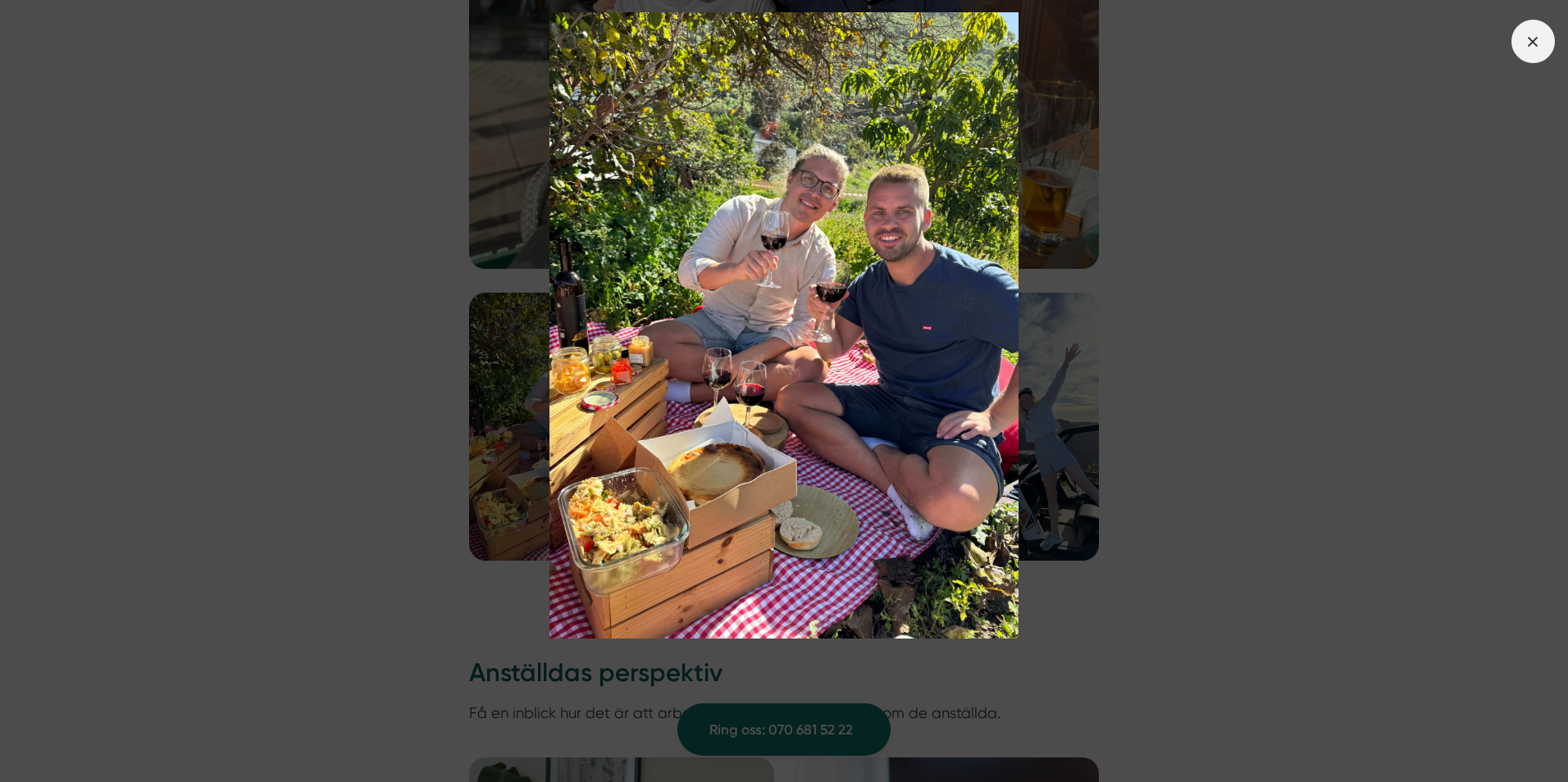
click at [1547, 38] on span at bounding box center [1533, 42] width 43 height 43
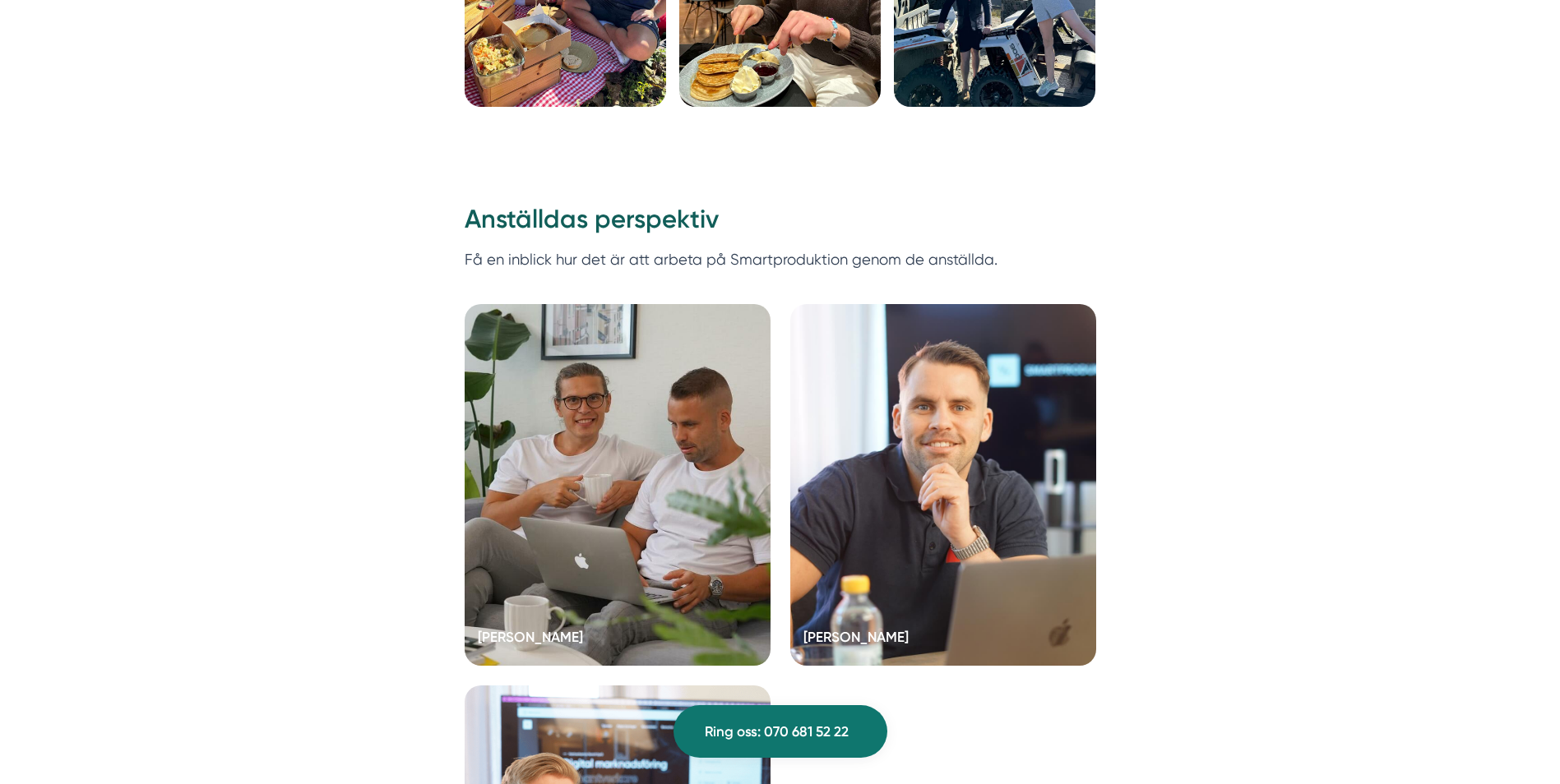
scroll to position [4418, 0]
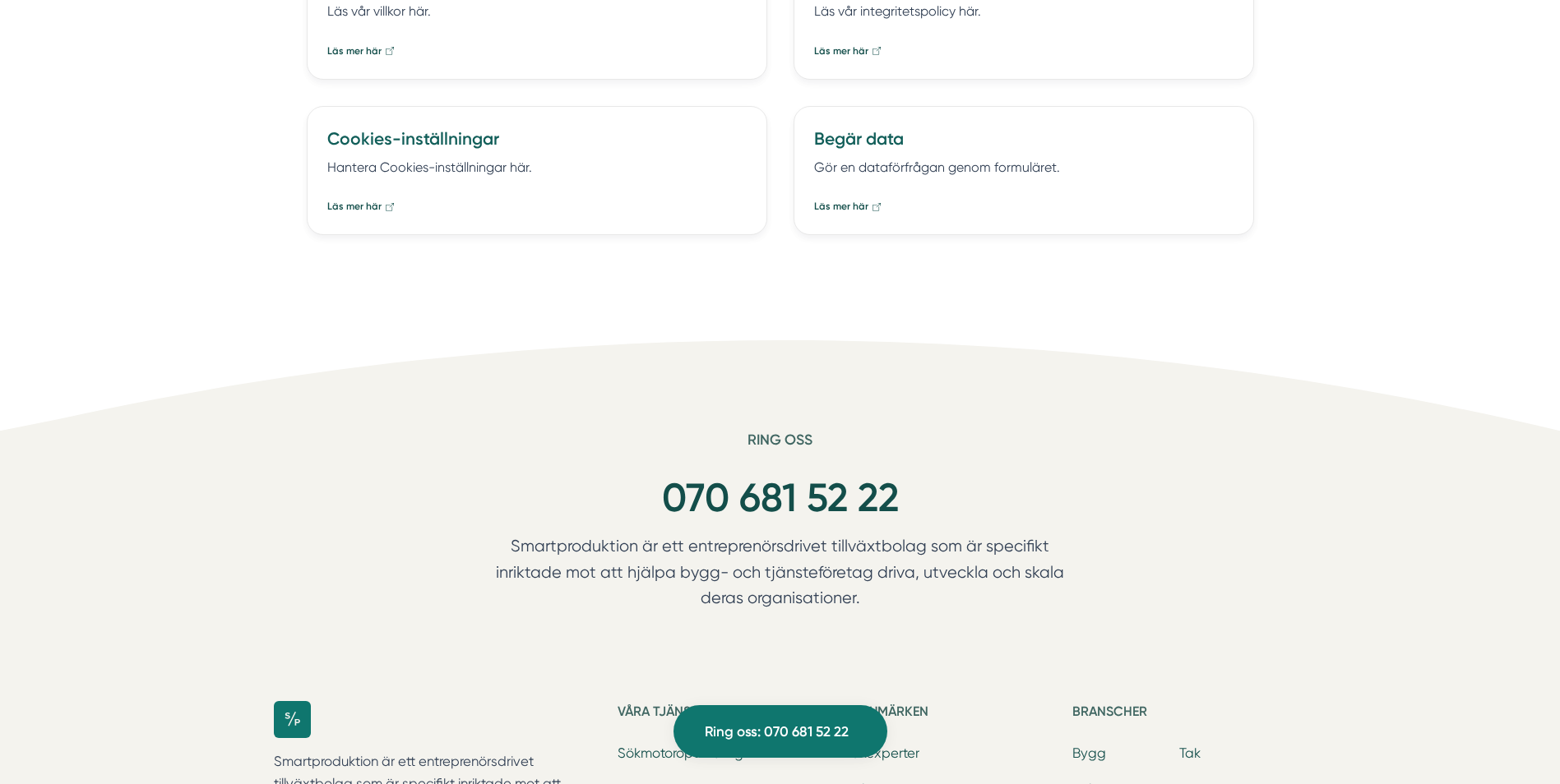
scroll to position [428, 0]
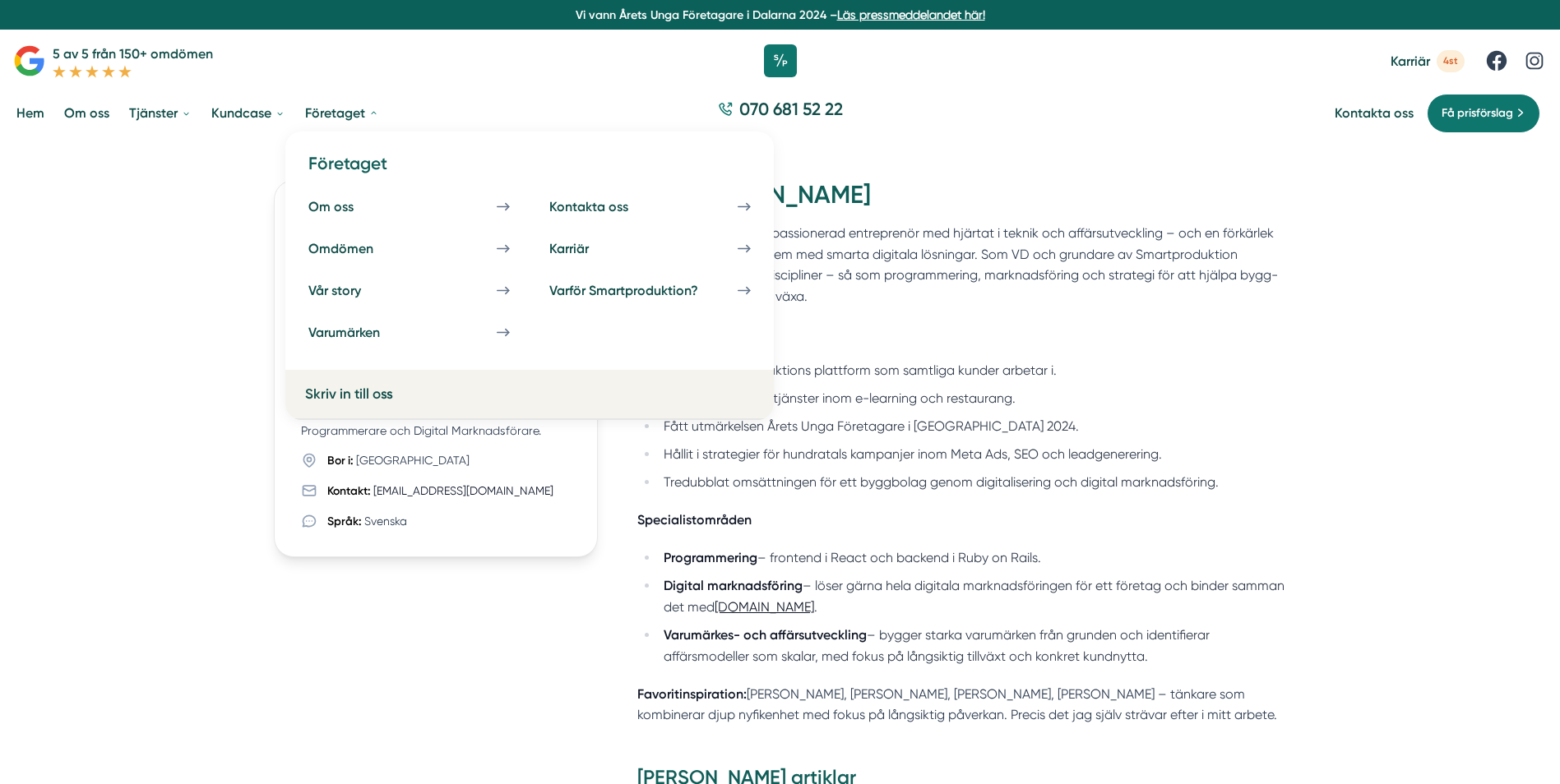
click at [319, 123] on link "Företaget" at bounding box center [342, 113] width 81 height 42
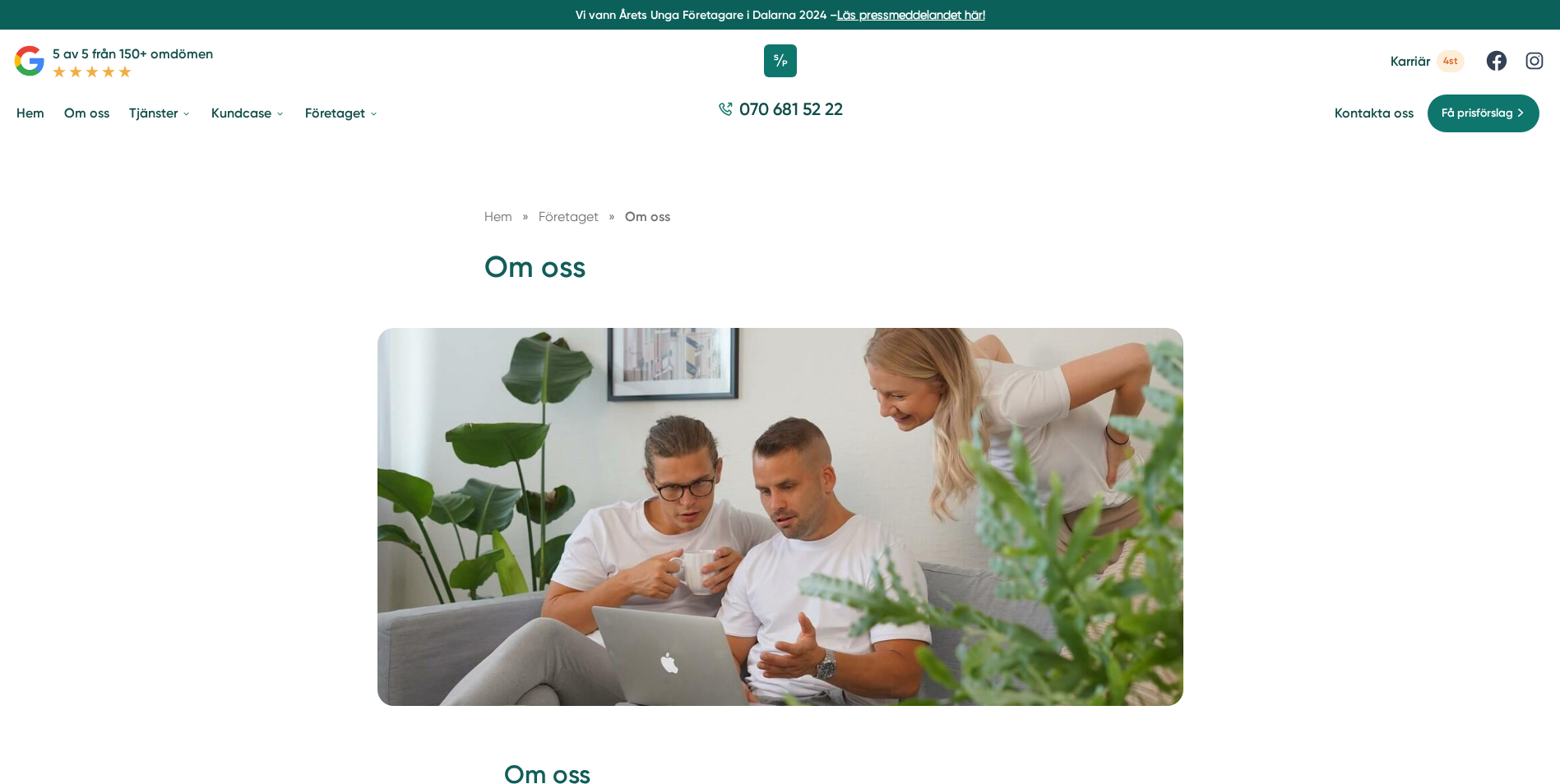
click at [1017, 263] on h1 "Om oss" at bounding box center [780, 274] width 592 height 53
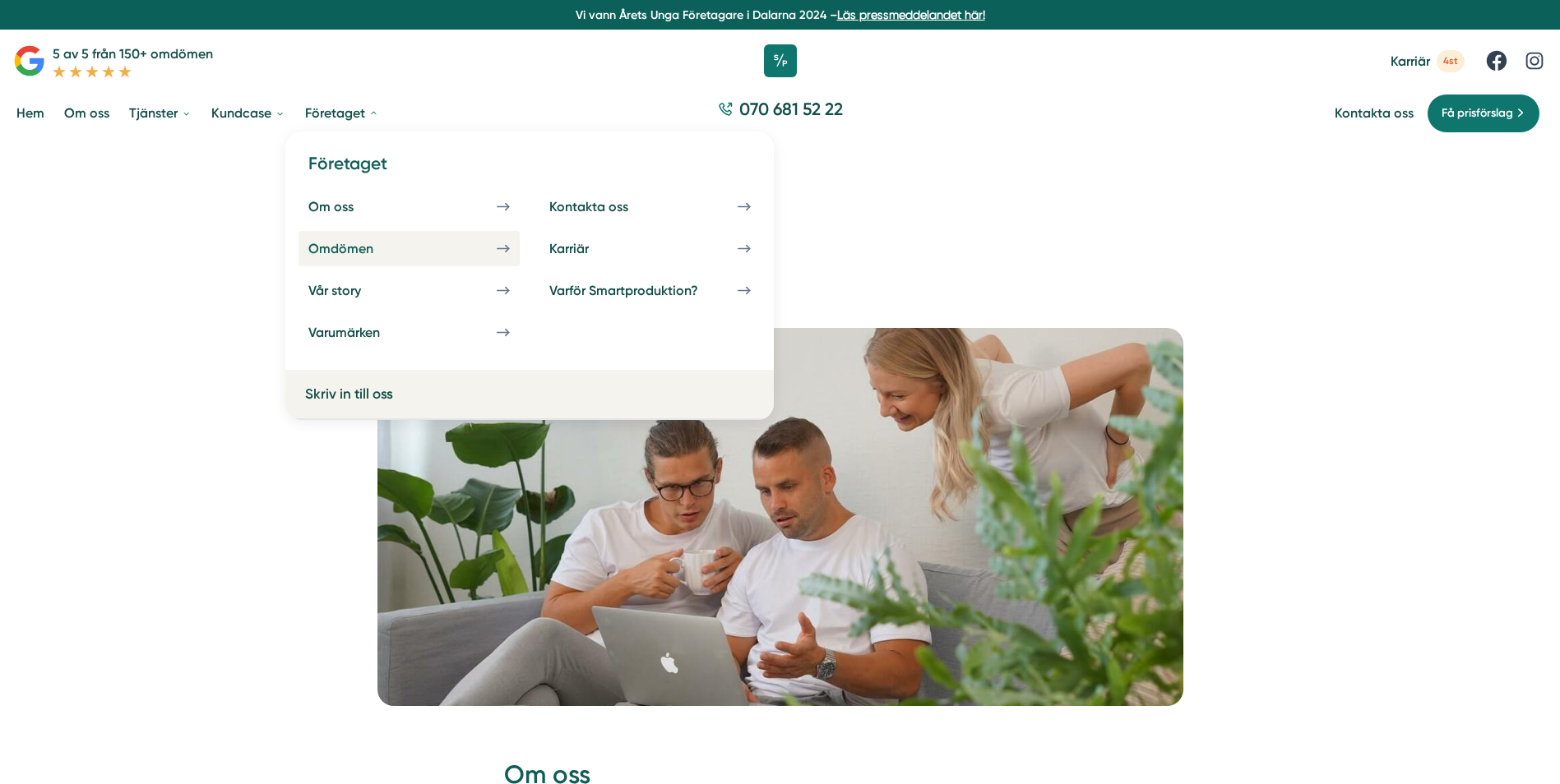
click at [357, 252] on div "Omdömen" at bounding box center [361, 249] width 104 height 16
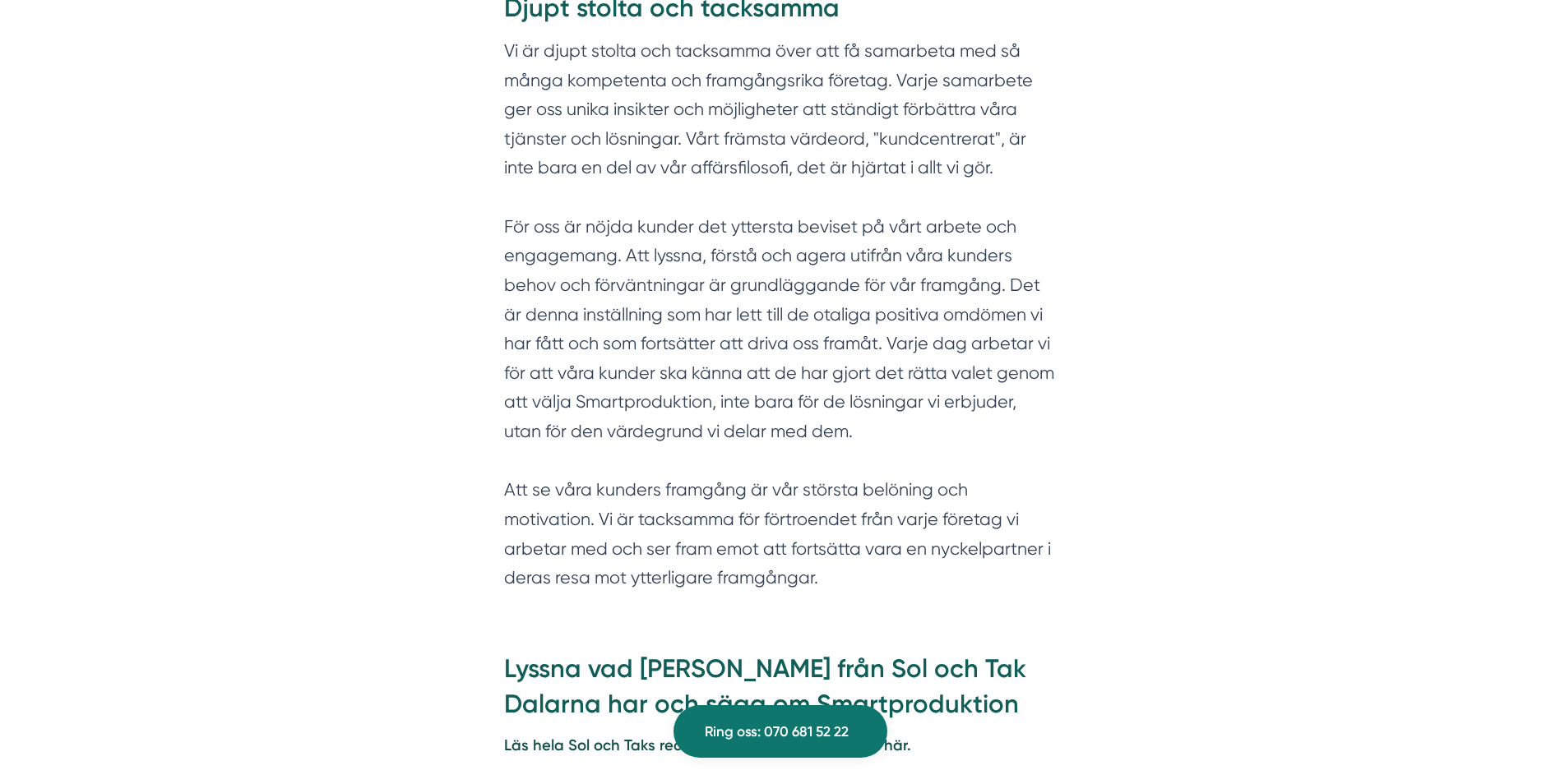
scroll to position [968, 0]
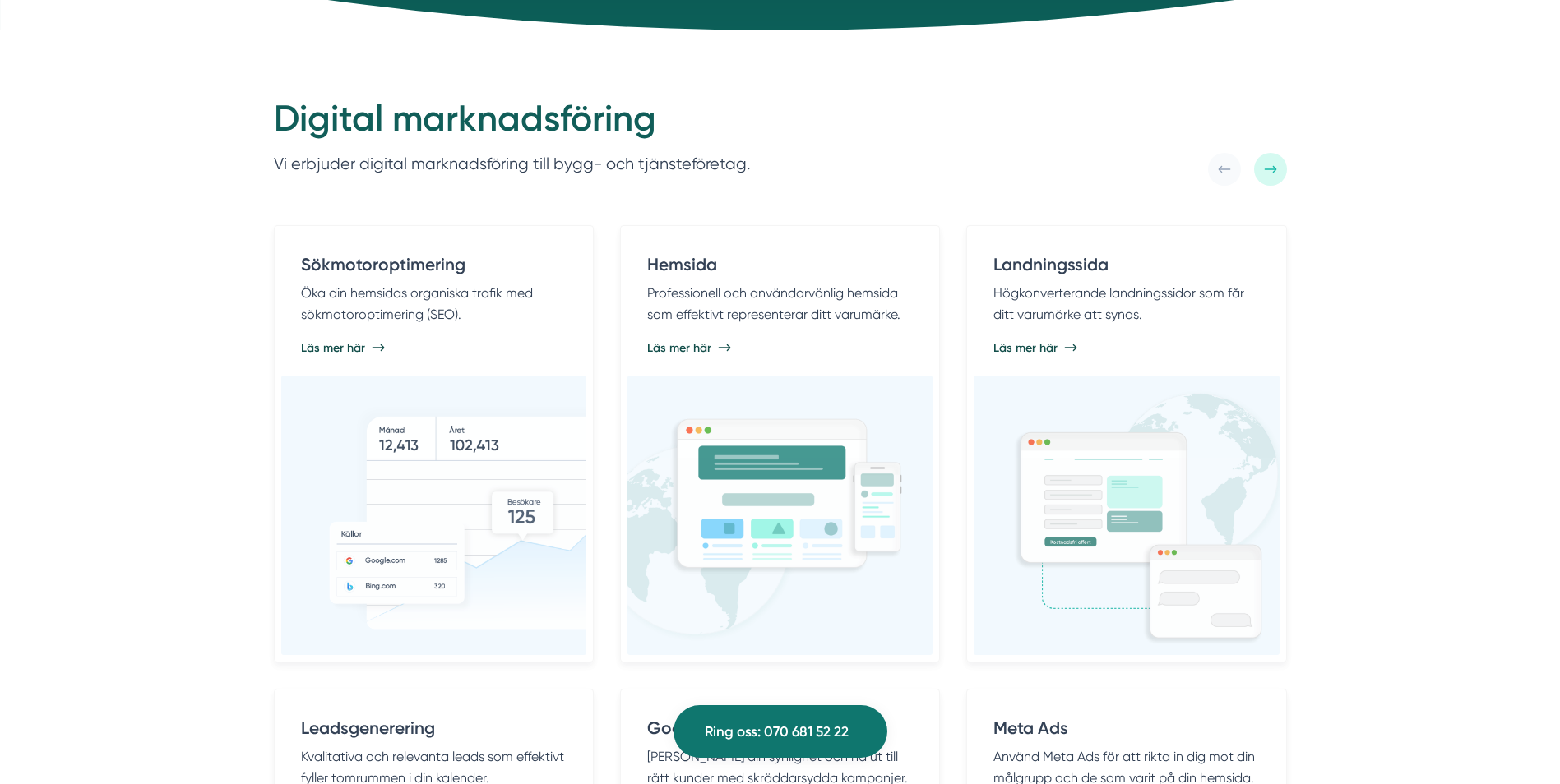
scroll to position [795, 0]
click at [1261, 176] on div at bounding box center [1270, 170] width 33 height 33
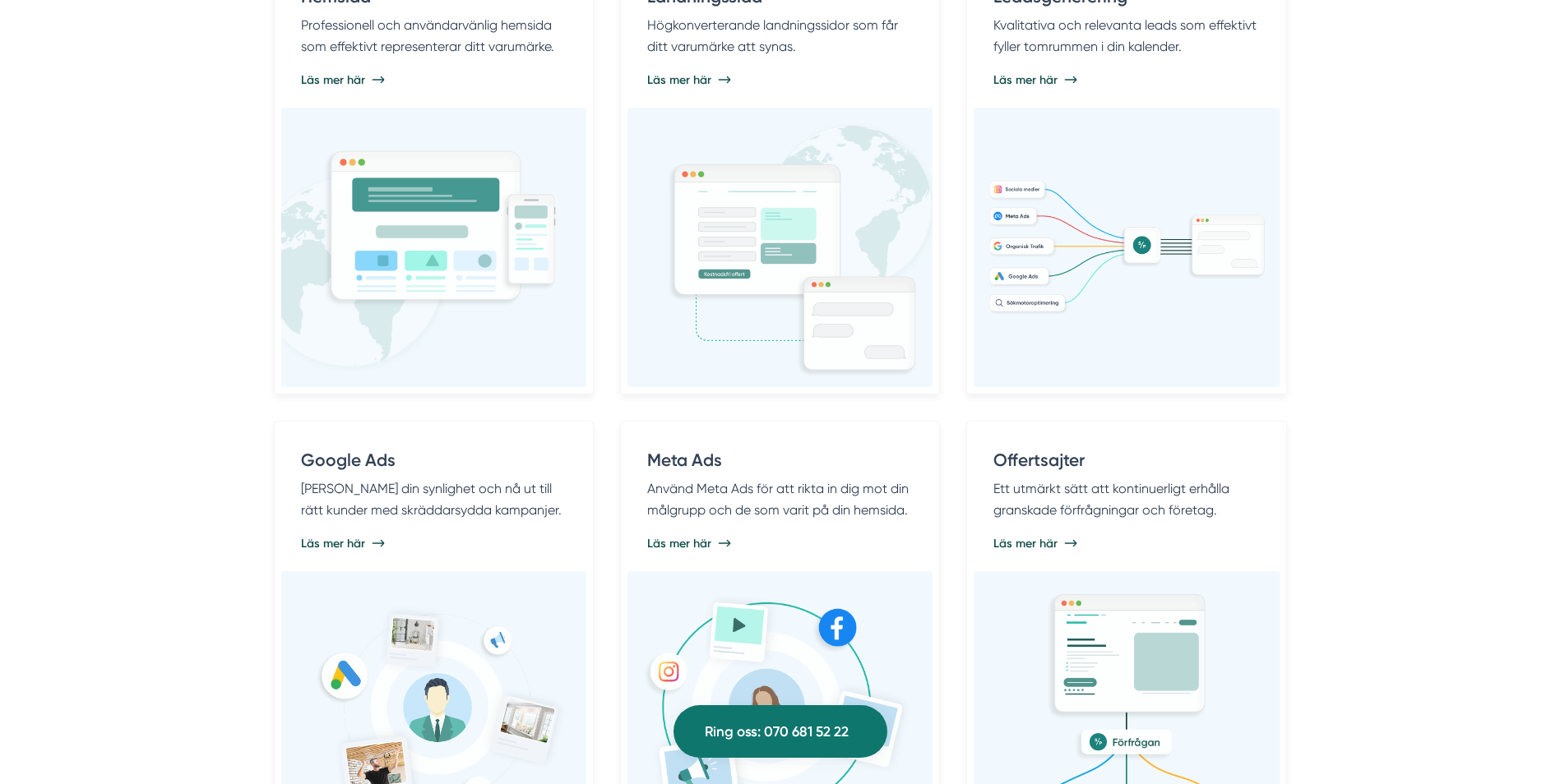
scroll to position [912, 0]
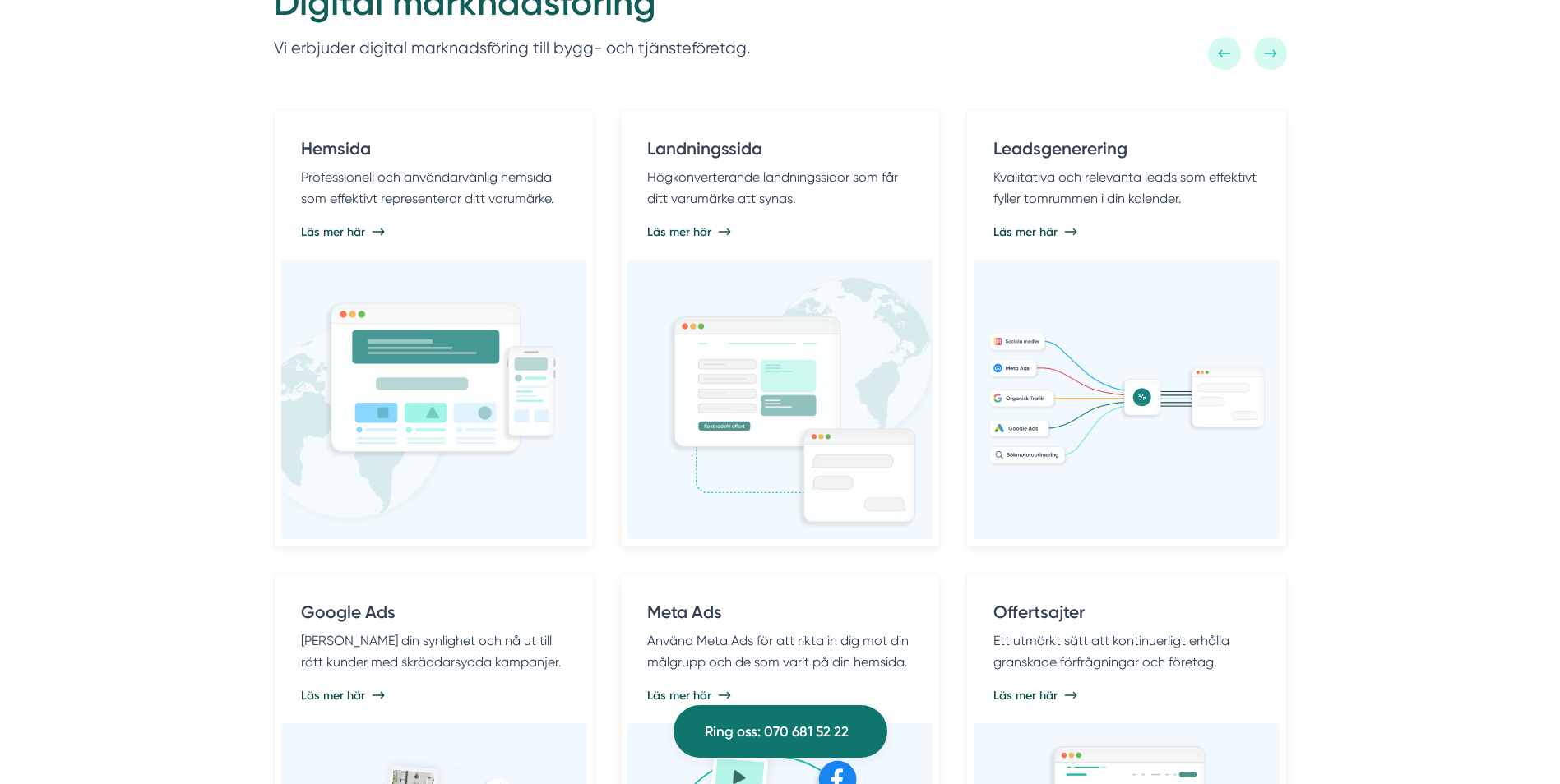
click at [1263, 55] on div at bounding box center [1270, 54] width 33 height 33
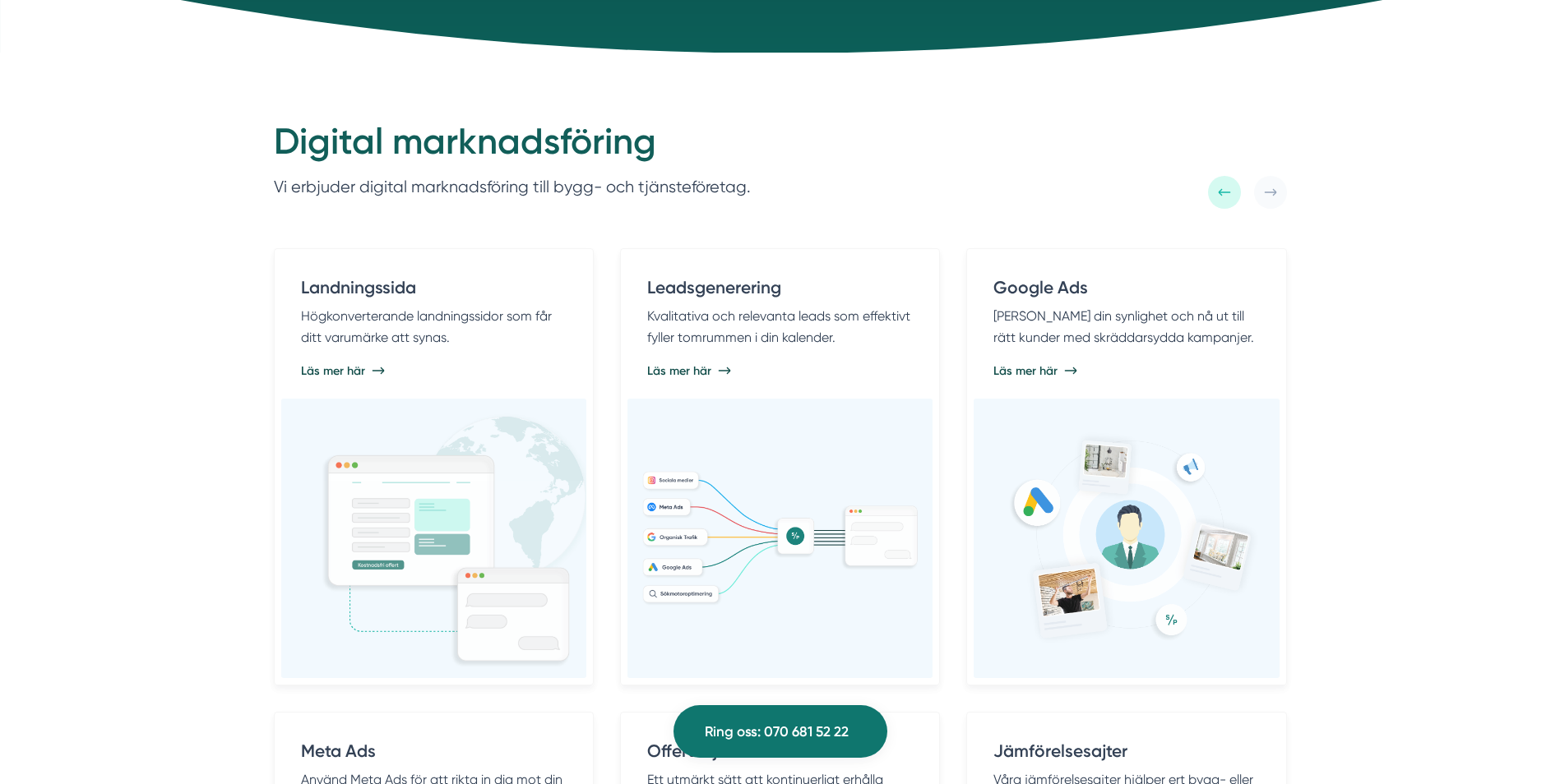
scroll to position [774, 0]
click at [1214, 192] on div at bounding box center [1224, 191] width 33 height 33
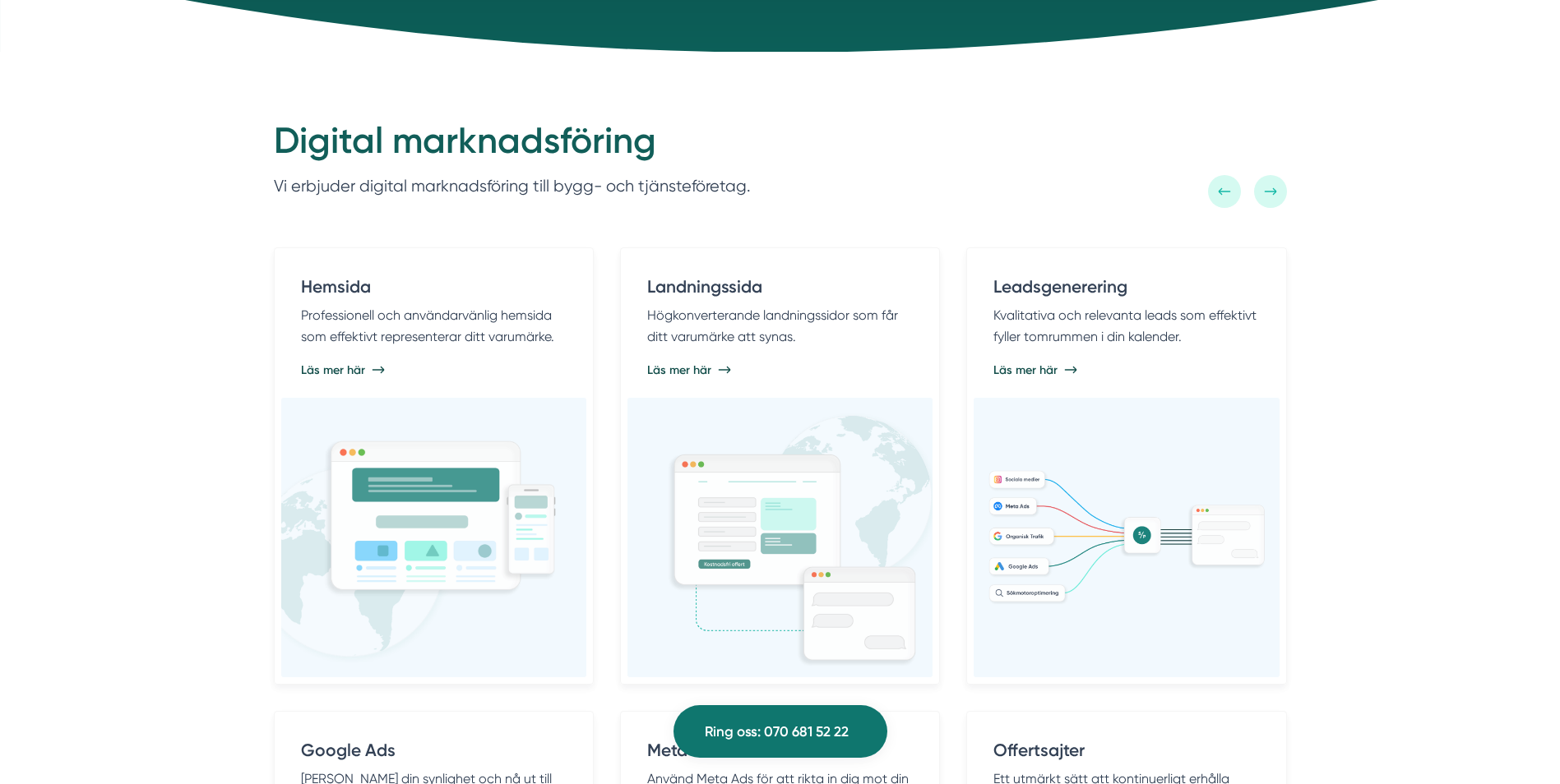
click at [1214, 192] on div at bounding box center [1224, 191] width 33 height 33
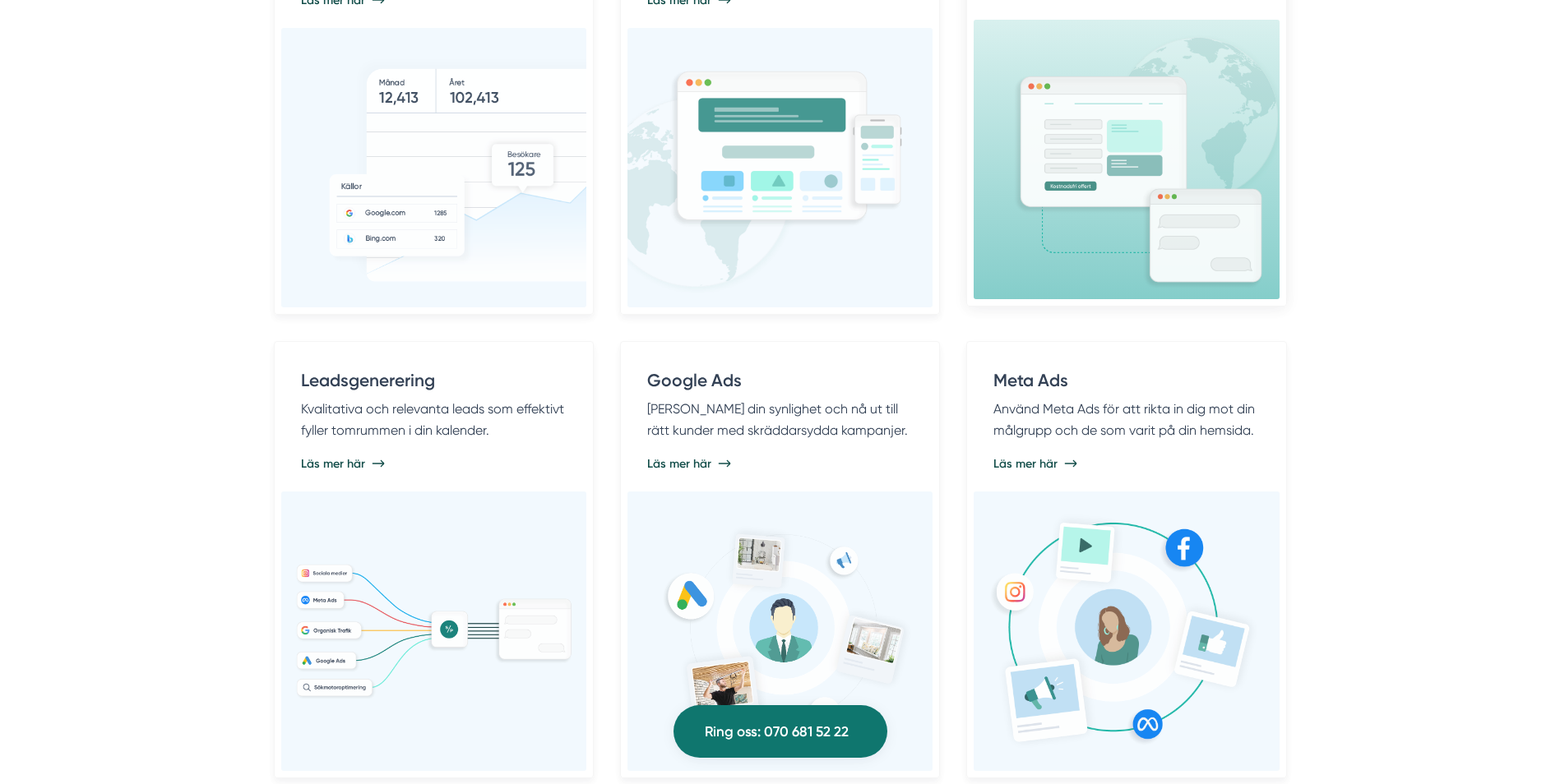
scroll to position [734, 0]
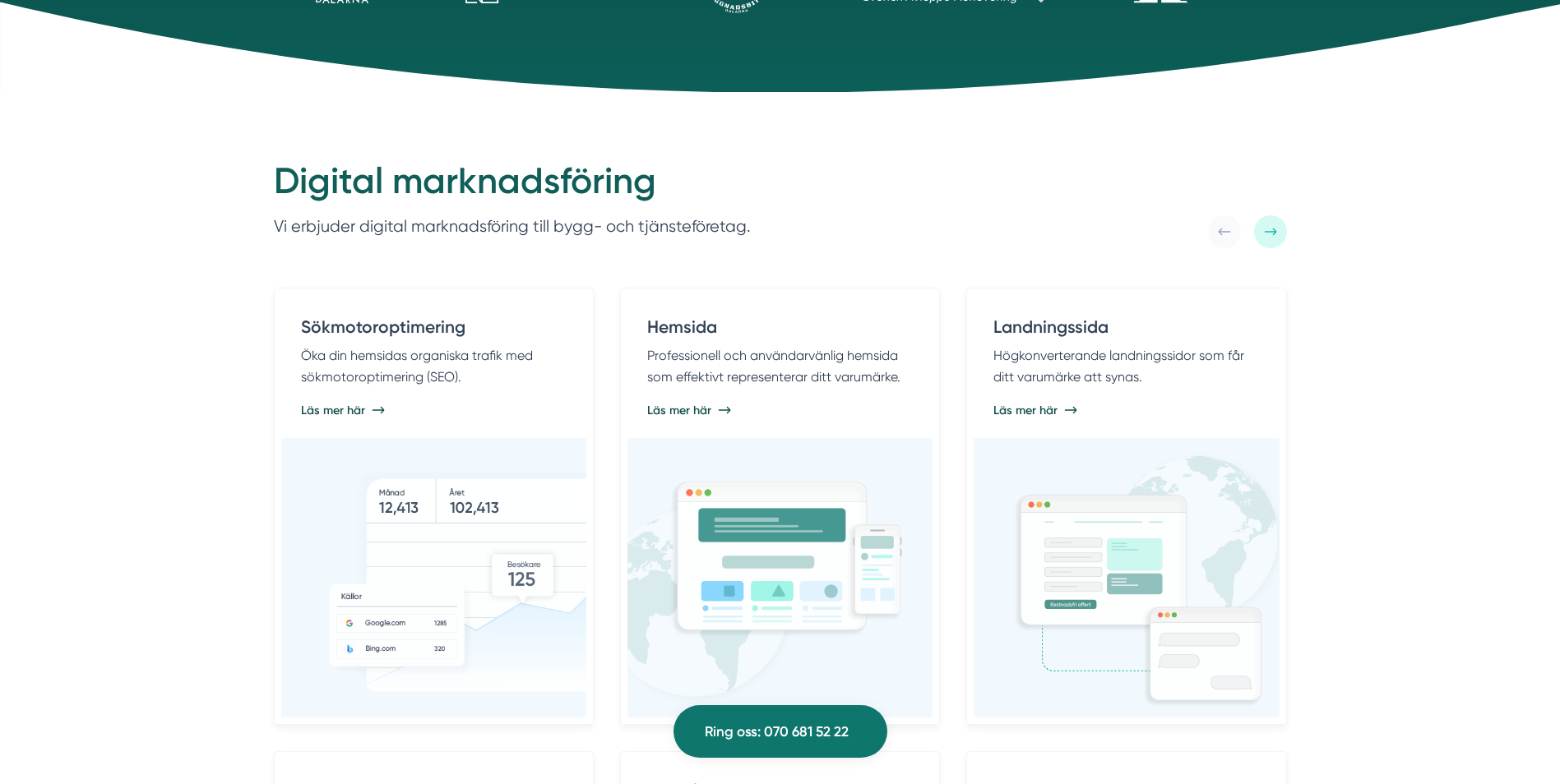
click at [1283, 223] on div at bounding box center [1270, 232] width 33 height 33
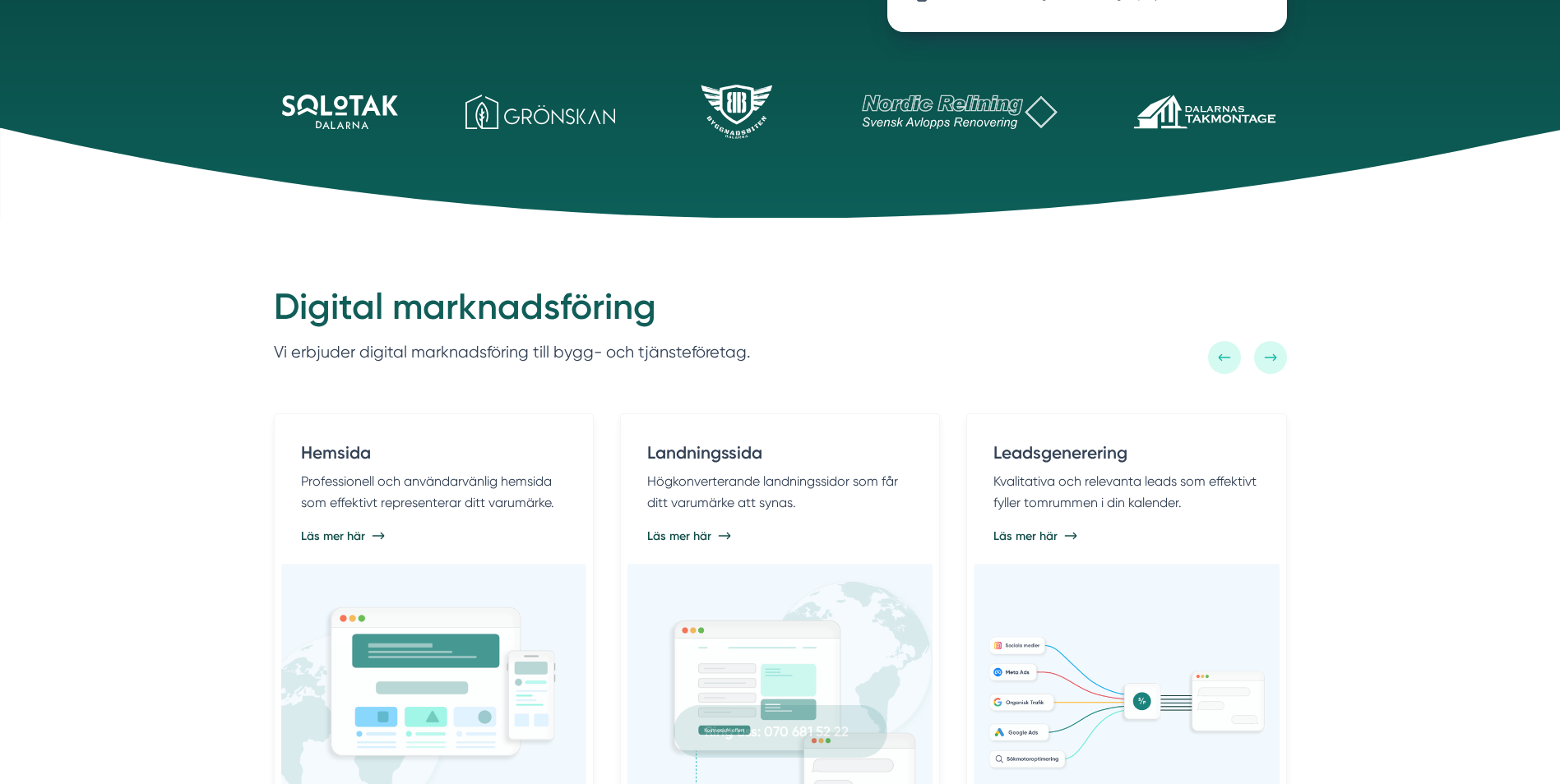
scroll to position [607, 0]
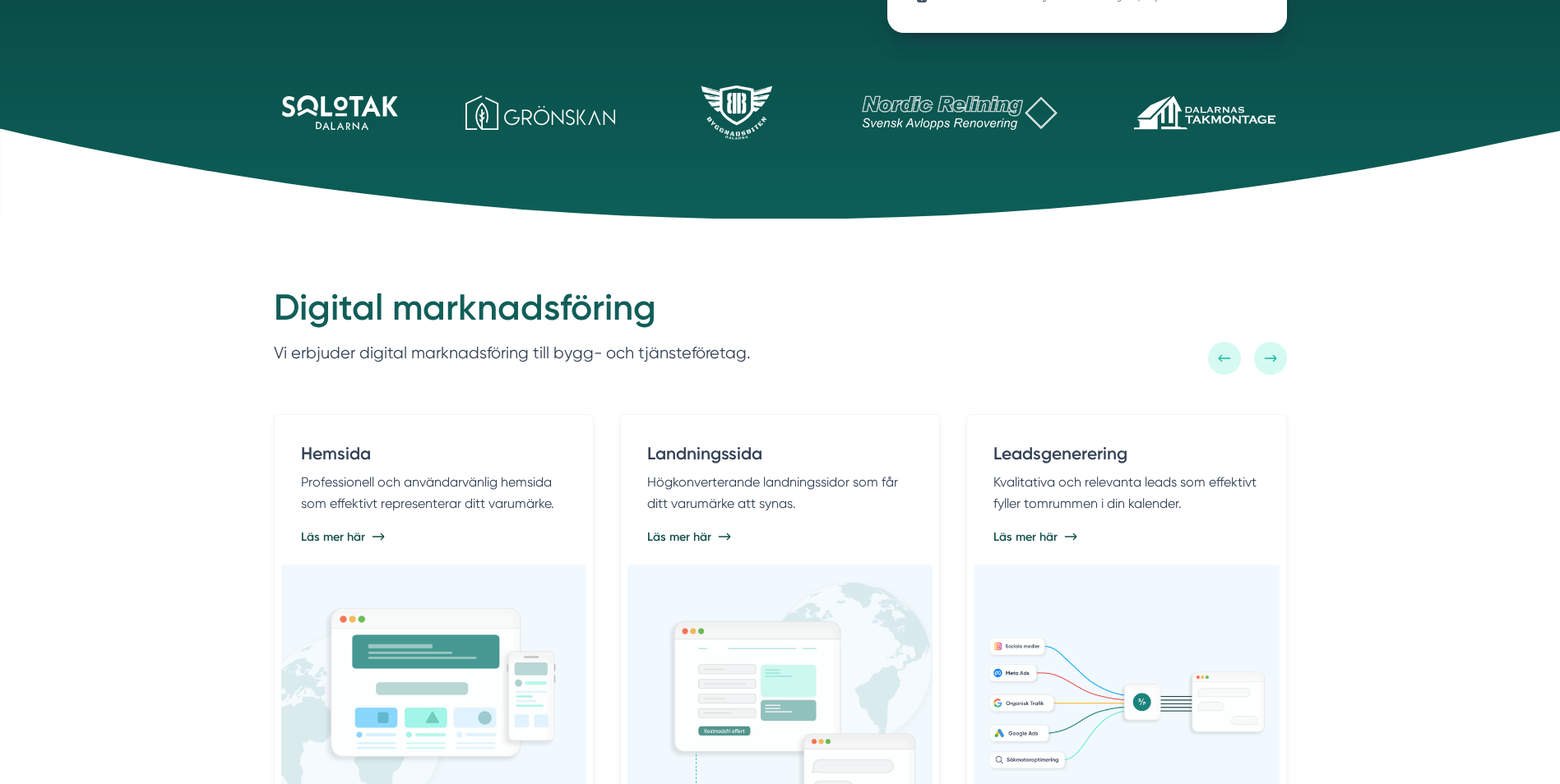
click at [1271, 368] on div at bounding box center [1270, 358] width 33 height 33
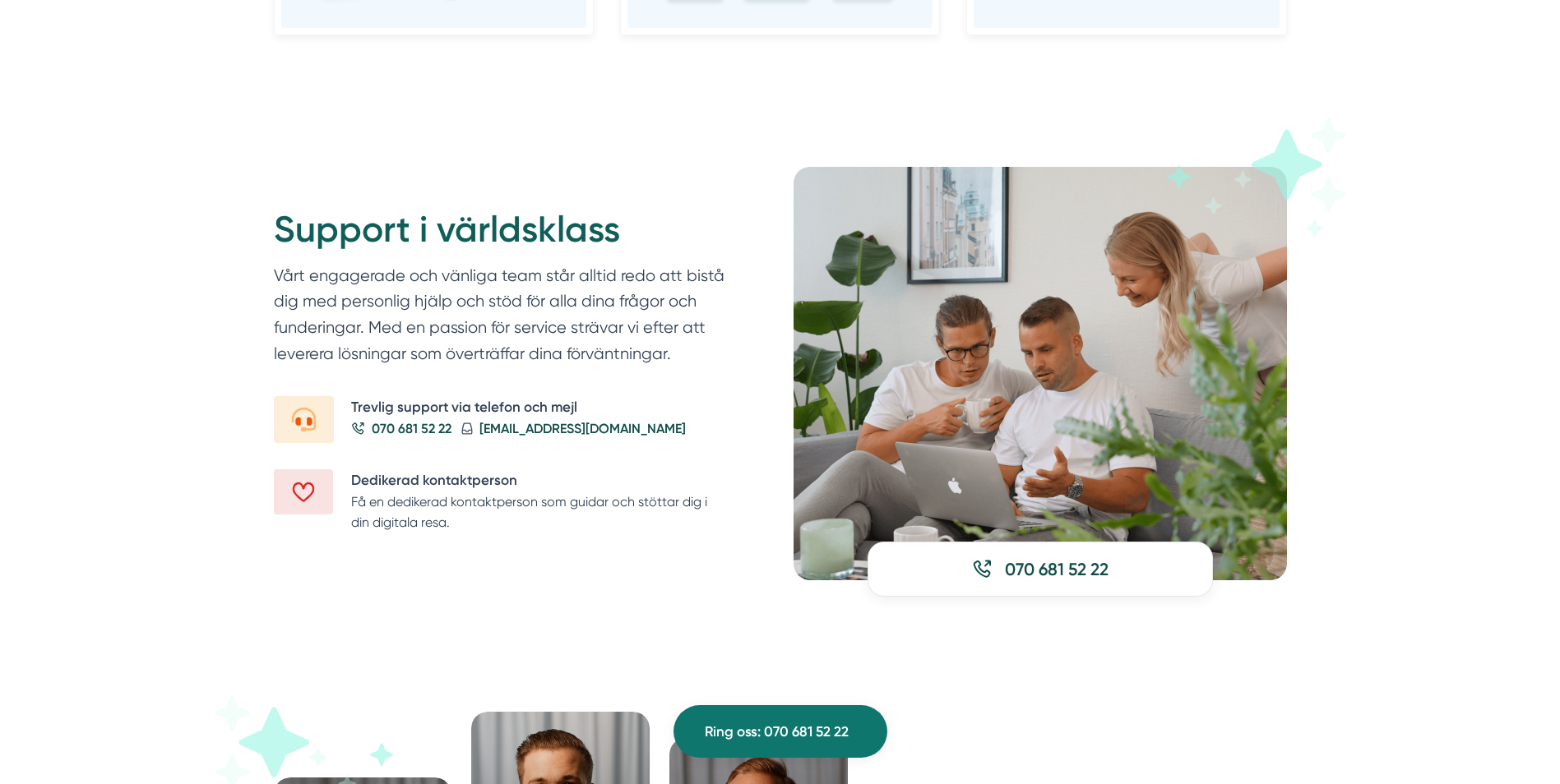
scroll to position [1886, 0]
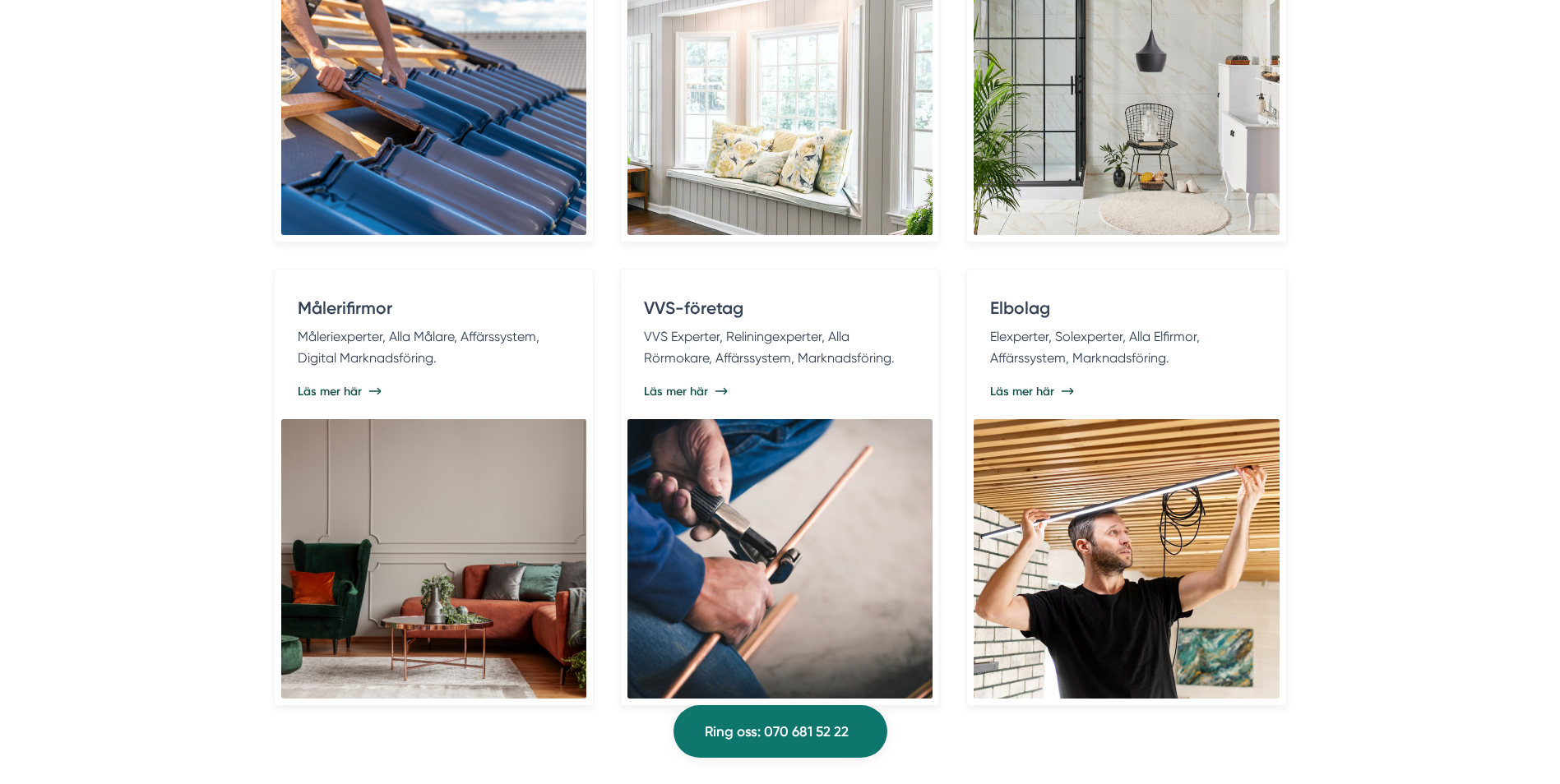
click at [537, 218] on img at bounding box center [433, 96] width 305 height 280
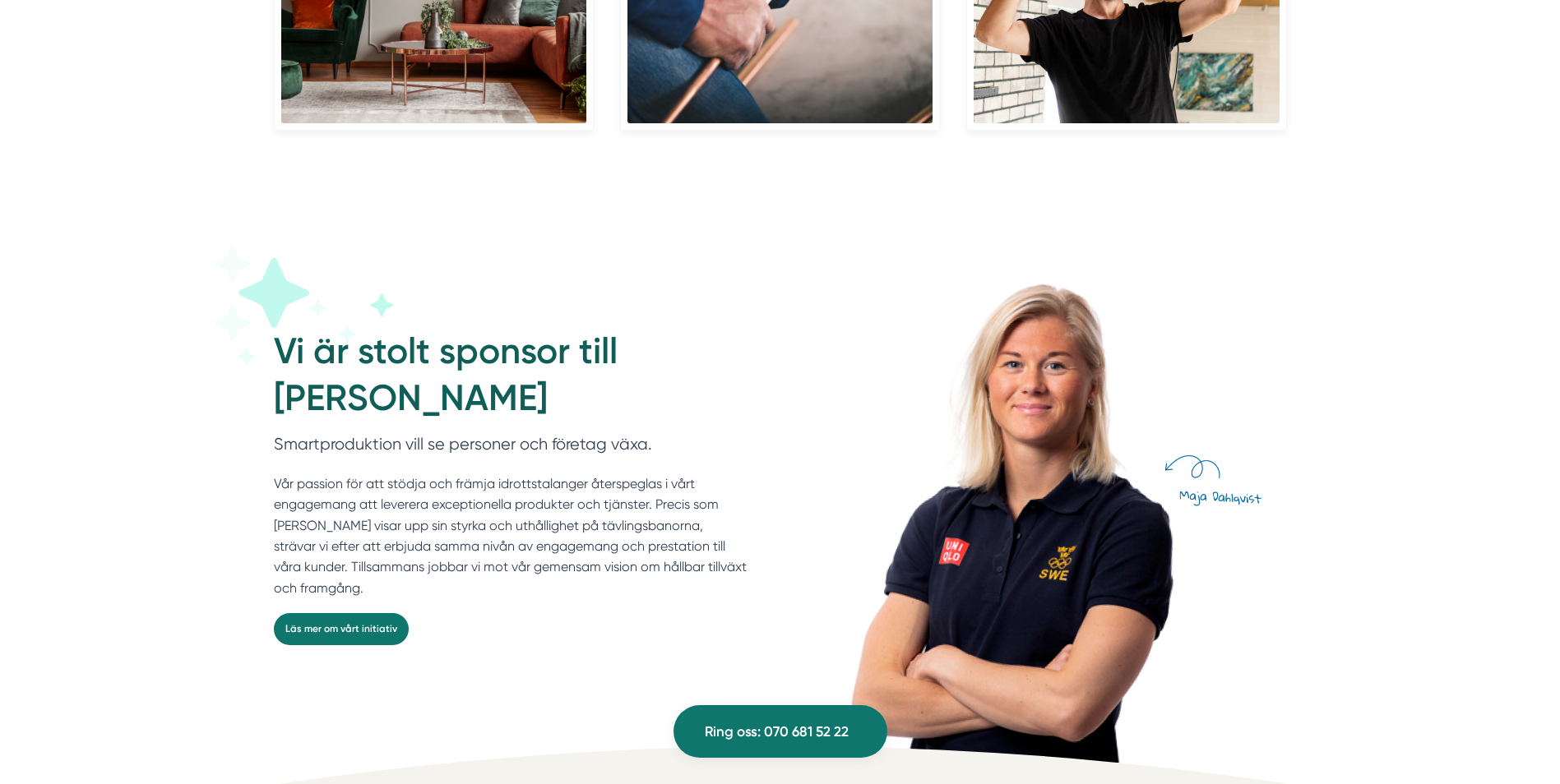
scroll to position [4222, 0]
drag, startPoint x: 656, startPoint y: 483, endPoint x: 532, endPoint y: 482, distance: 124.0
click at [532, 482] on p "Vår passion för att stödja och främja idrottstalanger återspeglas i vårt engage…" at bounding box center [510, 537] width 474 height 125
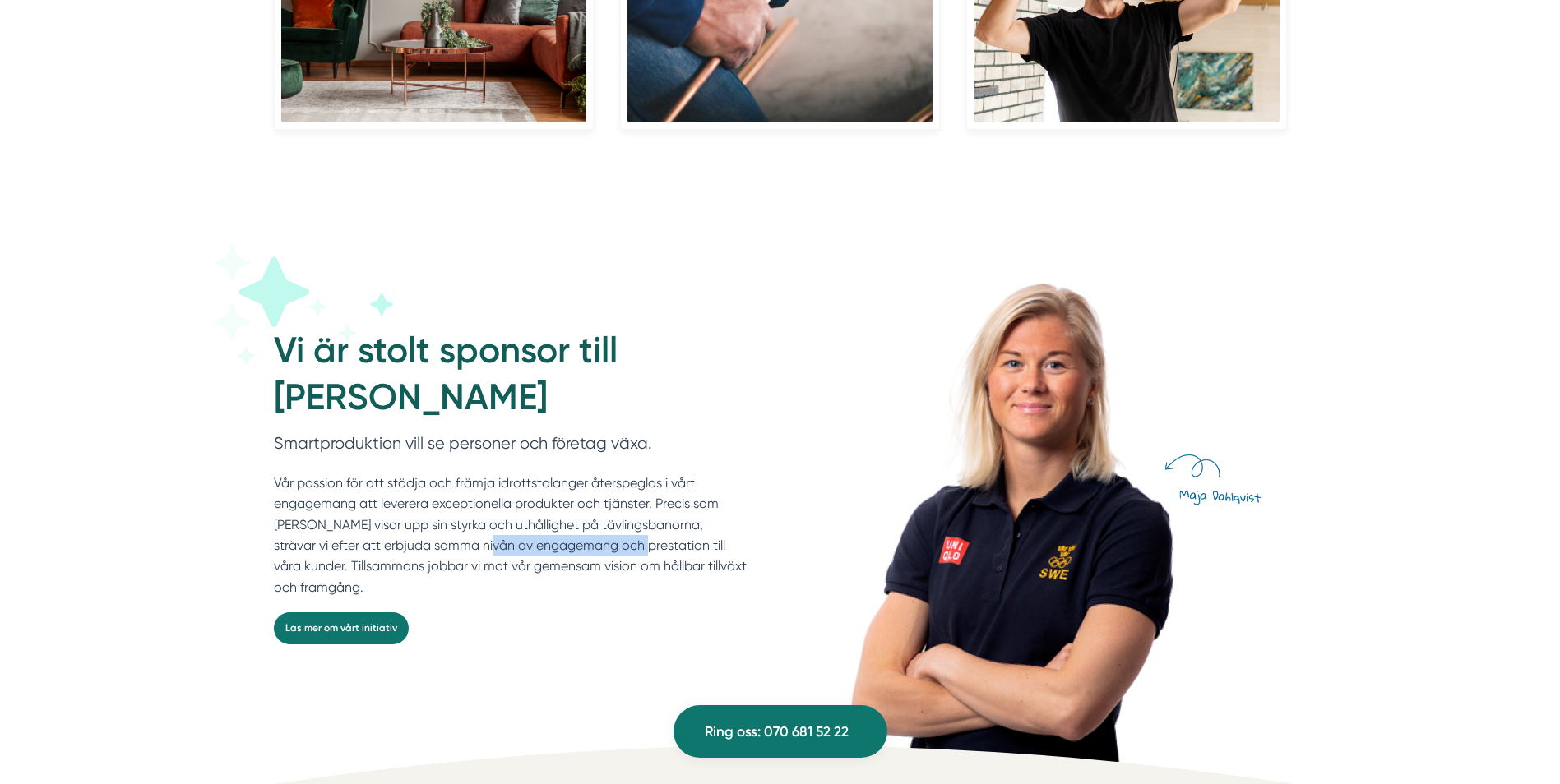
drag, startPoint x: 519, startPoint y: 539, endPoint x: 360, endPoint y: 553, distance: 159.6
click at [360, 553] on p "Vår passion för att stödja och främja idrottstalanger återspeglas i vårt engage…" at bounding box center [510, 535] width 474 height 125
drag, startPoint x: 360, startPoint y: 553, endPoint x: 269, endPoint y: 653, distance: 135.2
click at [269, 653] on div "Vi är stolt sponsor till Maja Dahlqvist Smartproduktion vill se personer och fö…" at bounding box center [780, 512] width 1053 height 501
click at [565, 533] on p "Vår passion för att stödja och främja idrottstalanger återspeglas i vårt engage…" at bounding box center [510, 535] width 474 height 125
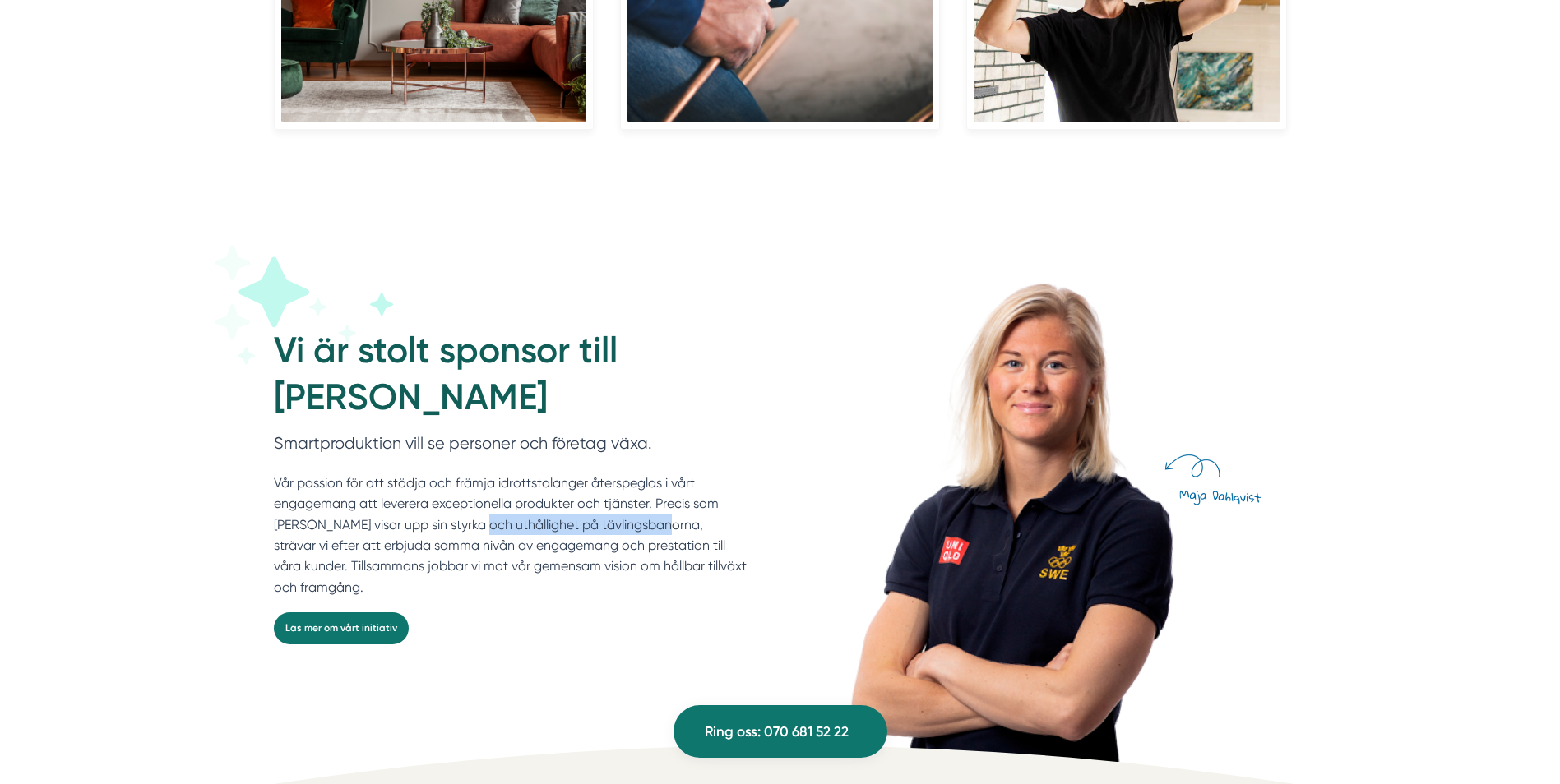
drag, startPoint x: 565, startPoint y: 533, endPoint x: 390, endPoint y: 532, distance: 175.0
click at [390, 532] on p "Vår passion för att stödja och främja idrottstalanger återspeglas i vårt engage…" at bounding box center [510, 535] width 474 height 125
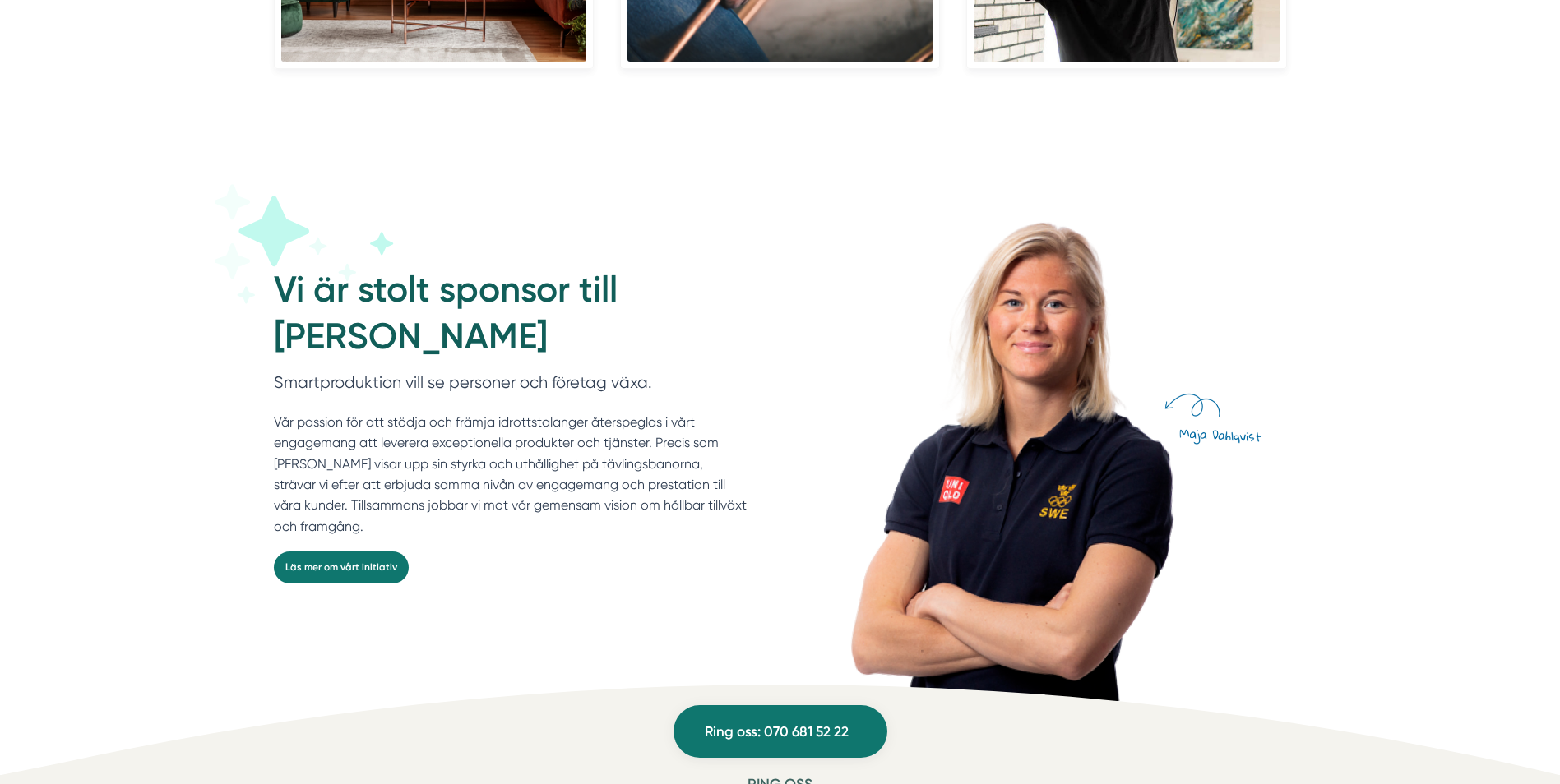
scroll to position [4285, 0]
click at [361, 566] on link "Läs mer om vårt initiativ" at bounding box center [341, 567] width 135 height 32
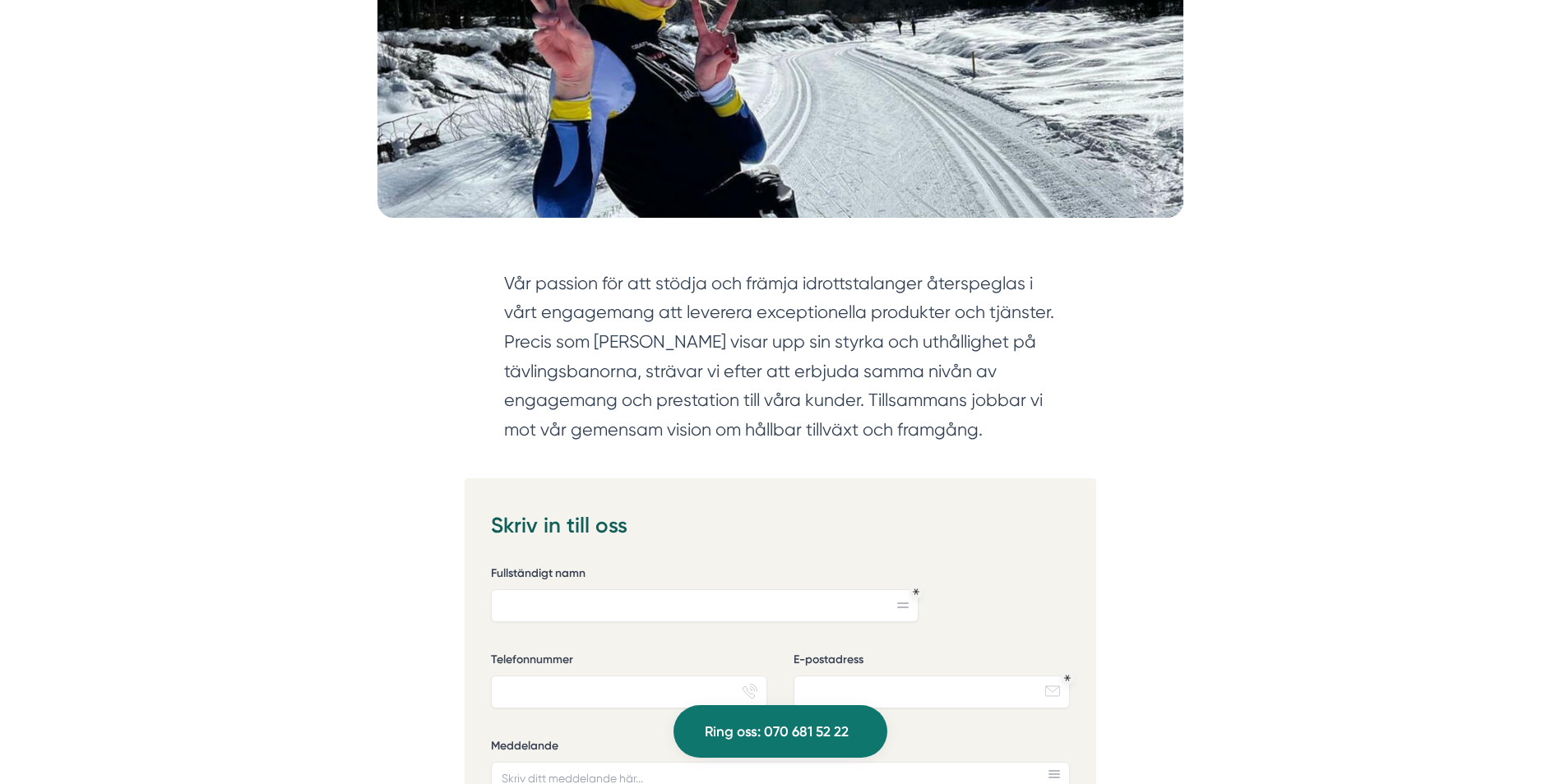
scroll to position [550, 0]
